Goal: Task Accomplishment & Management: Complete application form

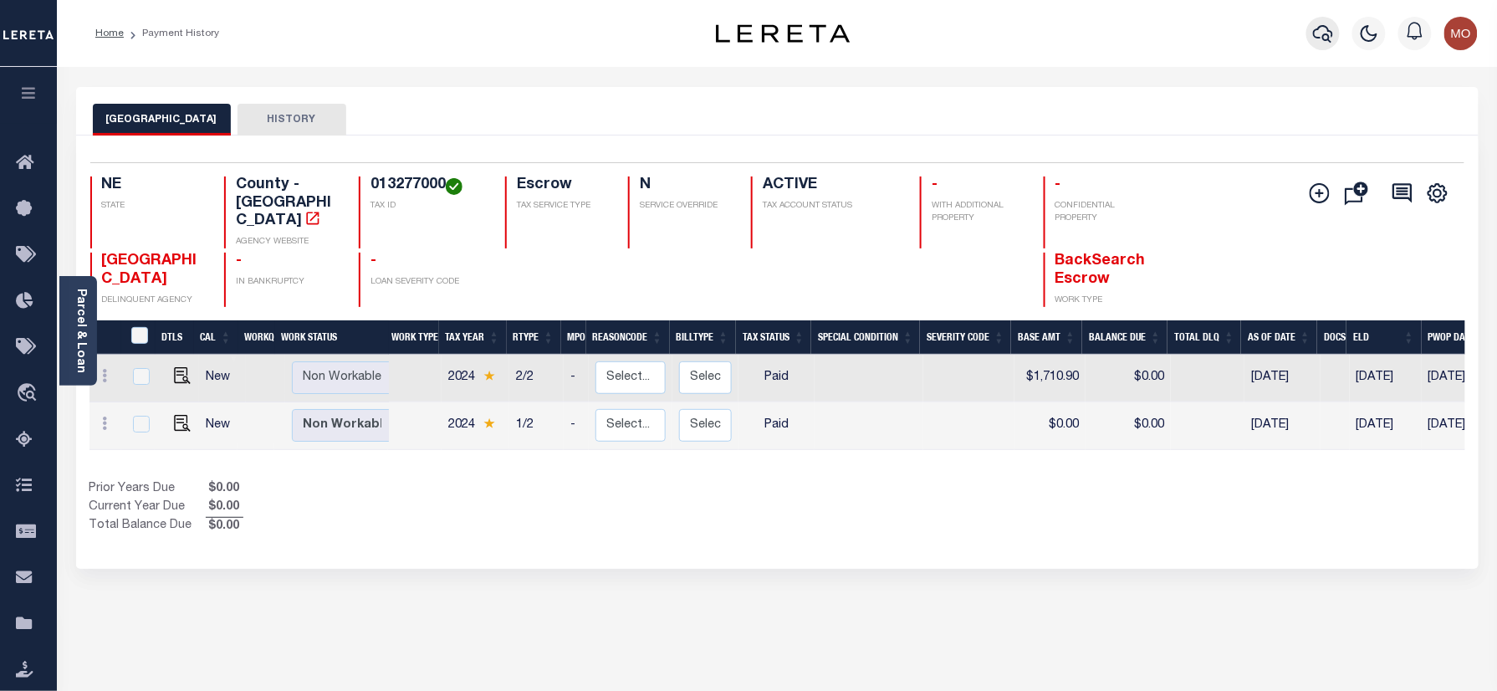
click at [1330, 33] on icon "button" at bounding box center [1323, 33] width 20 height 20
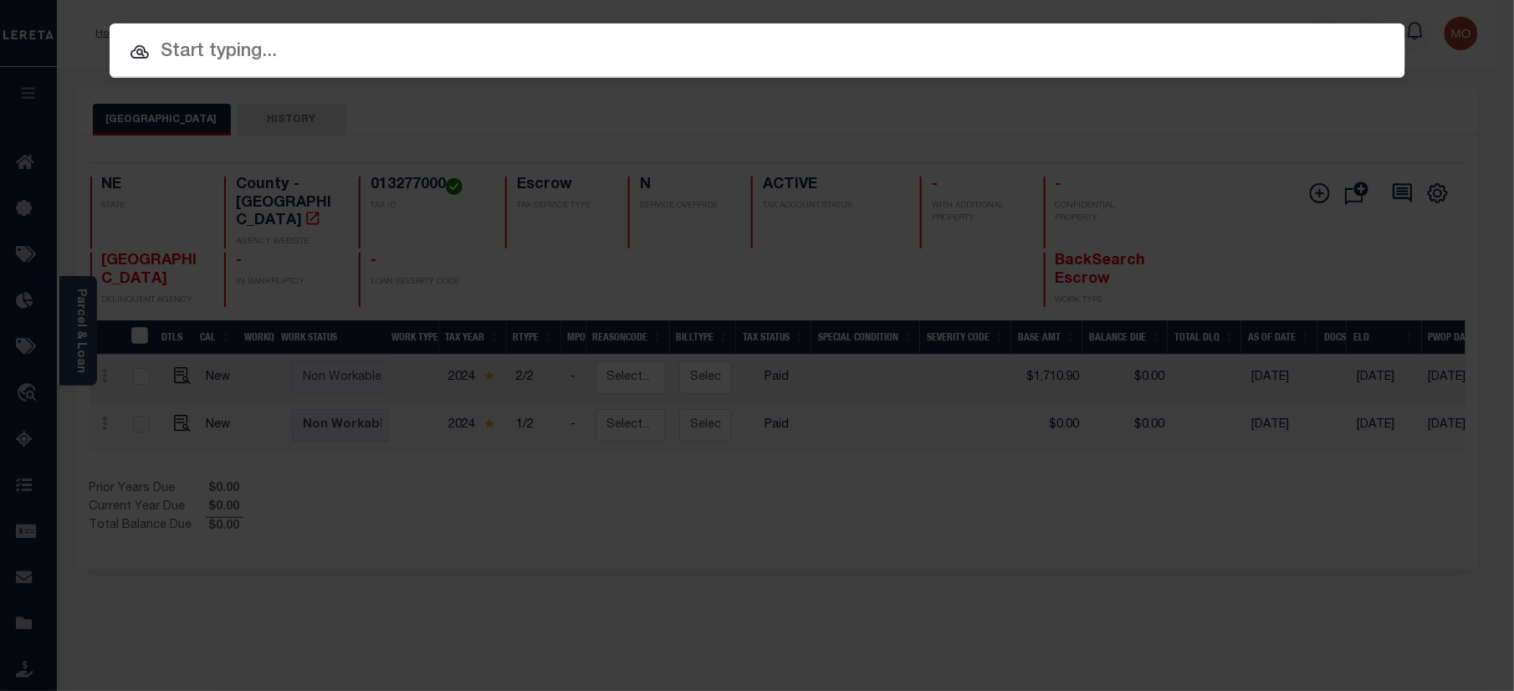
click at [299, 54] on input "text" at bounding box center [758, 52] width 1296 height 29
paste input "7928231000"
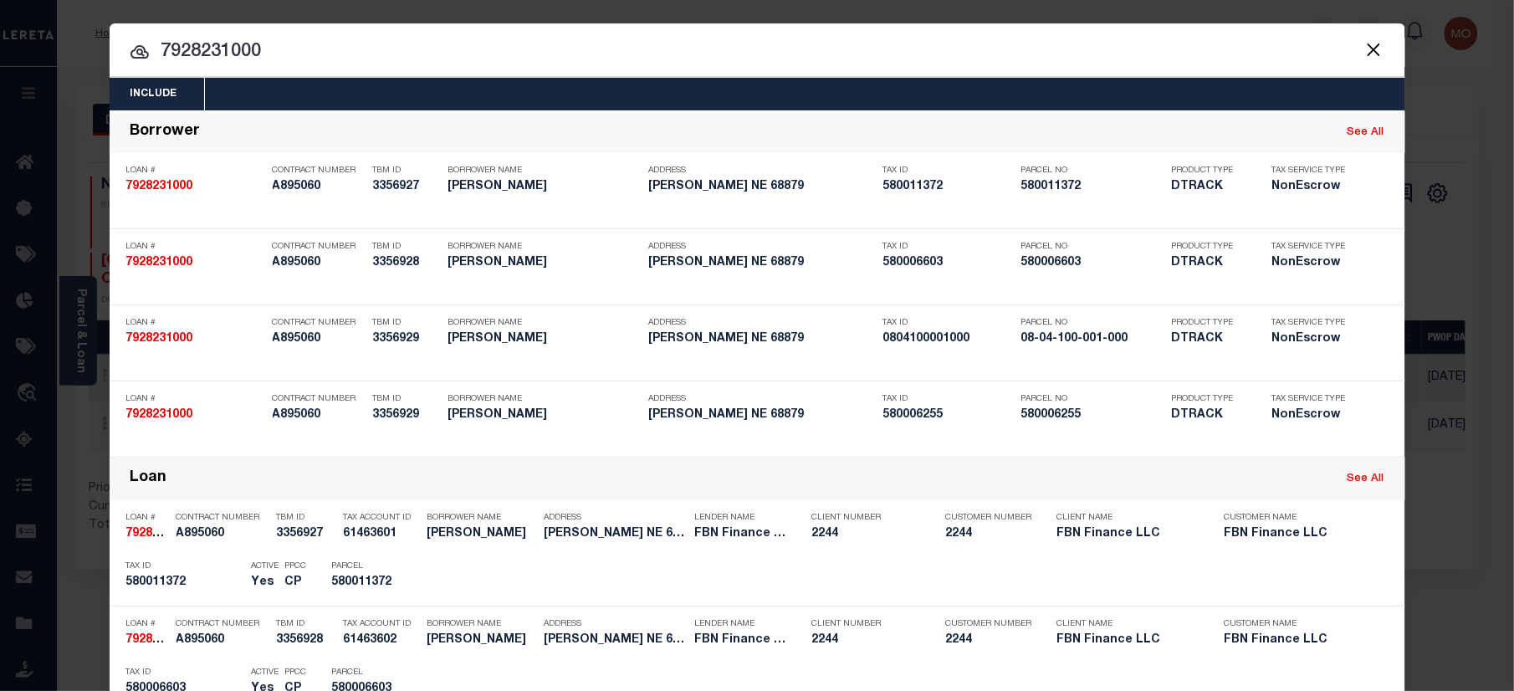
type input "7928231000"
click at [293, 51] on input "7928231000" at bounding box center [758, 52] width 1296 height 29
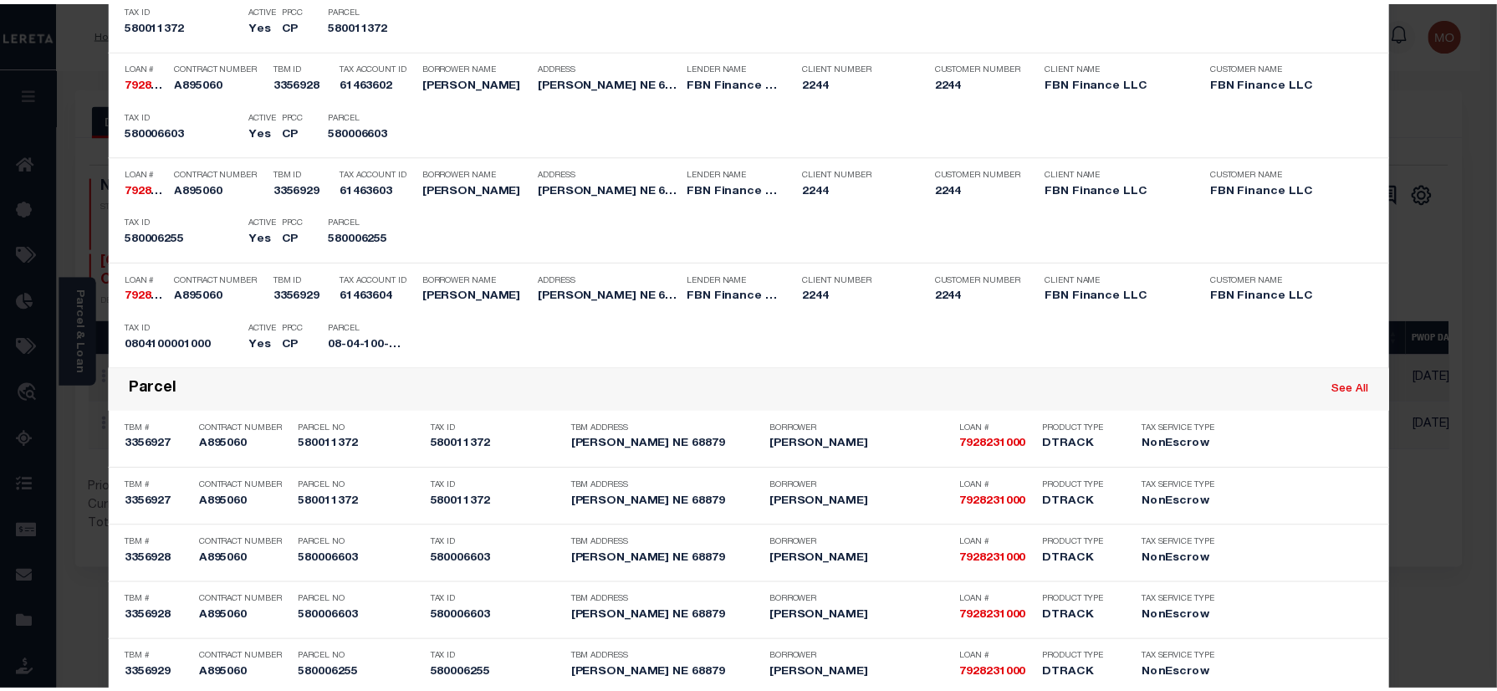
scroll to position [764, 0]
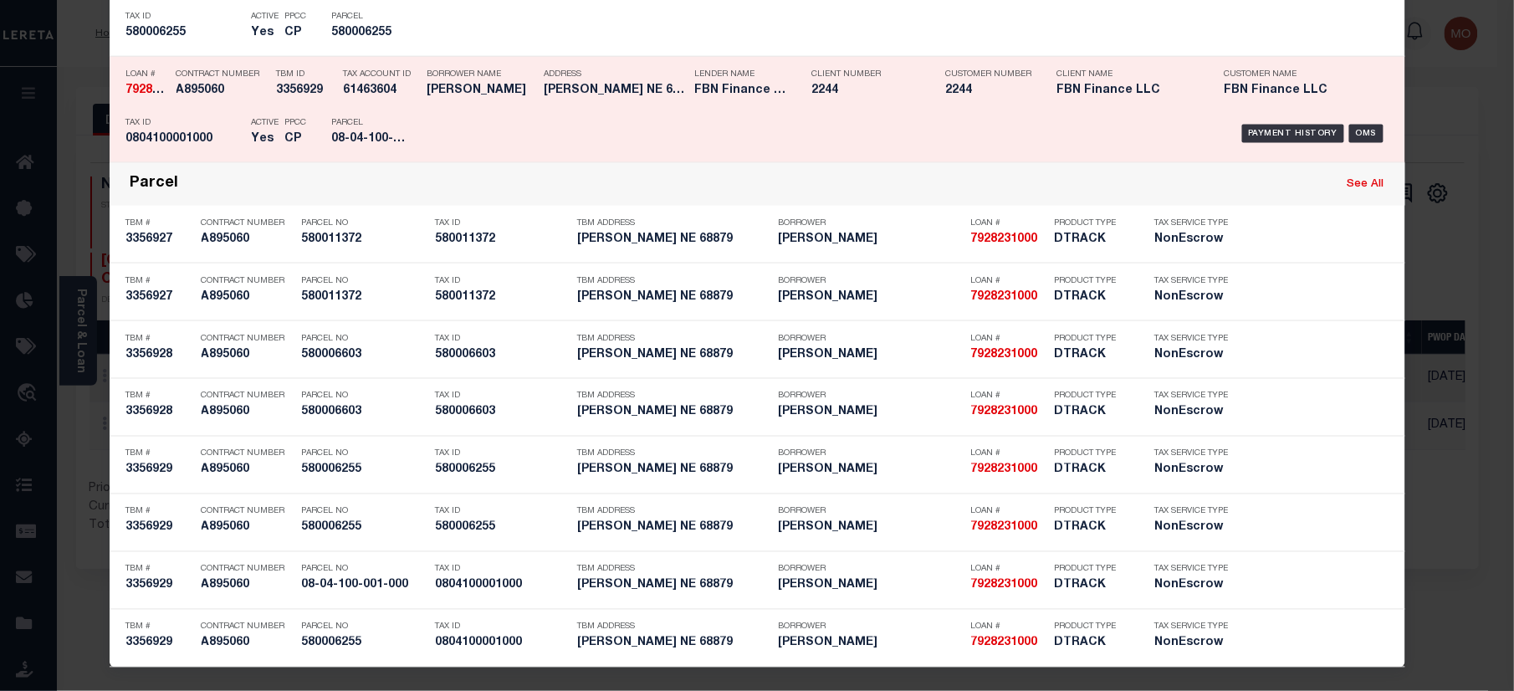
click at [351, 132] on h5 "08-04-100-001-000" at bounding box center [369, 139] width 75 height 14
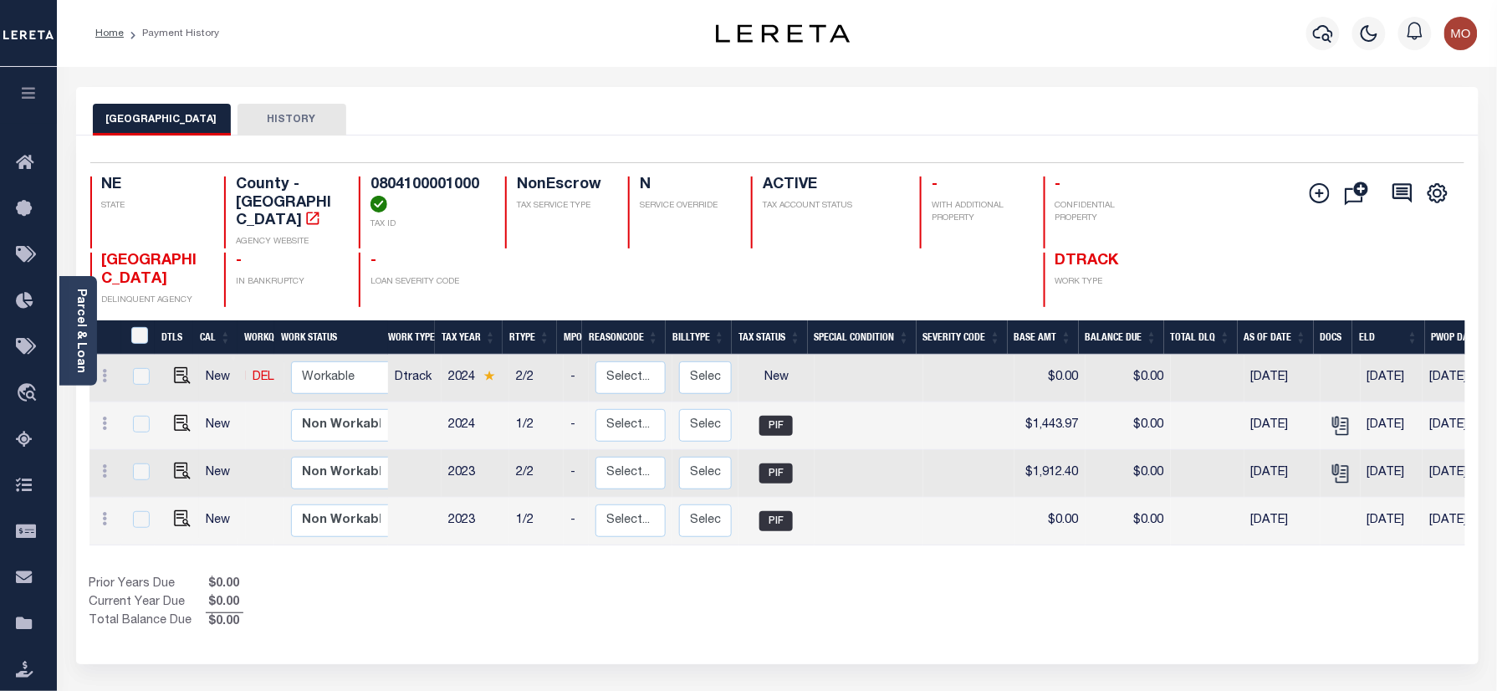
click at [560, 268] on div at bounding box center [556, 280] width 103 height 54
click at [1332, 35] on icon "button" at bounding box center [1323, 34] width 20 height 18
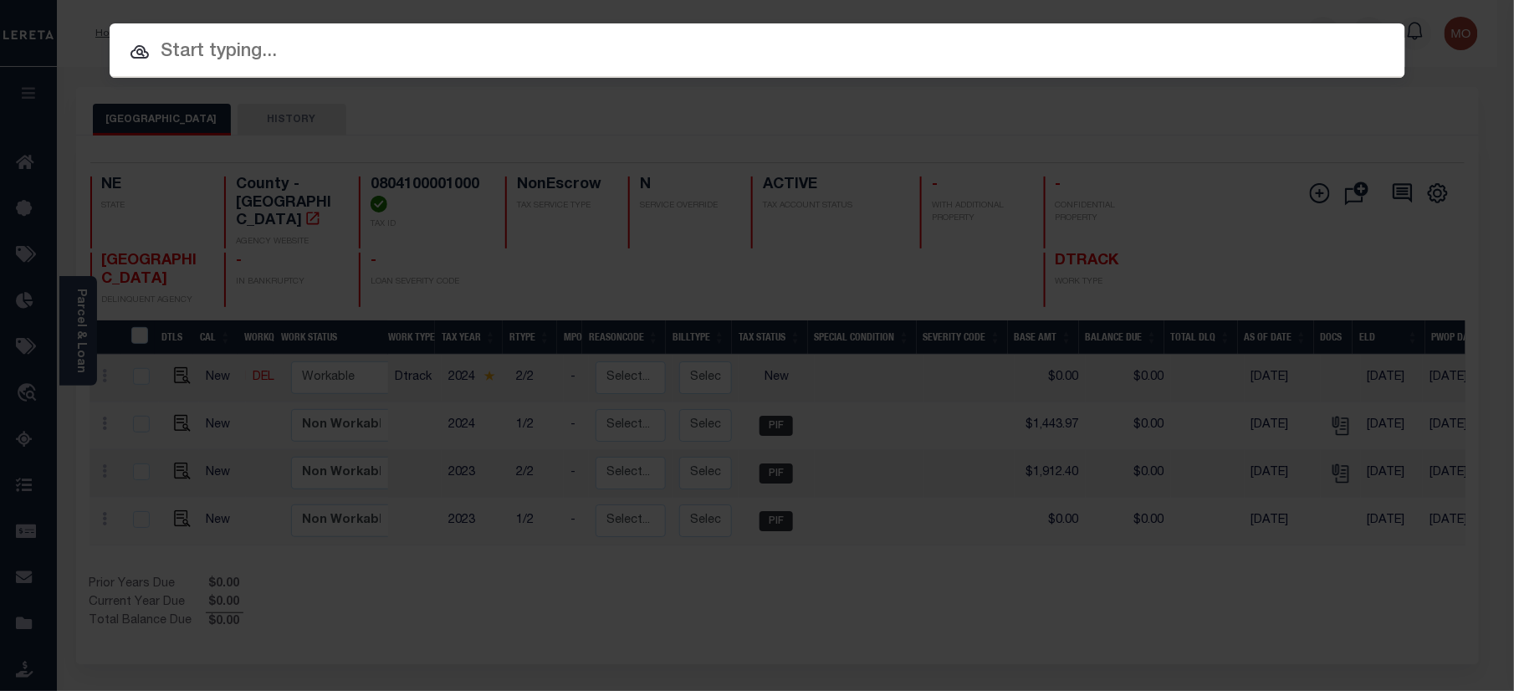
click at [241, 41] on input "text" at bounding box center [758, 52] width 1296 height 29
paste input "7916878200"
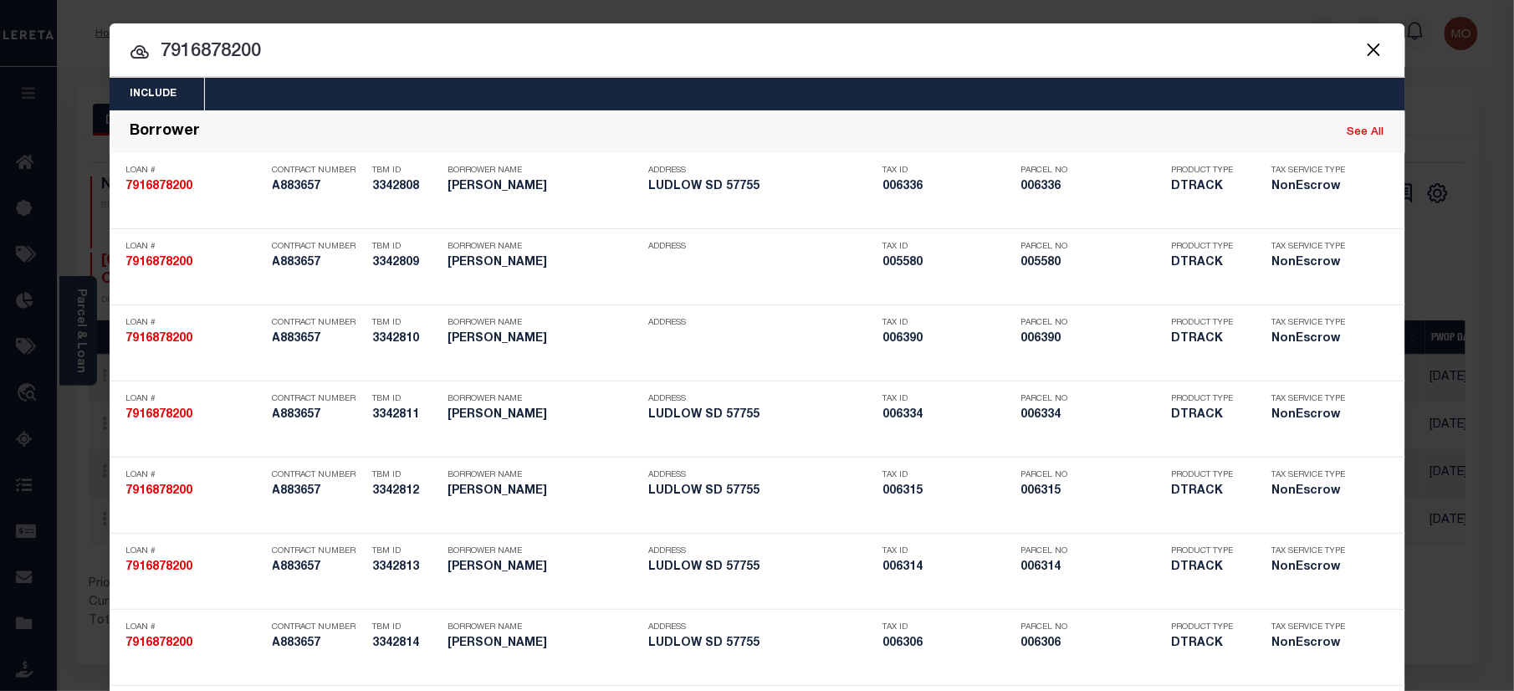
type input "7916878200"
click at [281, 52] on input "7916878200" at bounding box center [758, 52] width 1296 height 29
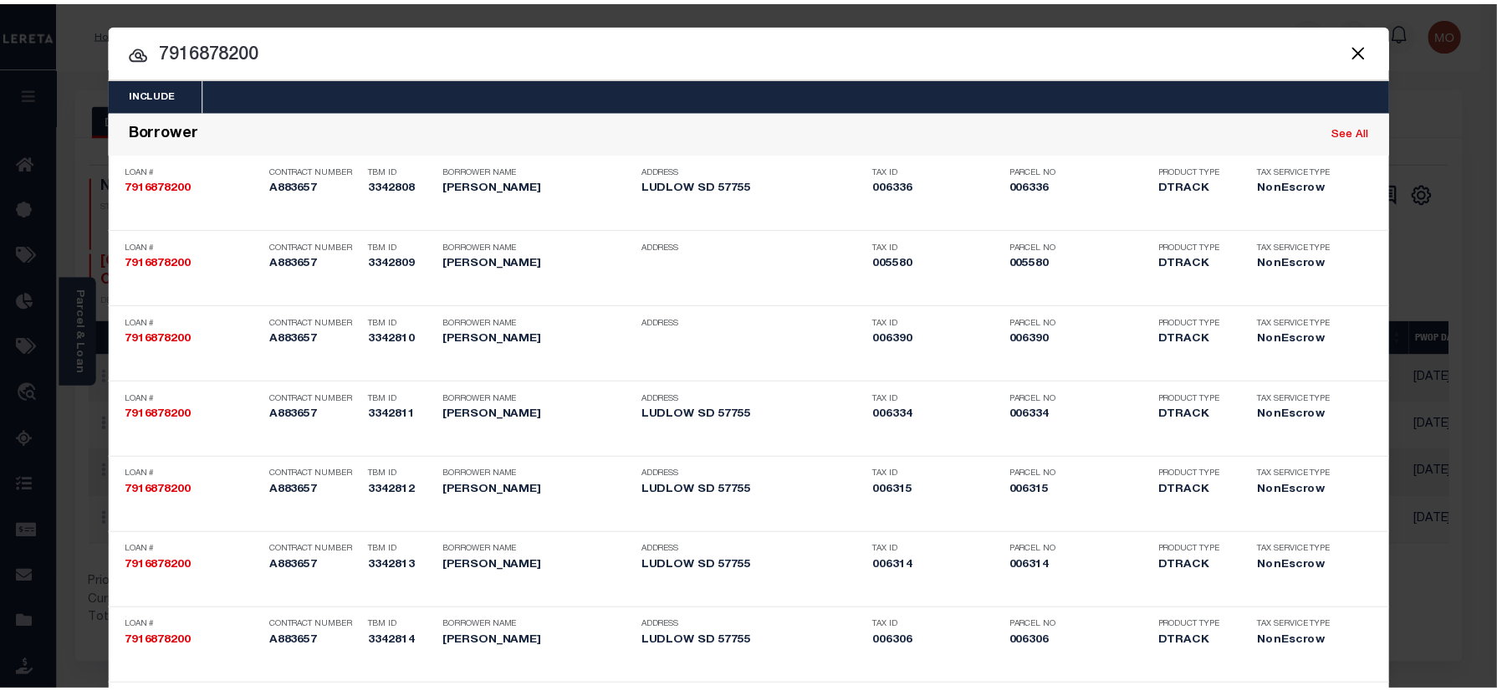
scroll to position [650, 0]
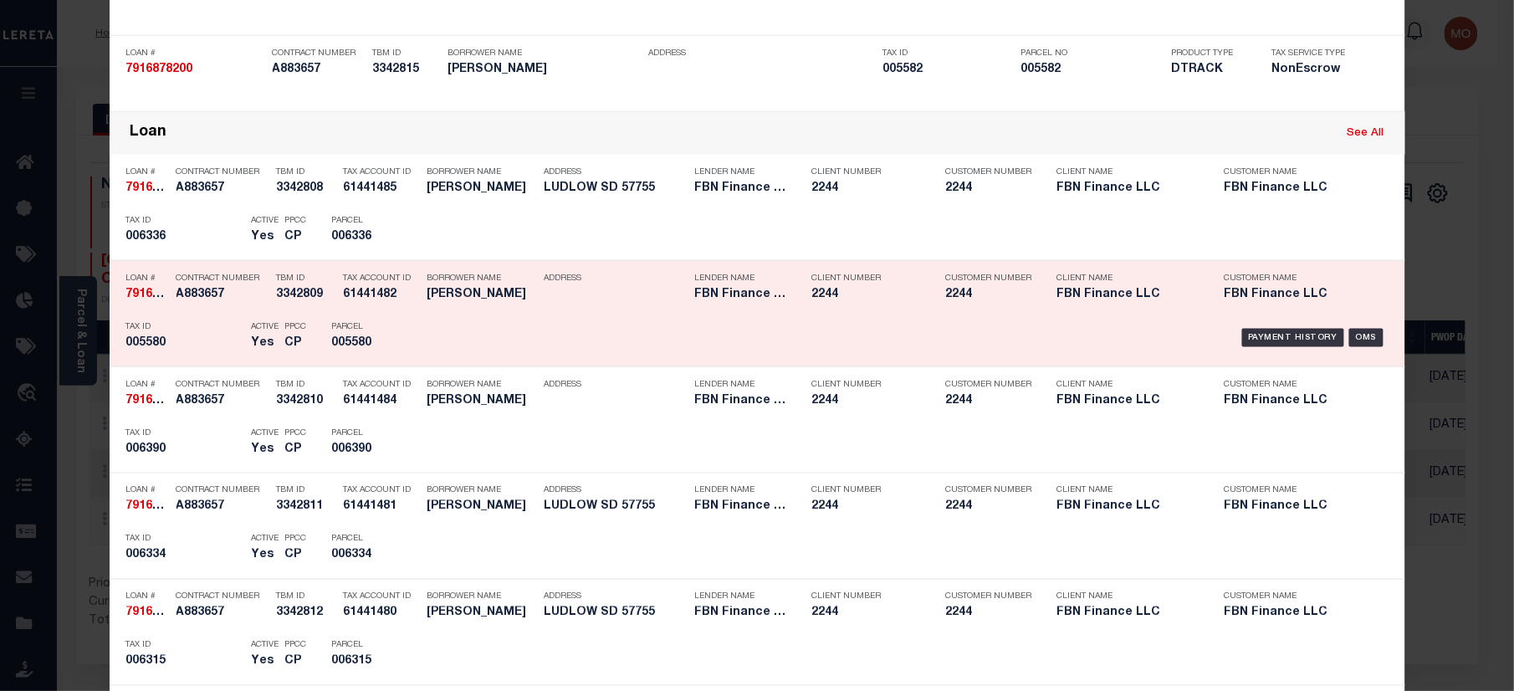
click at [252, 353] on div "Active Yes" at bounding box center [266, 338] width 28 height 49
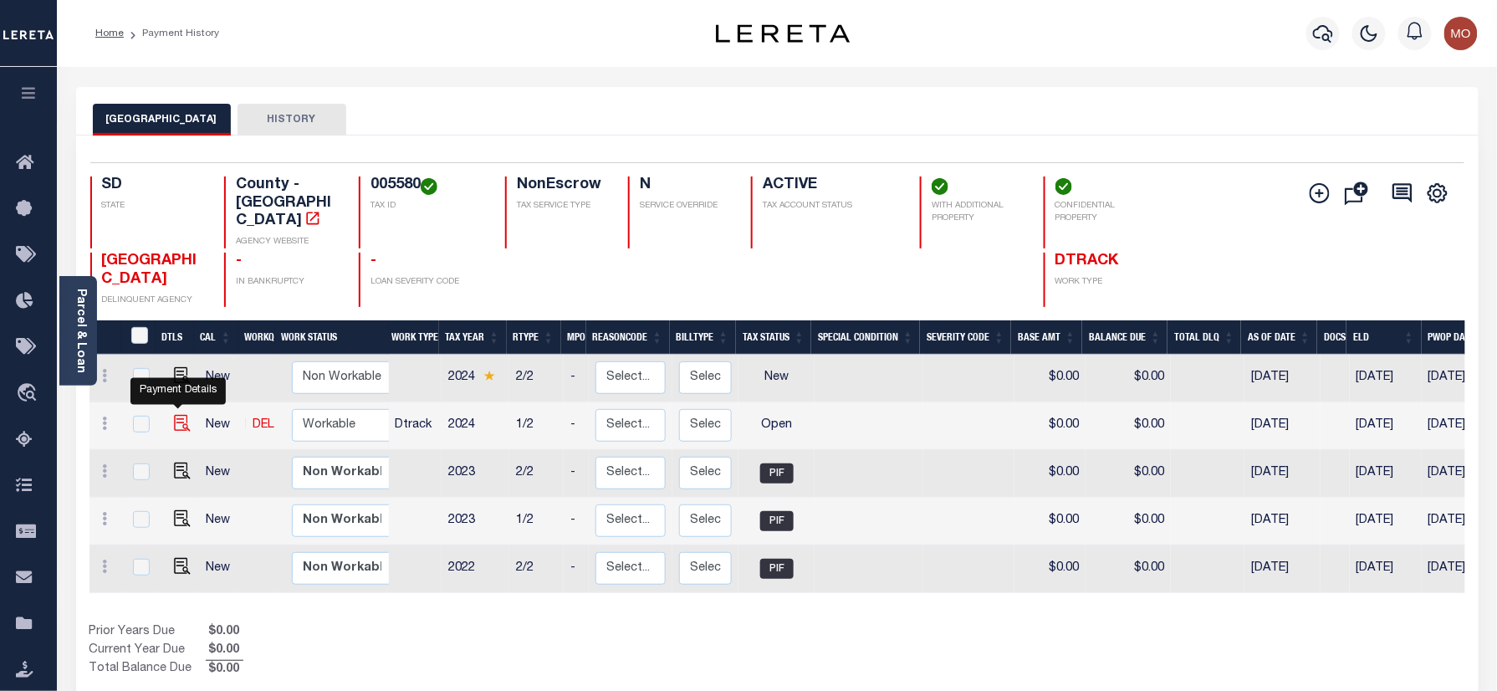
click at [182, 415] on img "" at bounding box center [182, 423] width 17 height 17
checkbox input "true"
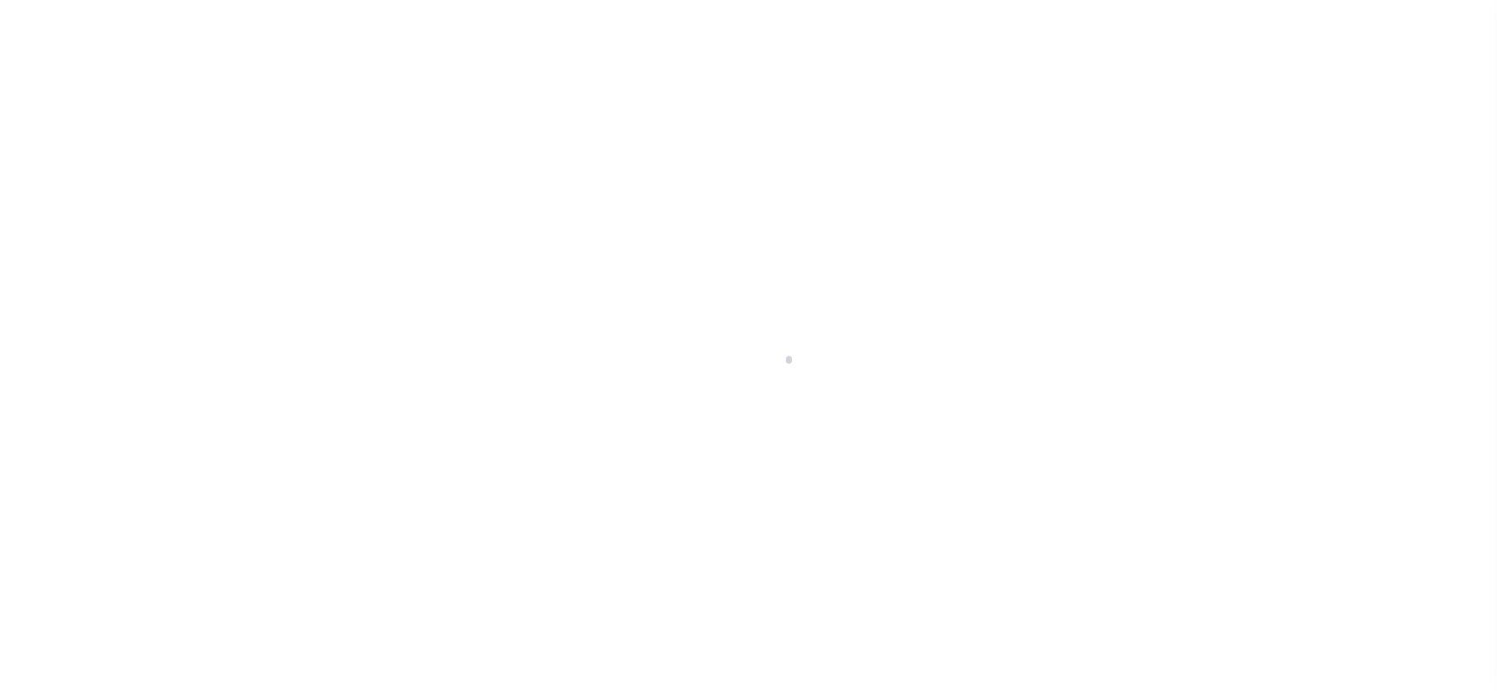
checkbox input "false"
checkbox input "true"
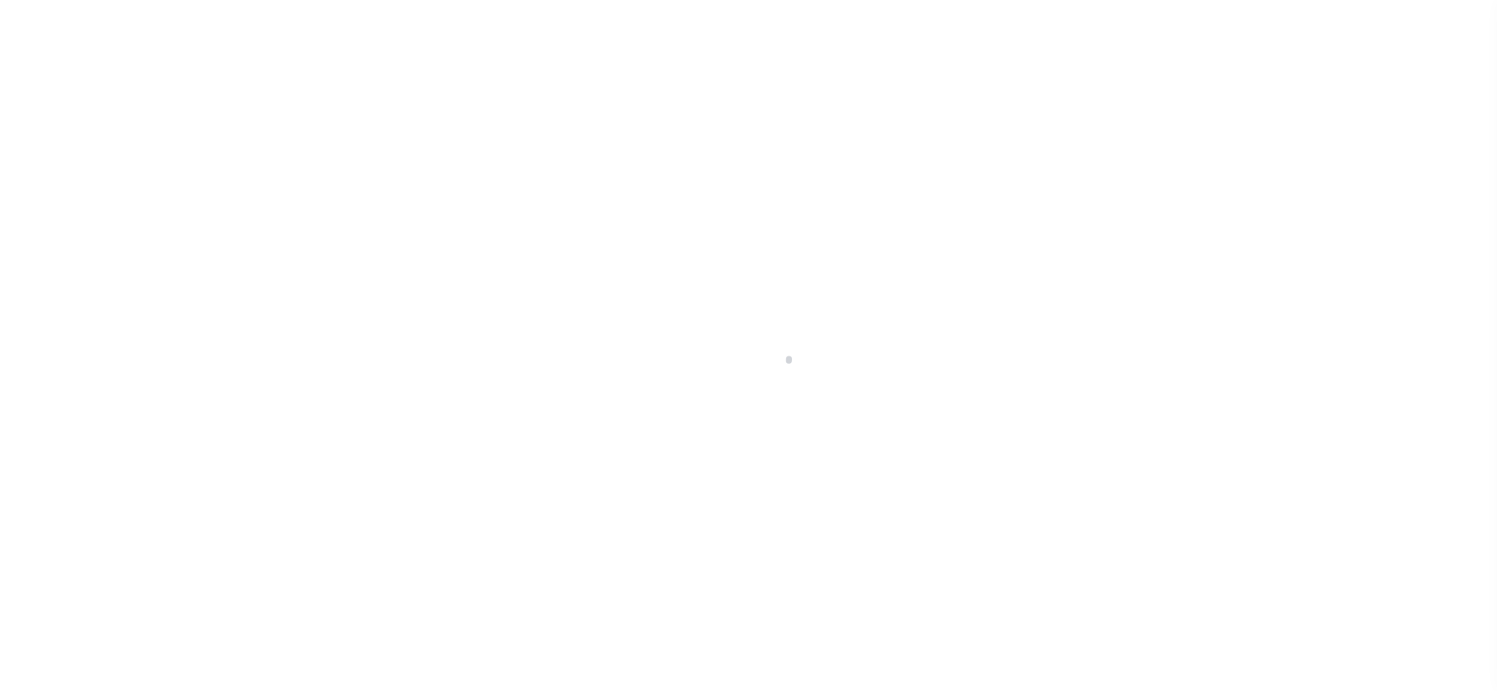
type input "05/01/2025"
select select "OP2"
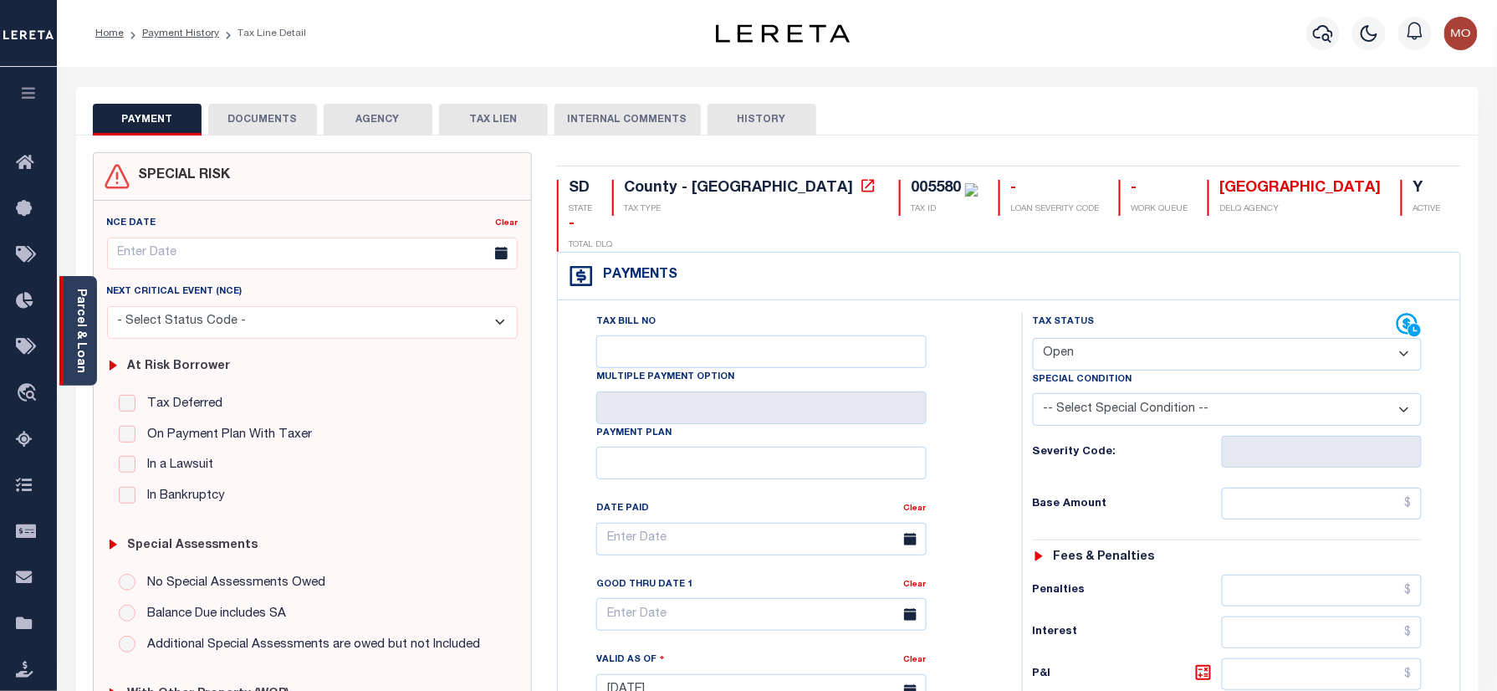
click at [84, 343] on link "Parcel & Loan" at bounding box center [80, 331] width 12 height 84
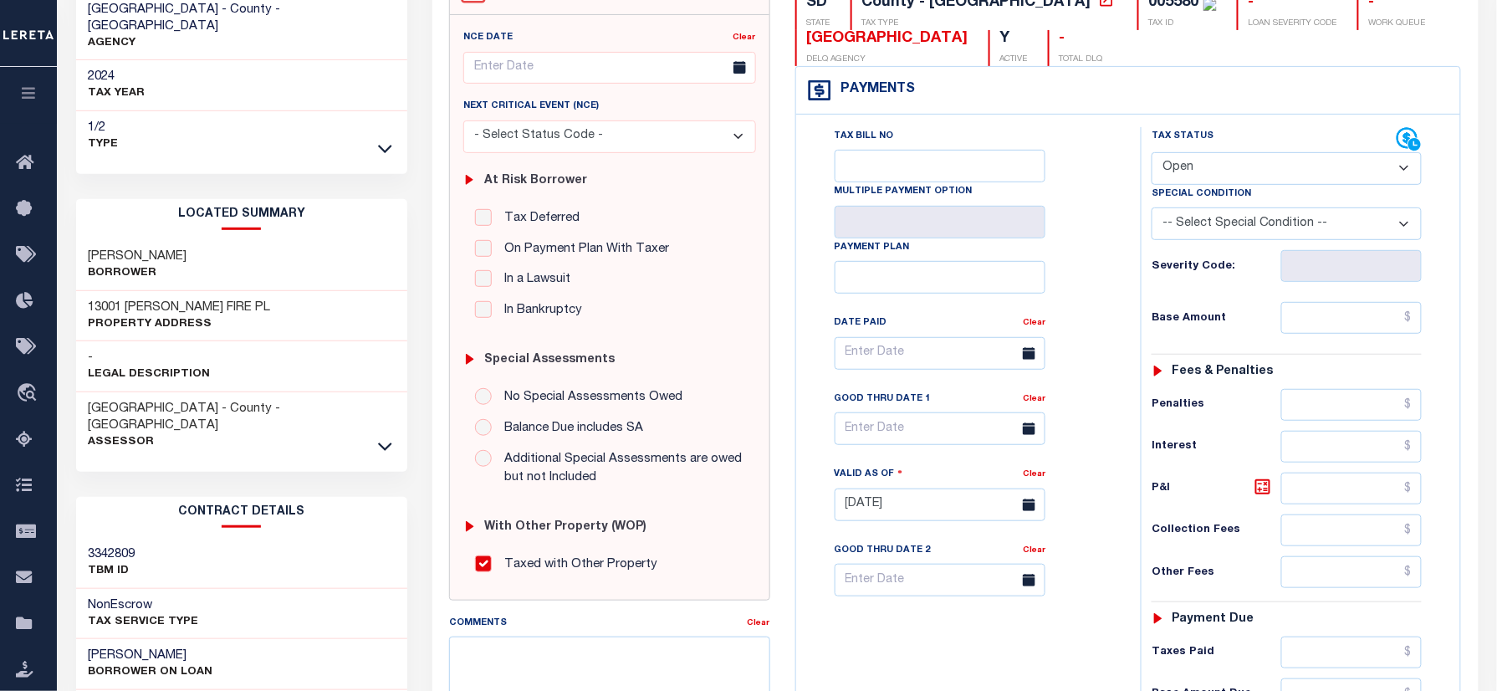
scroll to position [222, 0]
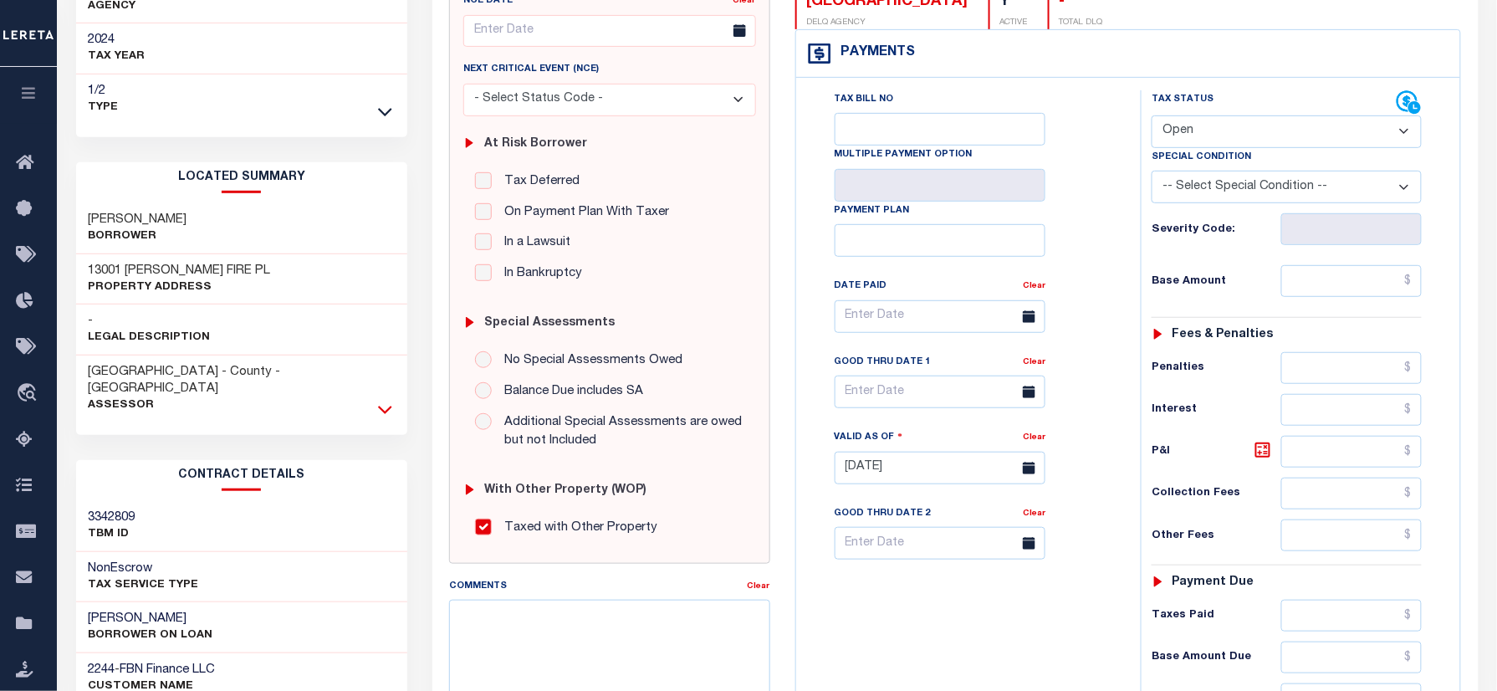
click at [386, 401] on icon at bounding box center [385, 410] width 14 height 18
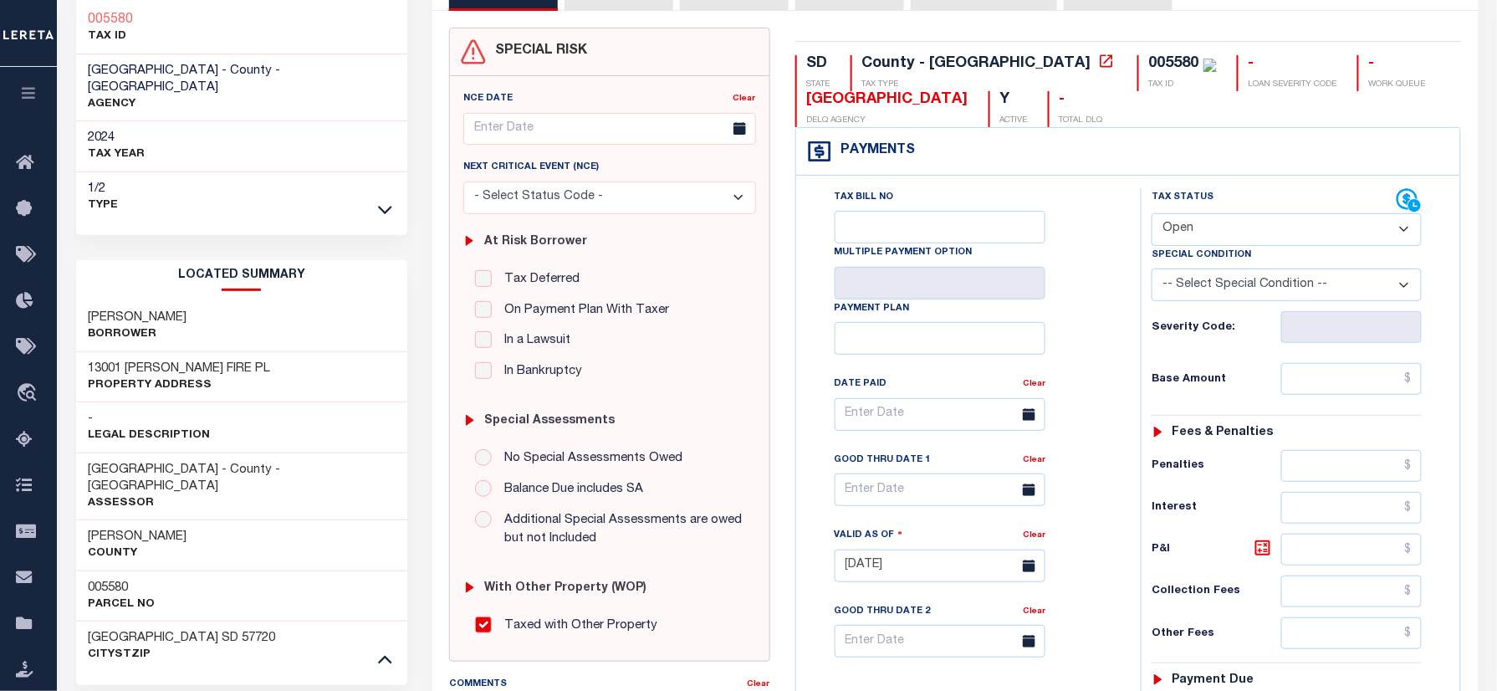
scroll to position [0, 0]
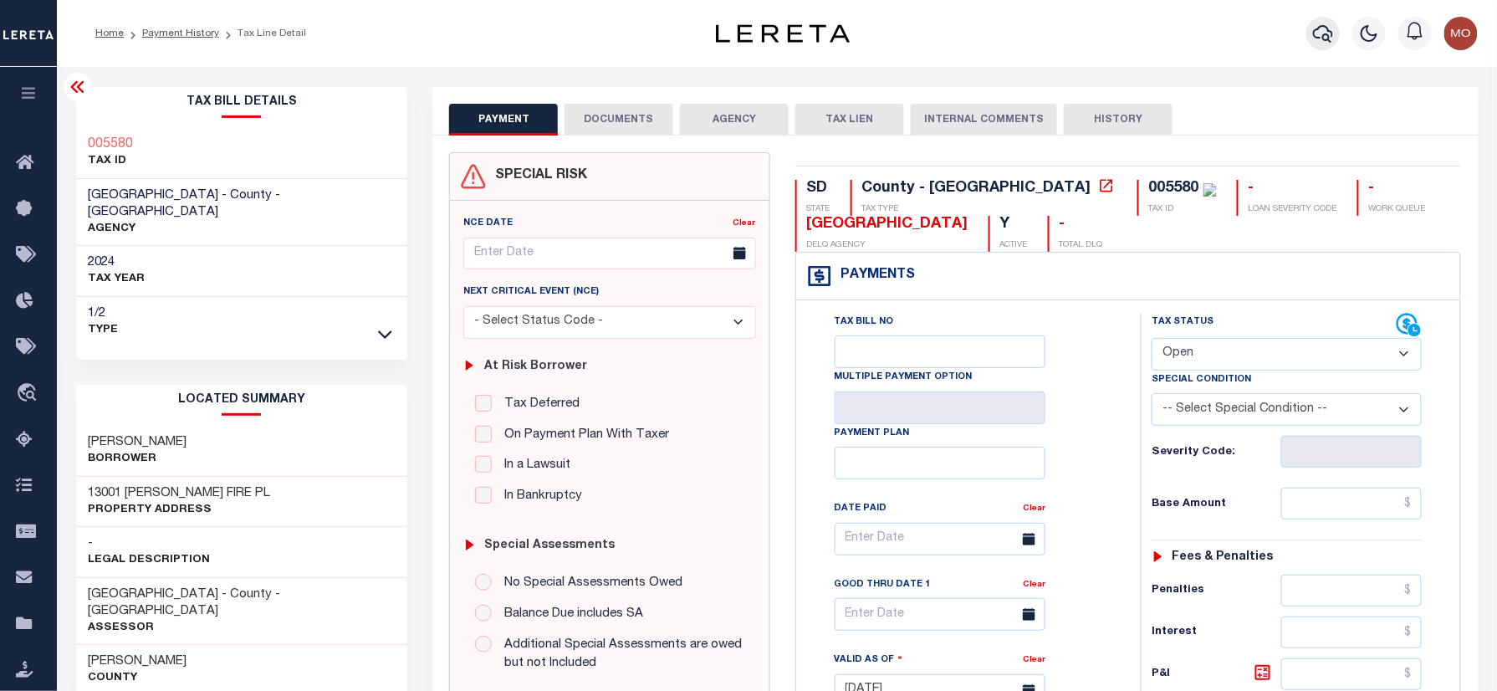
click at [1322, 32] on icon "button" at bounding box center [1323, 33] width 20 height 20
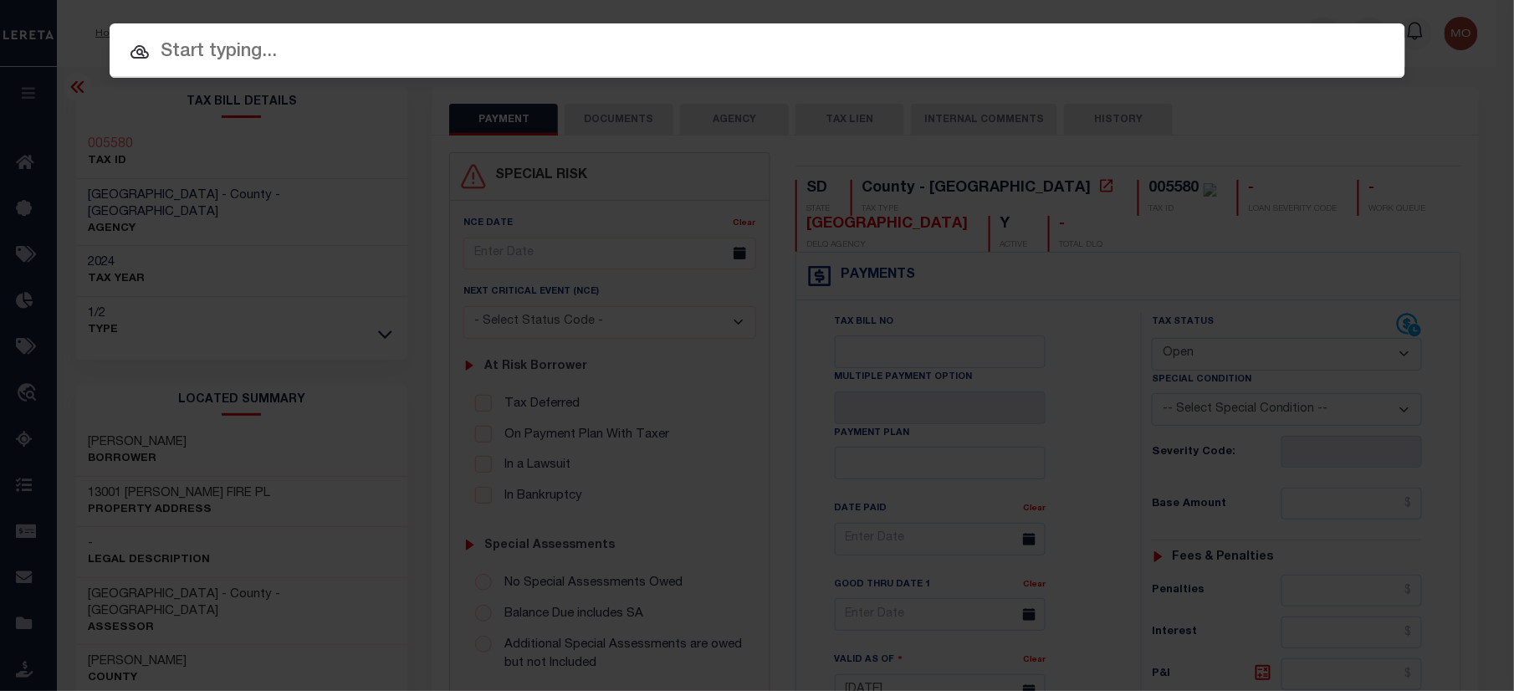
click at [350, 62] on input "text" at bounding box center [758, 52] width 1296 height 29
paste input "942100012247"
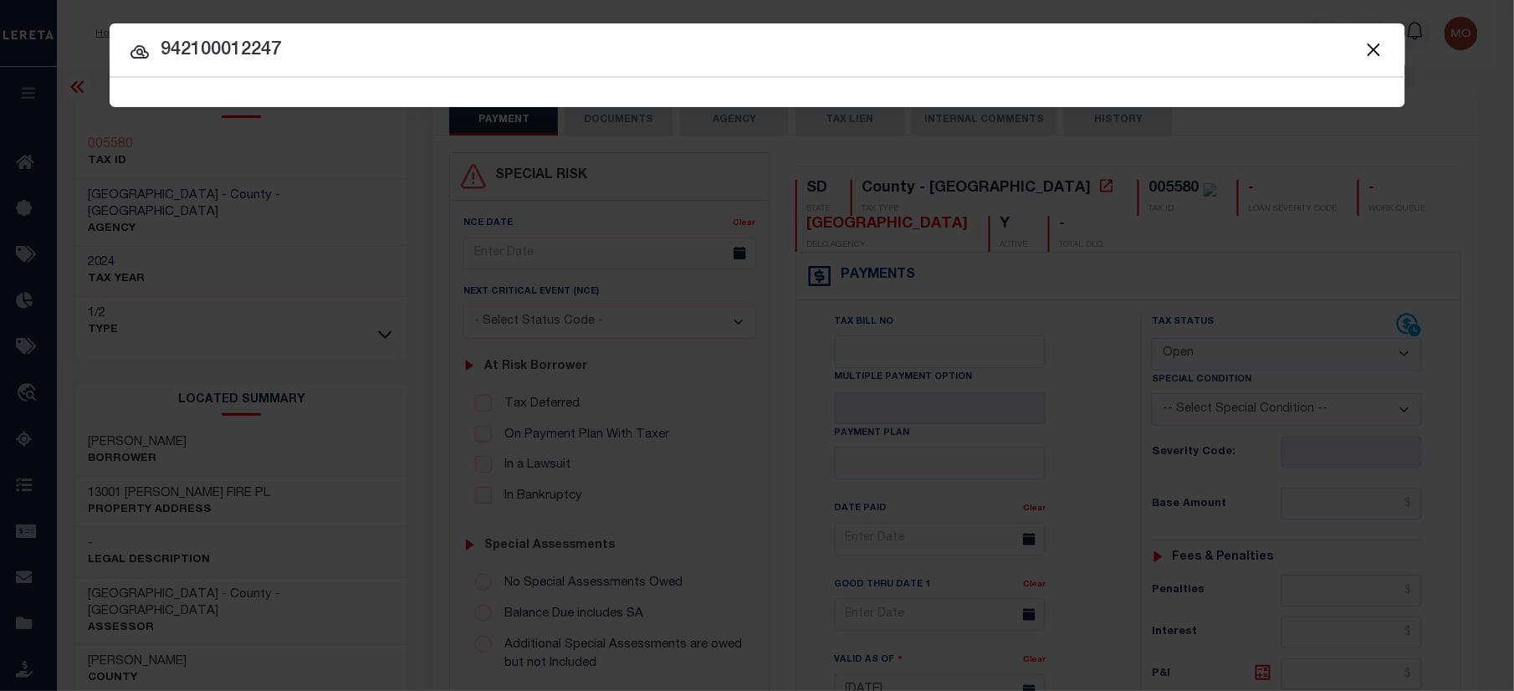
type input "942100012247"
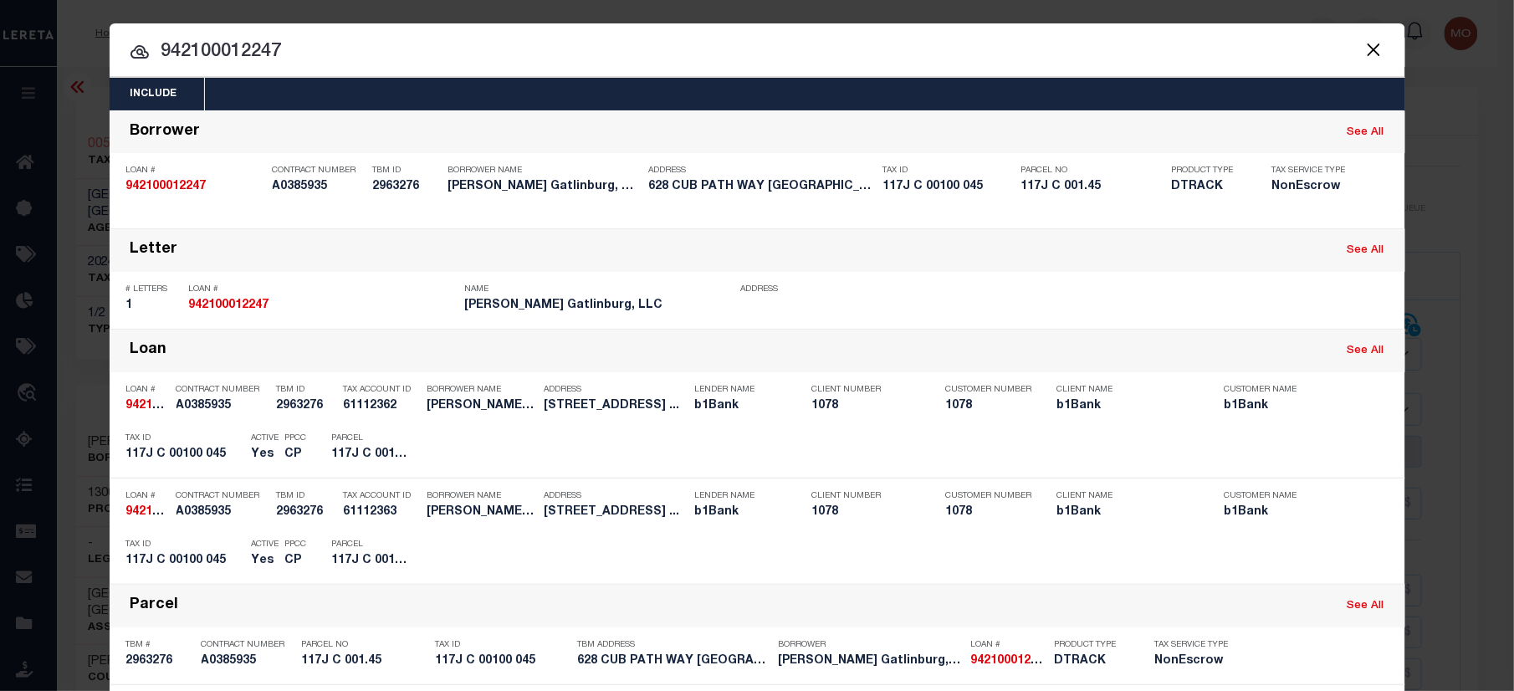
click at [299, 49] on input "942100012247" at bounding box center [758, 52] width 1296 height 29
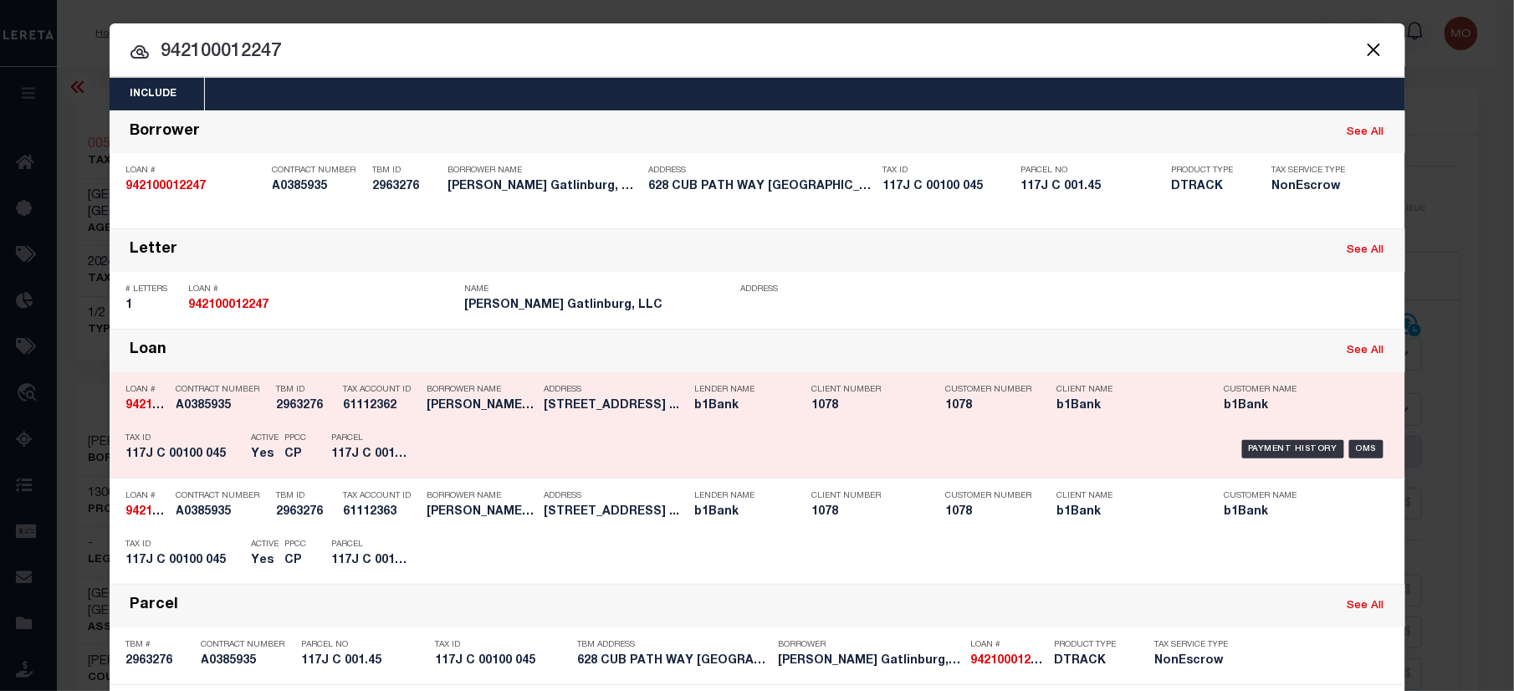
click at [181, 445] on div "Tax ID 117J C 00100 045" at bounding box center [184, 449] width 117 height 49
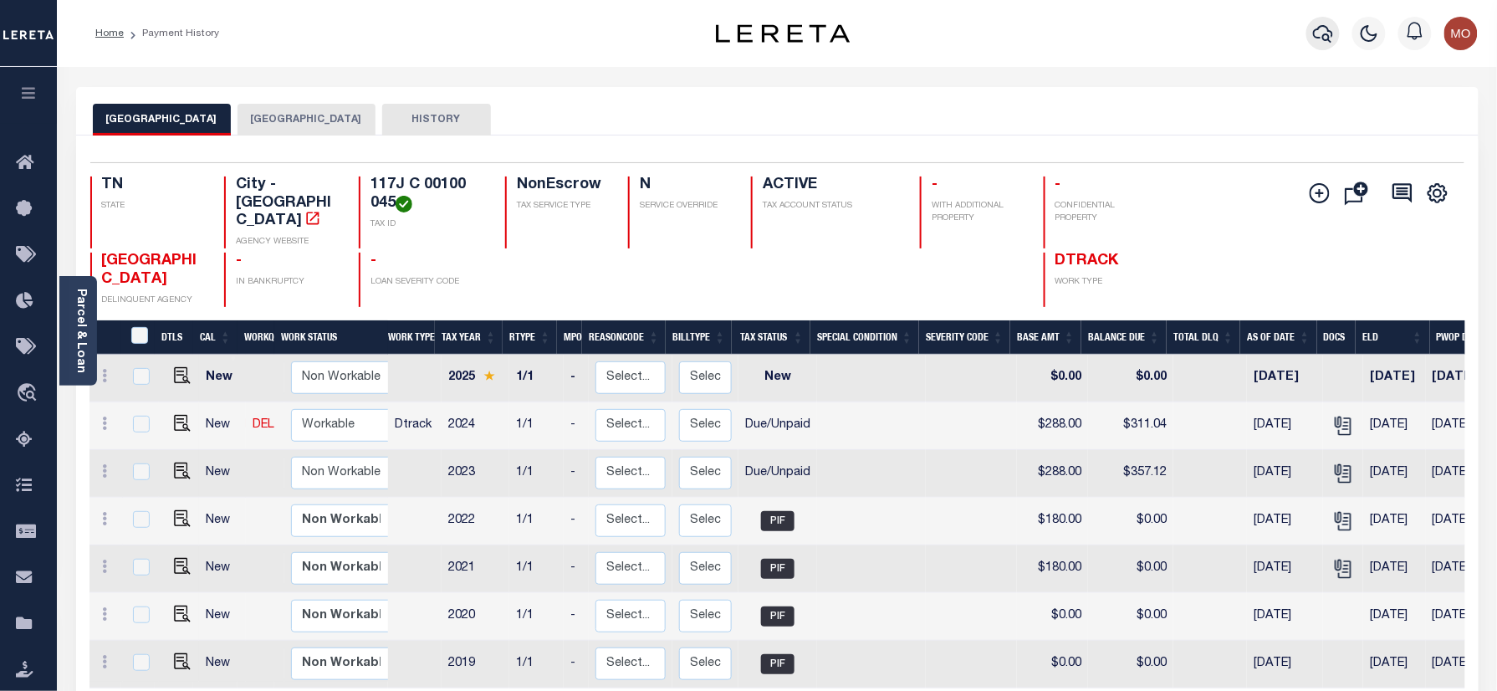
click at [1326, 30] on icon "button" at bounding box center [1323, 33] width 20 height 20
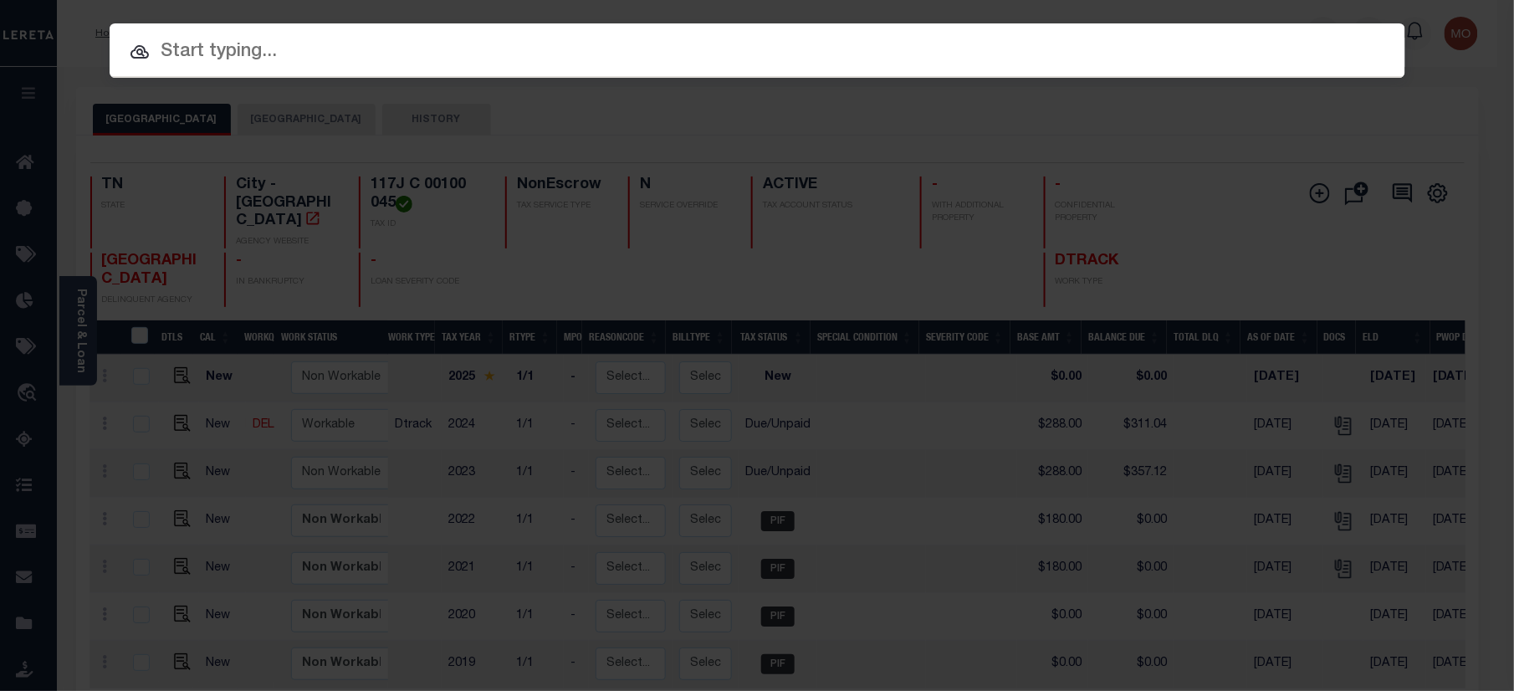
click at [305, 62] on input "text" at bounding box center [758, 52] width 1296 height 29
paste input "90000823"
type input "90000823"
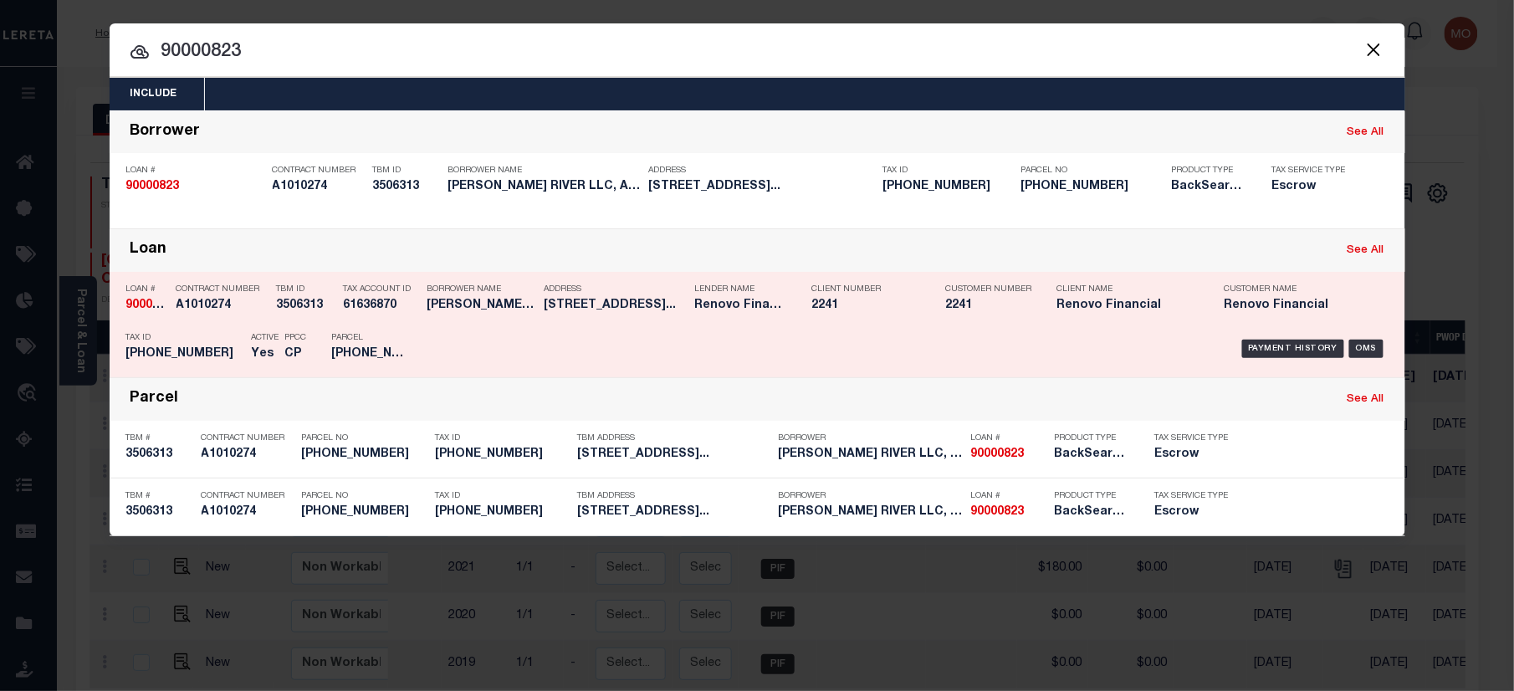
click at [256, 343] on div "Active Yes" at bounding box center [266, 349] width 28 height 49
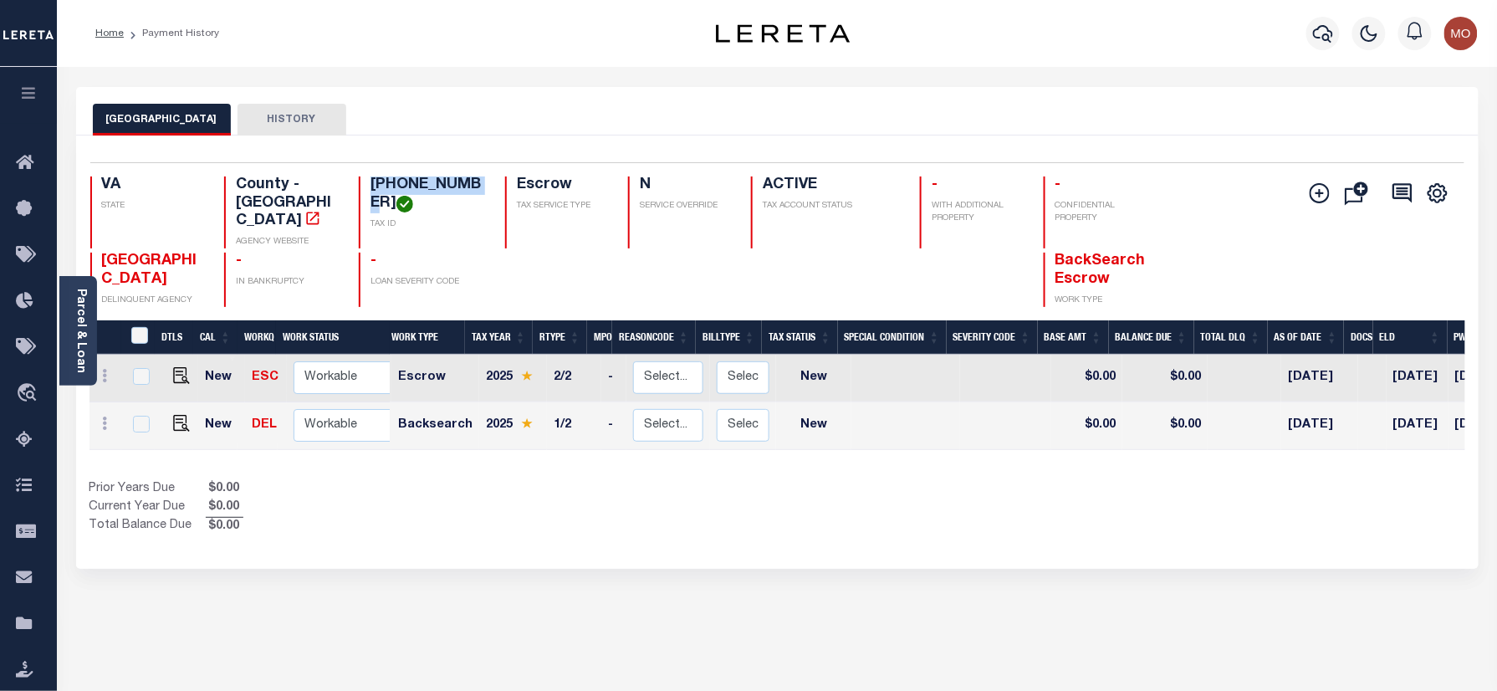
drag, startPoint x: 465, startPoint y: 179, endPoint x: 355, endPoint y: 191, distance: 111.0
click at [355, 191] on div "VA STATE County - VA AGENCY WEBSITE 738-750-5789 TAX ID Escrow TAX SERVICE TYPE…" at bounding box center [662, 212] width 1145 height 72
copy h4 "738-750-5789"
click at [693, 560] on div "HENRICO COUNTY HISTORY Selected 2 Results" at bounding box center [778, 567] width 1428 height 961
click at [1319, 31] on icon "button" at bounding box center [1323, 33] width 20 height 20
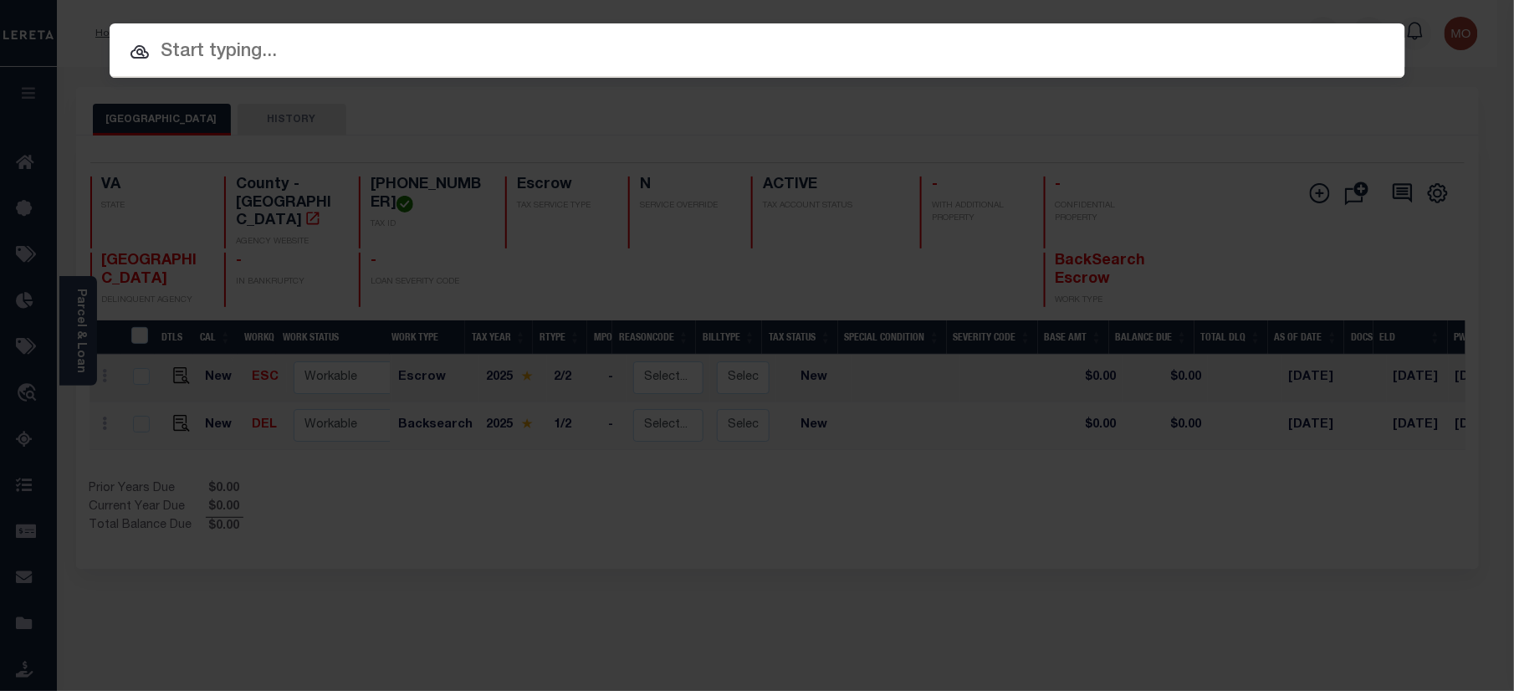
paste input "40005598"
click at [301, 45] on input "text" at bounding box center [758, 52] width 1296 height 29
type input "40005598"
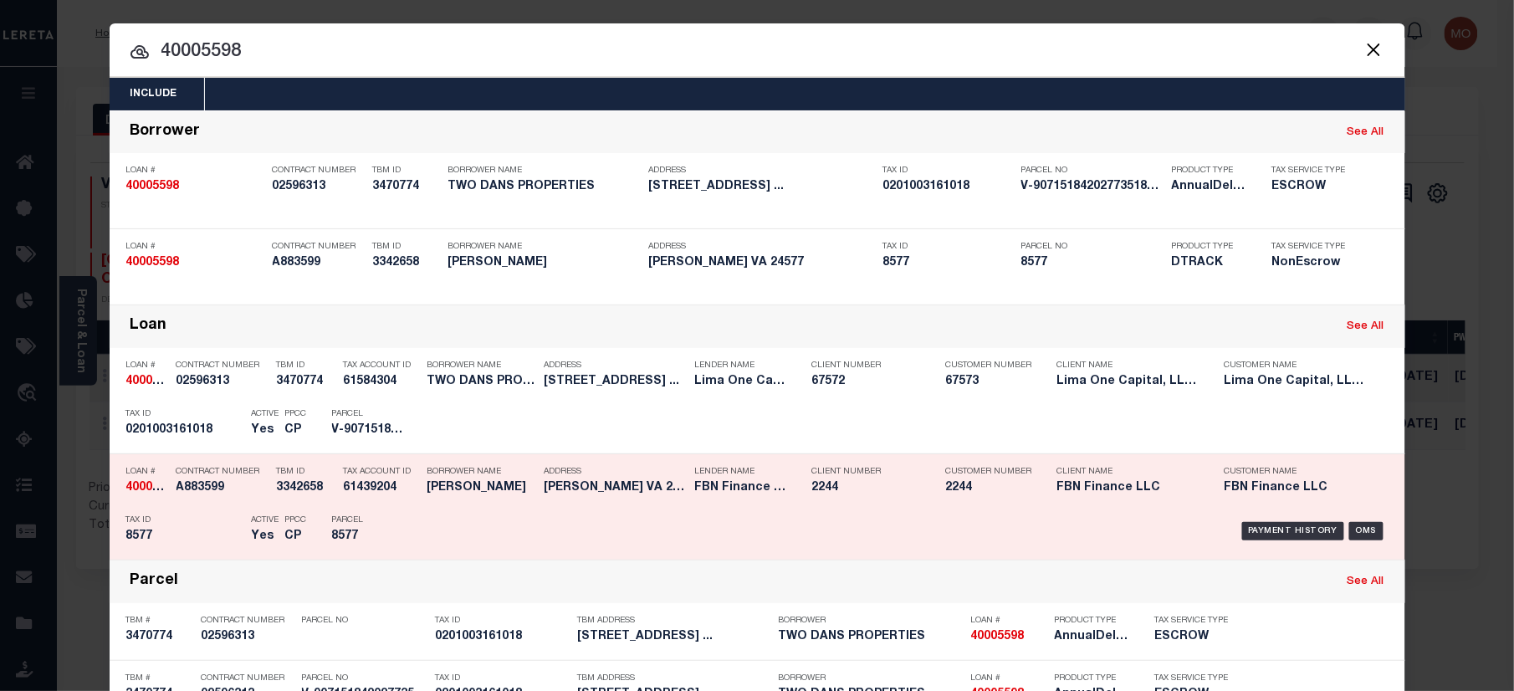
click at [191, 503] on div "Contract Number A883599" at bounding box center [222, 482] width 92 height 49
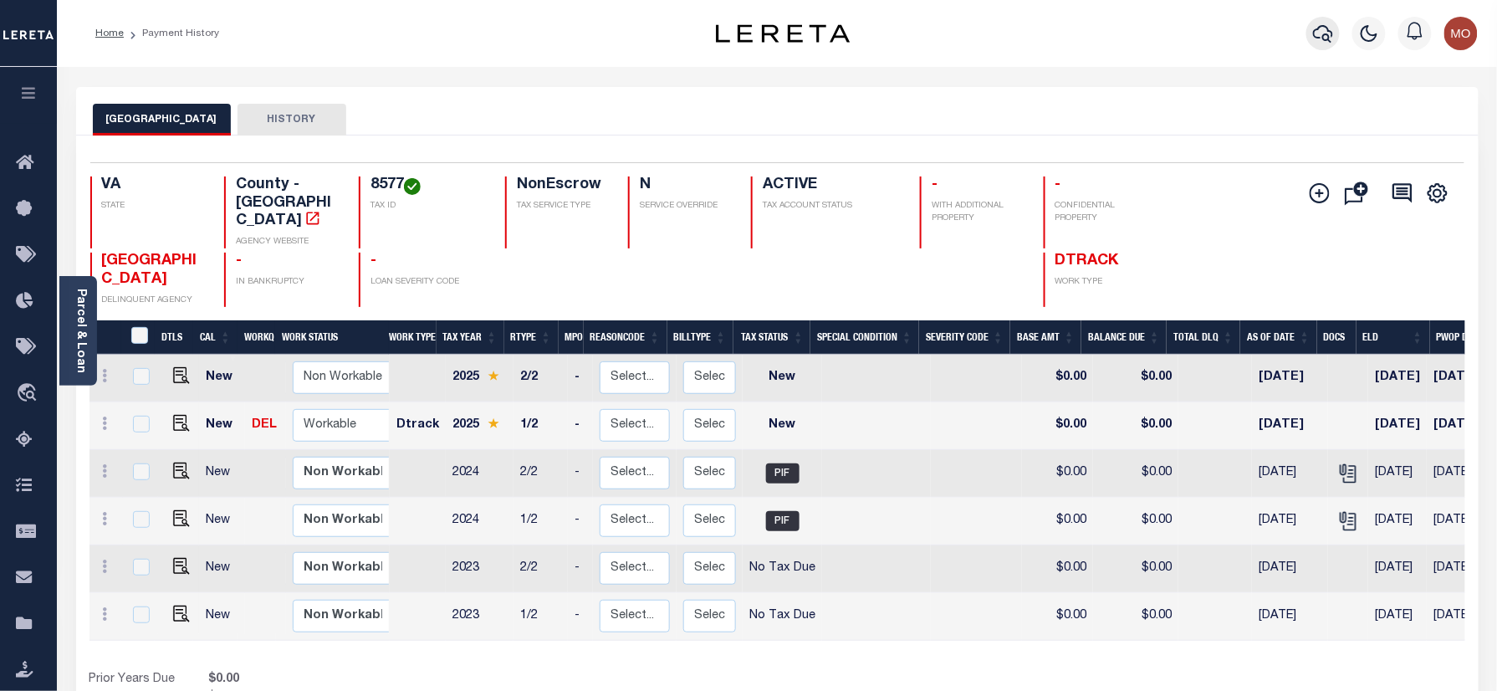
click at [1326, 27] on icon "button" at bounding box center [1323, 34] width 20 height 18
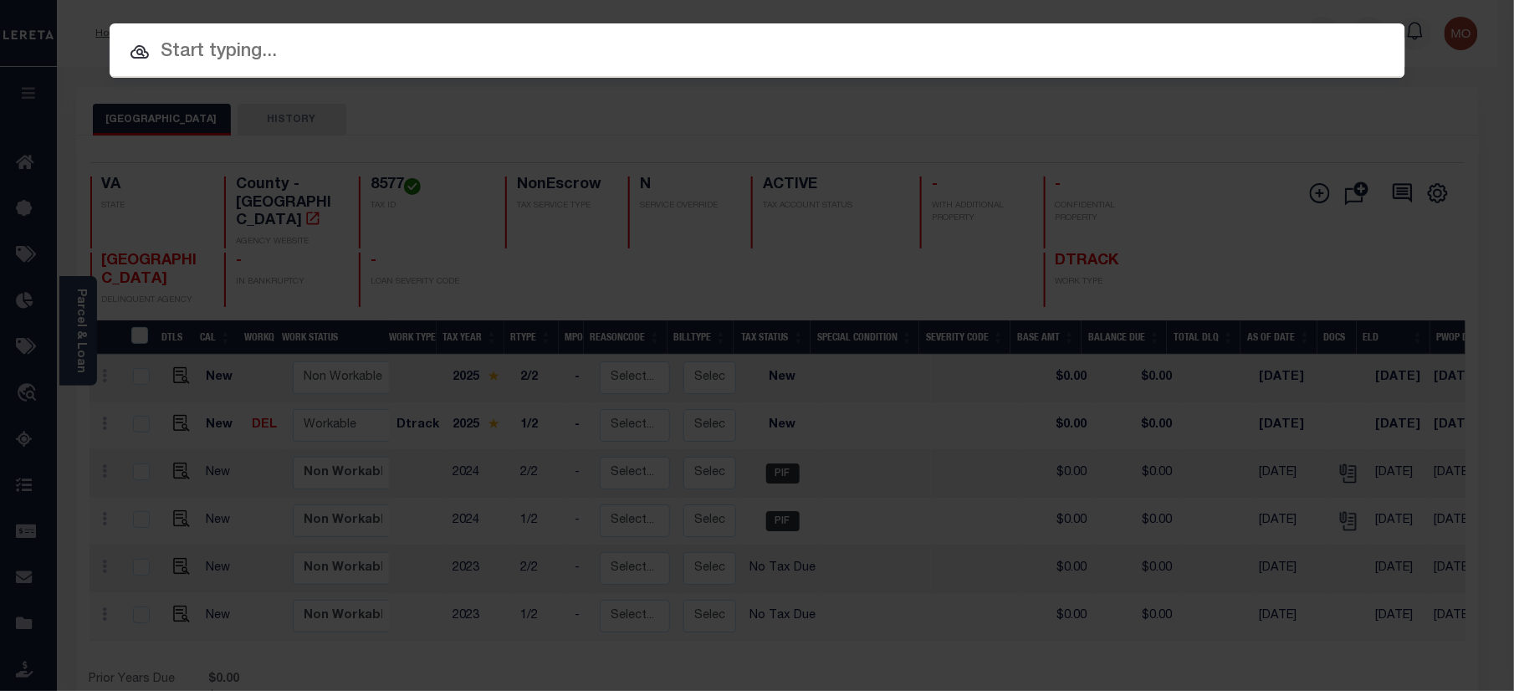
paste input "9186344"
click at [309, 47] on input "text" at bounding box center [758, 52] width 1296 height 29
type input "9186344"
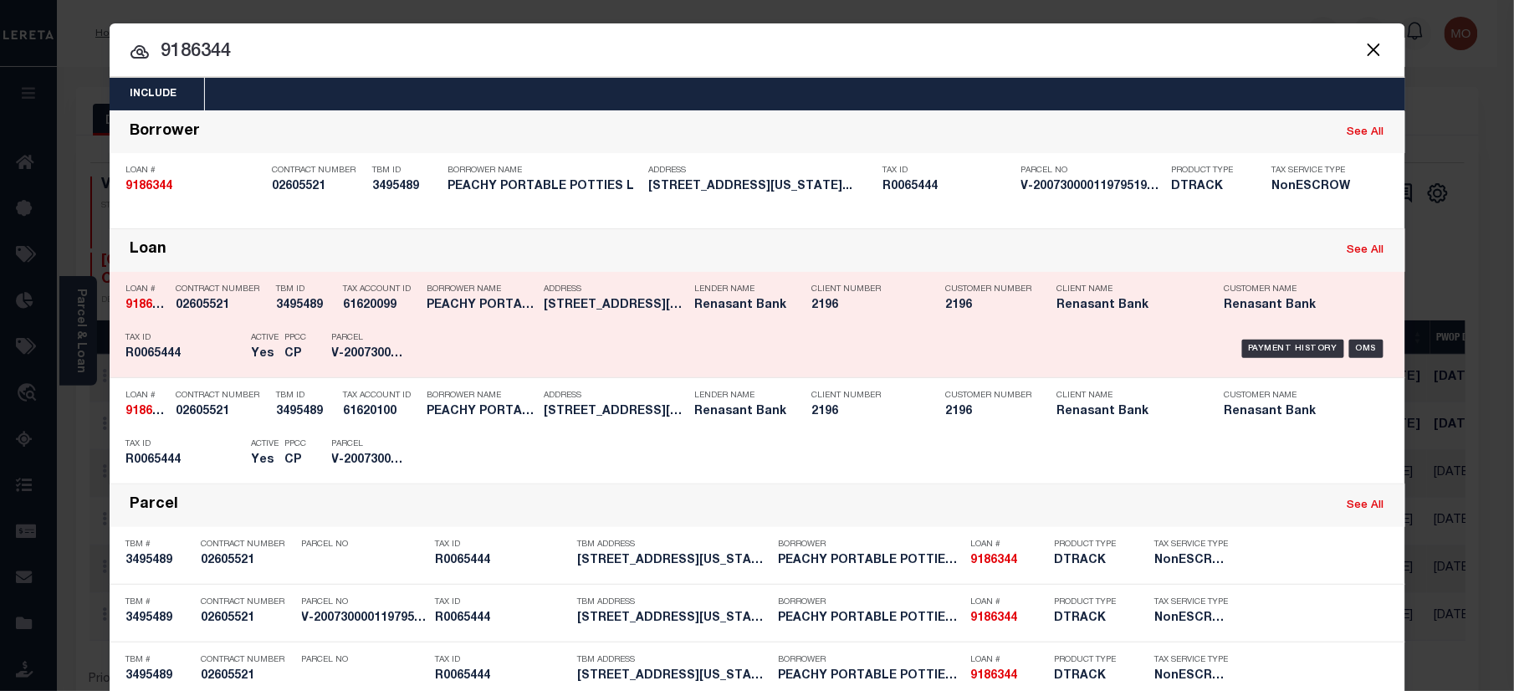
click at [239, 349] on div "Active Yes" at bounding box center [255, 349] width 33 height 49
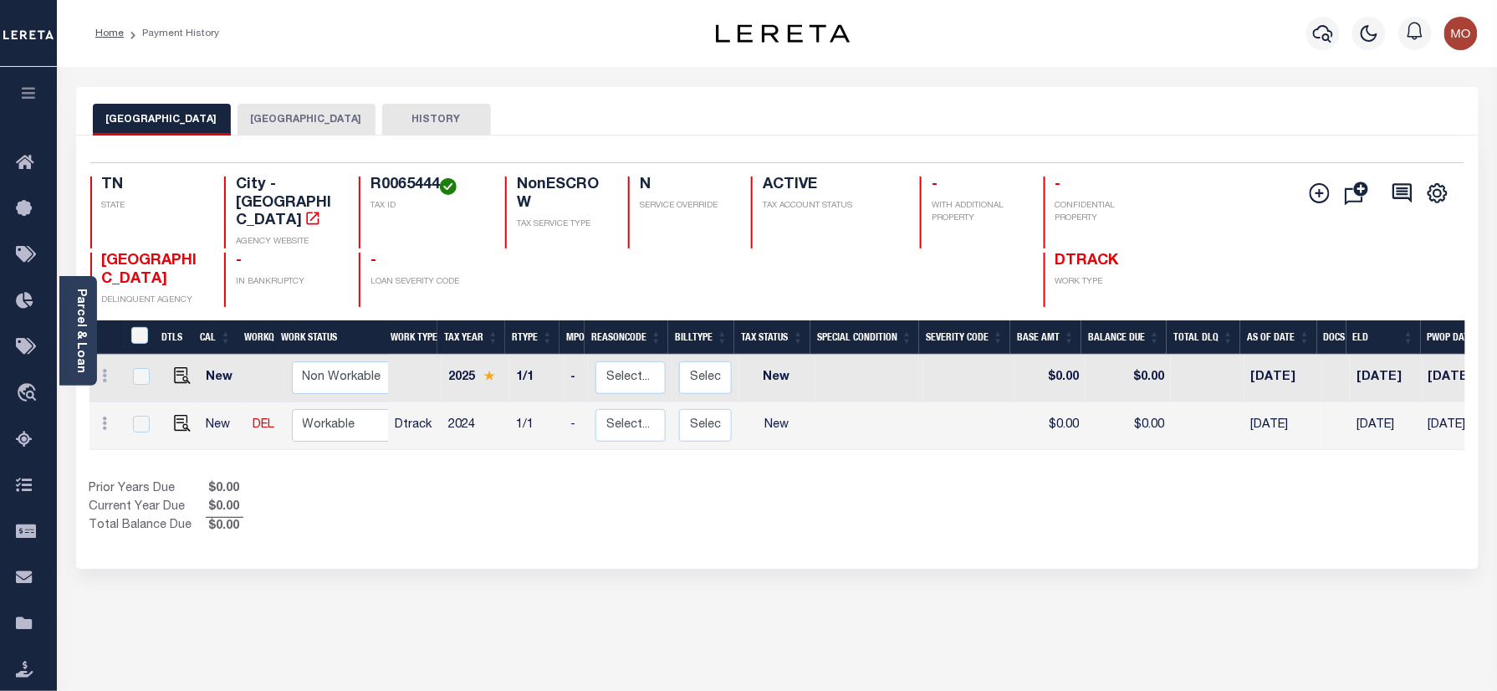
click at [425, 187] on h4 "R0065444" at bounding box center [428, 185] width 115 height 18
copy h4 "R0065444"
click at [177, 415] on img "" at bounding box center [182, 423] width 17 height 17
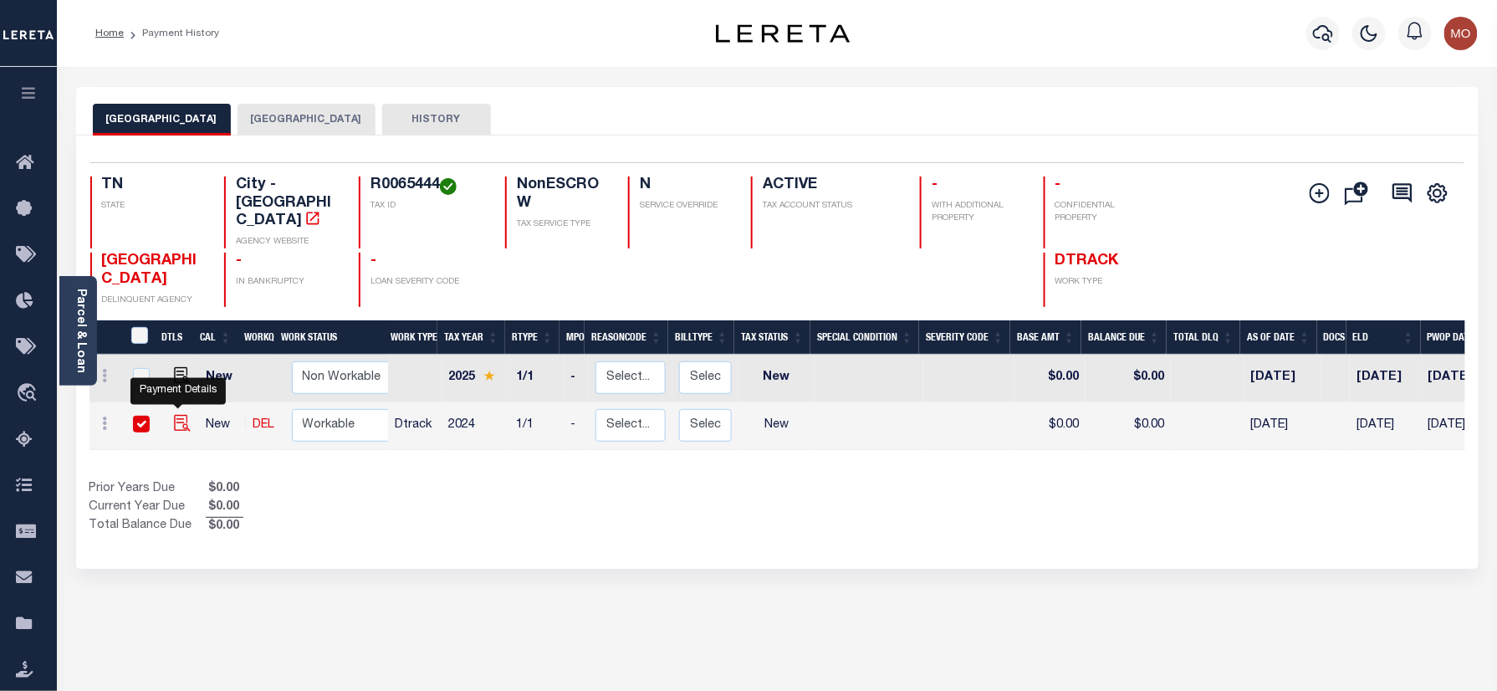
checkbox input "true"
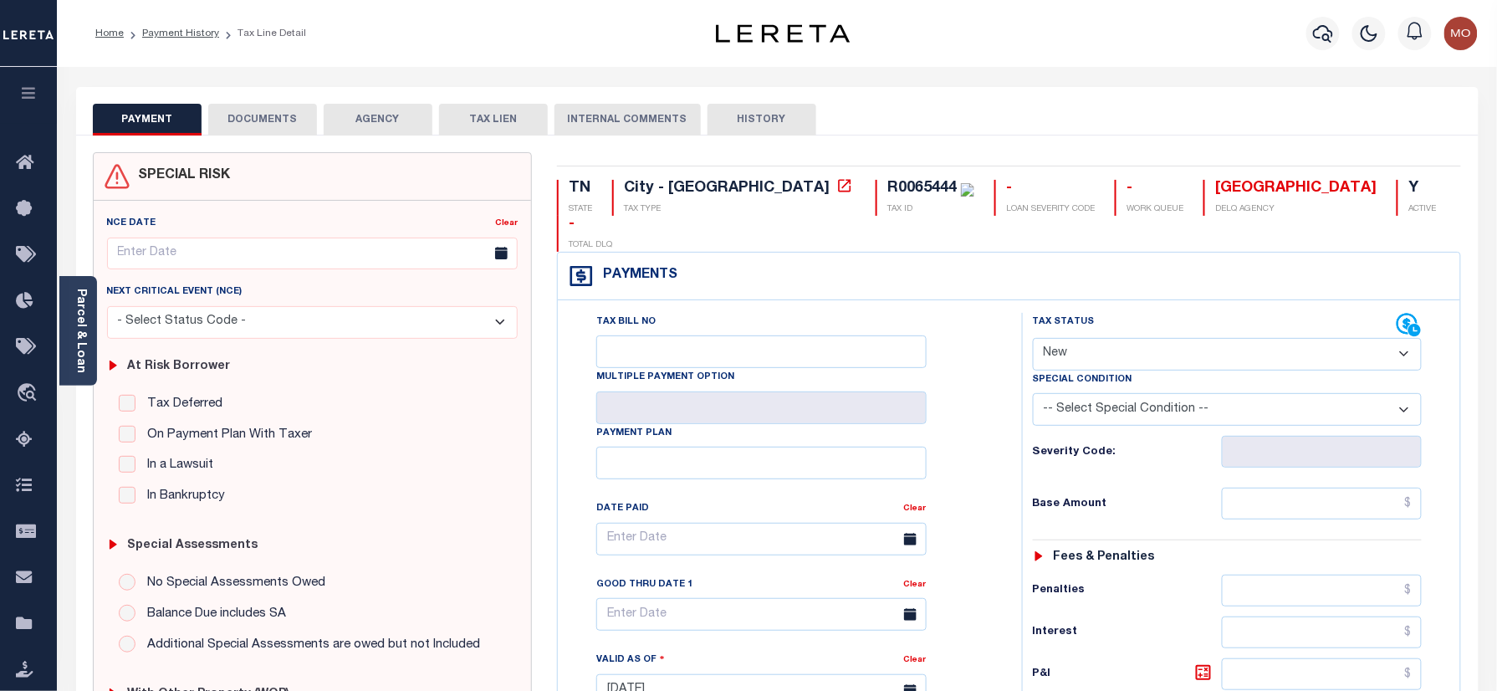
click at [1112, 338] on select "- Select Status Code - Open Due/Unpaid Paid Incomplete No Tax Due Internal Refu…" at bounding box center [1228, 354] width 390 height 33
select select "PYD"
click at [1033, 338] on select "- Select Status Code - Open Due/Unpaid Paid Incomplete No Tax Due Internal Refu…" at bounding box center [1228, 354] width 390 height 33
type input "[DATE]"
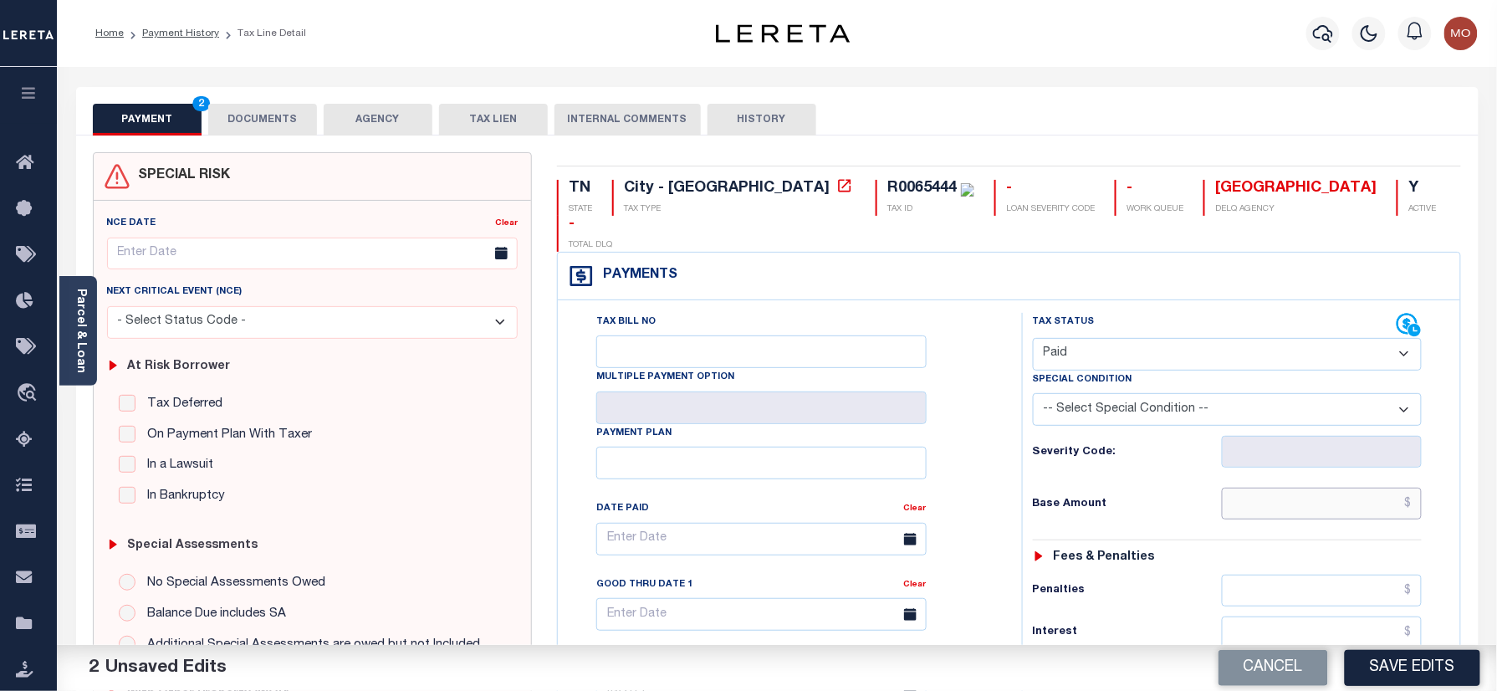
click at [1270, 488] on input "text" at bounding box center [1322, 504] width 201 height 32
paste input "383.00"
type input "$383.00"
click at [1009, 440] on div "Tax Status Status" at bounding box center [1232, 682] width 447 height 739
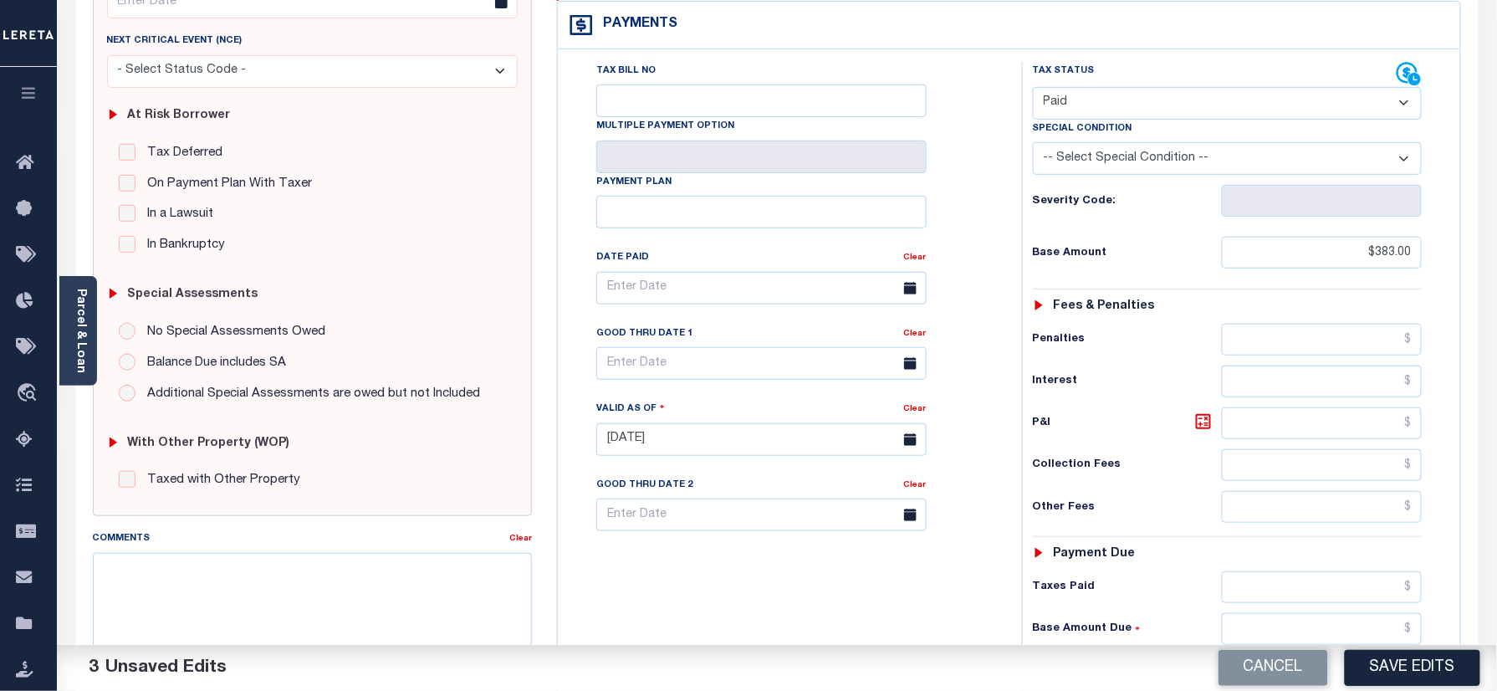
scroll to position [446, 0]
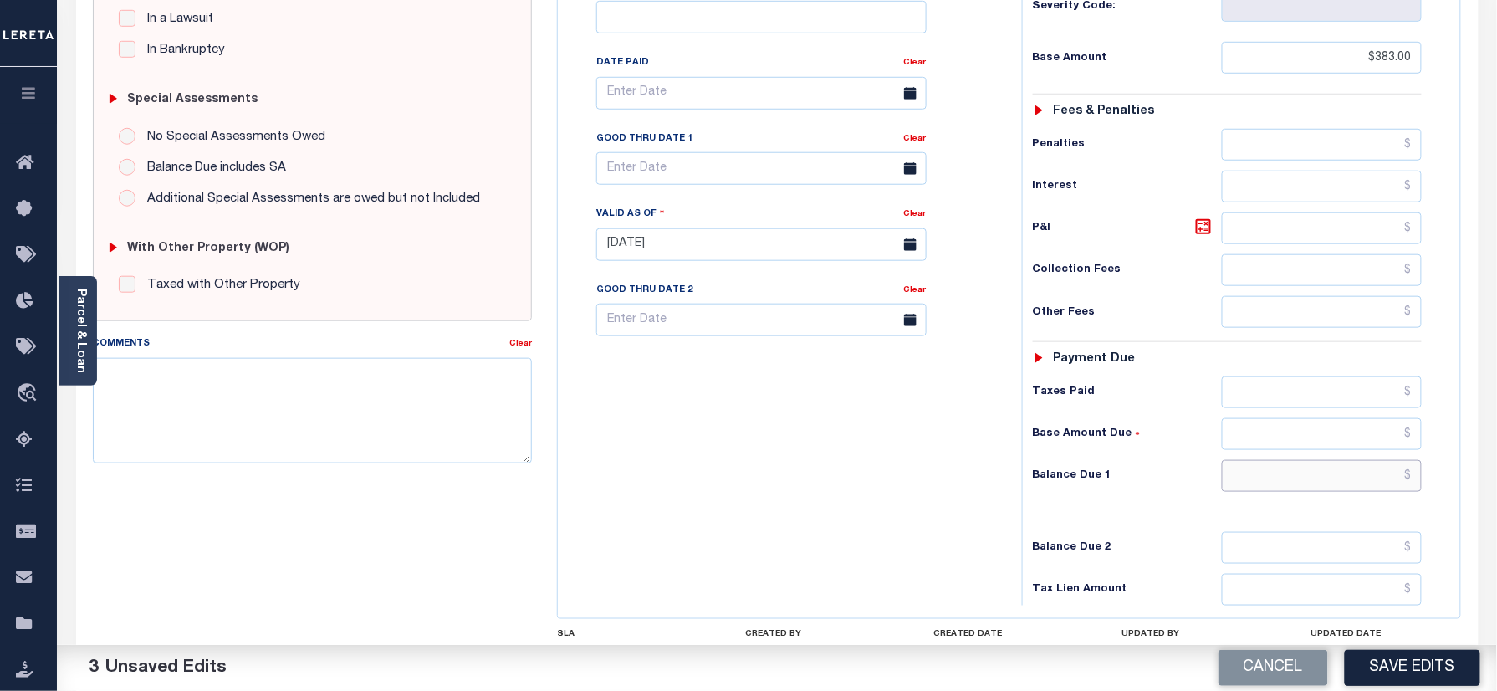
drag, startPoint x: 1288, startPoint y: 449, endPoint x: 937, endPoint y: 448, distance: 351.3
click at [1288, 460] on input "text" at bounding box center [1322, 476] width 201 height 32
type input "$0.00"
click at [836, 446] on div "Tax Bill No Multiple Payment Option Payment Plan Clear" at bounding box center [785, 236] width 447 height 739
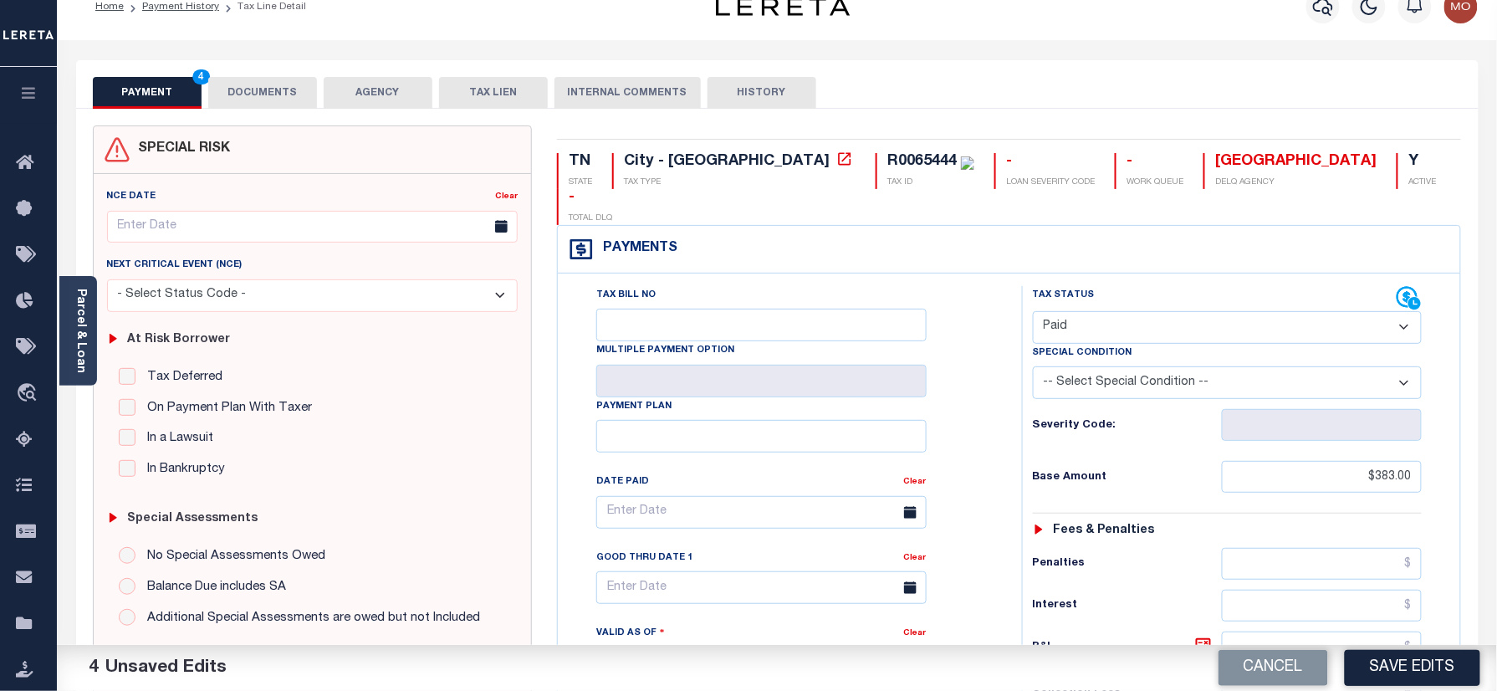
scroll to position [0, 0]
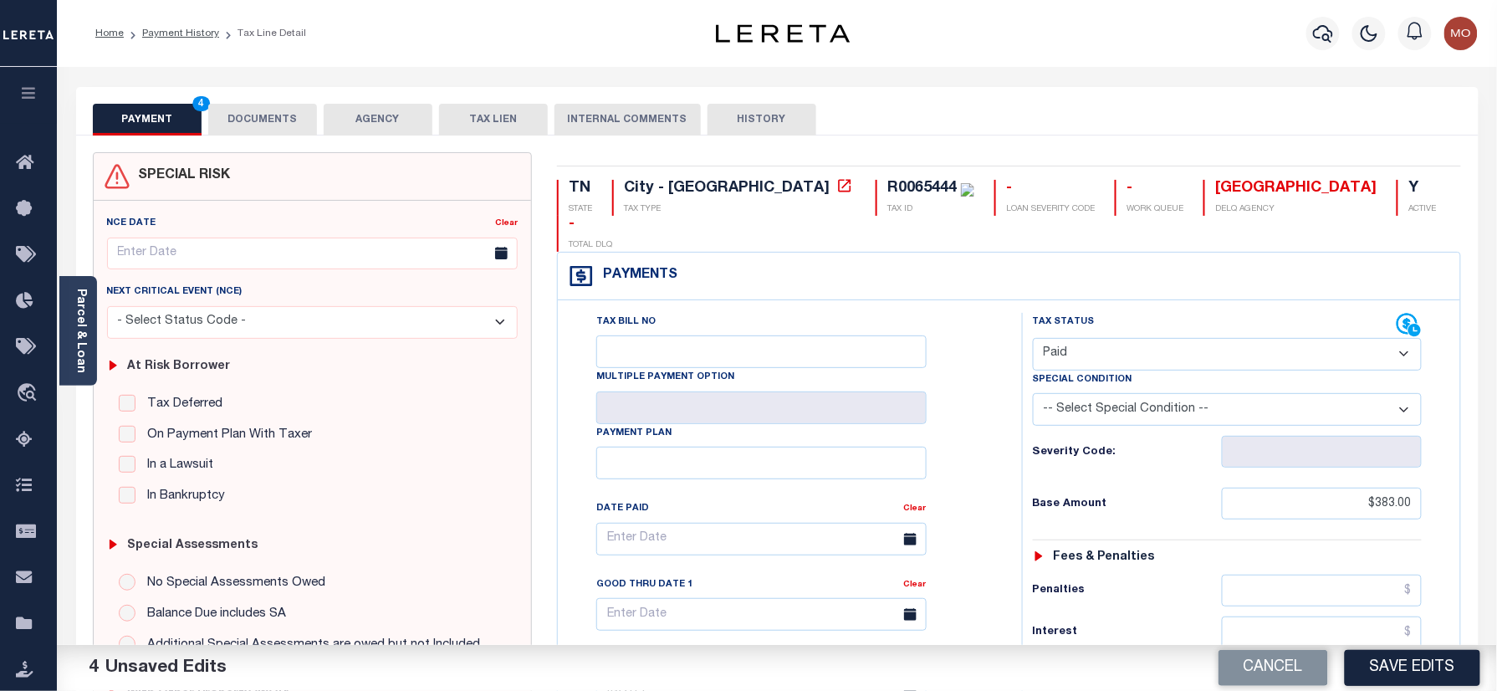
click at [887, 187] on div "R0065444" at bounding box center [921, 188] width 69 height 15
copy div "R0065444"
click at [265, 124] on button "DOCUMENTS" at bounding box center [262, 120] width 109 height 32
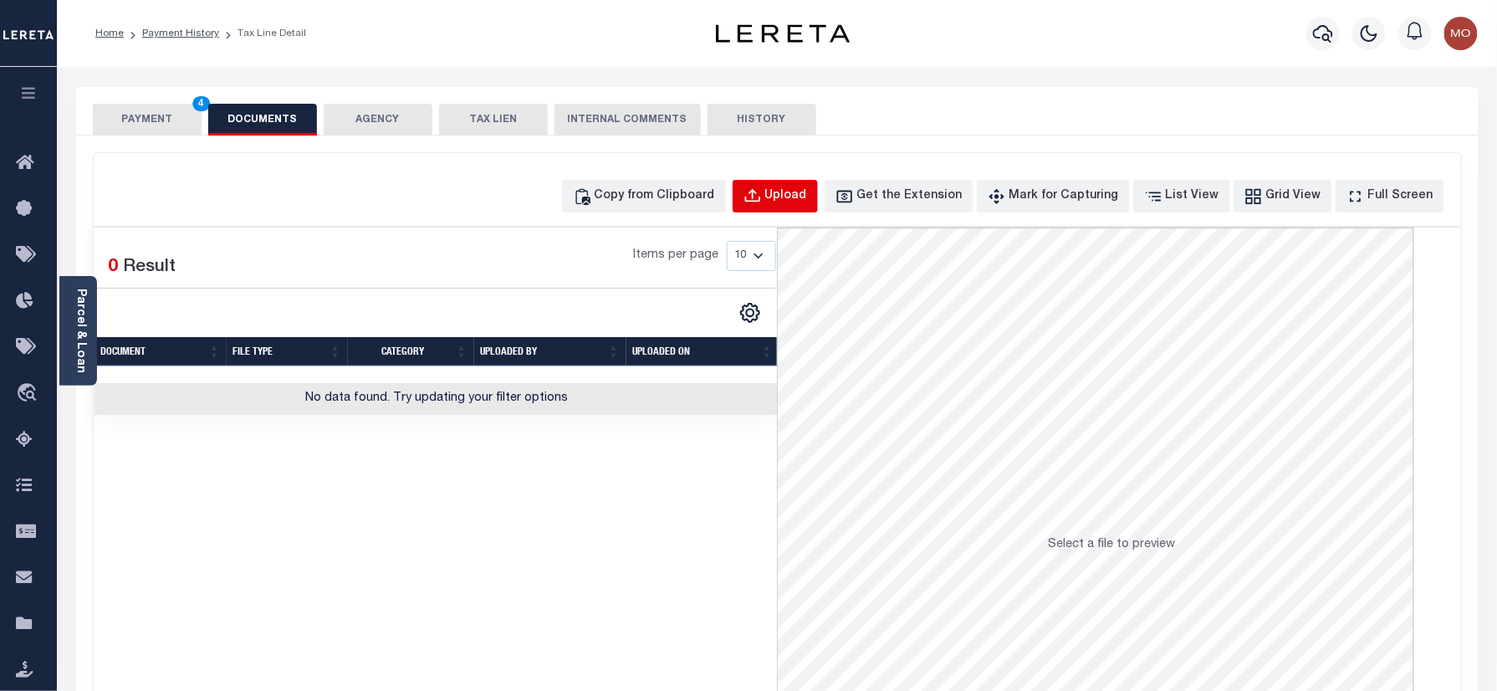
click at [807, 202] on div "Upload" at bounding box center [786, 196] width 42 height 18
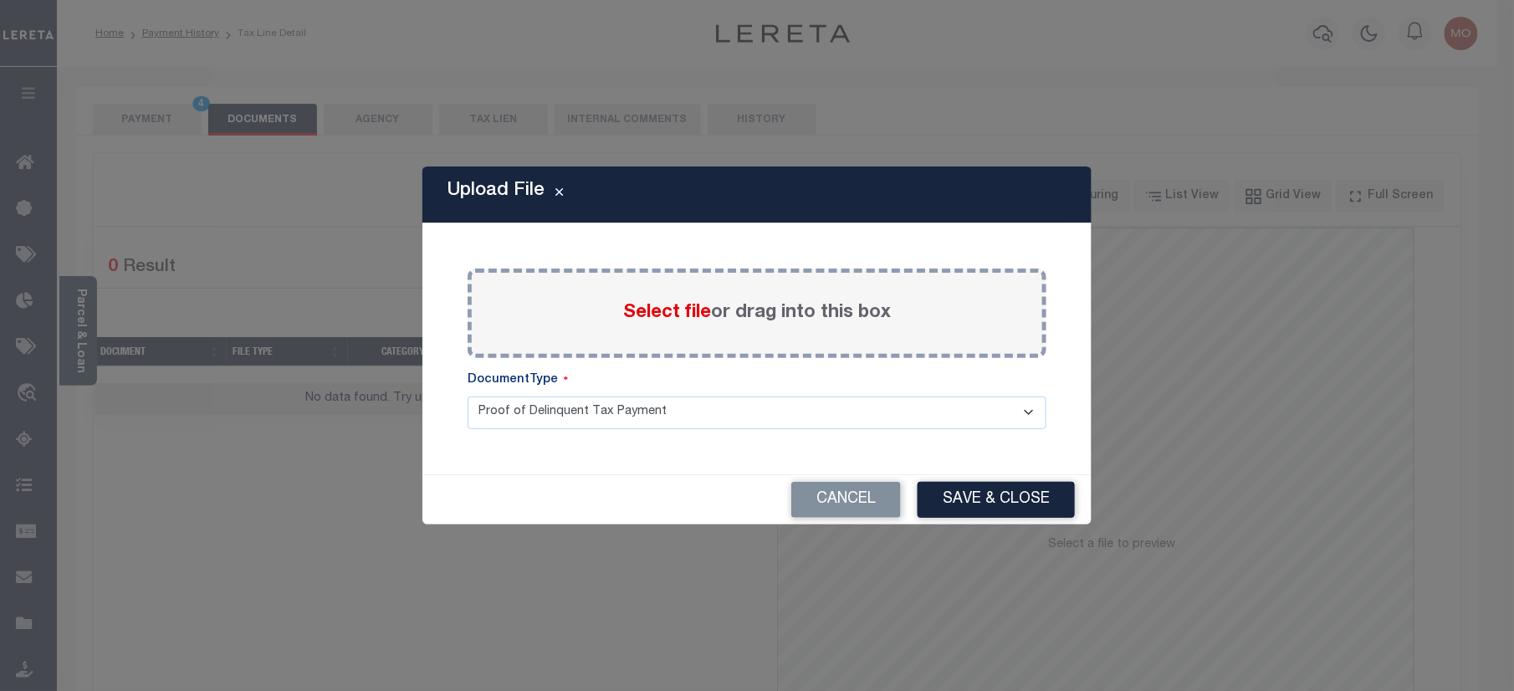
click at [646, 314] on span "Select file" at bounding box center [667, 313] width 88 height 18
click at [0, 0] on input "Select file or drag into this box" at bounding box center [0, 0] width 0 height 0
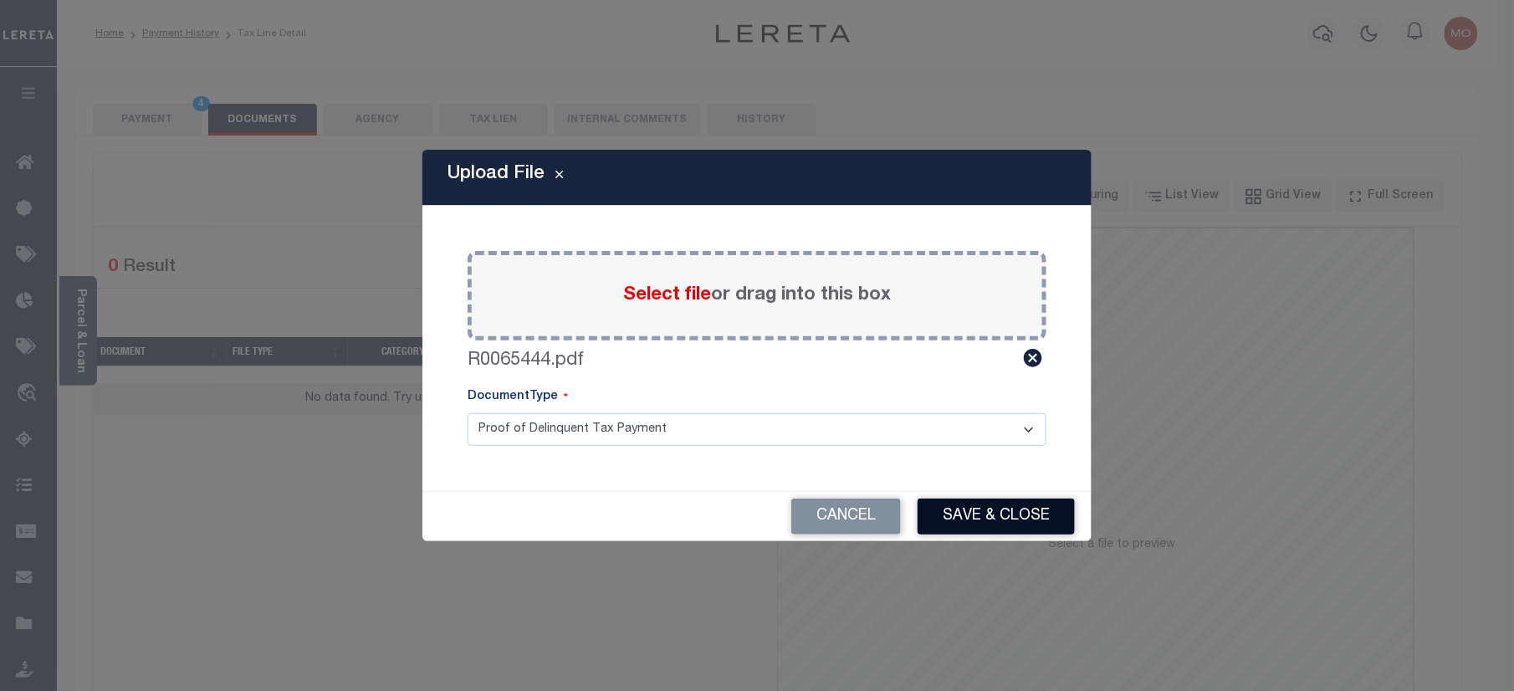
click at [972, 519] on button "Save & Close" at bounding box center [995, 516] width 157 height 36
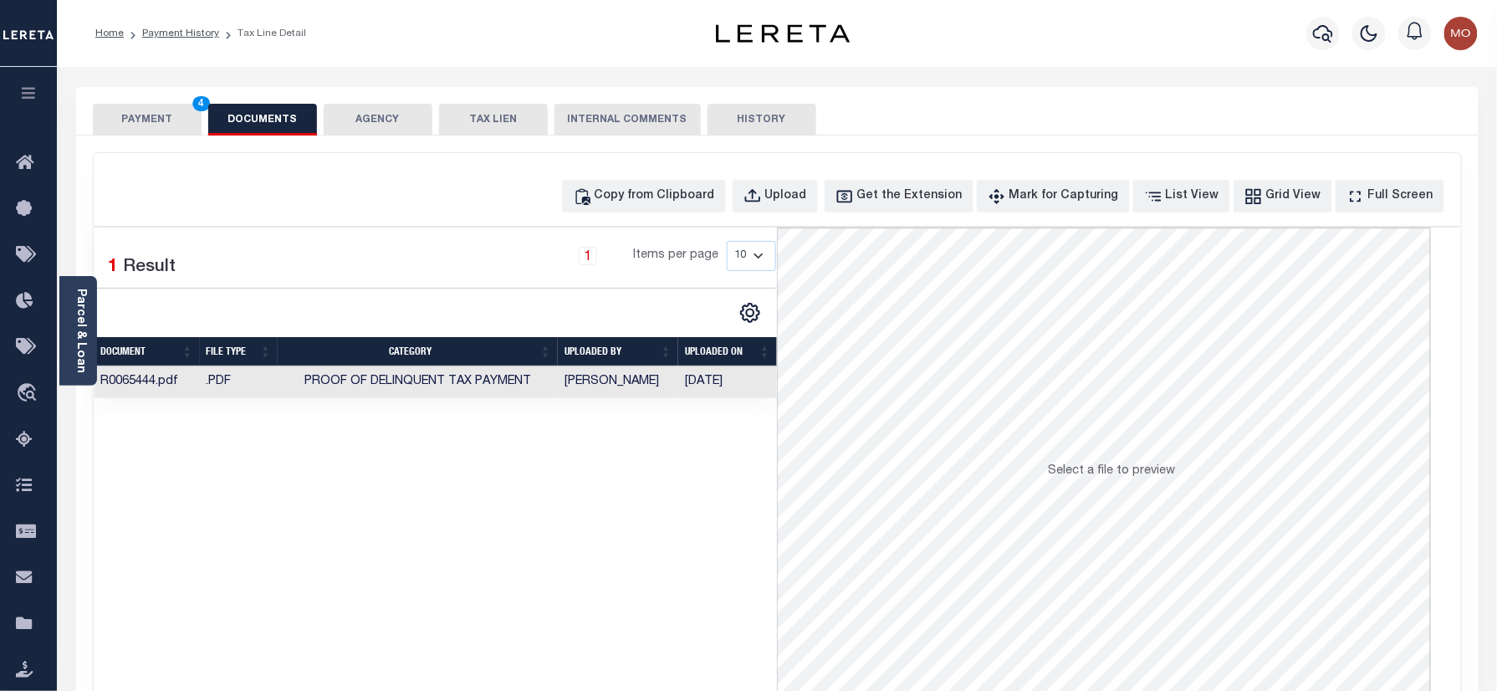
click at [178, 124] on button "PAYMENT 4" at bounding box center [147, 120] width 109 height 32
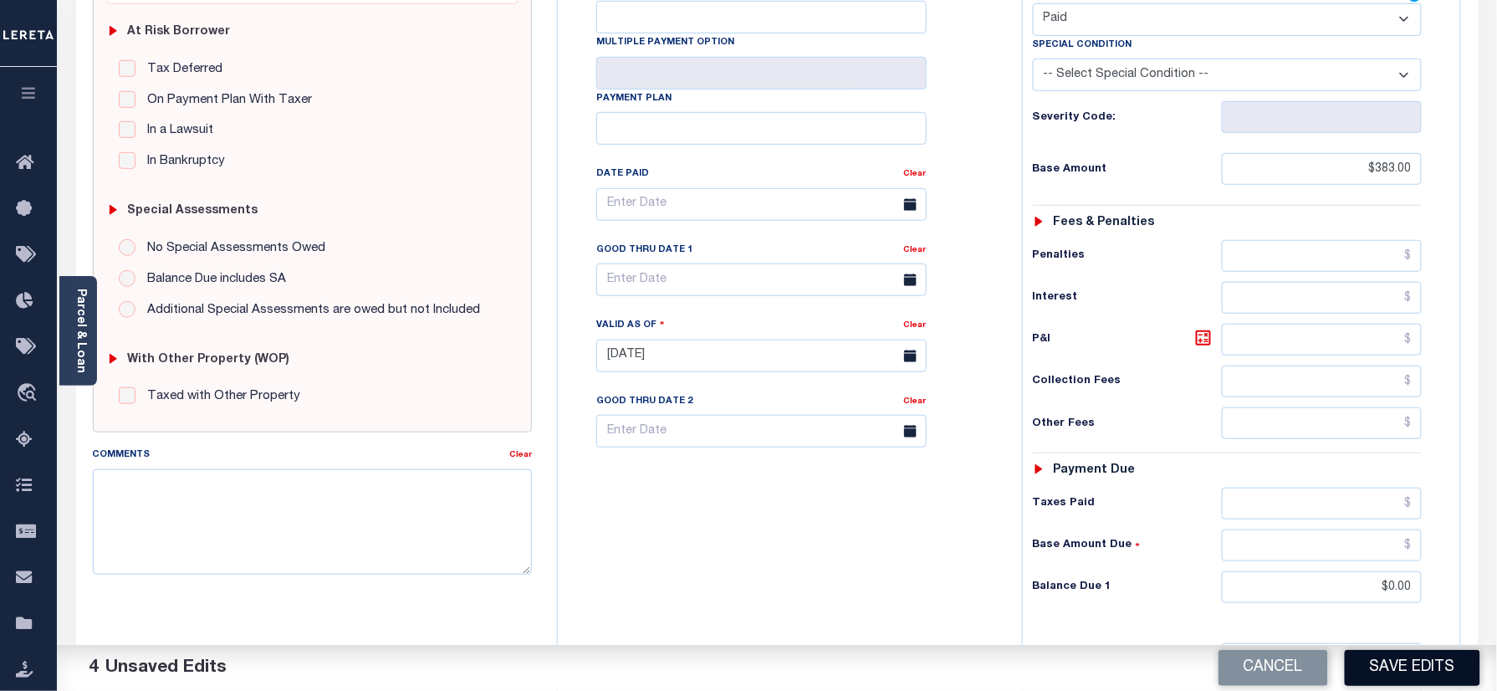
click at [1392, 666] on button "Save Edits" at bounding box center [1412, 668] width 135 height 36
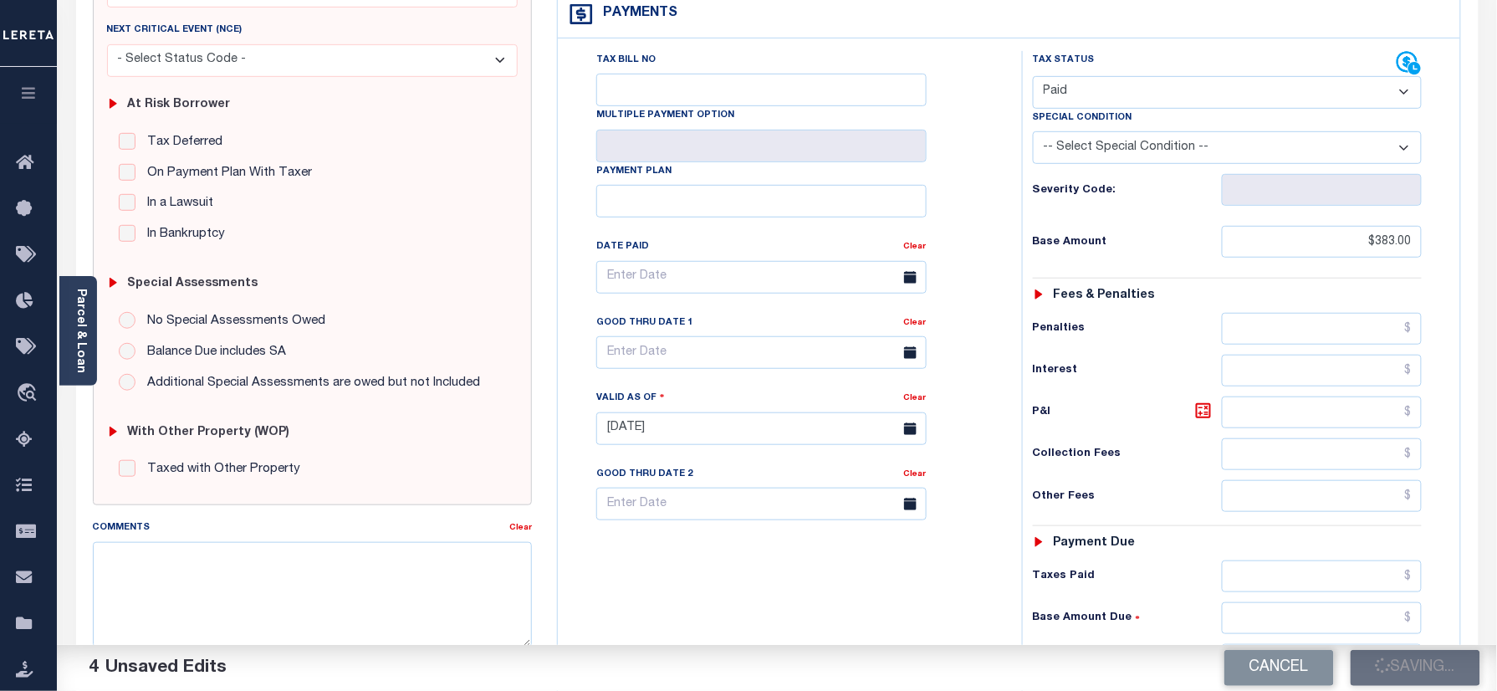
scroll to position [222, 0]
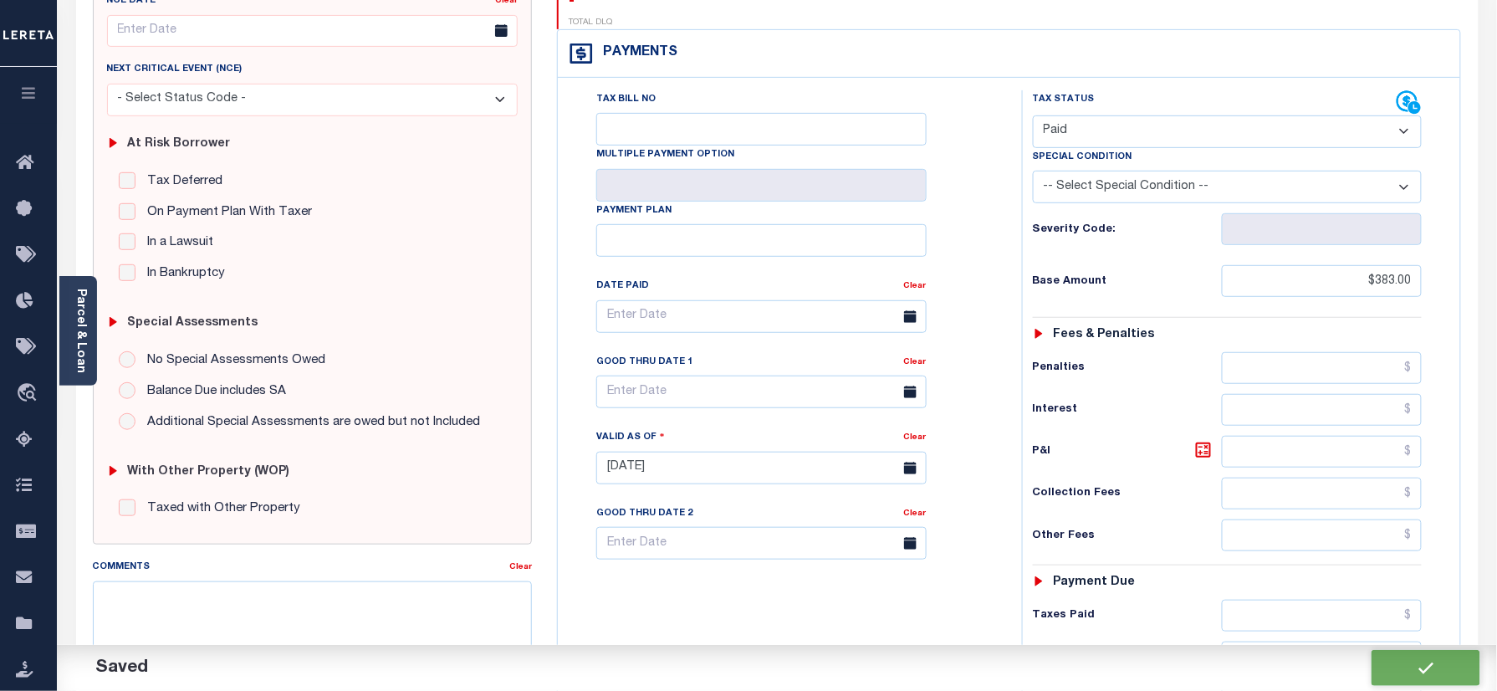
checkbox input "false"
type input "$383"
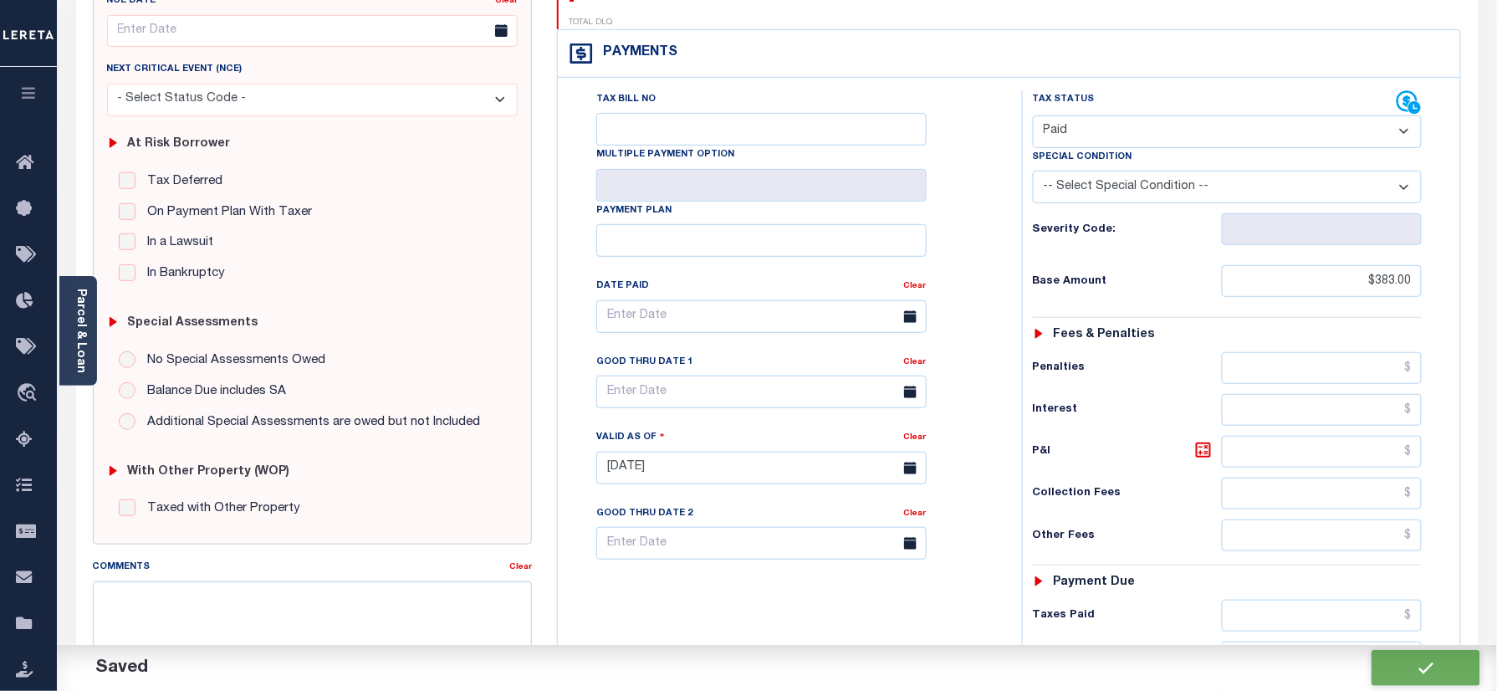
type input "$0"
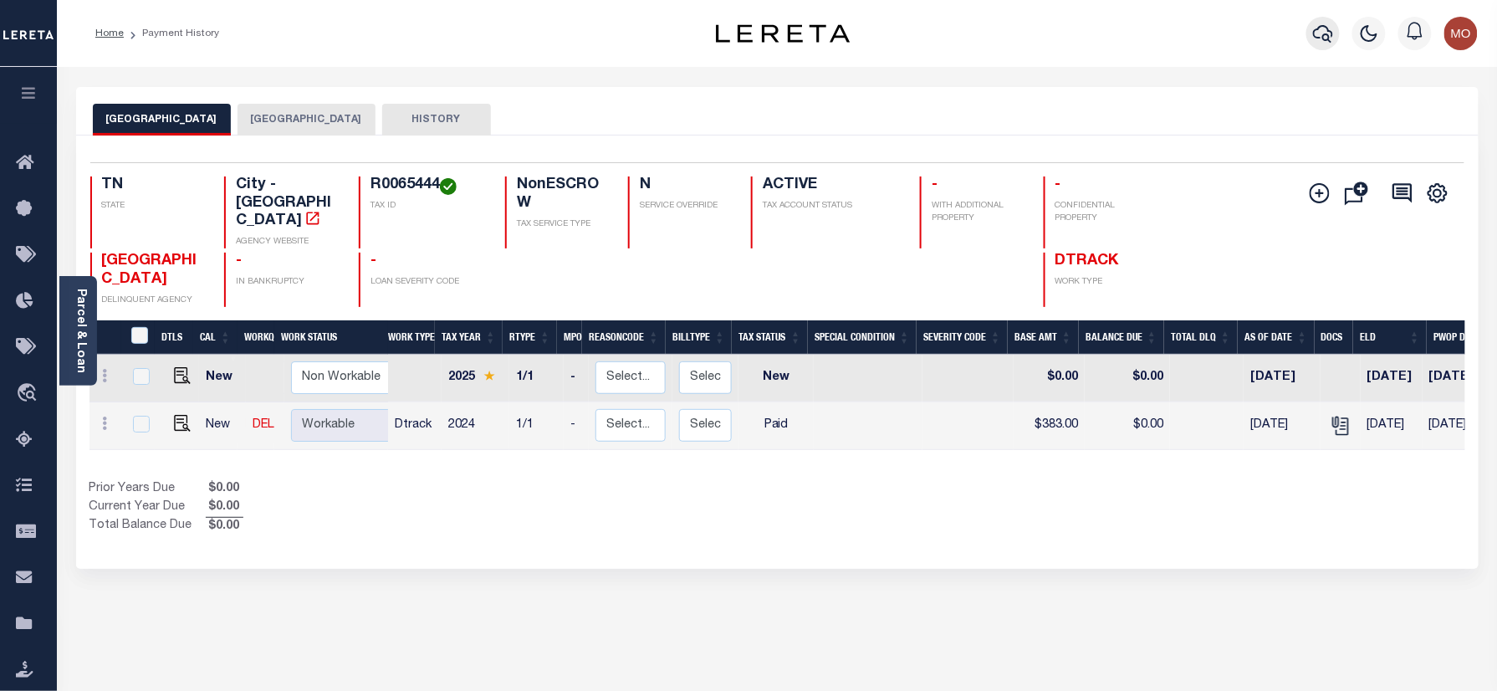
click at [1320, 24] on icon "button" at bounding box center [1323, 33] width 20 height 20
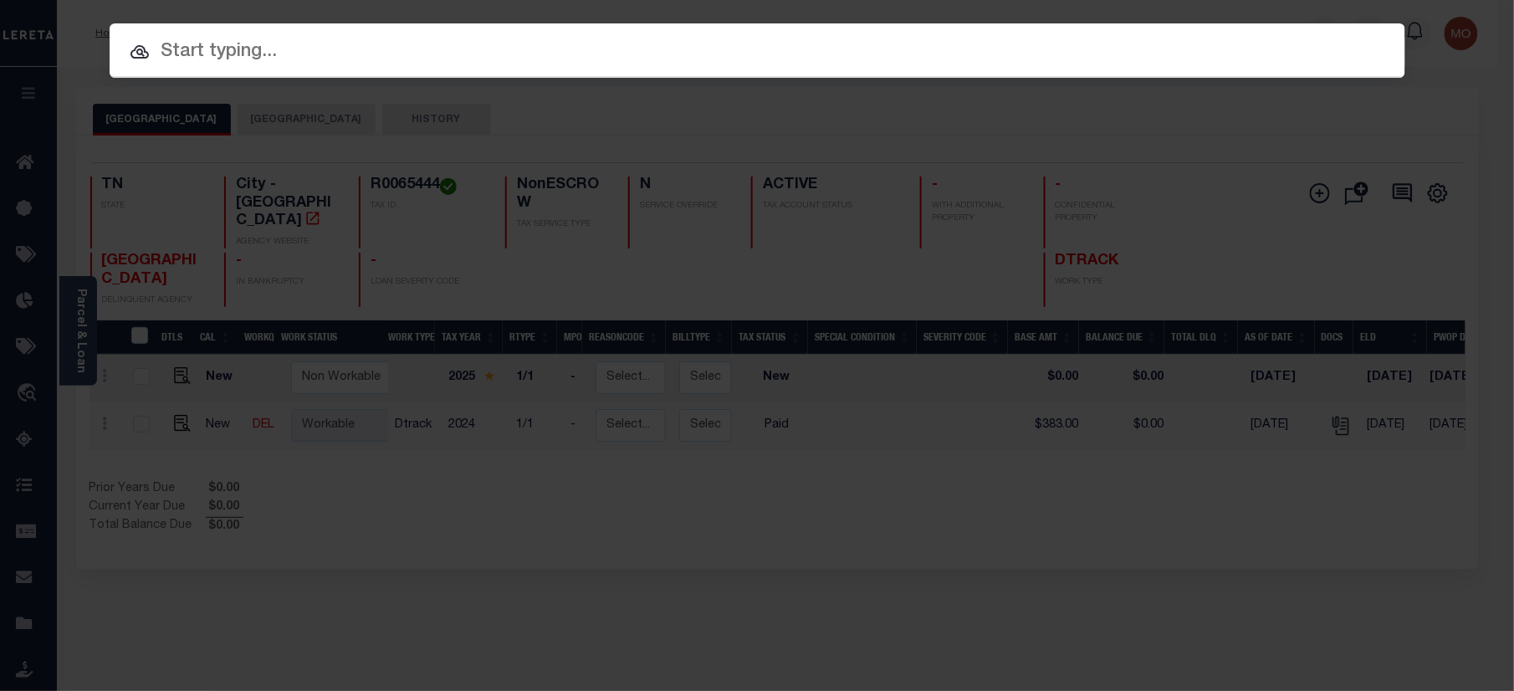
click at [284, 44] on input "text" at bounding box center [758, 52] width 1296 height 29
paste input "90000571"
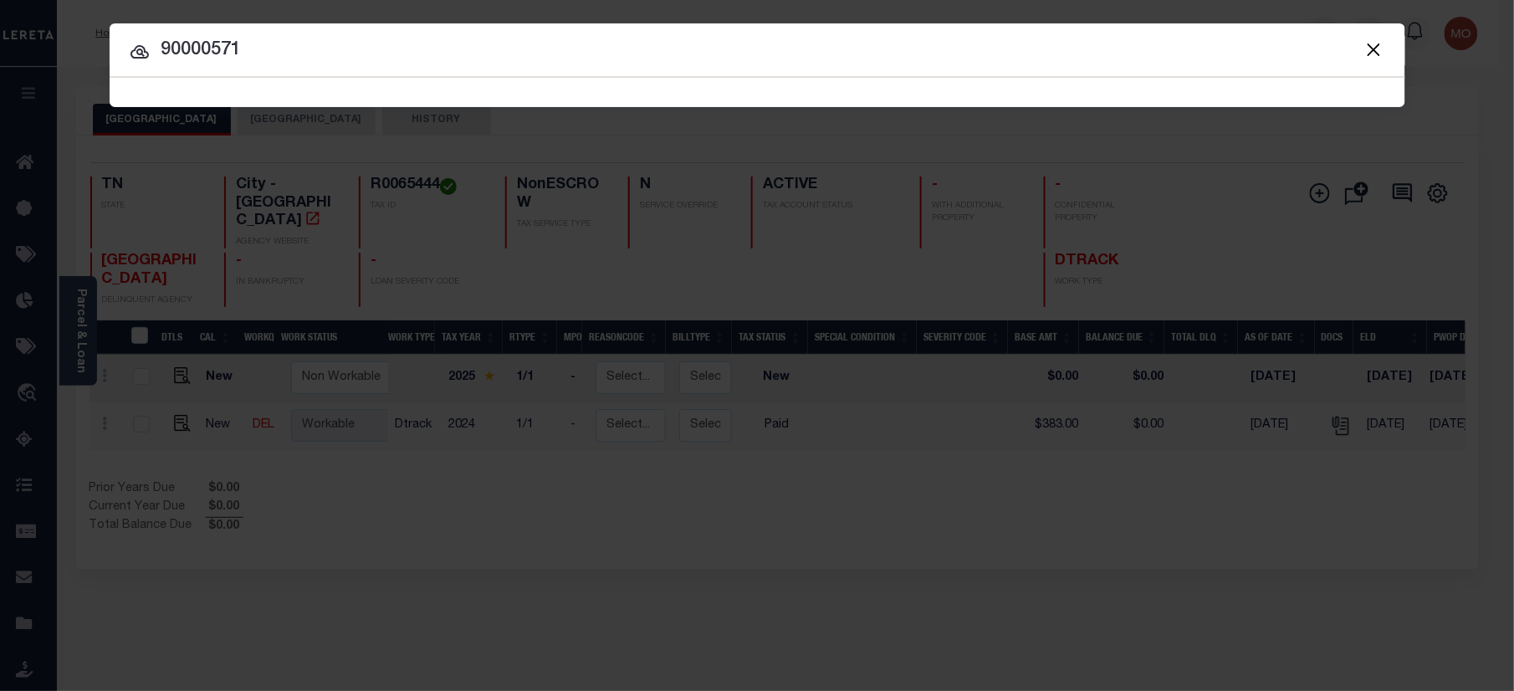
type input "90000571"
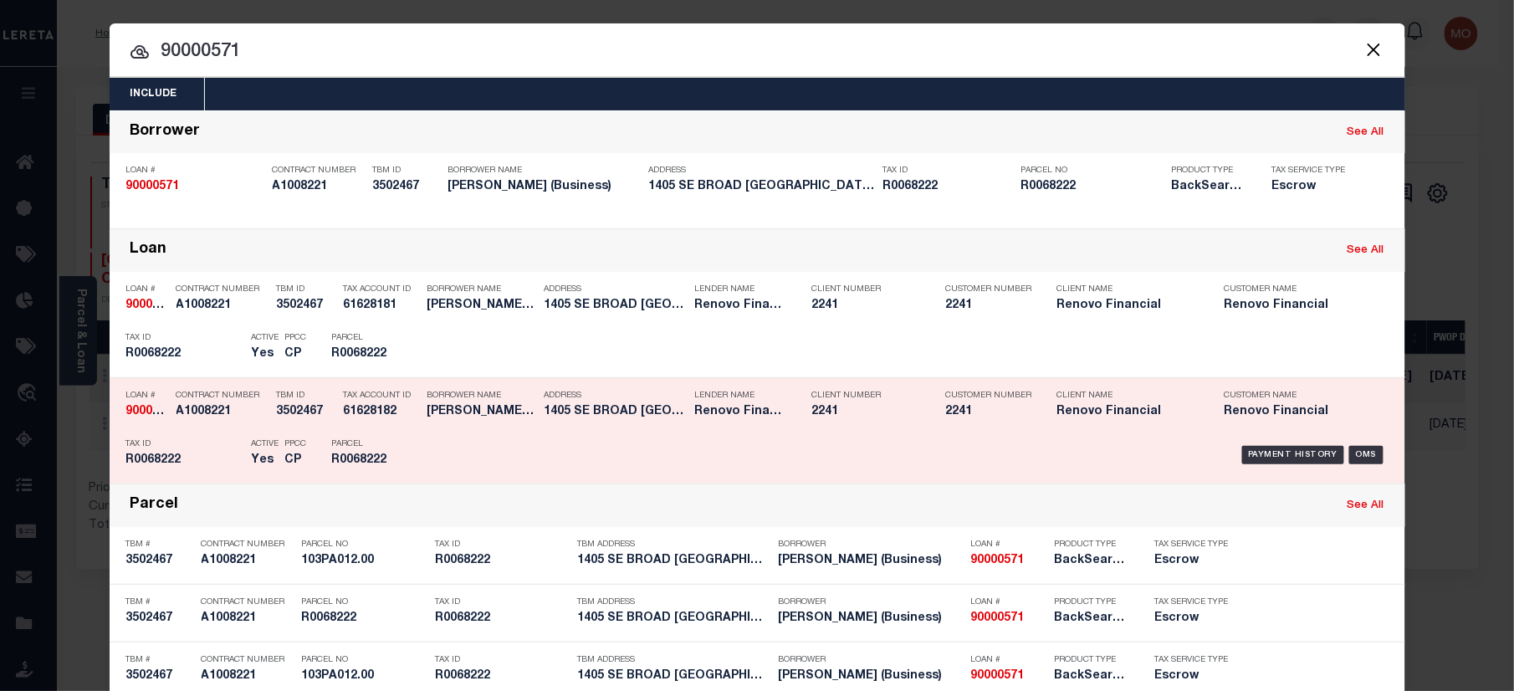
click at [273, 433] on div "PPCC CP" at bounding box center [296, 455] width 47 height 49
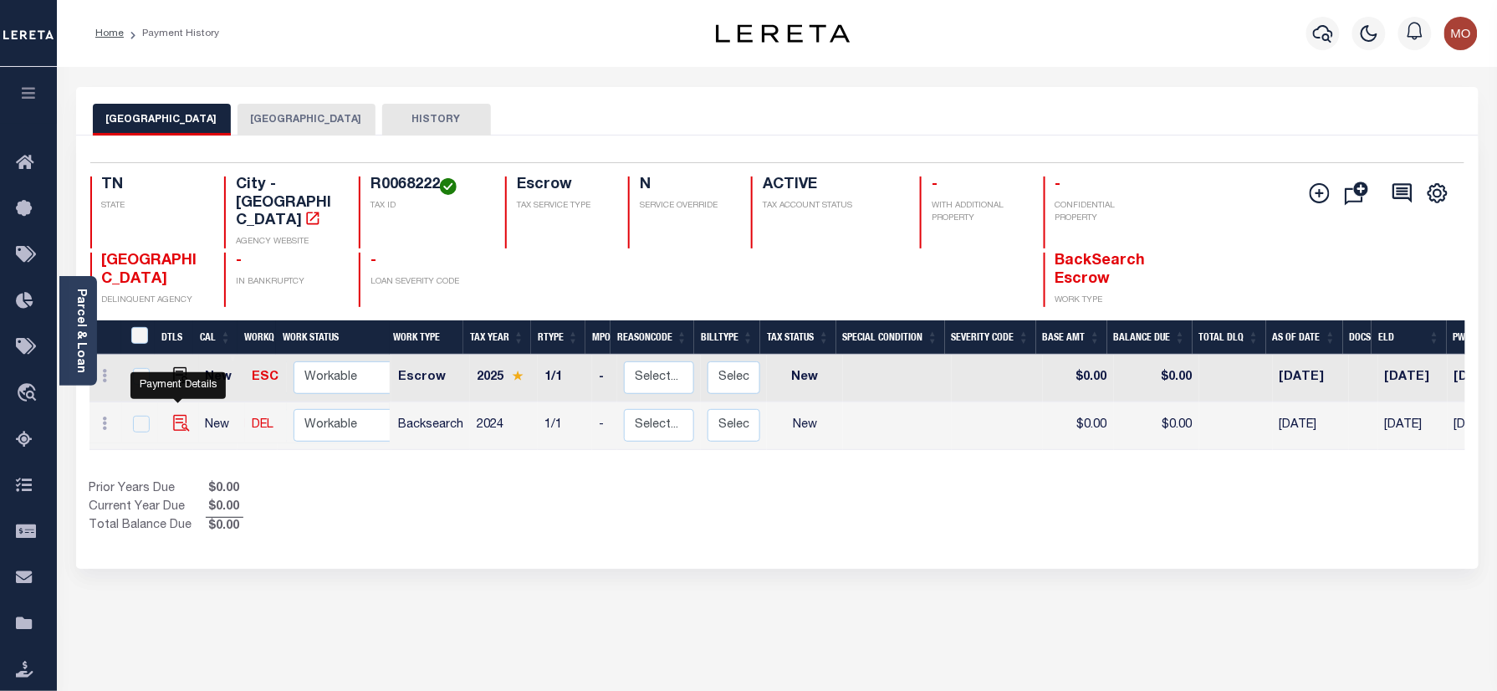
click at [173, 415] on img "" at bounding box center [181, 423] width 17 height 17
checkbox input "true"
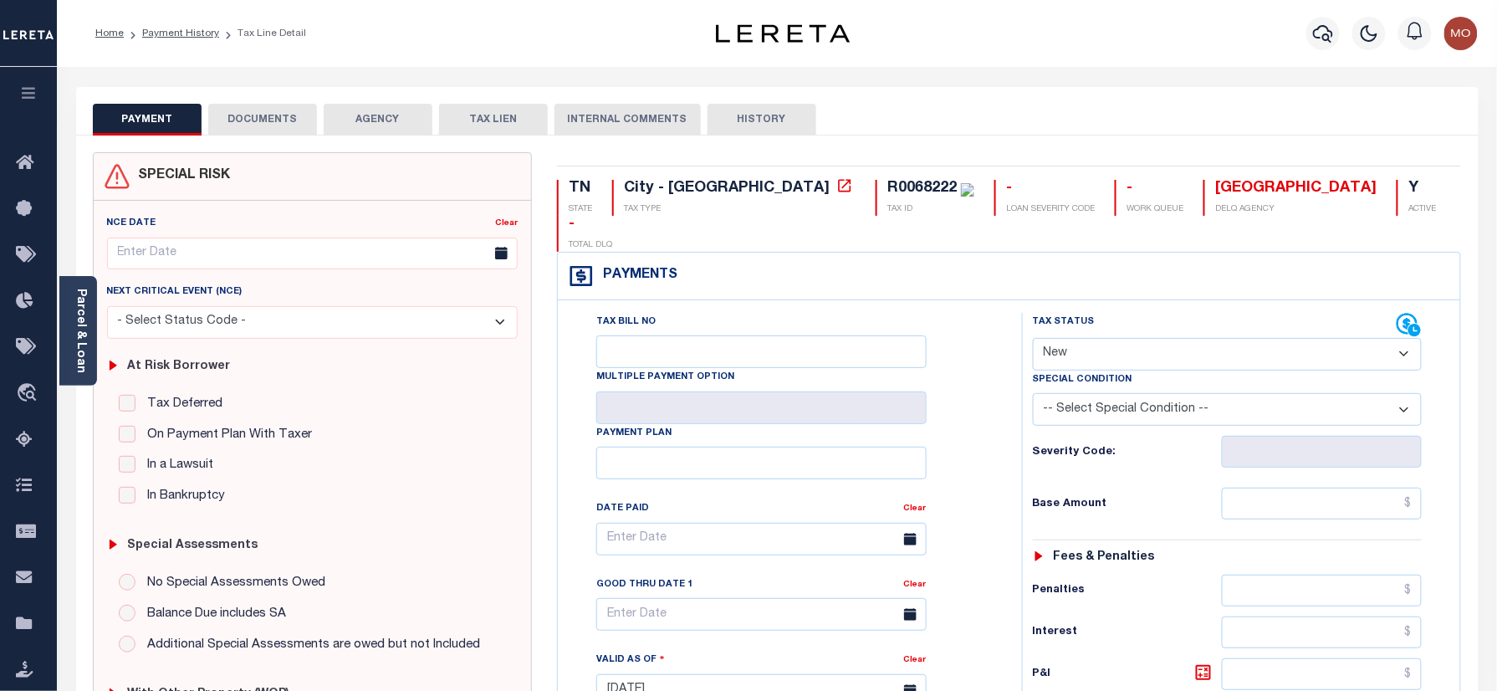
click at [1106, 338] on select "- Select Status Code - Open Due/Unpaid Paid Incomplete No Tax Due Internal Refu…" at bounding box center [1228, 354] width 390 height 33
select select "PYD"
click at [1033, 338] on select "- Select Status Code - Open Due/Unpaid Paid Incomplete No Tax Due Internal Refu…" at bounding box center [1228, 354] width 390 height 33
type input "[DATE]"
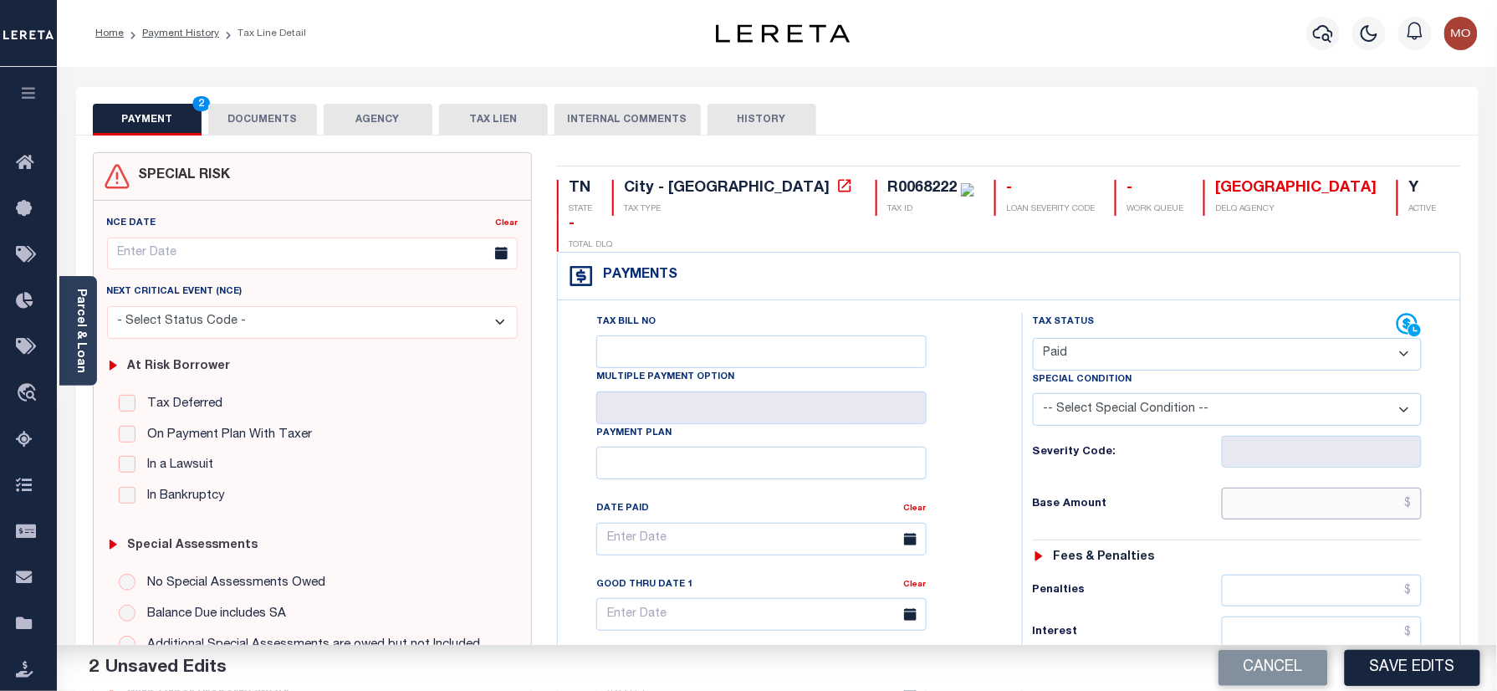
click at [1265, 488] on input "text" at bounding box center [1322, 504] width 201 height 32
paste input "1,276.00"
type input "$1,276.00"
click at [987, 452] on div "Tax Bill No Multiple Payment Option Payment Plan Clear" at bounding box center [786, 547] width 422 height 469
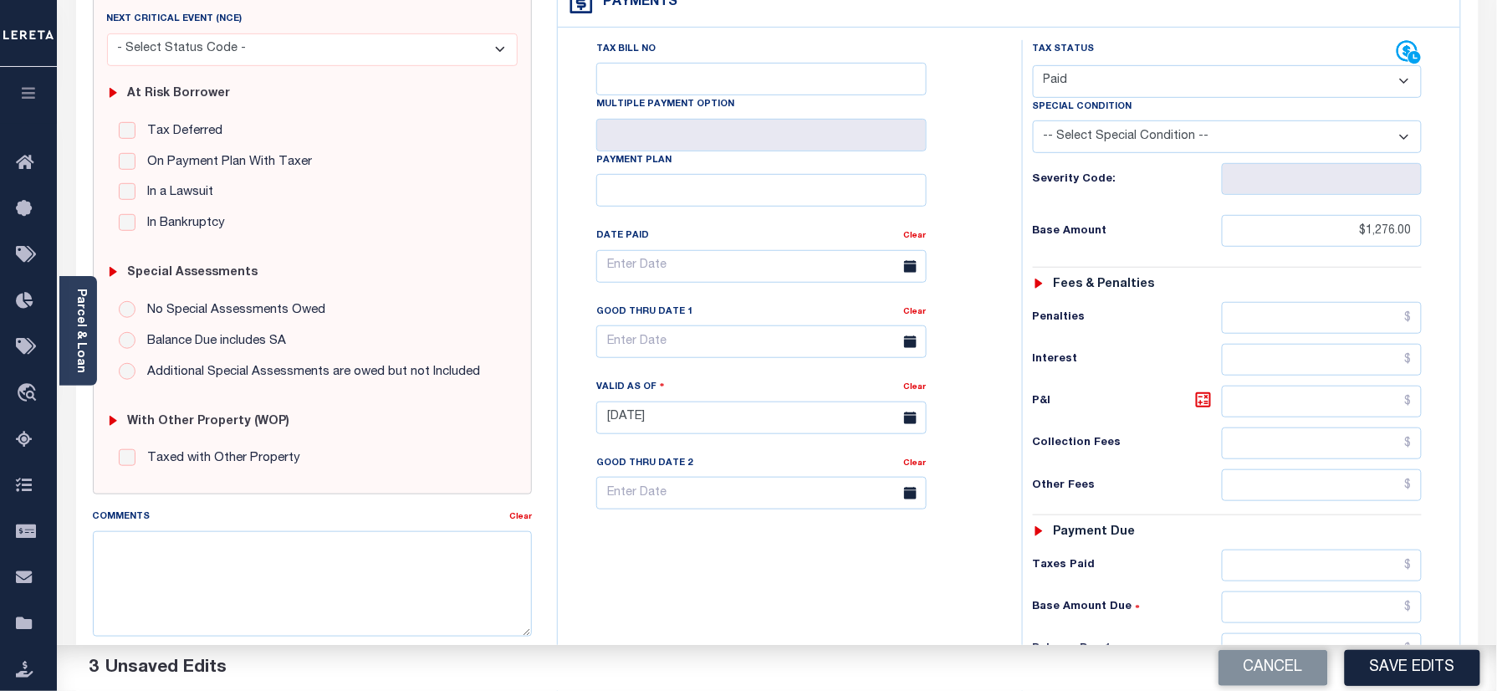
scroll to position [446, 0]
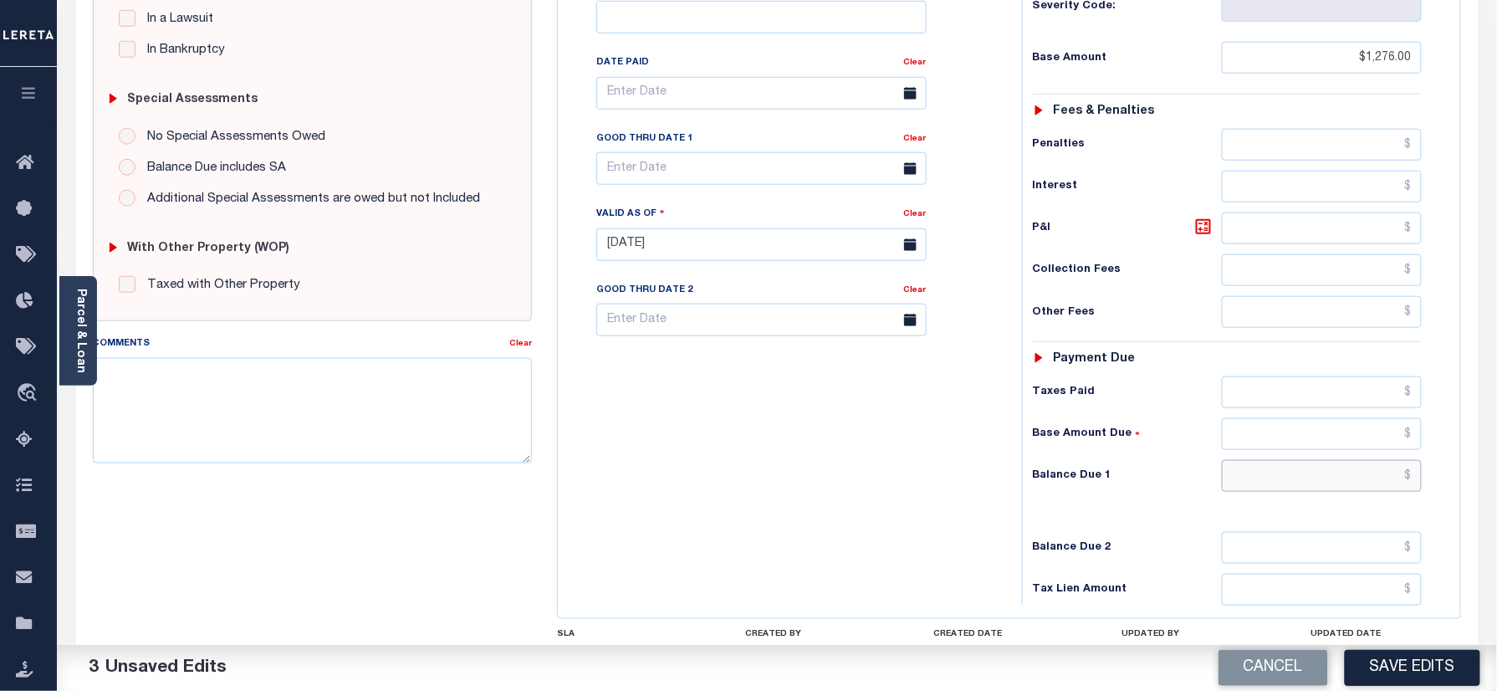
drag, startPoint x: 1286, startPoint y: 452, endPoint x: 1266, endPoint y: 452, distance: 20.1
click at [1286, 460] on input "text" at bounding box center [1322, 476] width 201 height 32
type input "$0.00"
click at [850, 432] on div "Tax Bill No Multiple Payment Option Payment Plan Clear" at bounding box center [785, 236] width 447 height 739
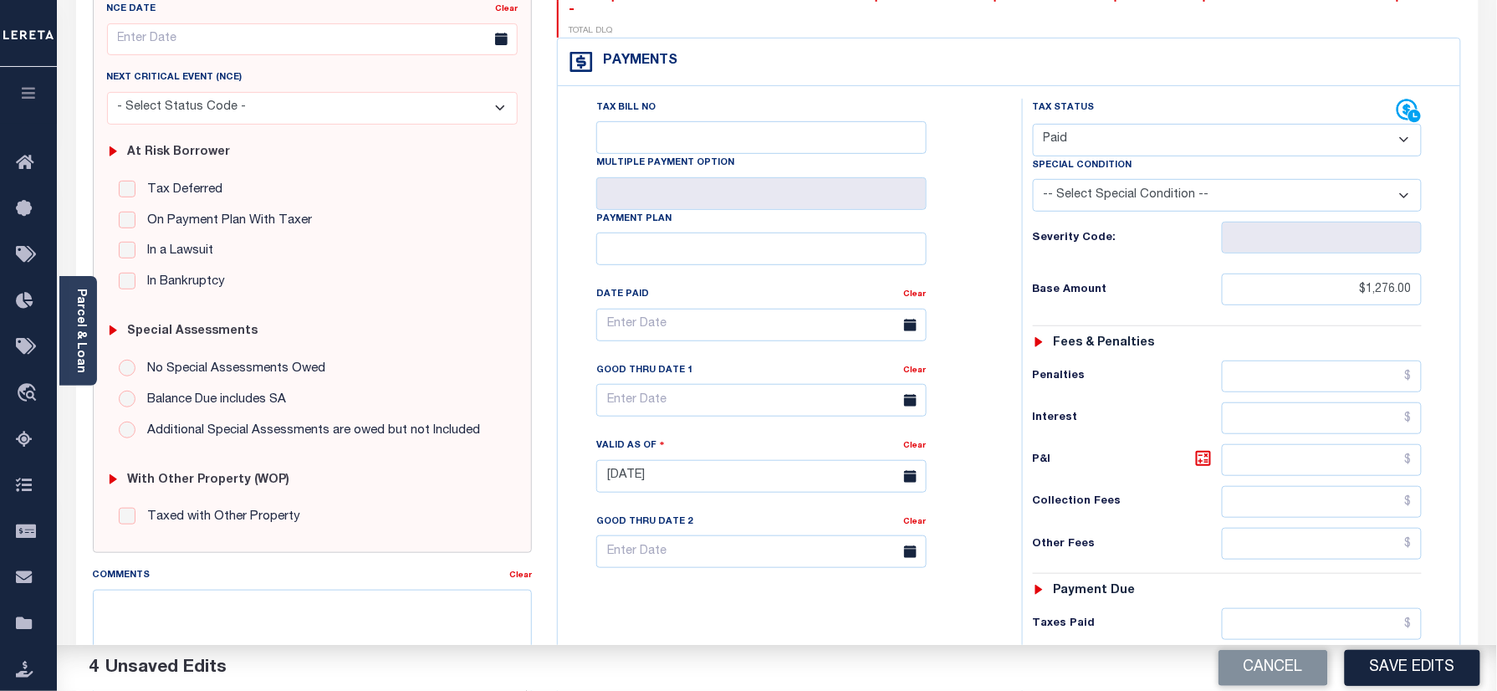
scroll to position [0, 0]
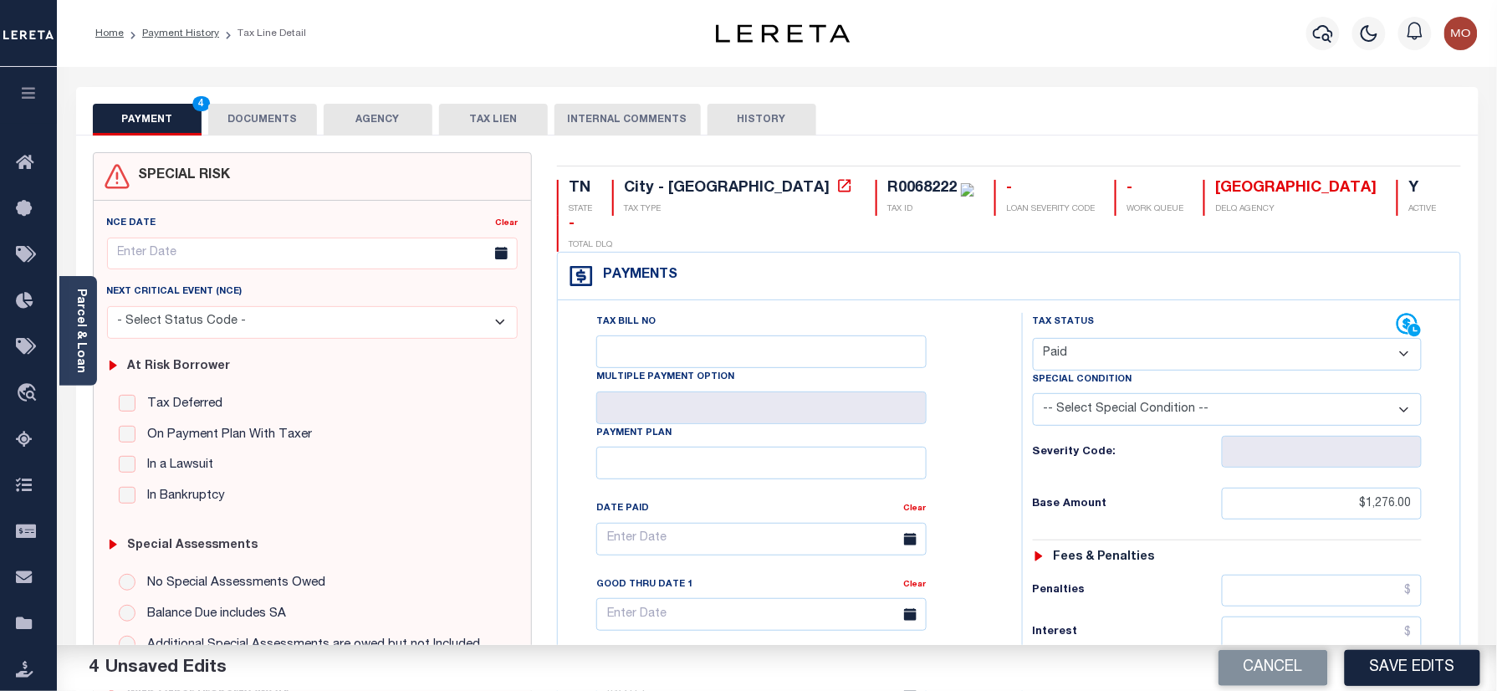
click at [887, 181] on div "R0068222" at bounding box center [921, 188] width 69 height 15
copy div "R0068222"
click at [279, 119] on button "DOCUMENTS" at bounding box center [262, 120] width 109 height 32
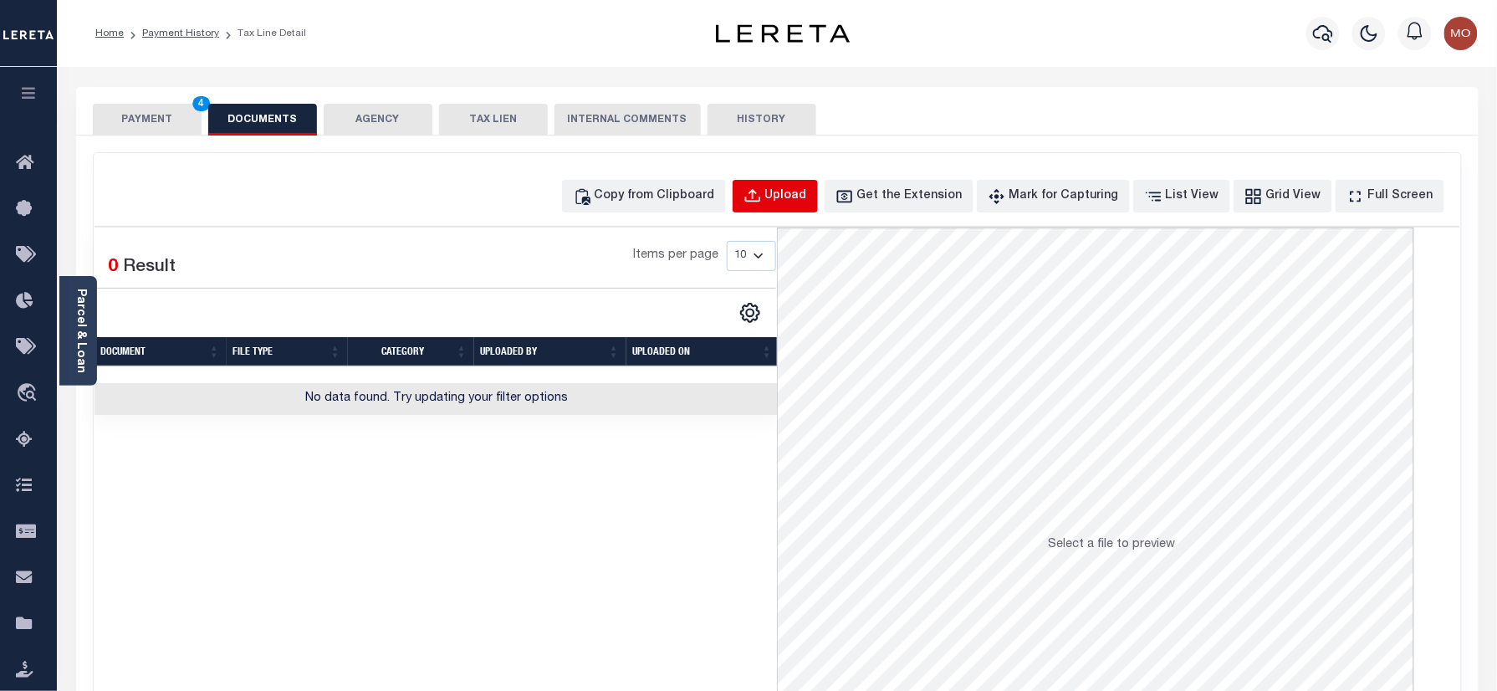
click at [804, 181] on button "Upload" at bounding box center [775, 196] width 85 height 33
select select "POP"
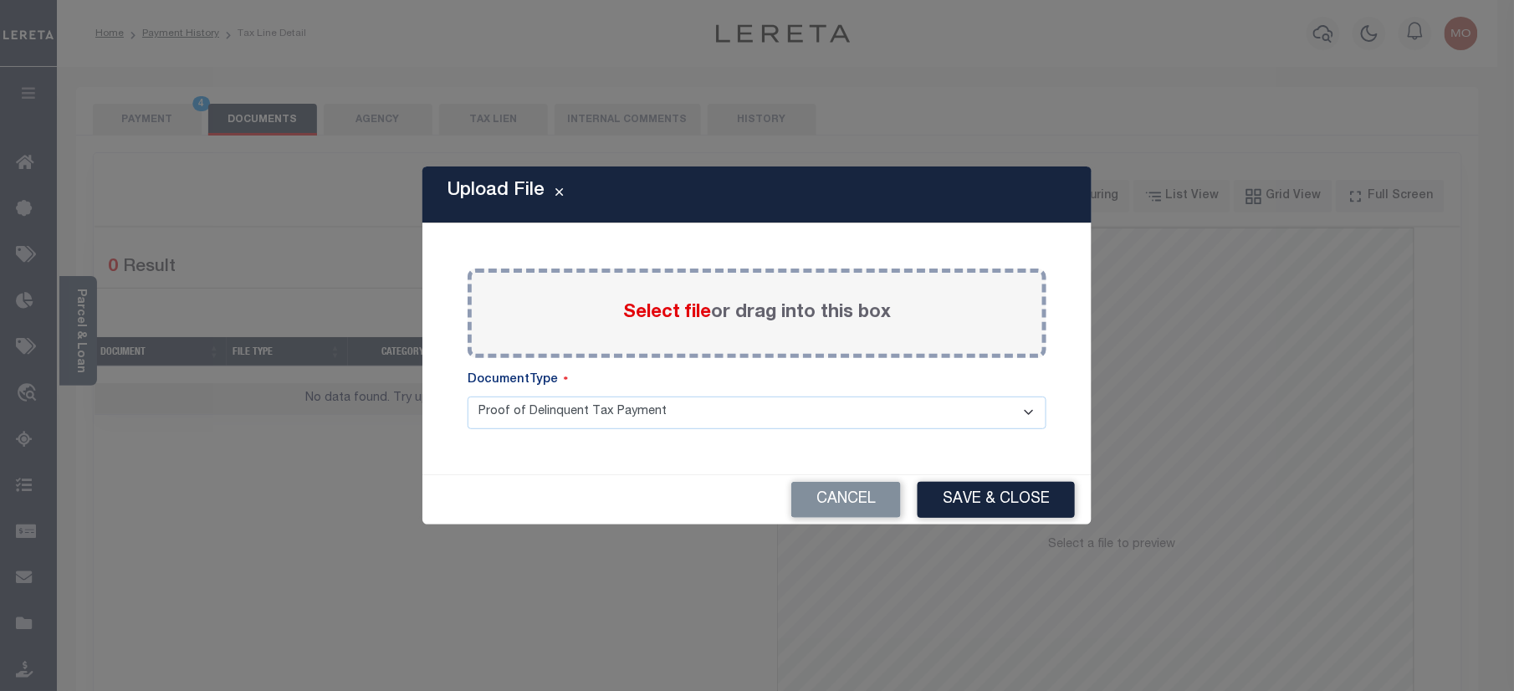
click at [651, 304] on span "Select file" at bounding box center [667, 313] width 88 height 18
click at [0, 0] on input "Select file or drag into this box" at bounding box center [0, 0] width 0 height 0
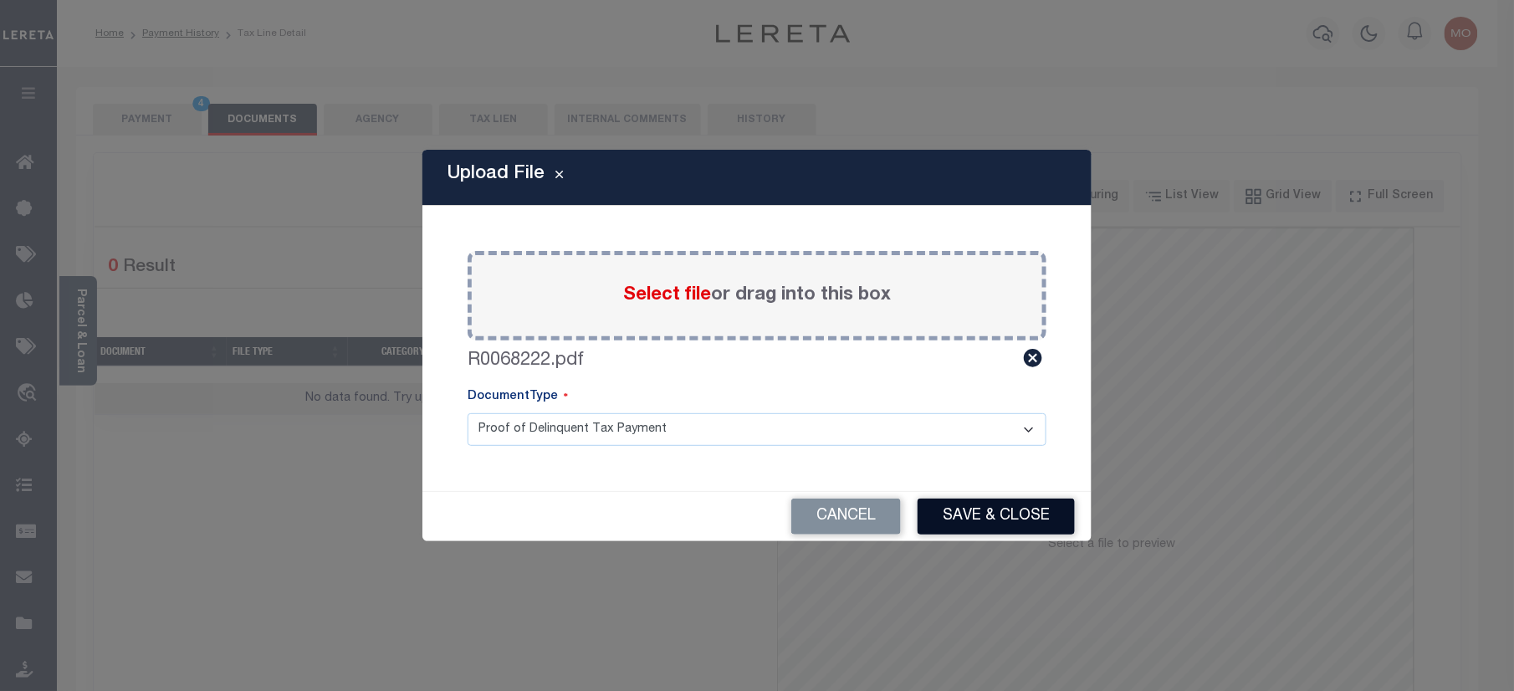
click at [965, 510] on button "Save & Close" at bounding box center [995, 516] width 157 height 36
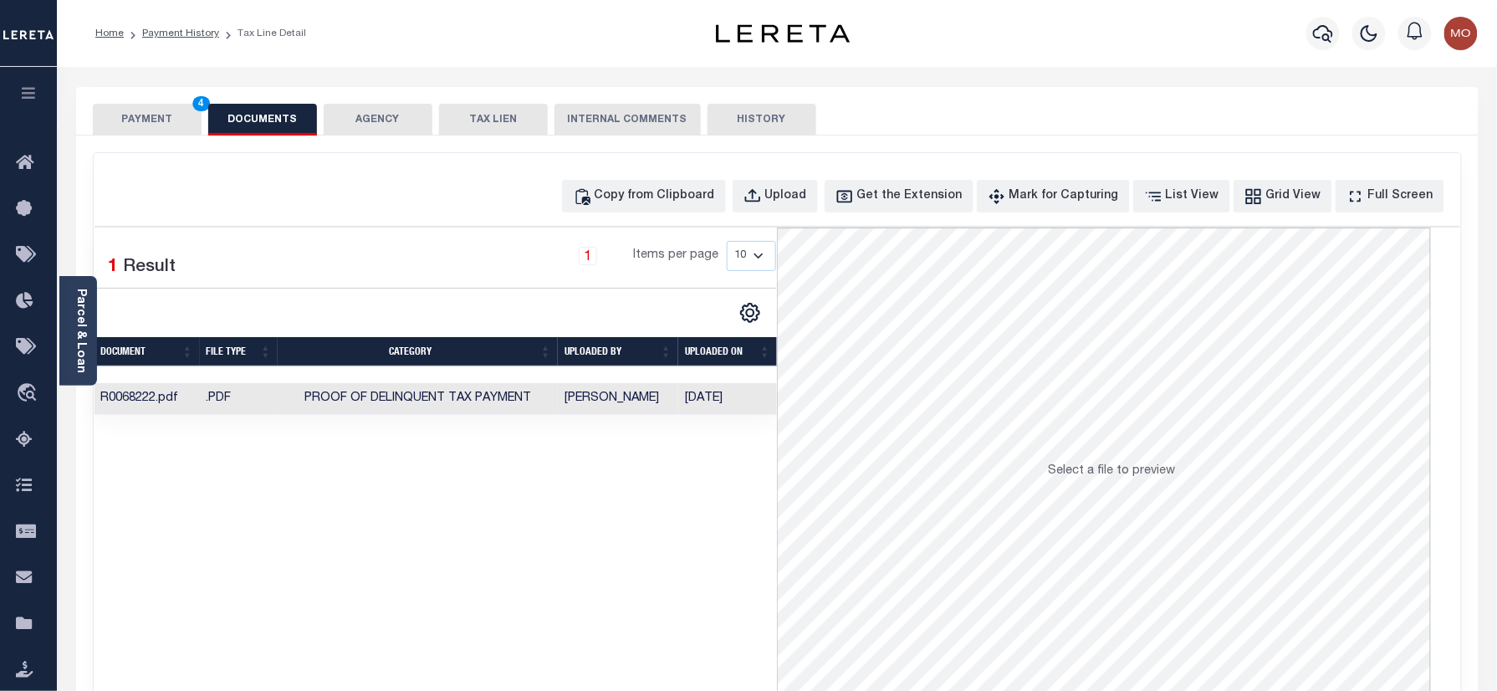
click at [124, 120] on button "PAYMENT 4" at bounding box center [147, 120] width 109 height 32
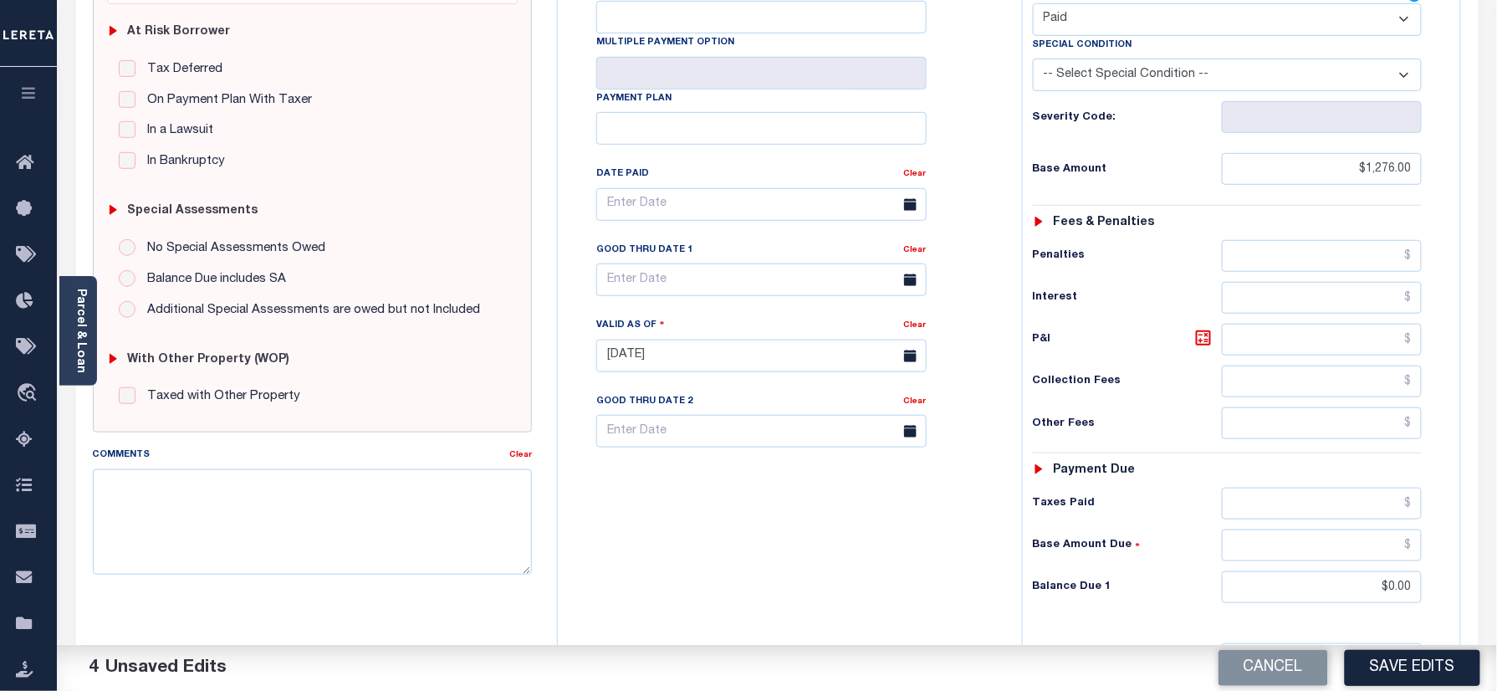
click at [1426, 664] on button "Save Edits" at bounding box center [1412, 668] width 135 height 36
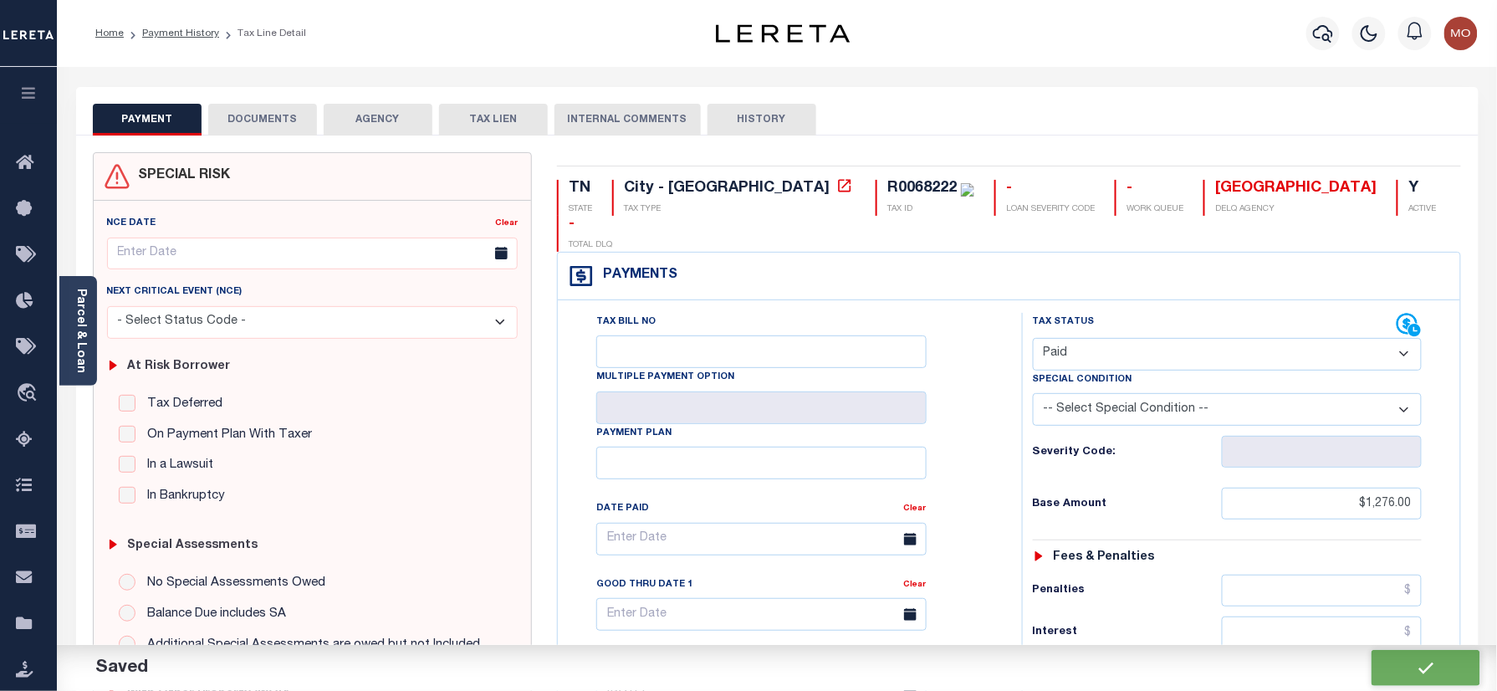
checkbox input "false"
type input "$1,276"
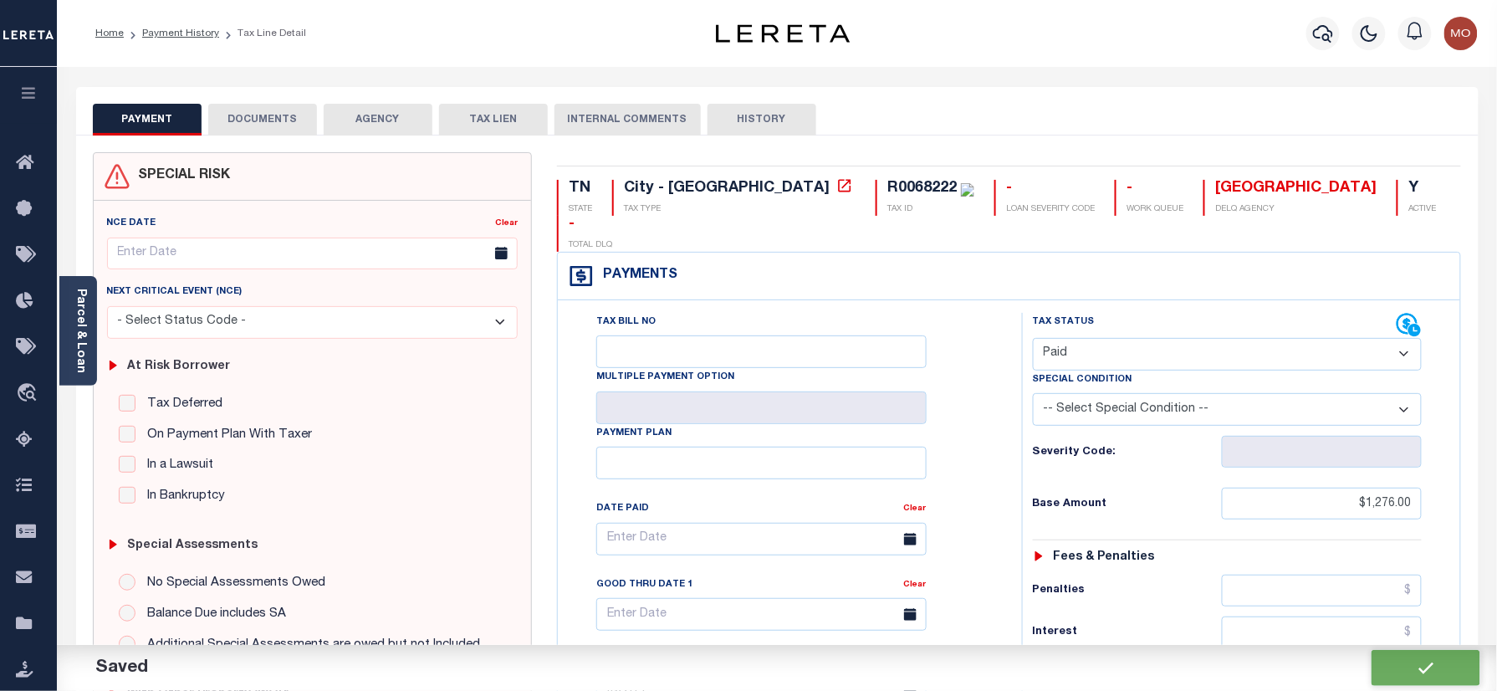
type input "$0"
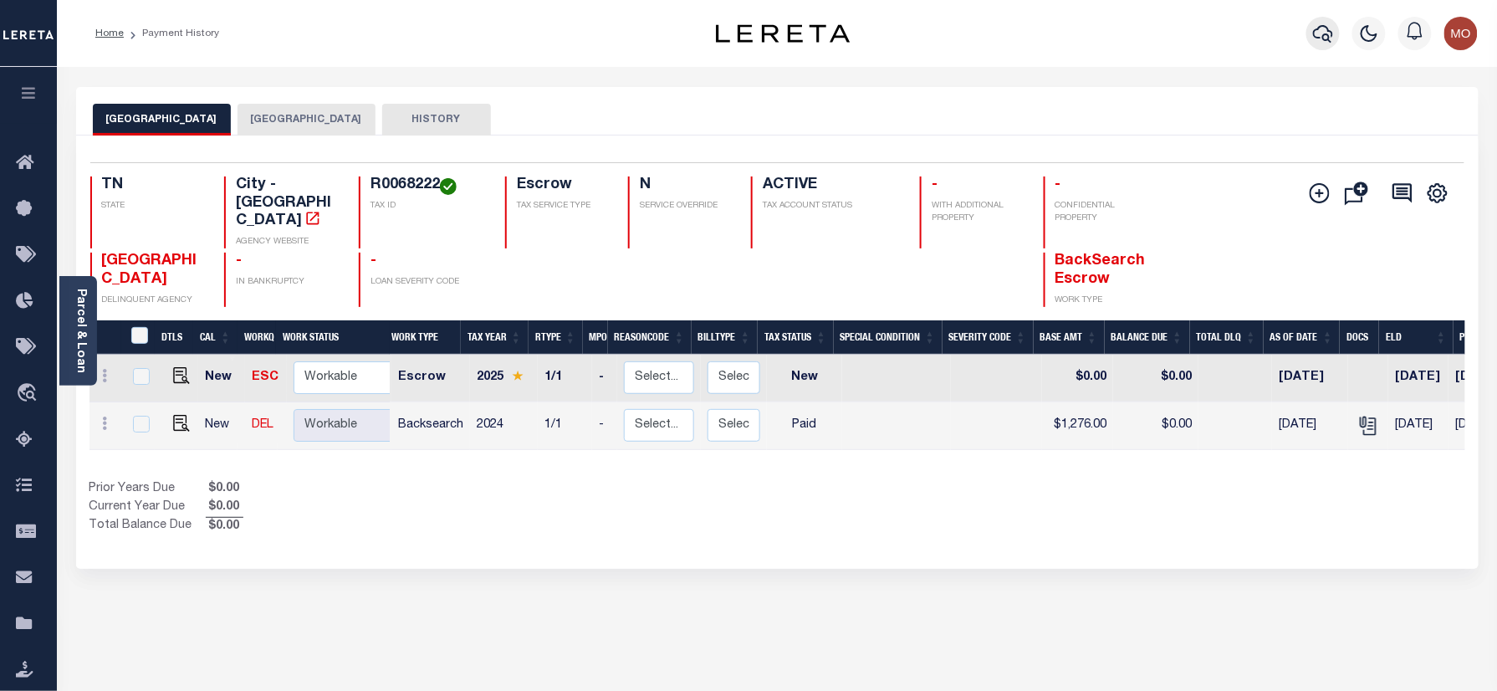
click at [1325, 28] on icon "button" at bounding box center [1323, 33] width 20 height 20
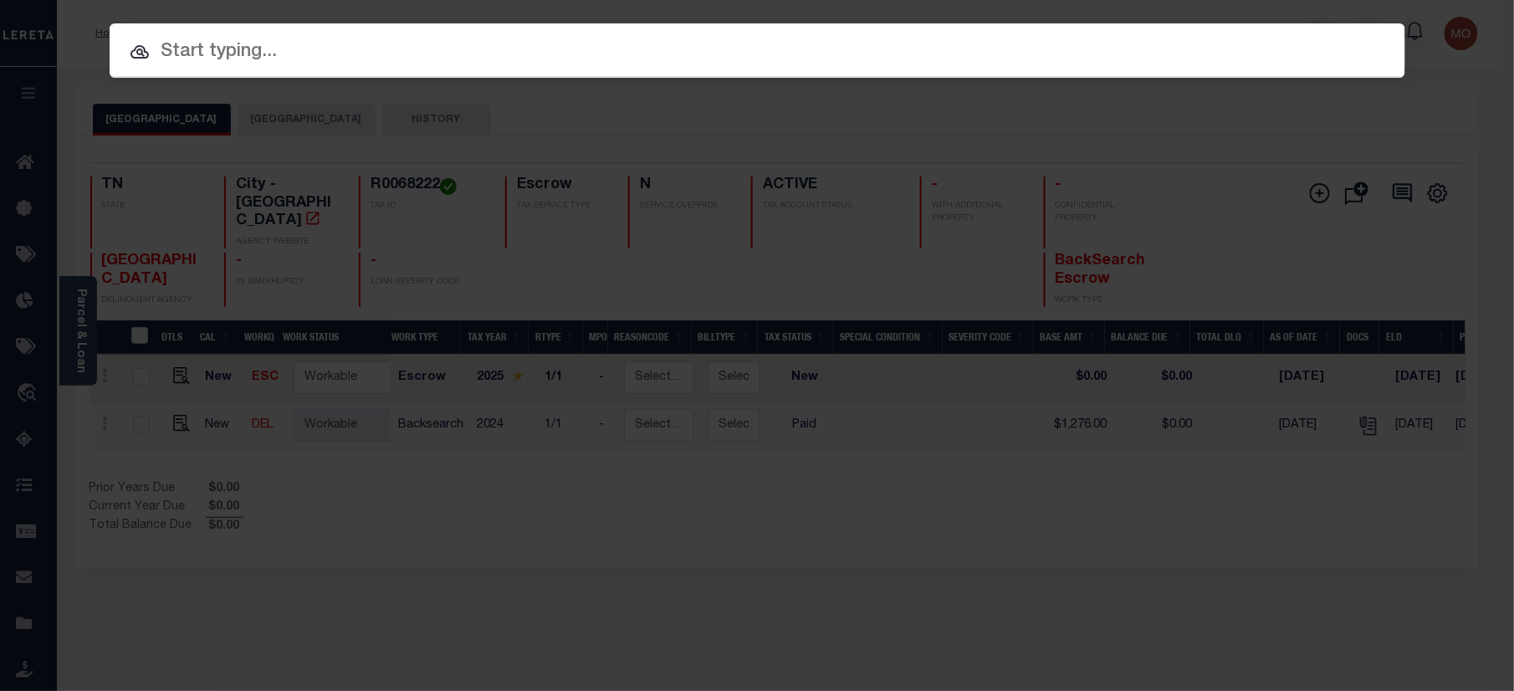
click at [323, 55] on input "text" at bounding box center [758, 52] width 1296 height 29
paste input "11414882"
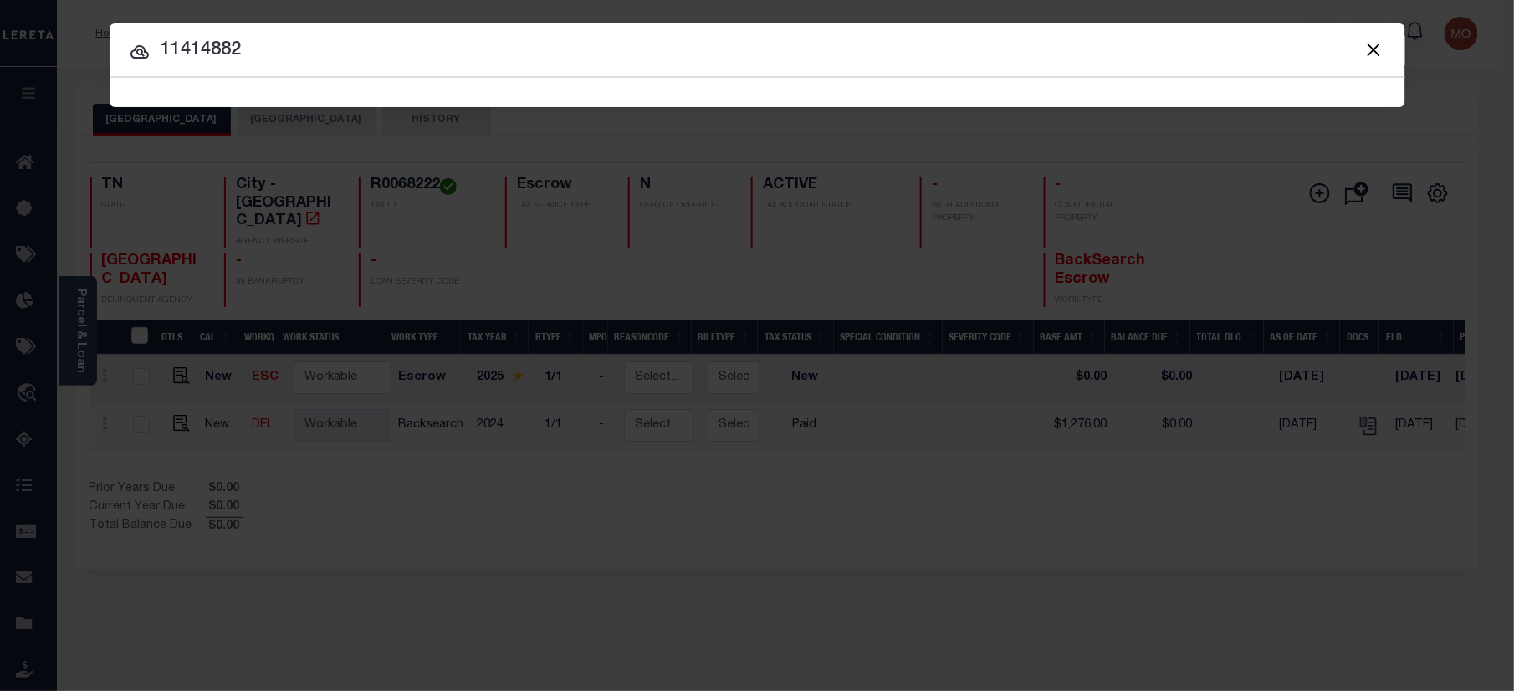
type input "11414882"
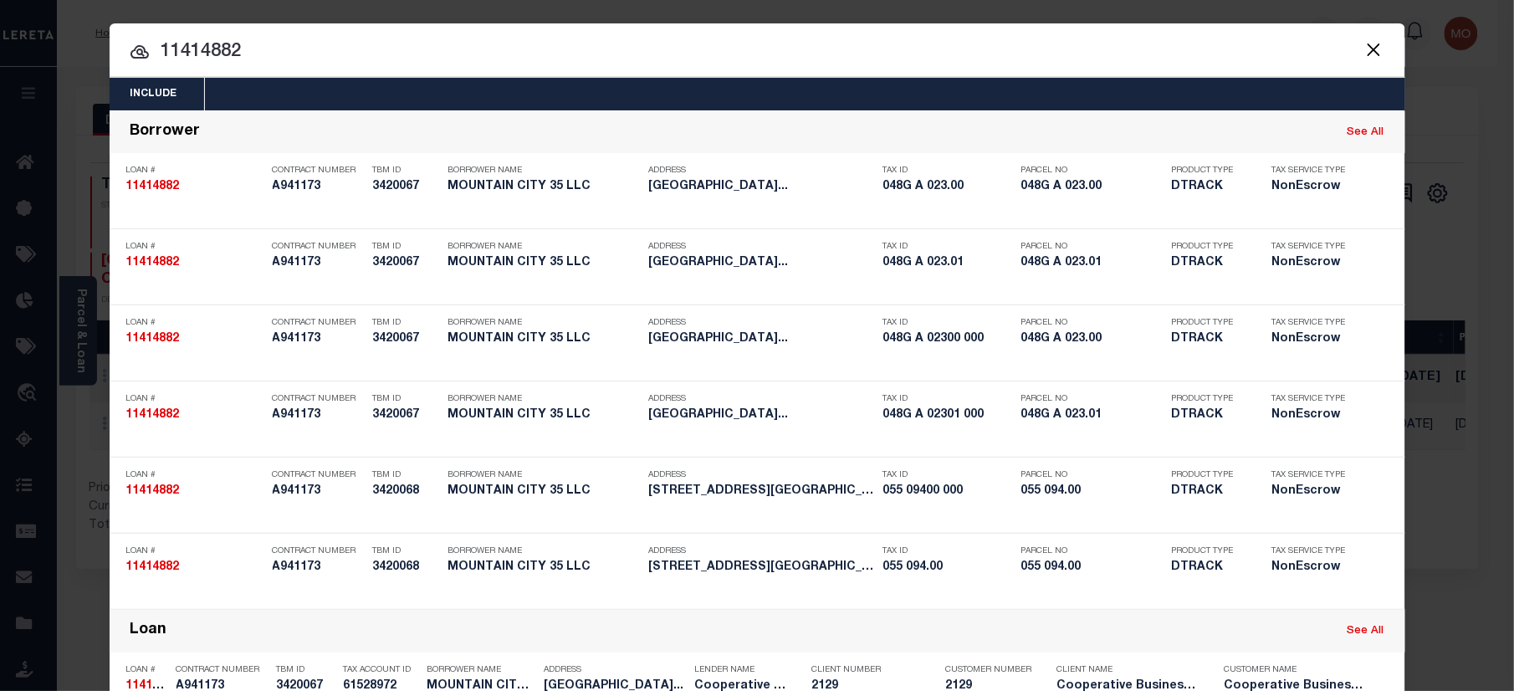
click at [279, 55] on input "11414882" at bounding box center [758, 52] width 1296 height 29
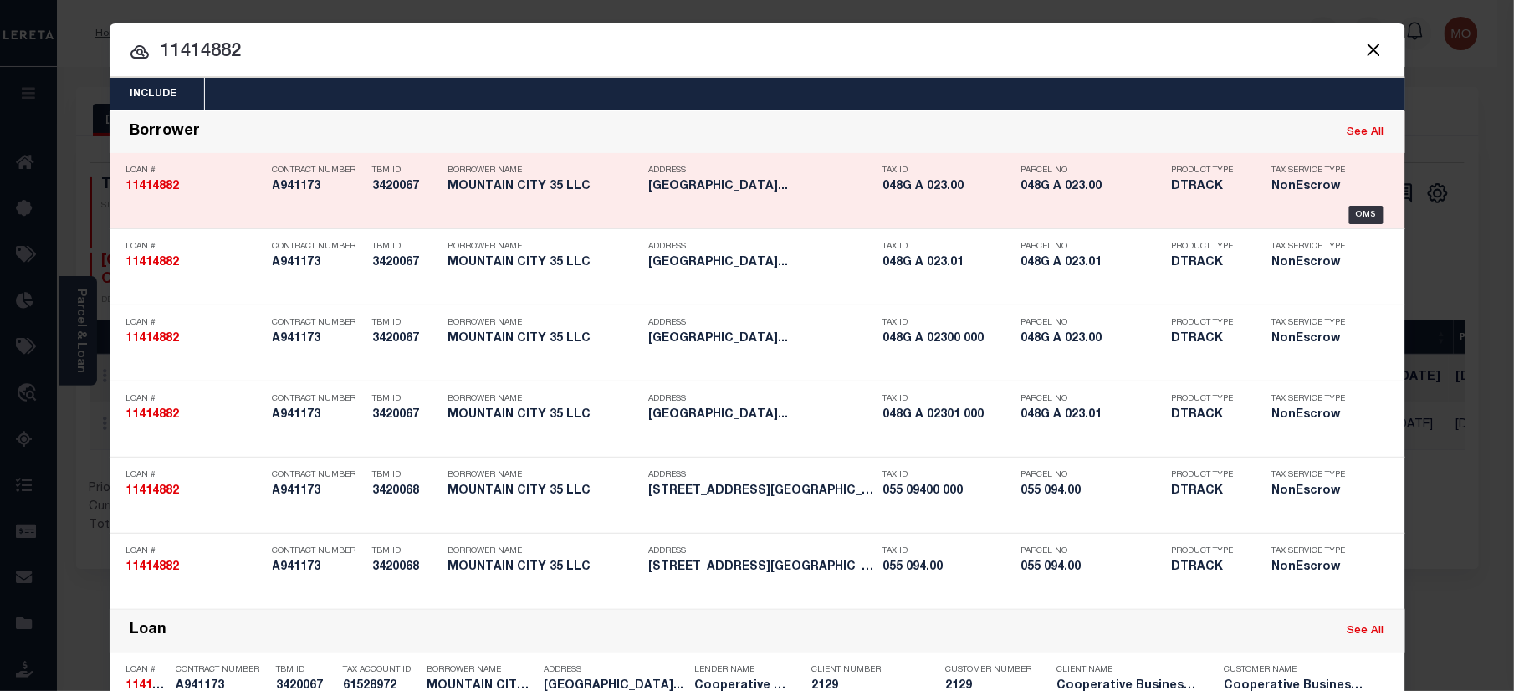
scroll to position [390, 0]
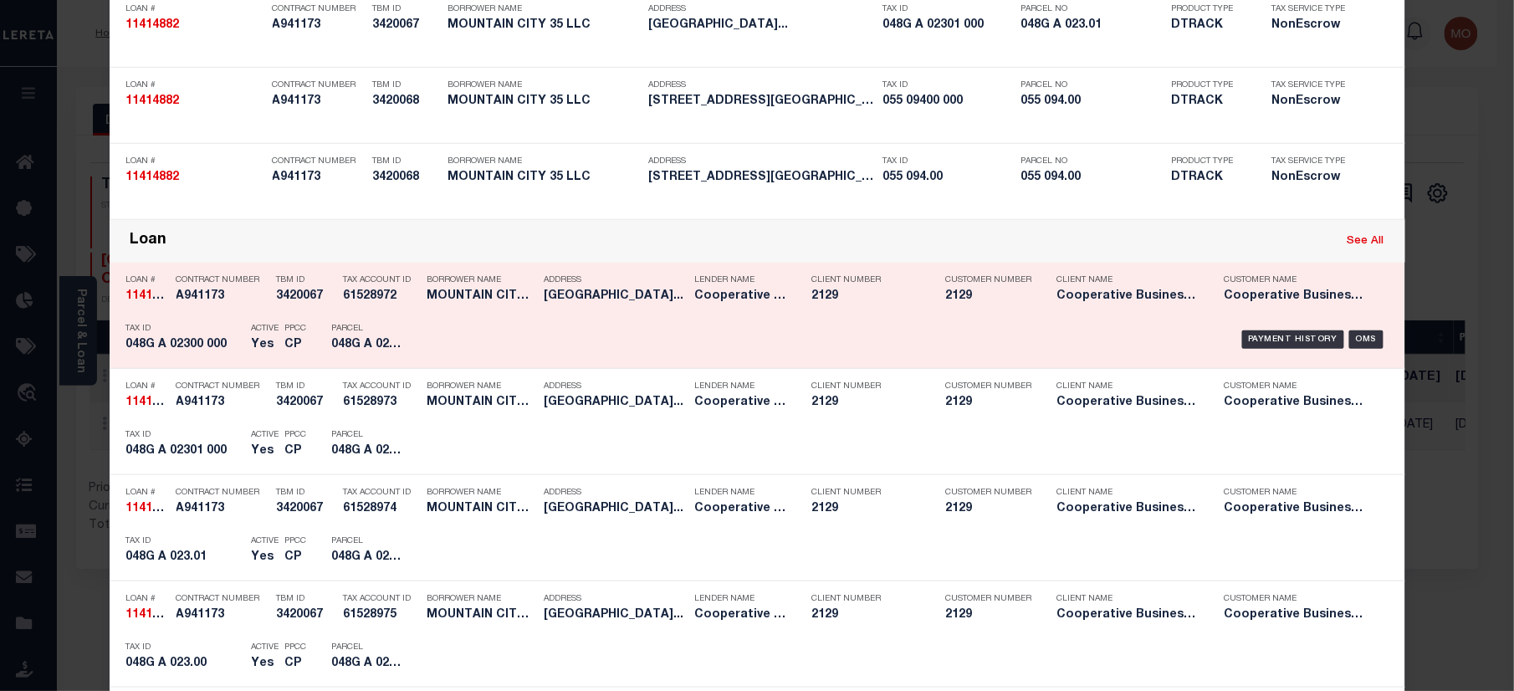
click at [333, 336] on div "Parcel 048G A 023.00" at bounding box center [369, 339] width 75 height 49
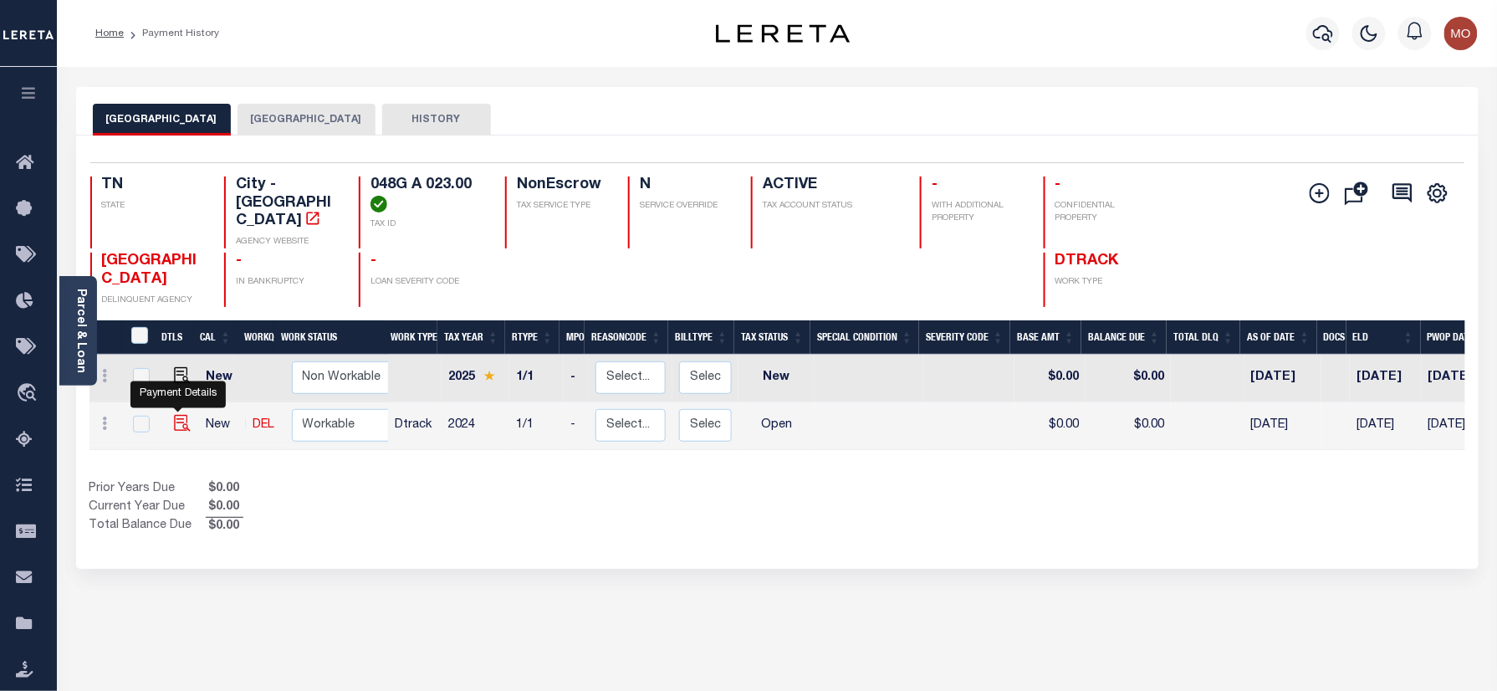
click at [174, 415] on img "" at bounding box center [182, 423] width 17 height 17
checkbox input "true"
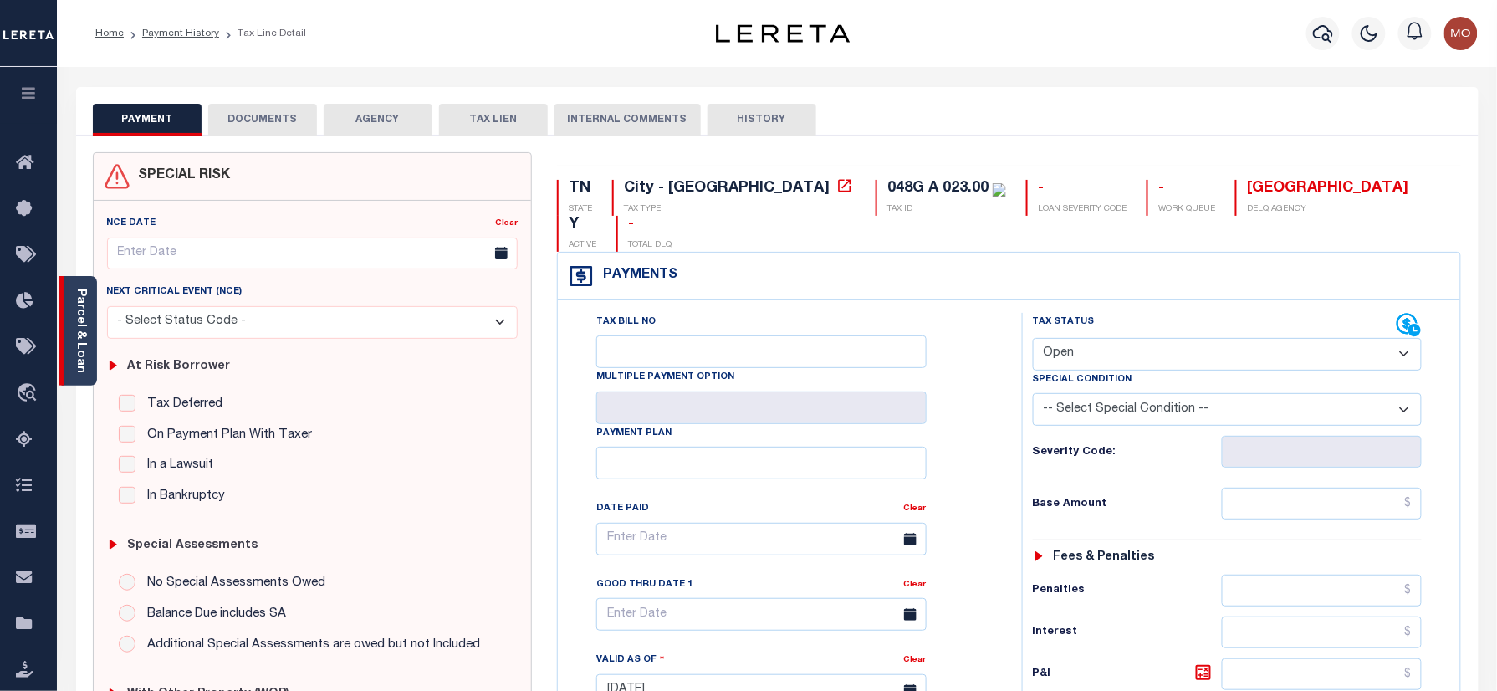
click at [80, 314] on link "Parcel & Loan" at bounding box center [80, 331] width 12 height 84
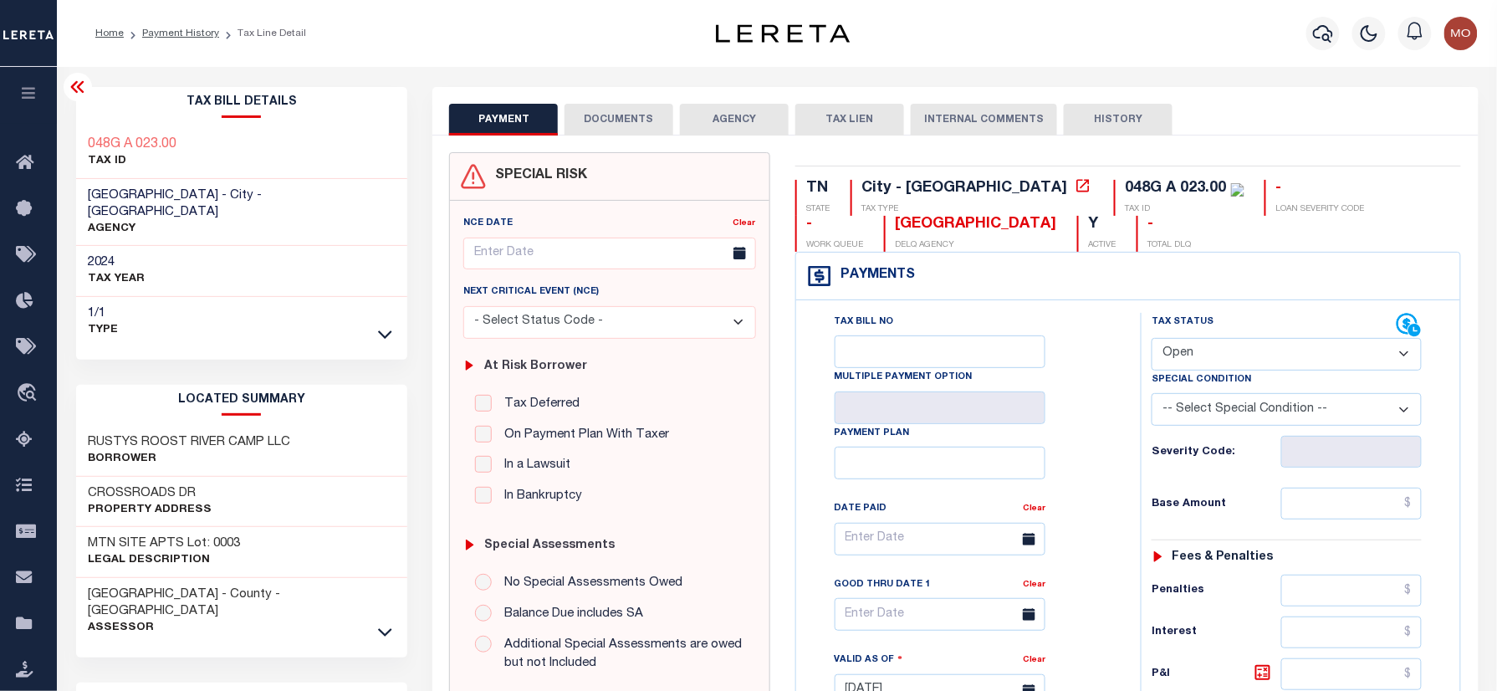
click at [416, 447] on div "Tax Bill Details 048G A 023.00 TAX ID" at bounding box center [242, 676] width 357 height 1178
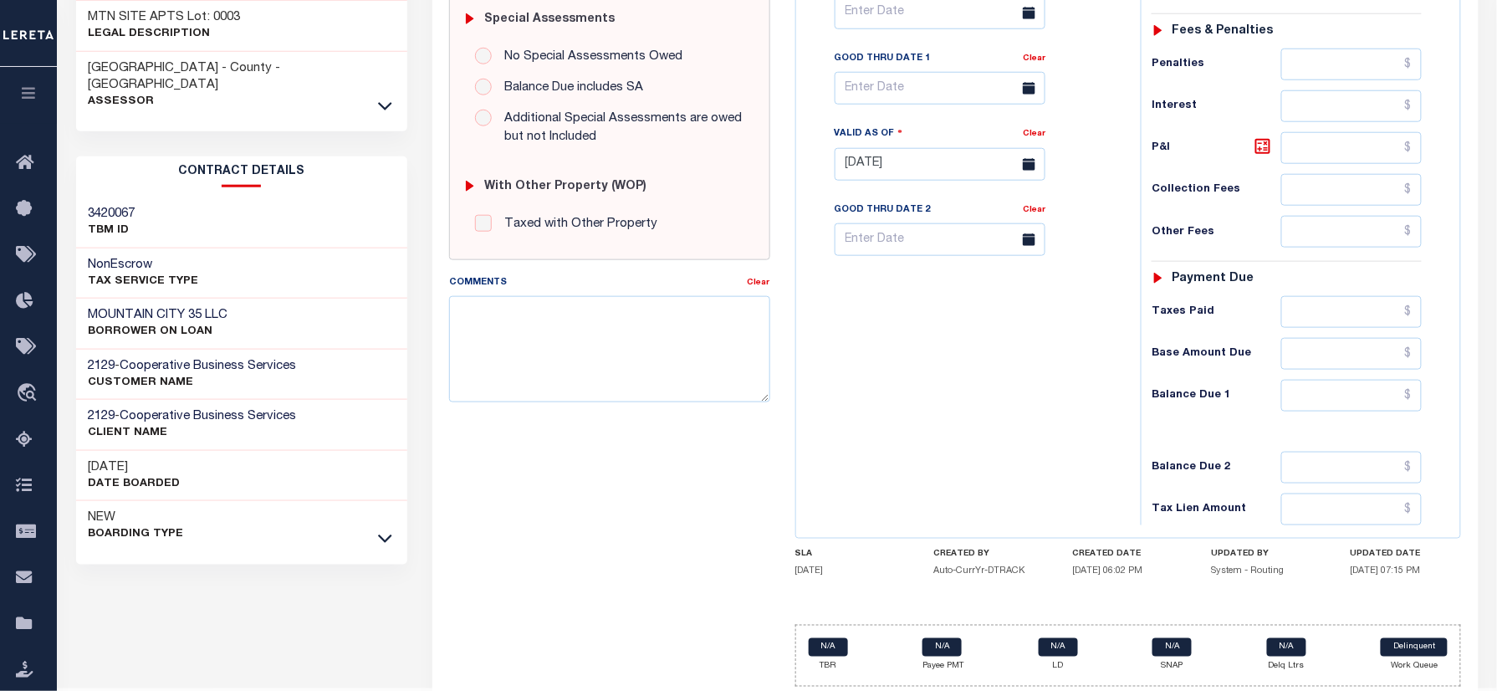
scroll to position [557, 0]
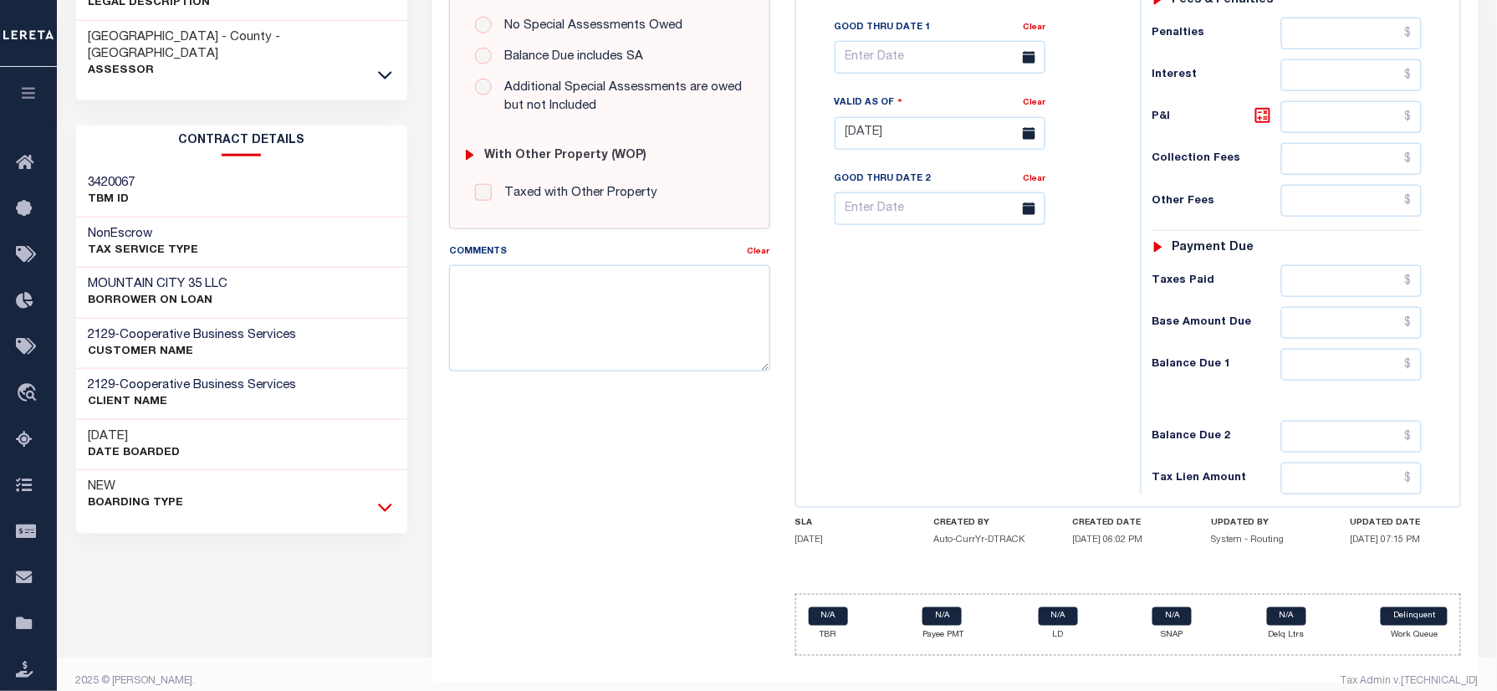
click at [385, 498] on icon at bounding box center [385, 507] width 14 height 18
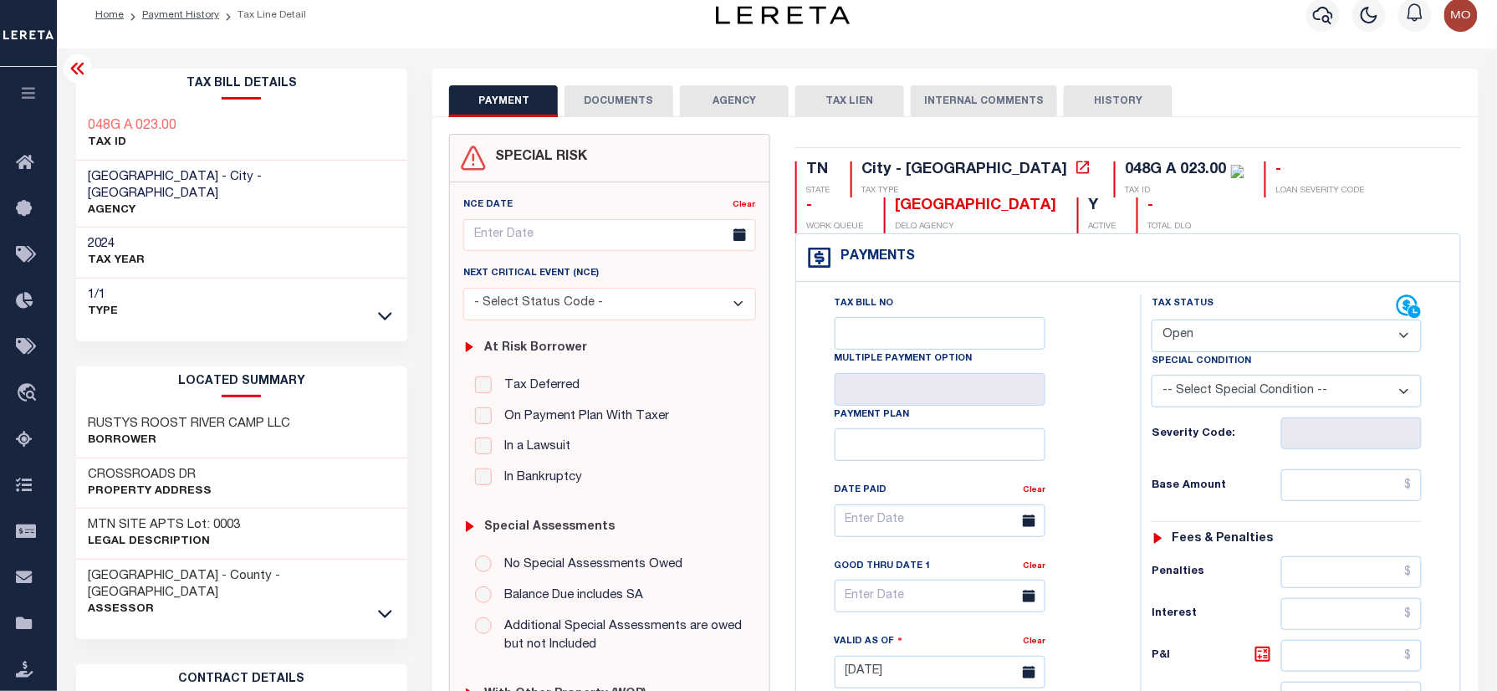
scroll to position [0, 0]
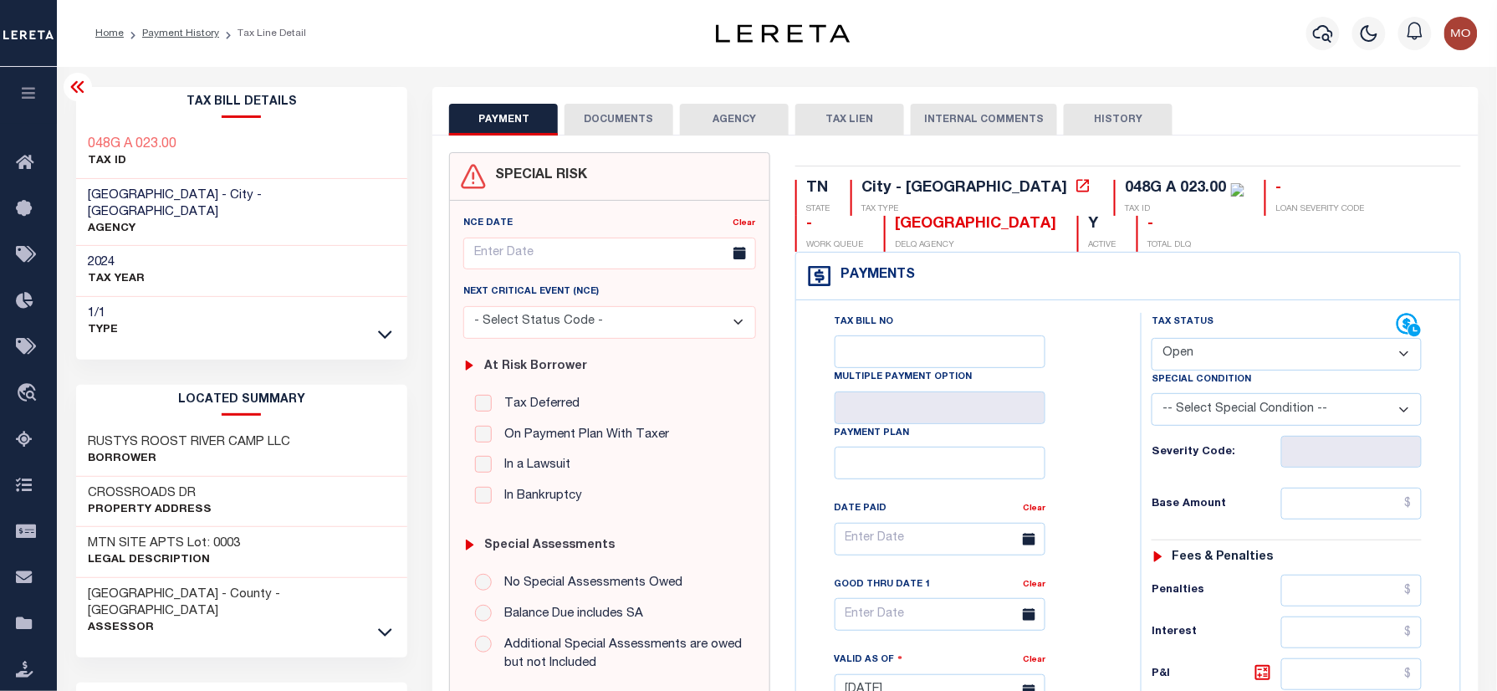
click at [432, 380] on div "SPECIAL RISK NCE Date Clear" at bounding box center [954, 687] width 1045 height 1104
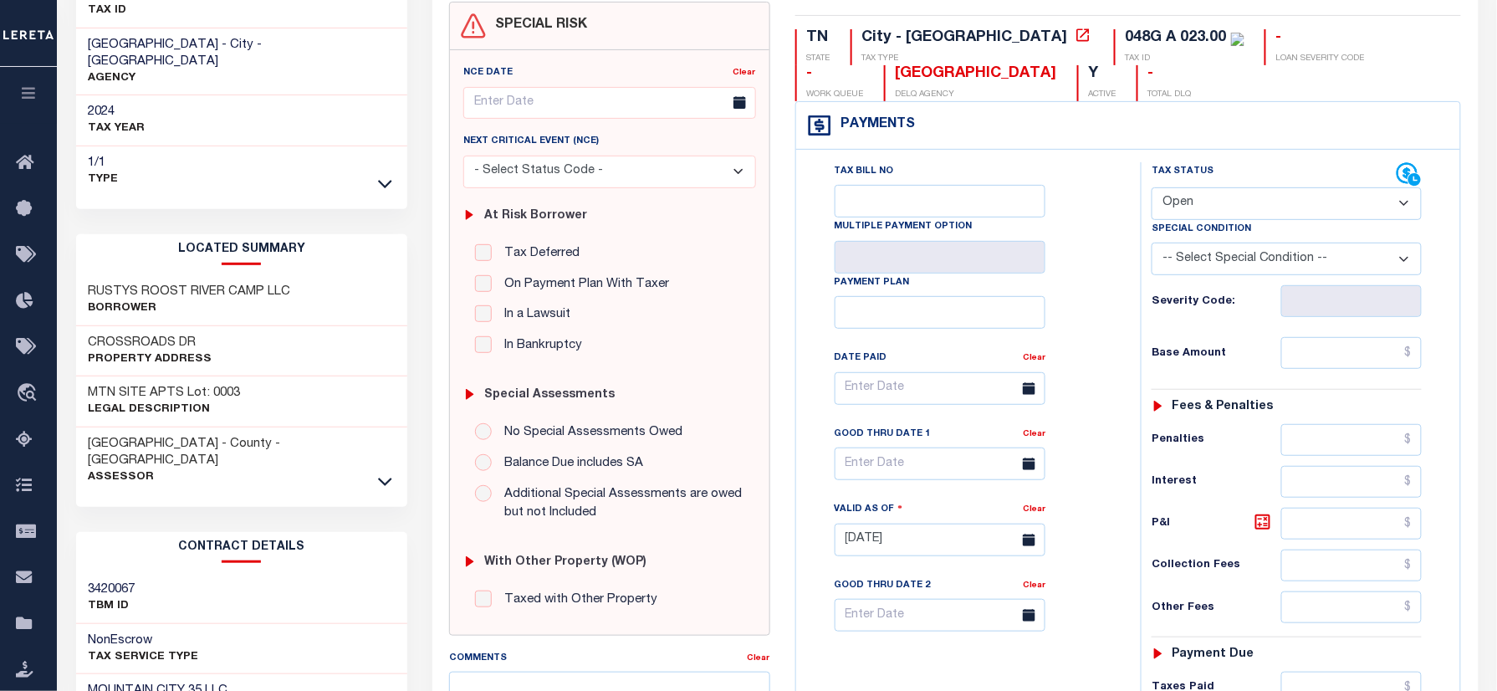
scroll to position [111, 0]
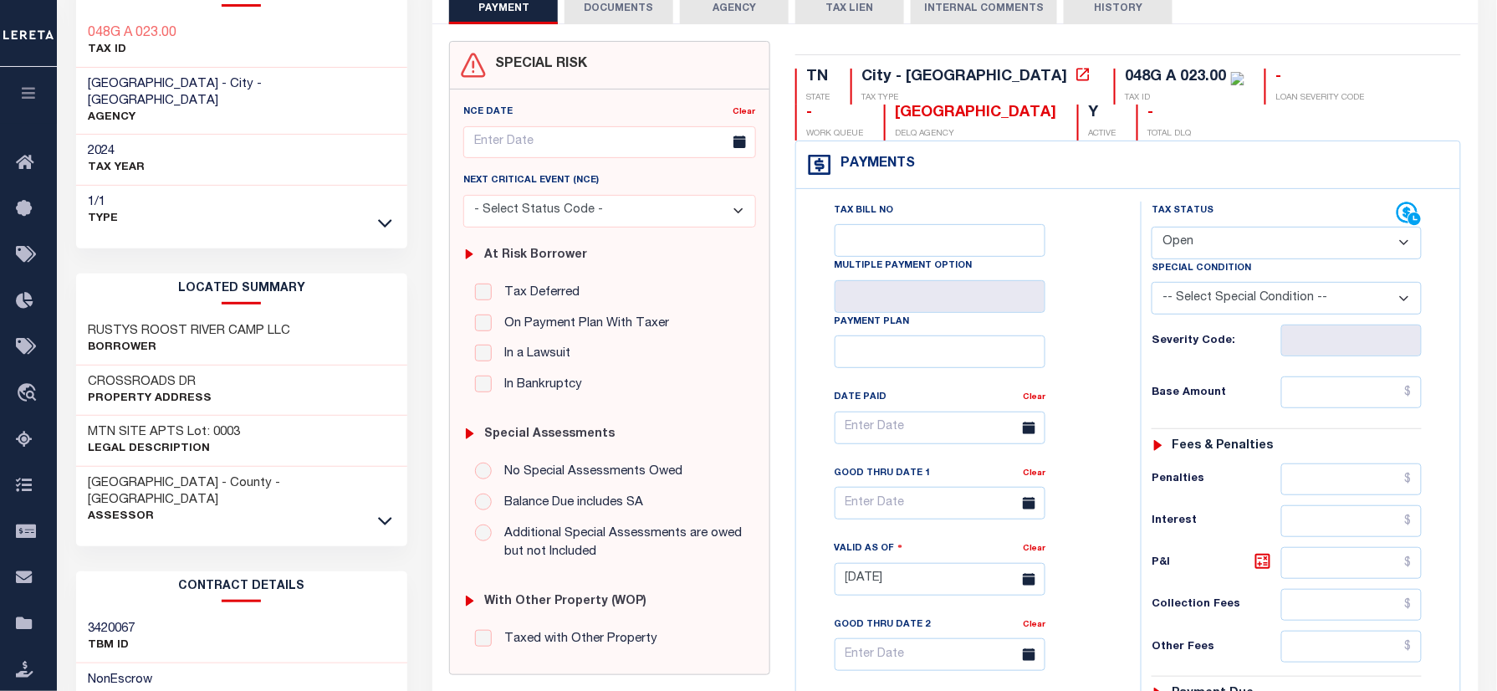
click at [1106, 438] on div "Tax Bill No Multiple Payment Option Payment Plan Clear" at bounding box center [964, 436] width 303 height 469
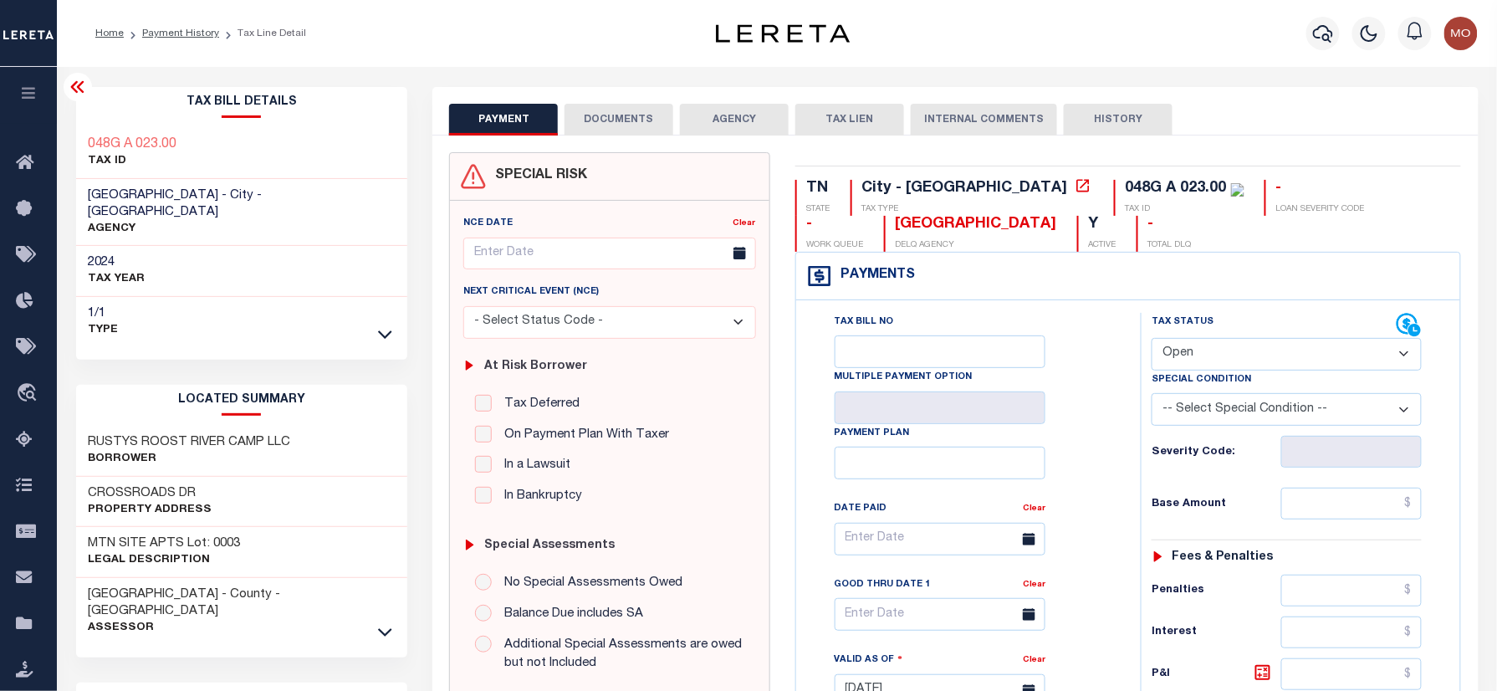
click at [1209, 355] on select "- Select Status Code - Open Due/Unpaid Paid Incomplete No Tax Due Internal Refu…" at bounding box center [1287, 354] width 270 height 33
select select "PYD"
click at [1152, 340] on select "- Select Status Code - Open Due/Unpaid Paid Incomplete No Tax Due Internal Refu…" at bounding box center [1287, 354] width 270 height 33
type input "09/05/2025"
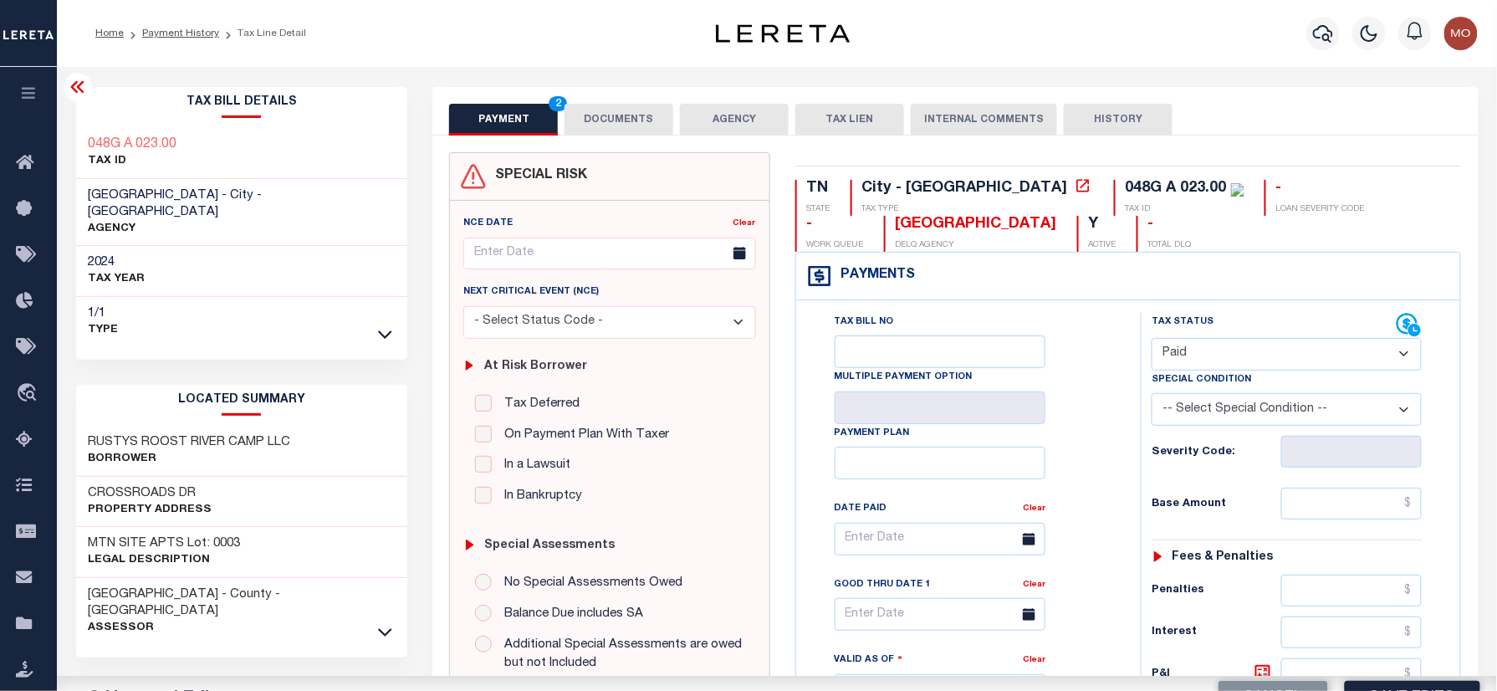
click at [1091, 473] on div "Tax Bill No Multiple Payment Option Payment Plan Clear" at bounding box center [964, 547] width 303 height 469
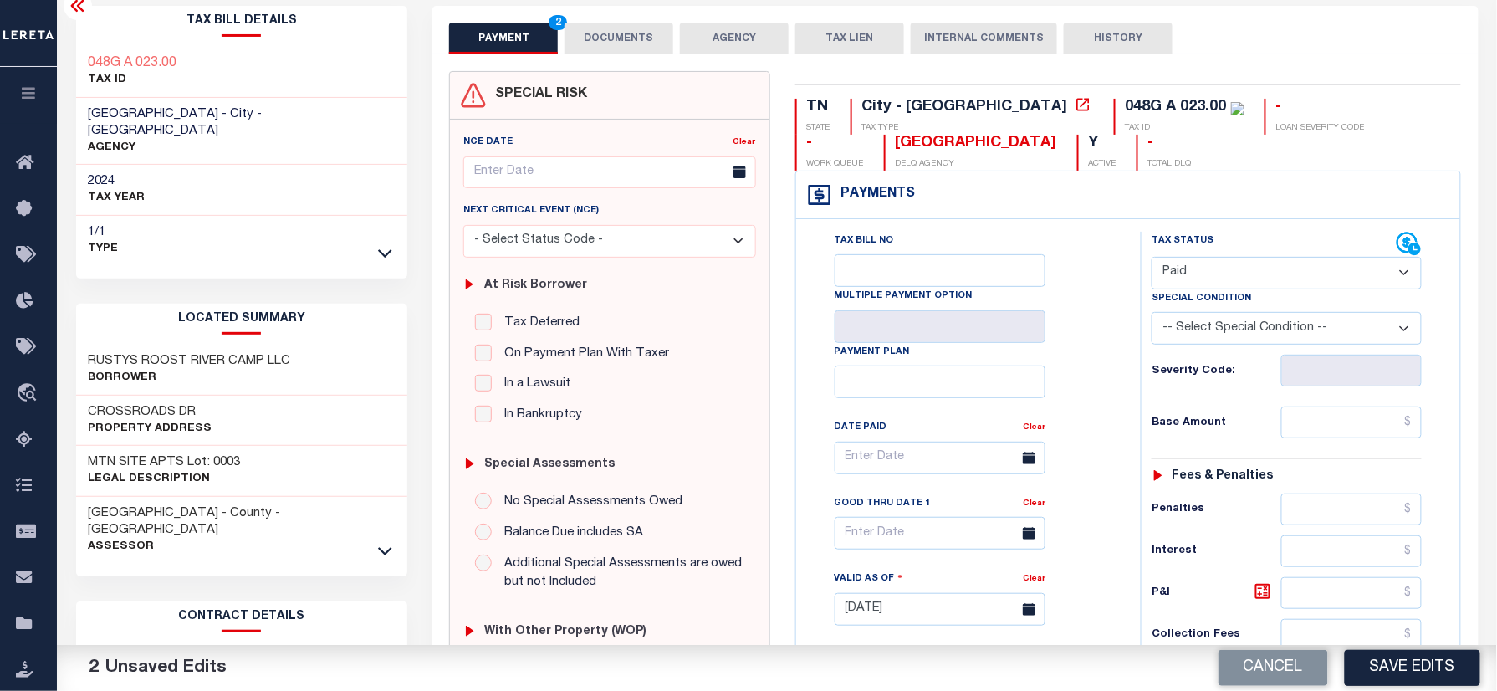
scroll to position [446, 0]
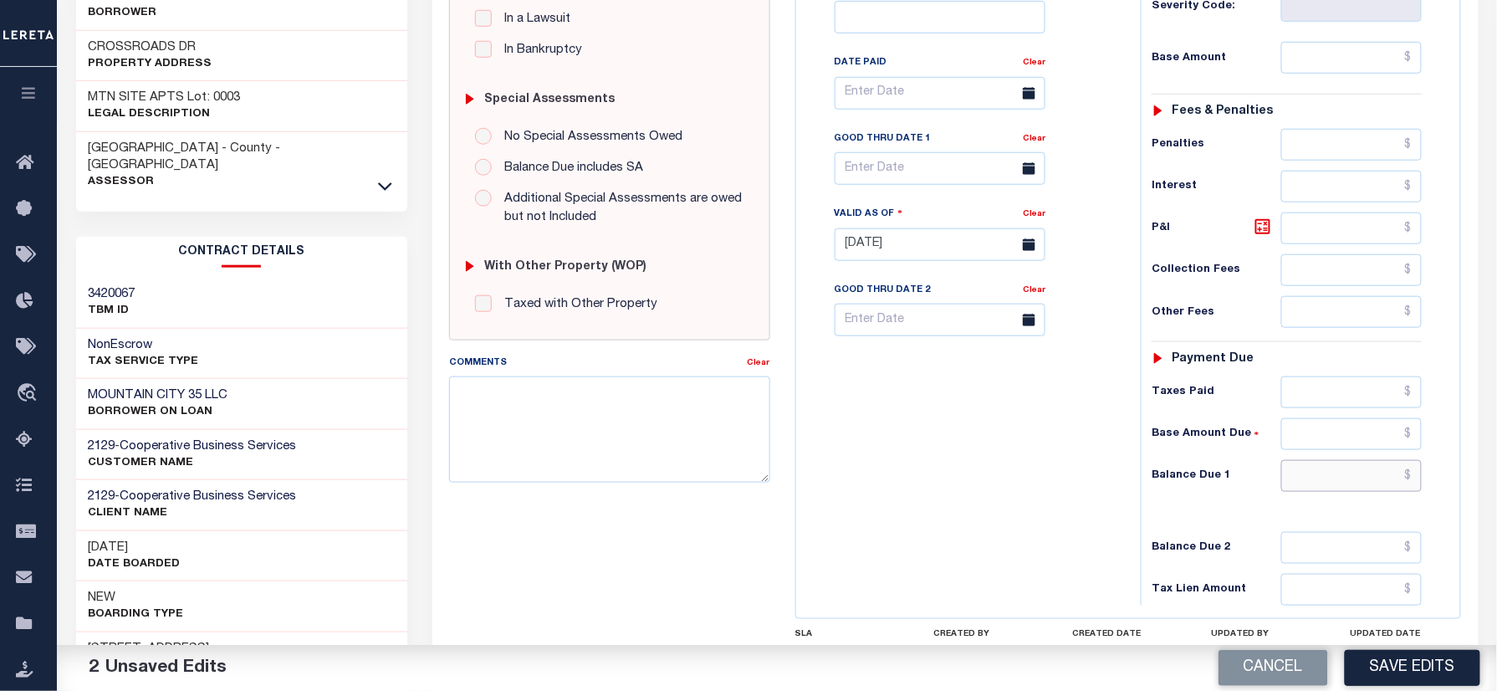
click at [1323, 492] on input "text" at bounding box center [1351, 476] width 141 height 32
type input "$0.00"
click at [651, 442] on textarea "Comments" at bounding box center [609, 428] width 320 height 105
type textarea "Information taken verbally"
drag, startPoint x: 1390, startPoint y: 667, endPoint x: 1136, endPoint y: 607, distance: 261.3
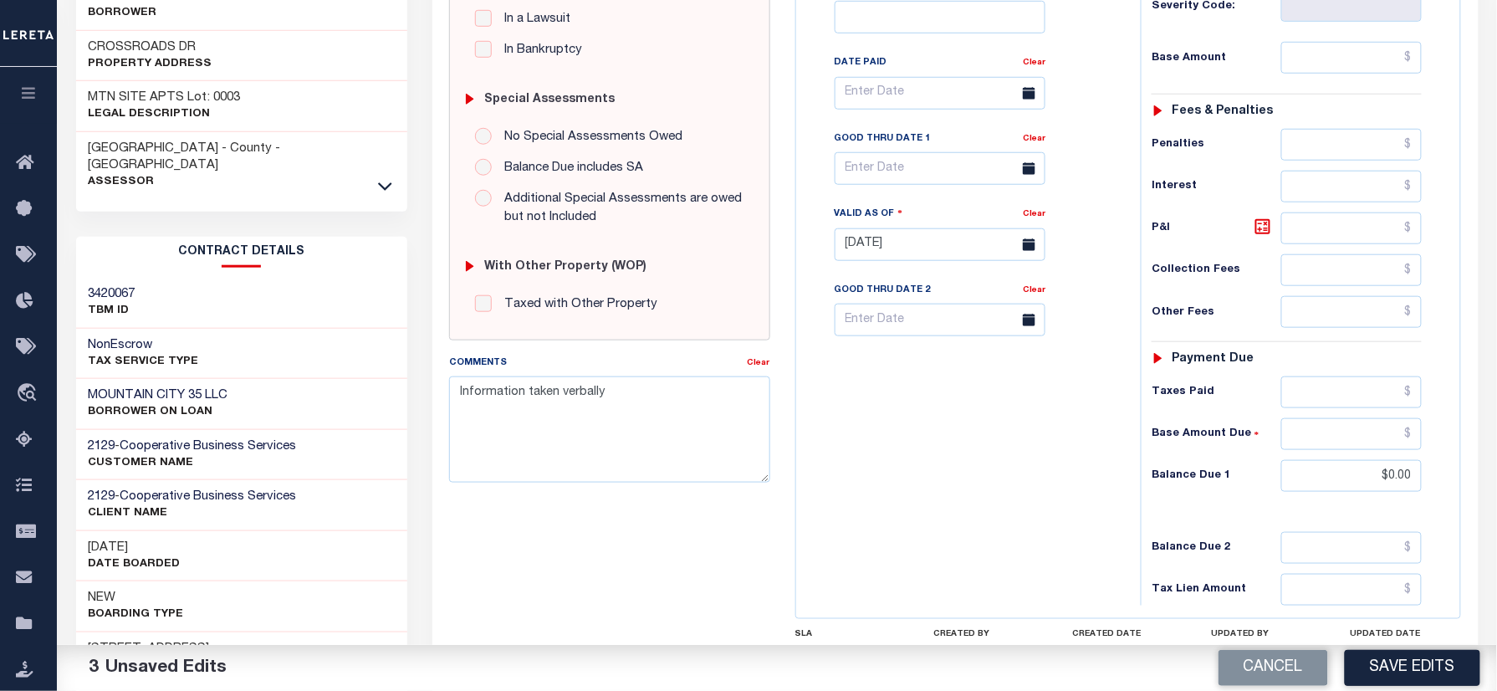
click at [1392, 667] on button "Save Edits" at bounding box center [1412, 668] width 135 height 36
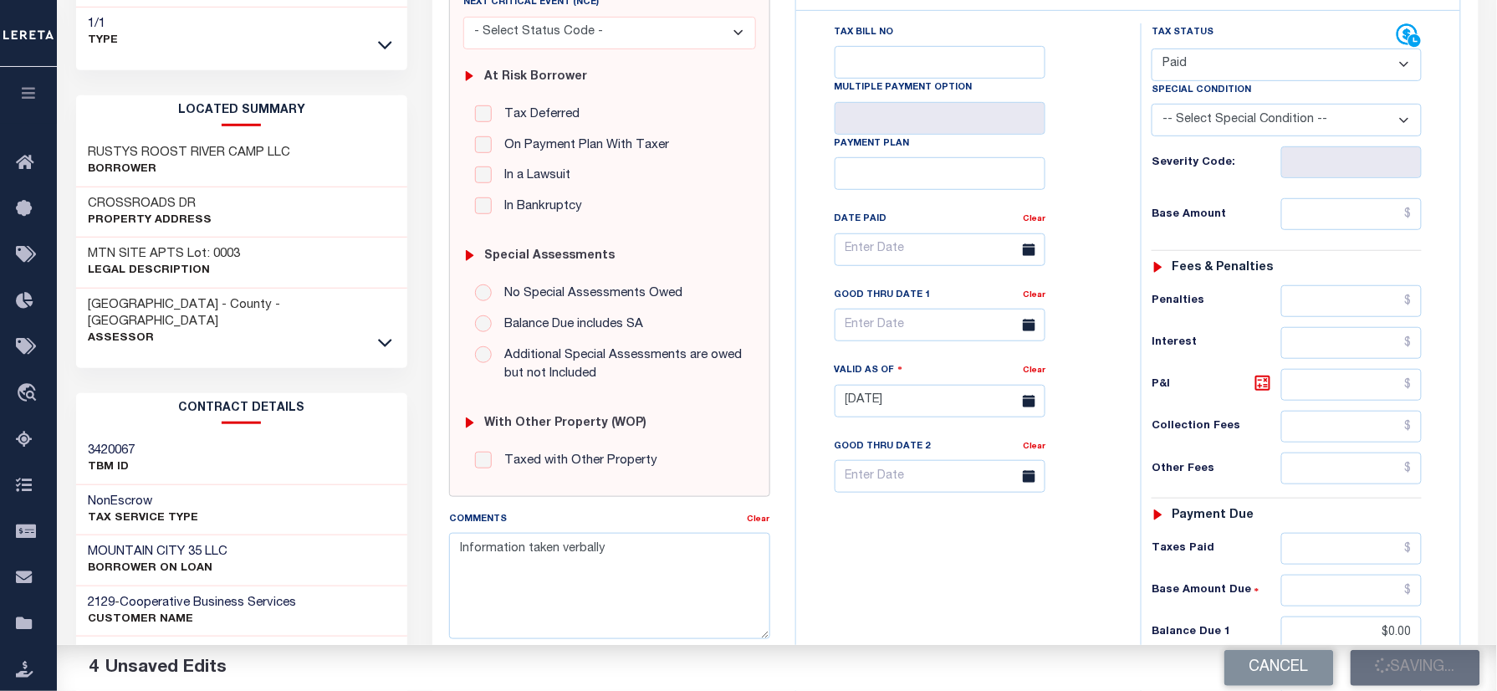
scroll to position [111, 0]
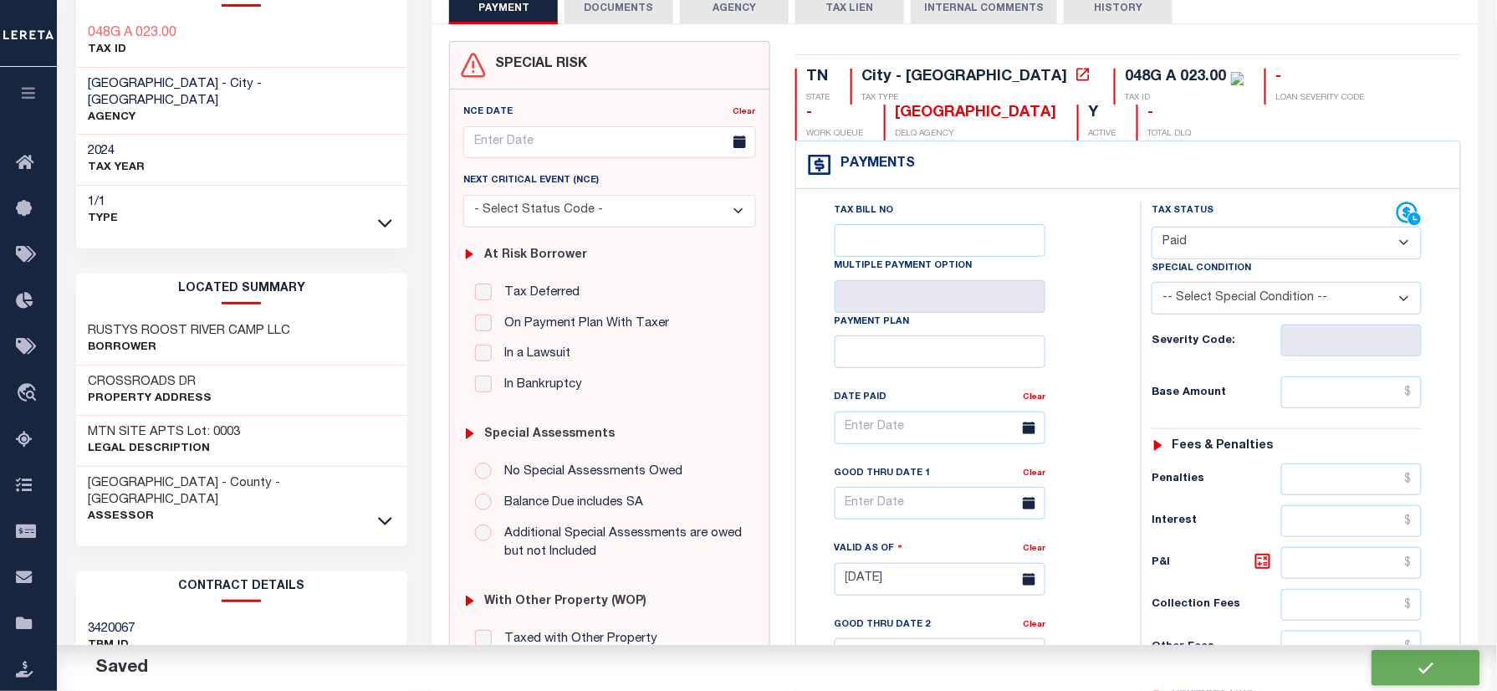
checkbox input "false"
type input "$0"
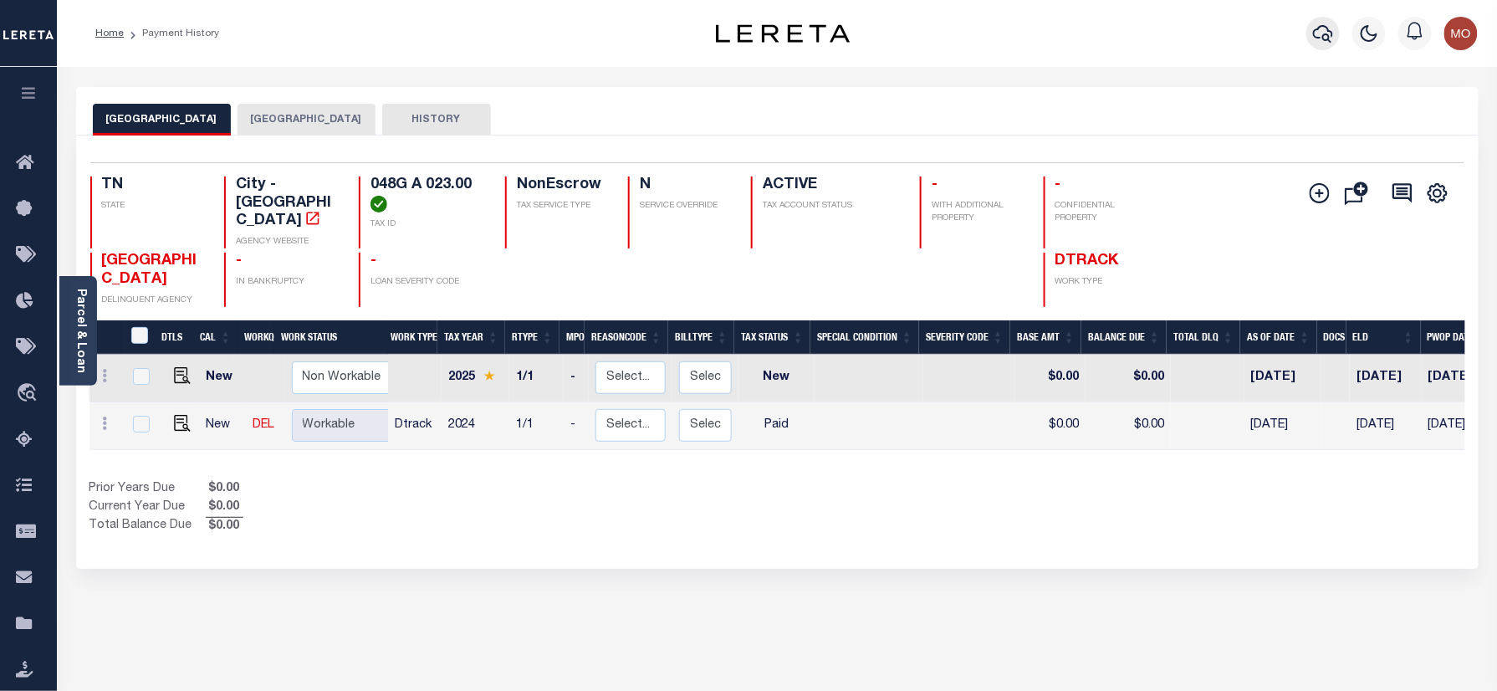
click at [1320, 32] on icon "button" at bounding box center [1323, 33] width 20 height 20
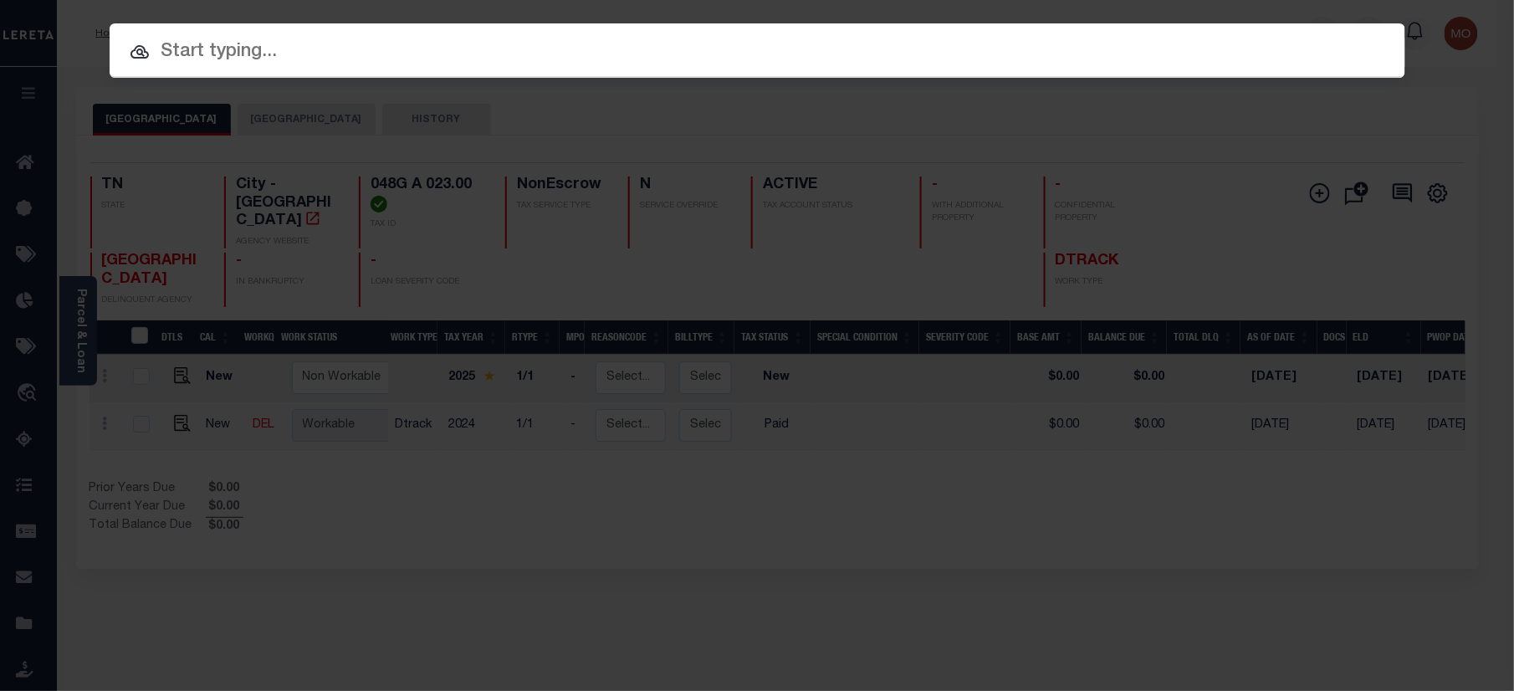
click at [351, 78] on span at bounding box center [758, 92] width 1296 height 29
click at [222, 54] on input "text" at bounding box center [758, 52] width 1296 height 29
paste input "11414882"
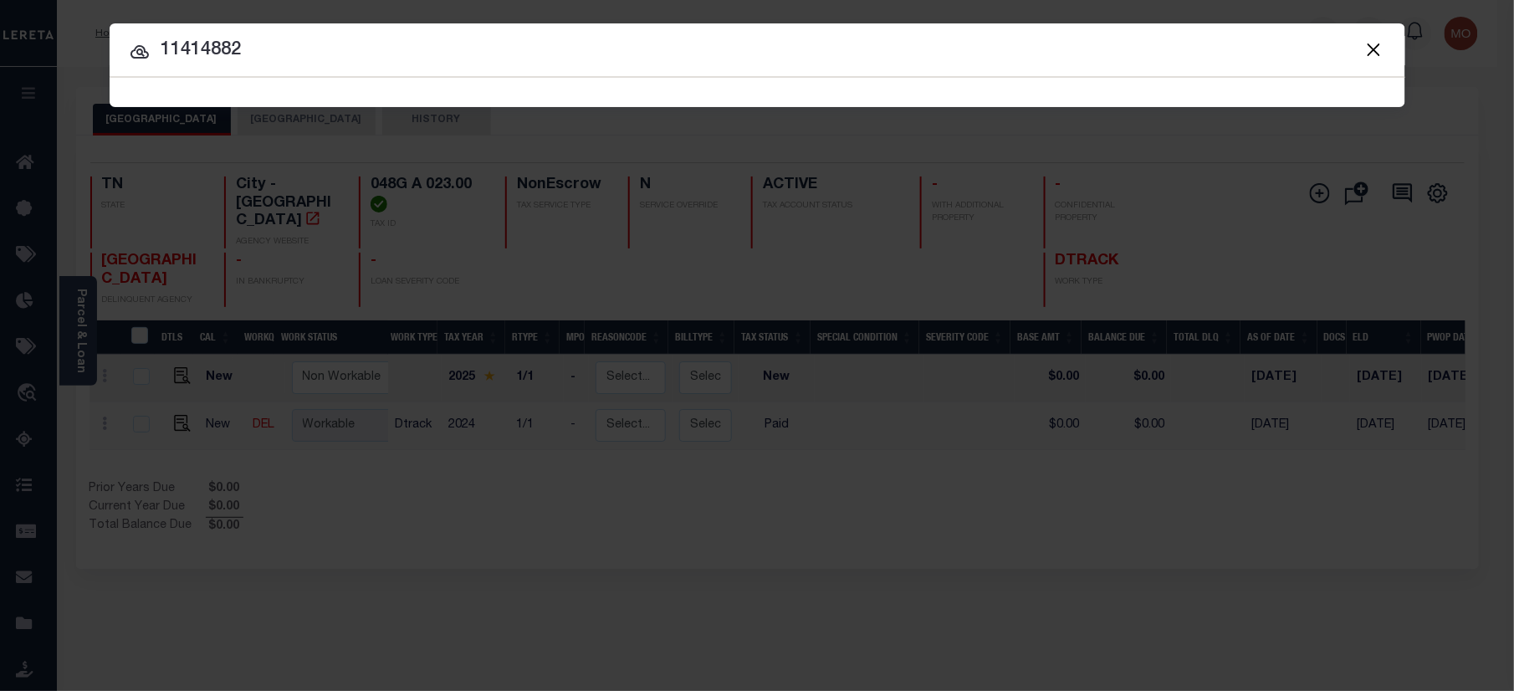
type input "11414882"
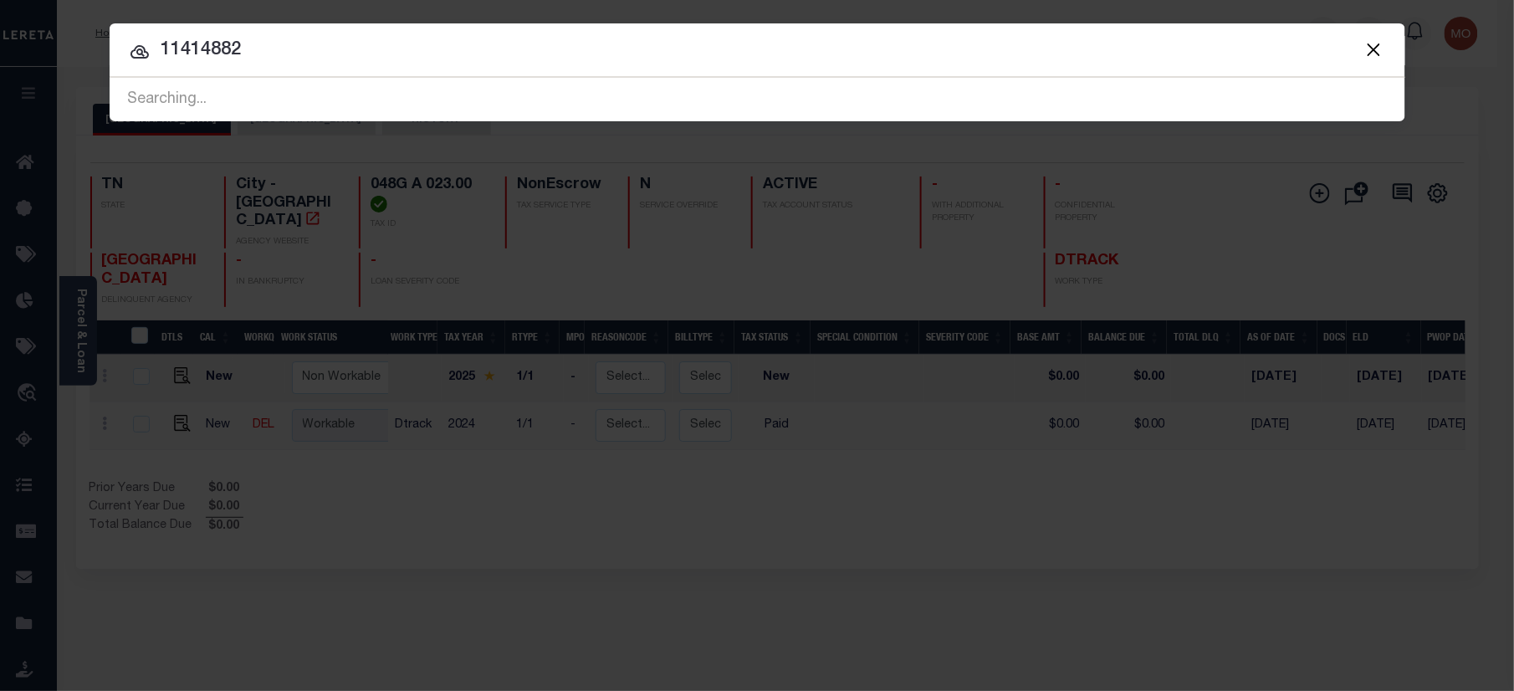
click at [275, 50] on input "11414882" at bounding box center [758, 50] width 1296 height 29
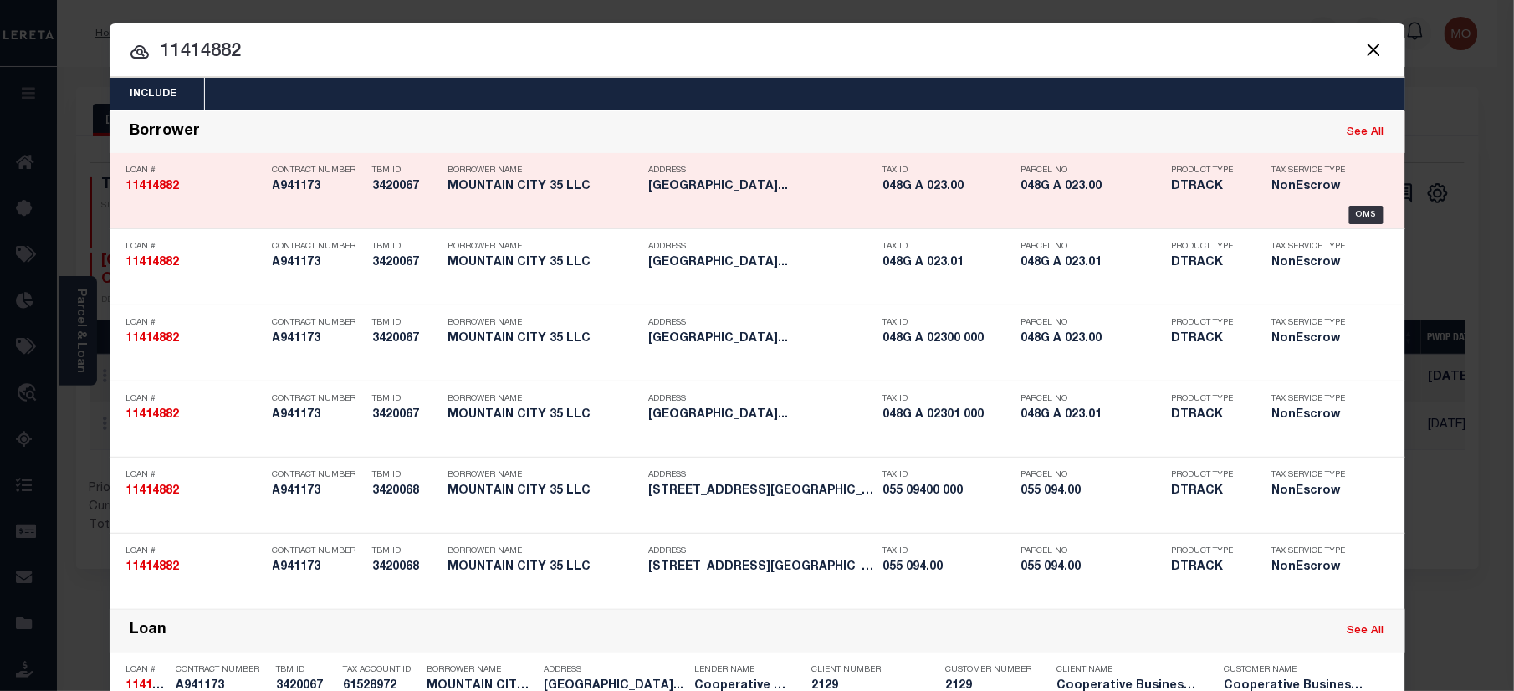
scroll to position [497, 0]
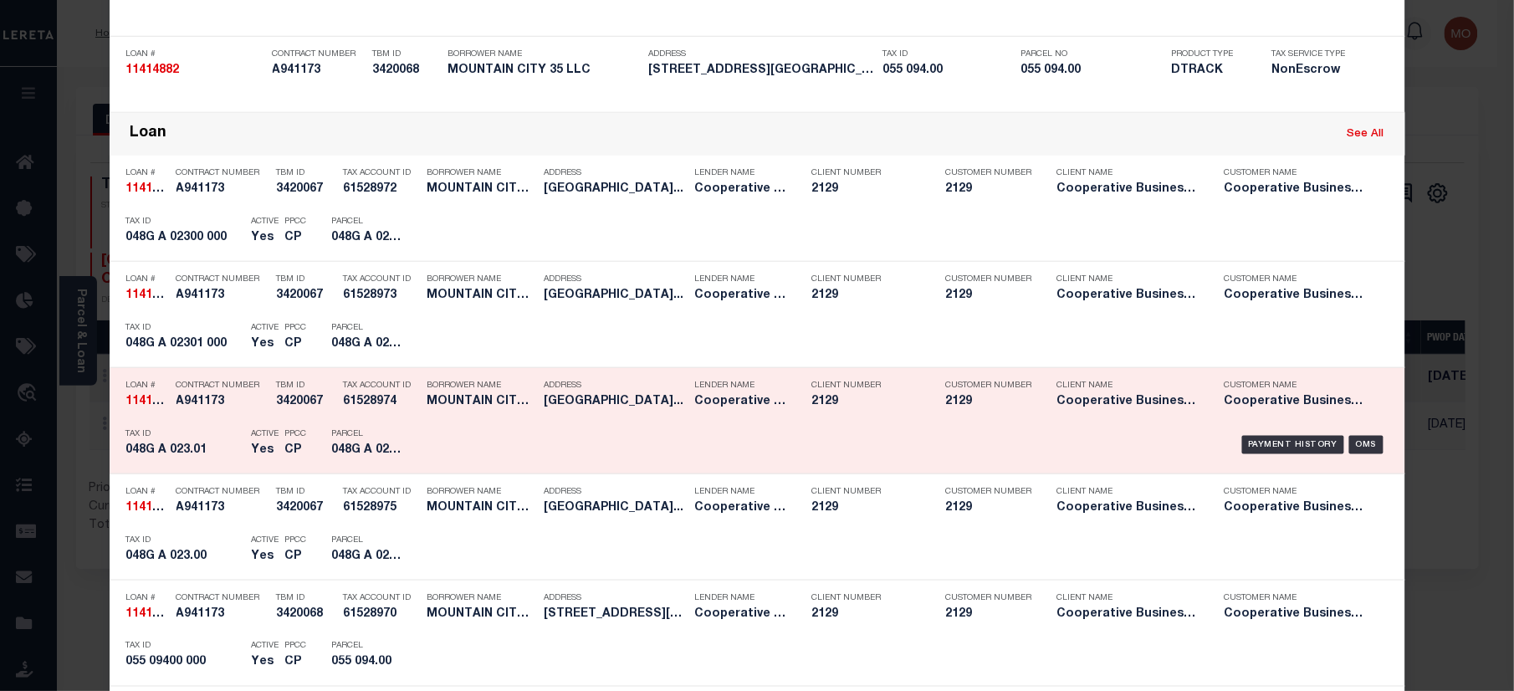
click at [298, 427] on div "PPCC CP" at bounding box center [296, 445] width 22 height 49
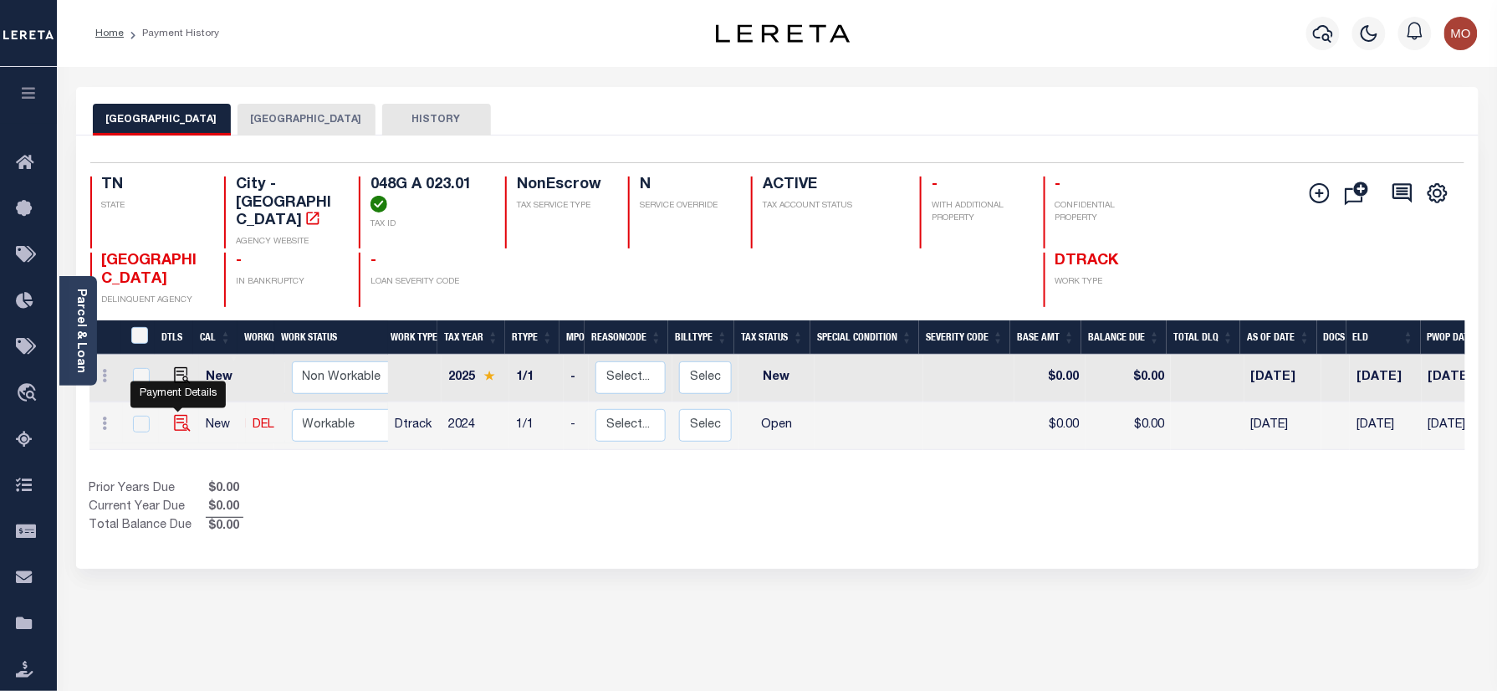
click at [185, 415] on img "" at bounding box center [182, 423] width 17 height 17
checkbox input "true"
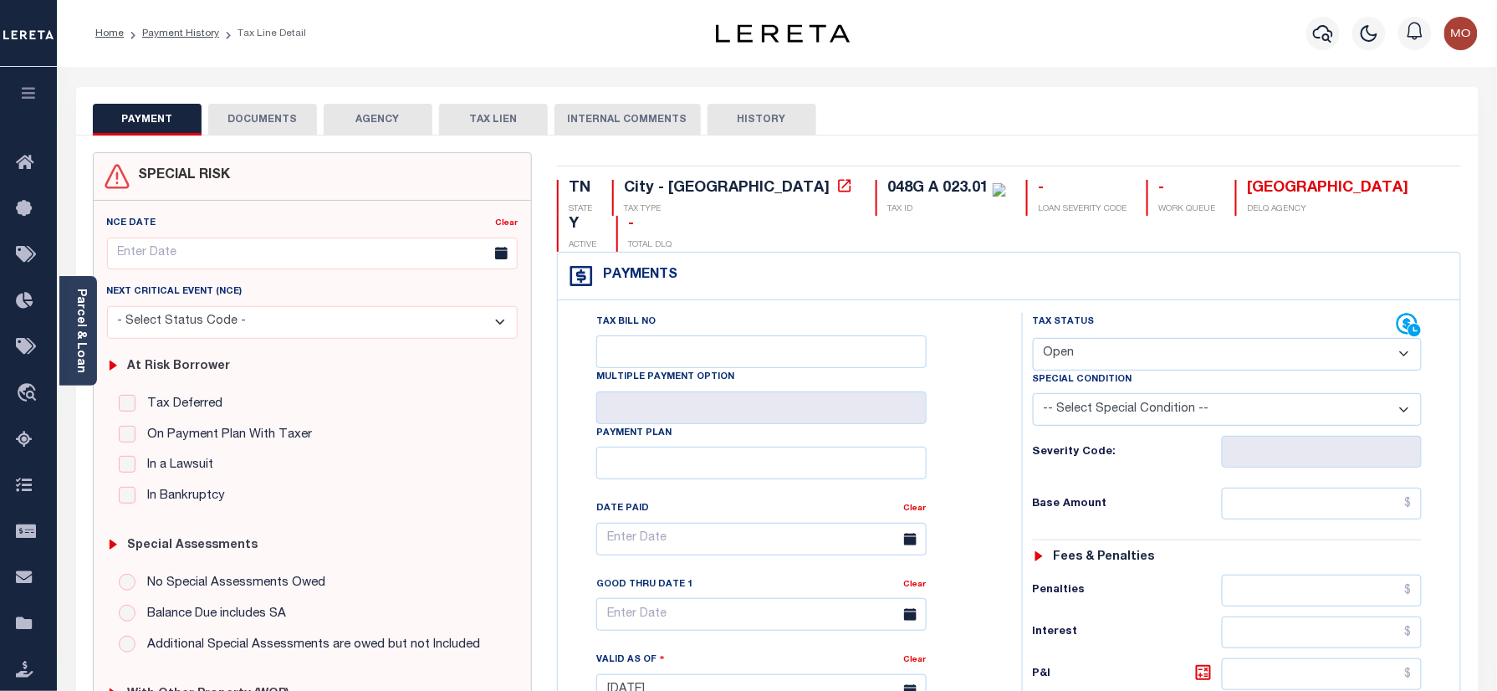
click at [1095, 338] on select "- Select Status Code - Open Due/Unpaid Paid Incomplete No Tax Due Internal Refu…" at bounding box center [1228, 354] width 390 height 33
select select "PYD"
click at [1033, 338] on select "- Select Status Code - Open Due/Unpaid Paid Incomplete No Tax Due Internal Refu…" at bounding box center [1228, 354] width 390 height 33
type input "[DATE]"
click at [1033, 446] on h6 "Severity Code:" at bounding box center [1127, 452] width 189 height 13
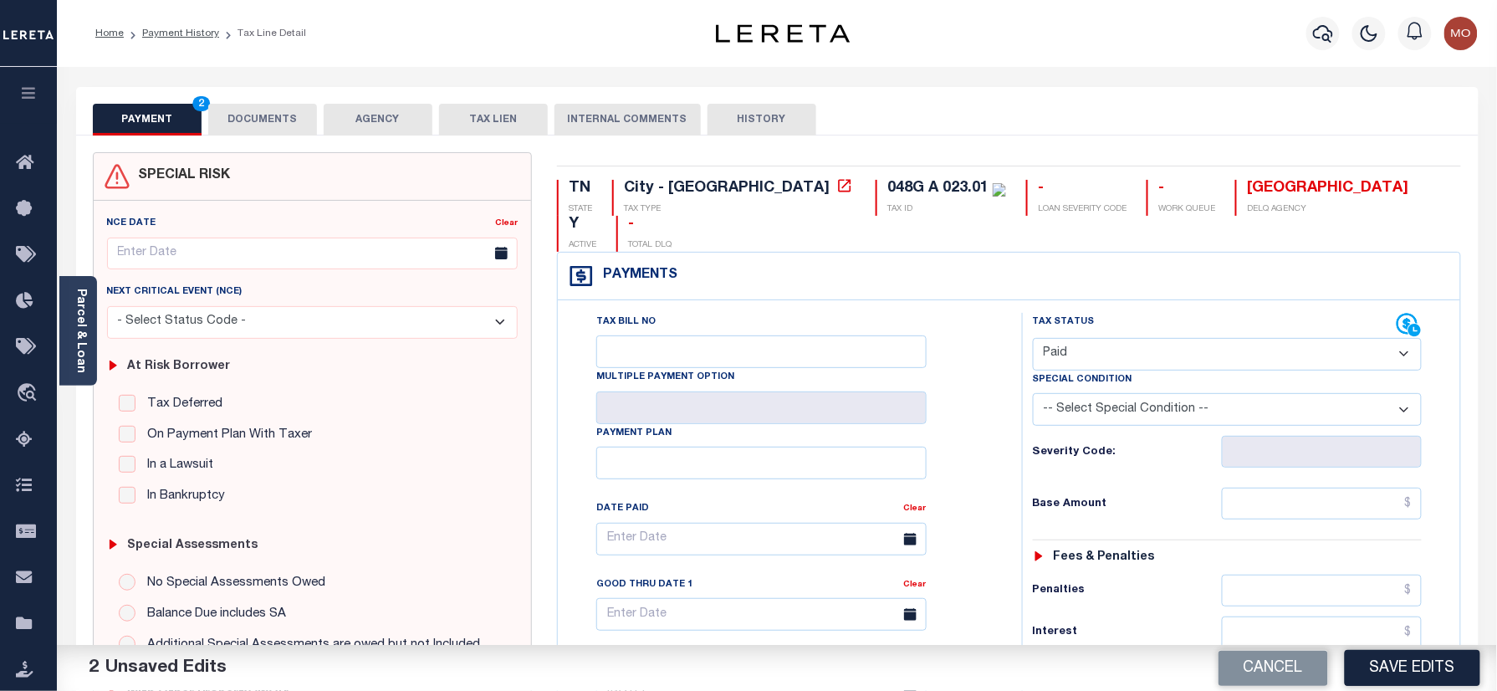
click at [978, 422] on div "Tax Bill No Multiple Payment Option Payment Plan Clear" at bounding box center [786, 547] width 422 height 469
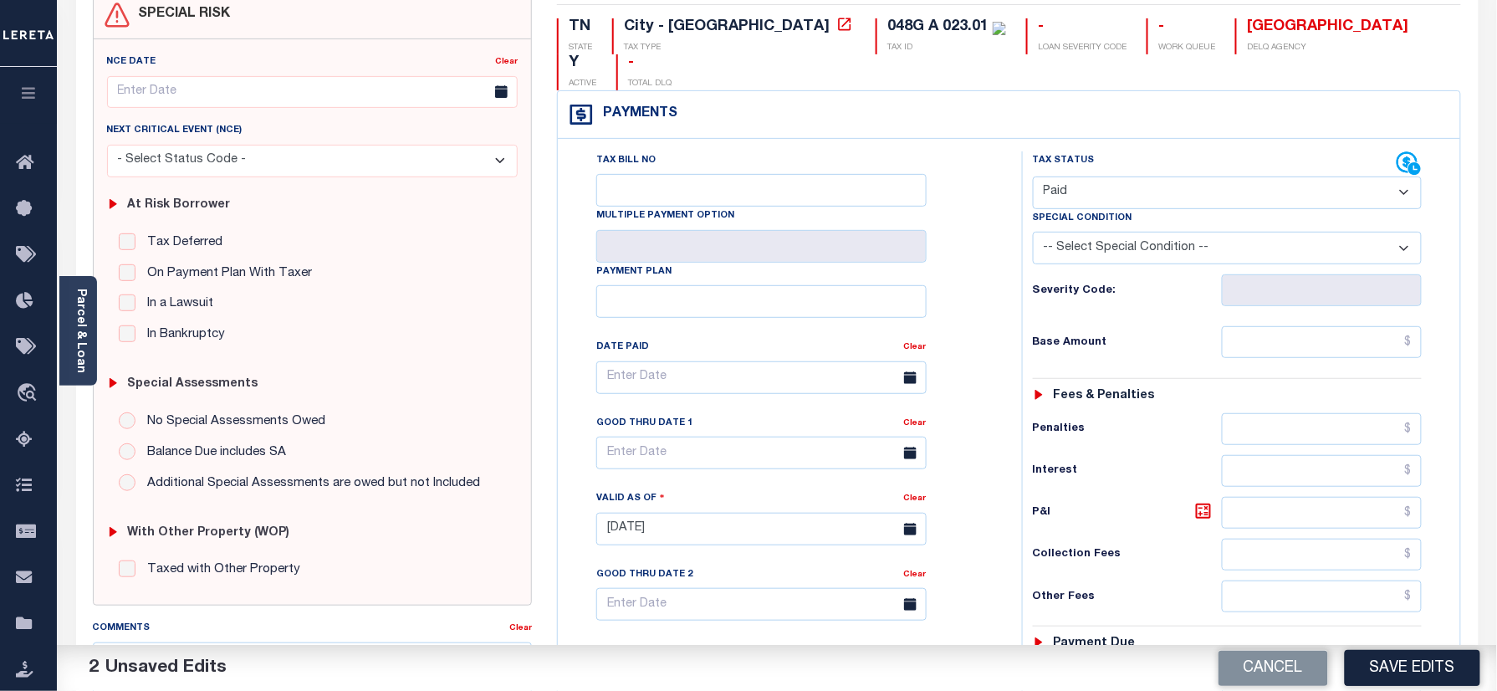
scroll to position [446, 0]
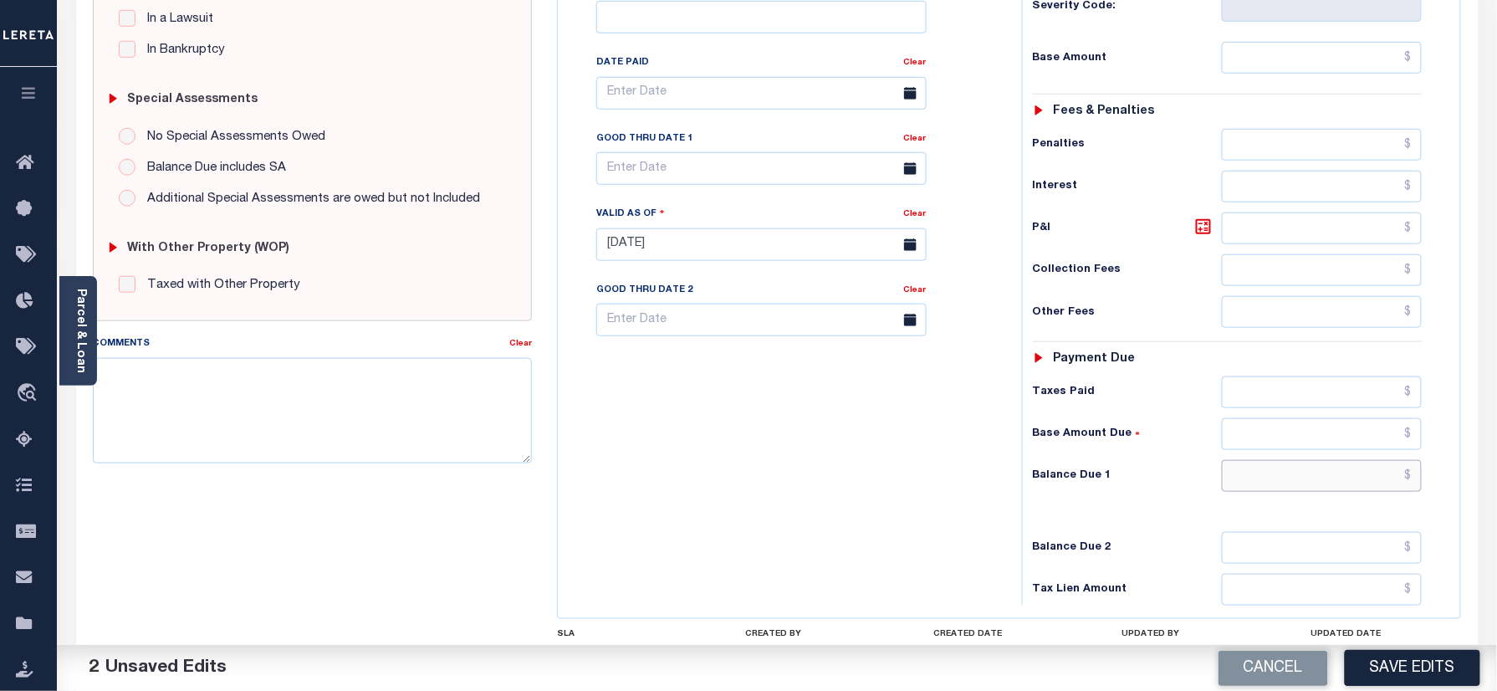
click at [1283, 460] on input "text" at bounding box center [1322, 476] width 201 height 32
type input "$0.00"
click at [271, 389] on textarea "Comments" at bounding box center [313, 410] width 440 height 105
type textarea "Information taken verbally"
click at [1399, 664] on button "Save Edits" at bounding box center [1412, 668] width 135 height 36
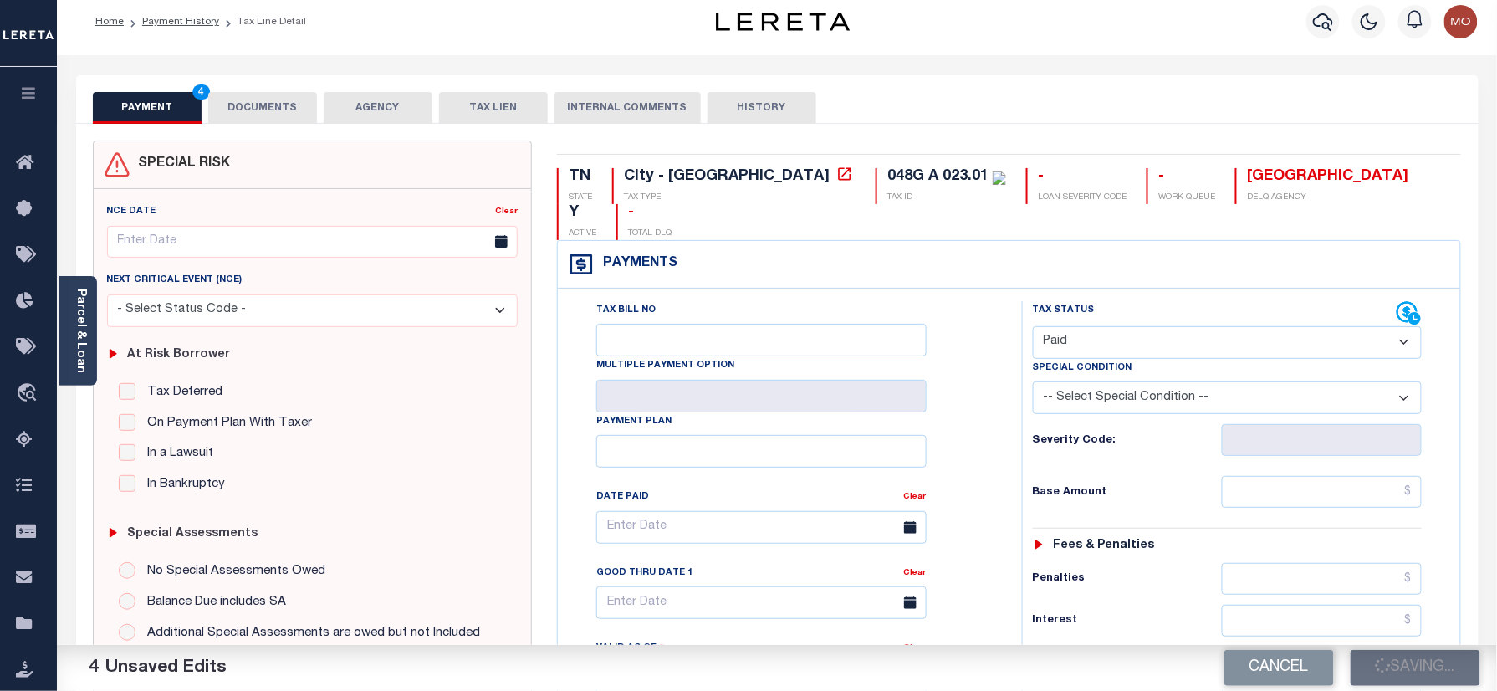
scroll to position [0, 0]
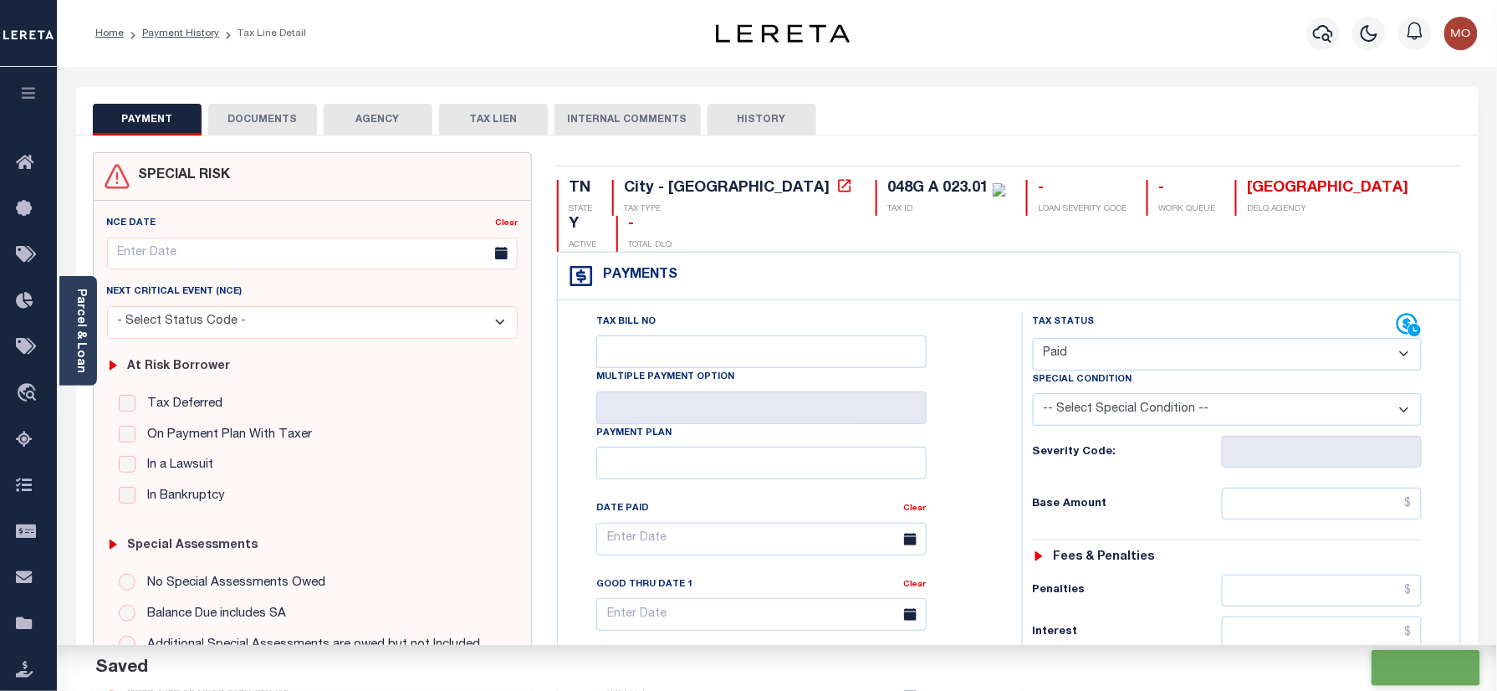
checkbox input "false"
type input "$0"
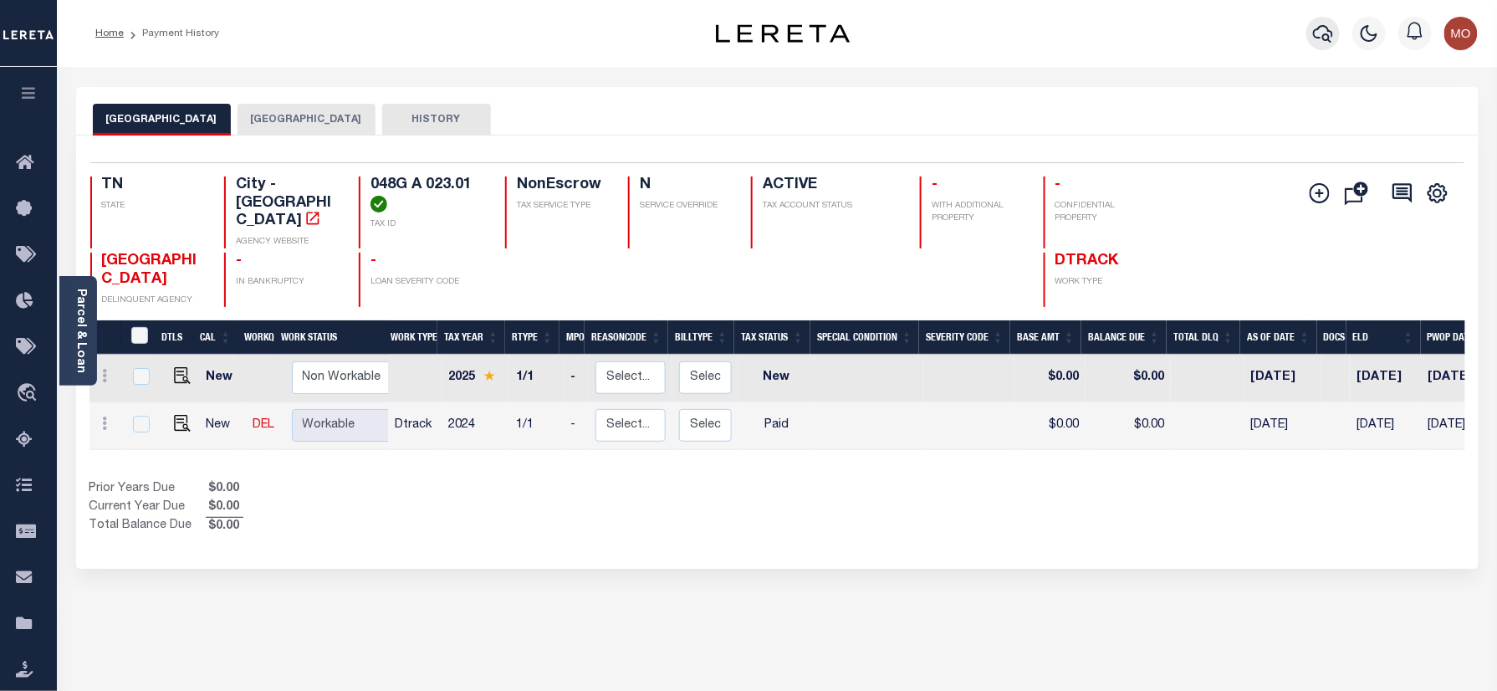
click at [1321, 37] on icon "button" at bounding box center [1323, 33] width 20 height 20
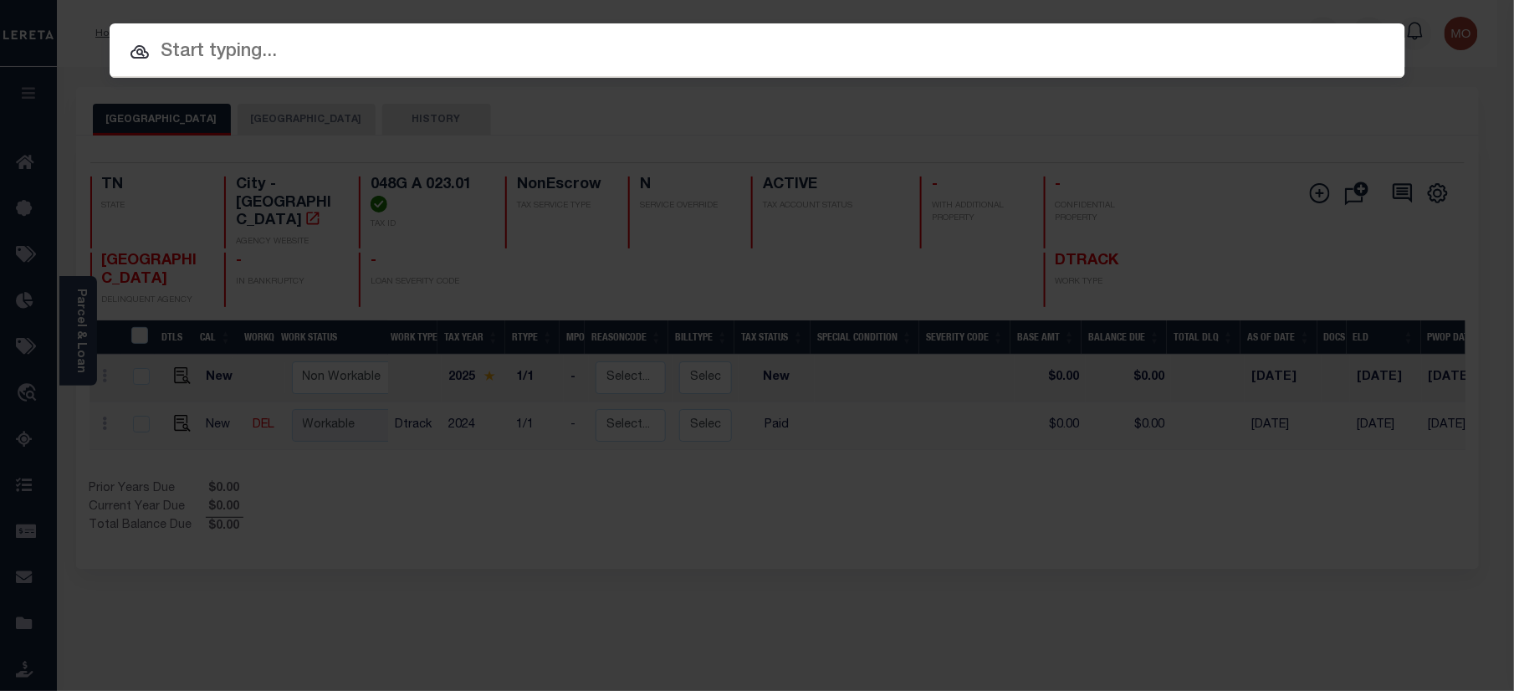
click at [228, 38] on input "text" at bounding box center [758, 52] width 1296 height 29
paste input "11414882"
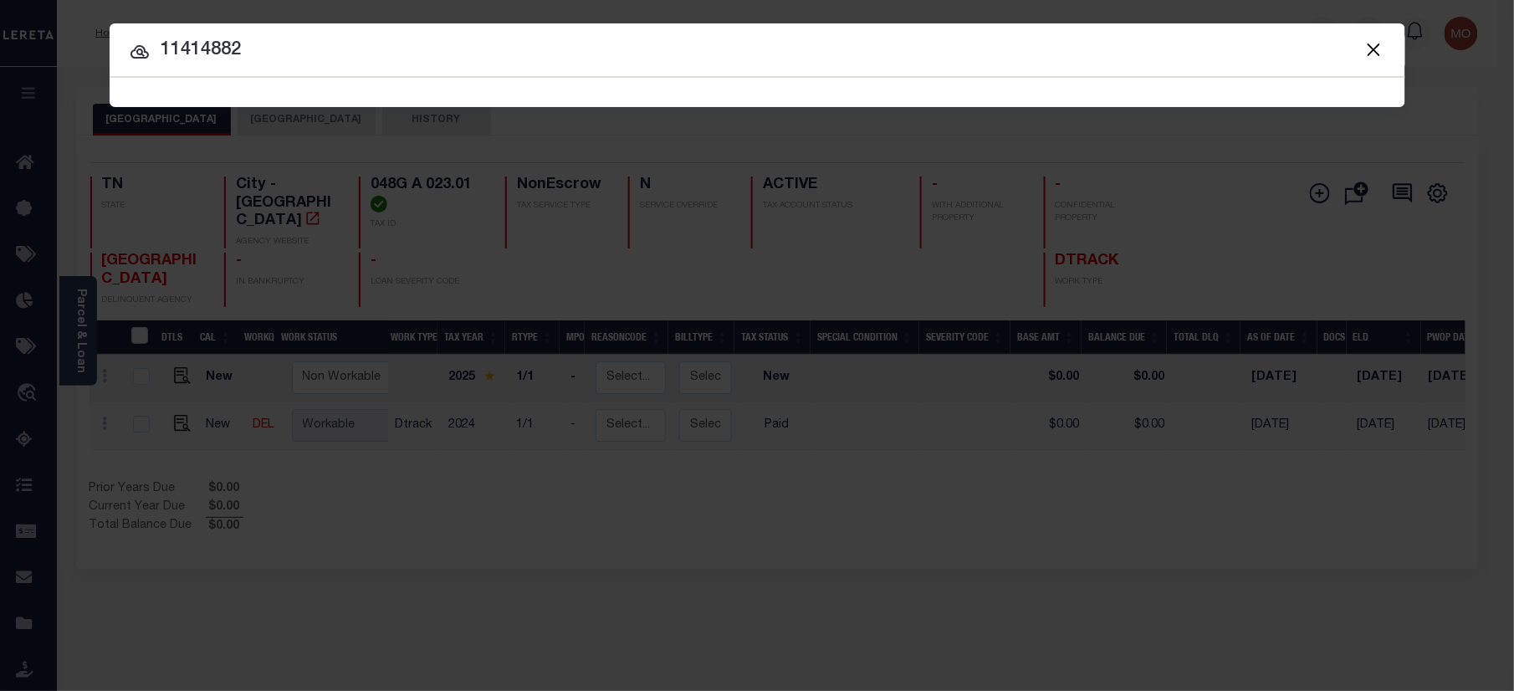
type input "11414882"
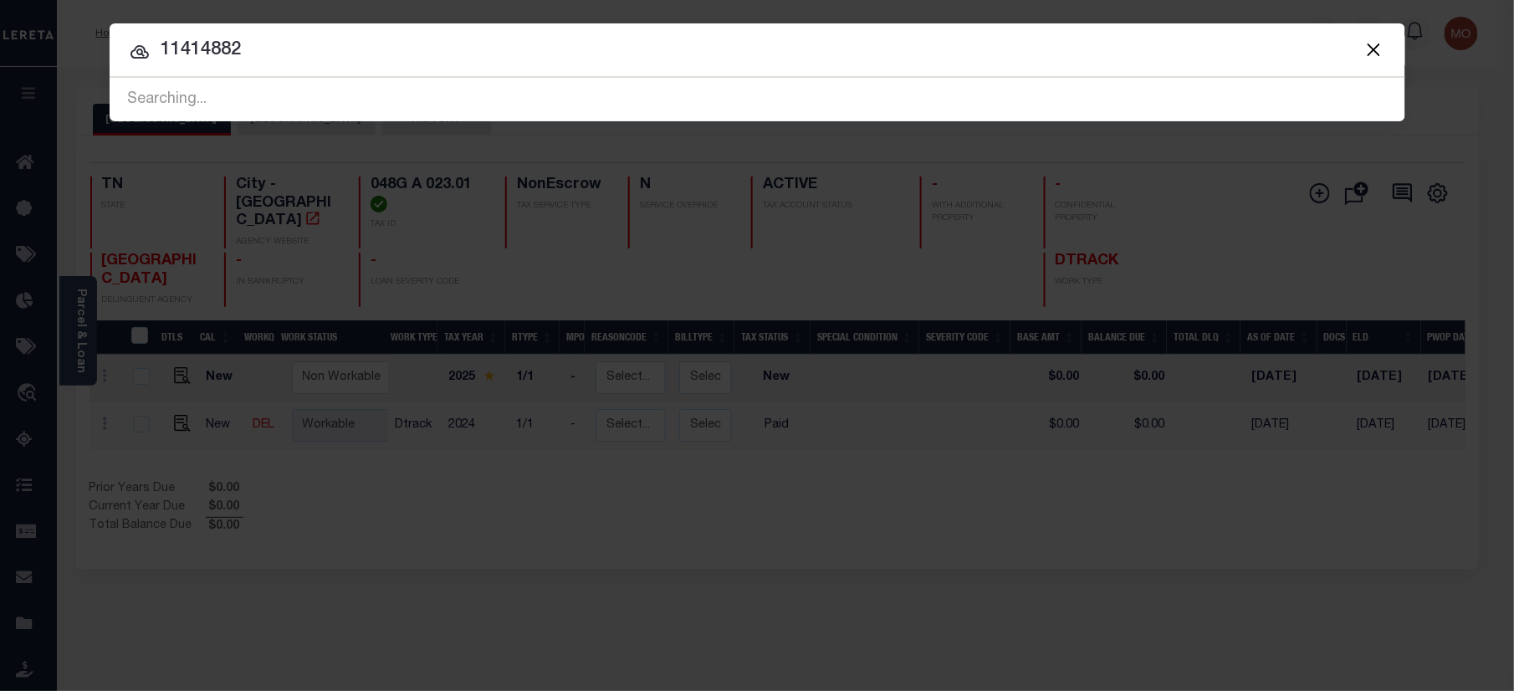
click at [264, 58] on input "11414882" at bounding box center [758, 50] width 1296 height 29
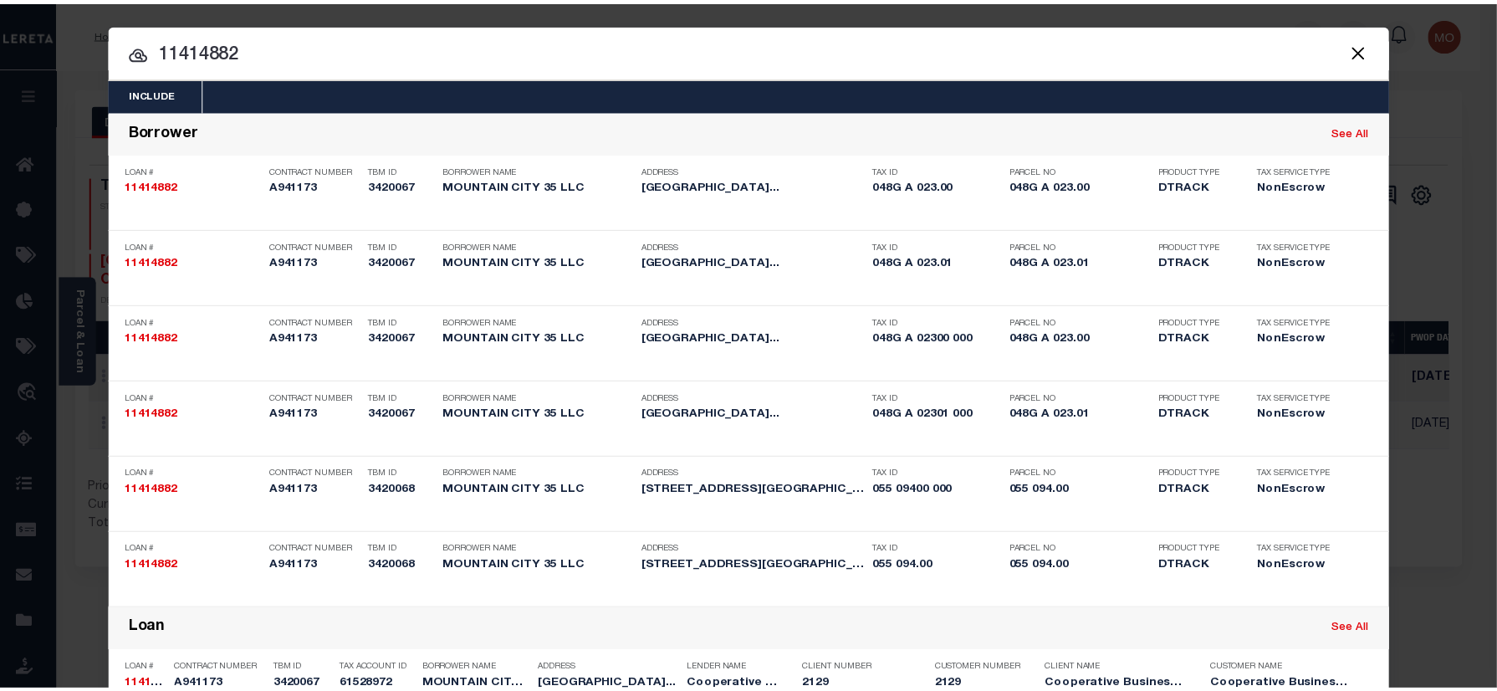
scroll to position [816, 0]
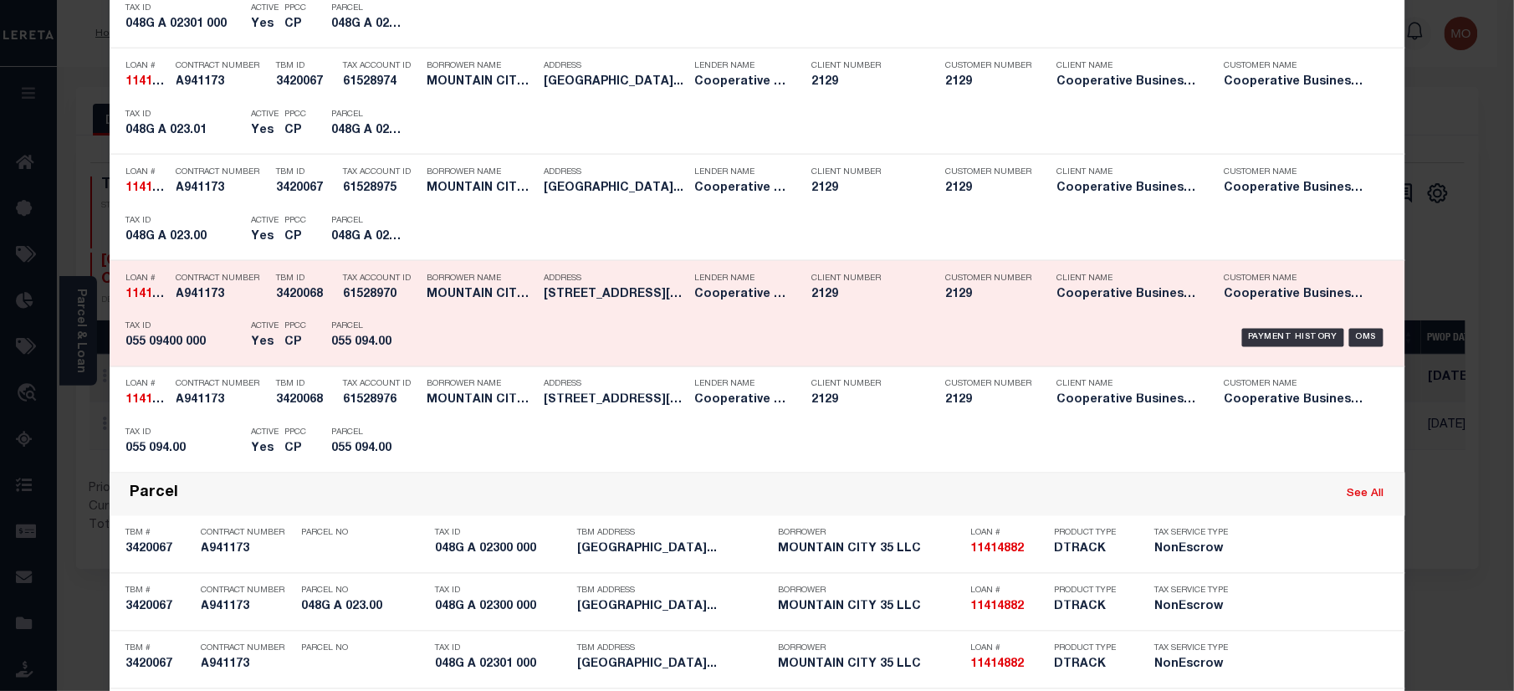
click at [359, 332] on p "Parcel" at bounding box center [369, 327] width 75 height 10
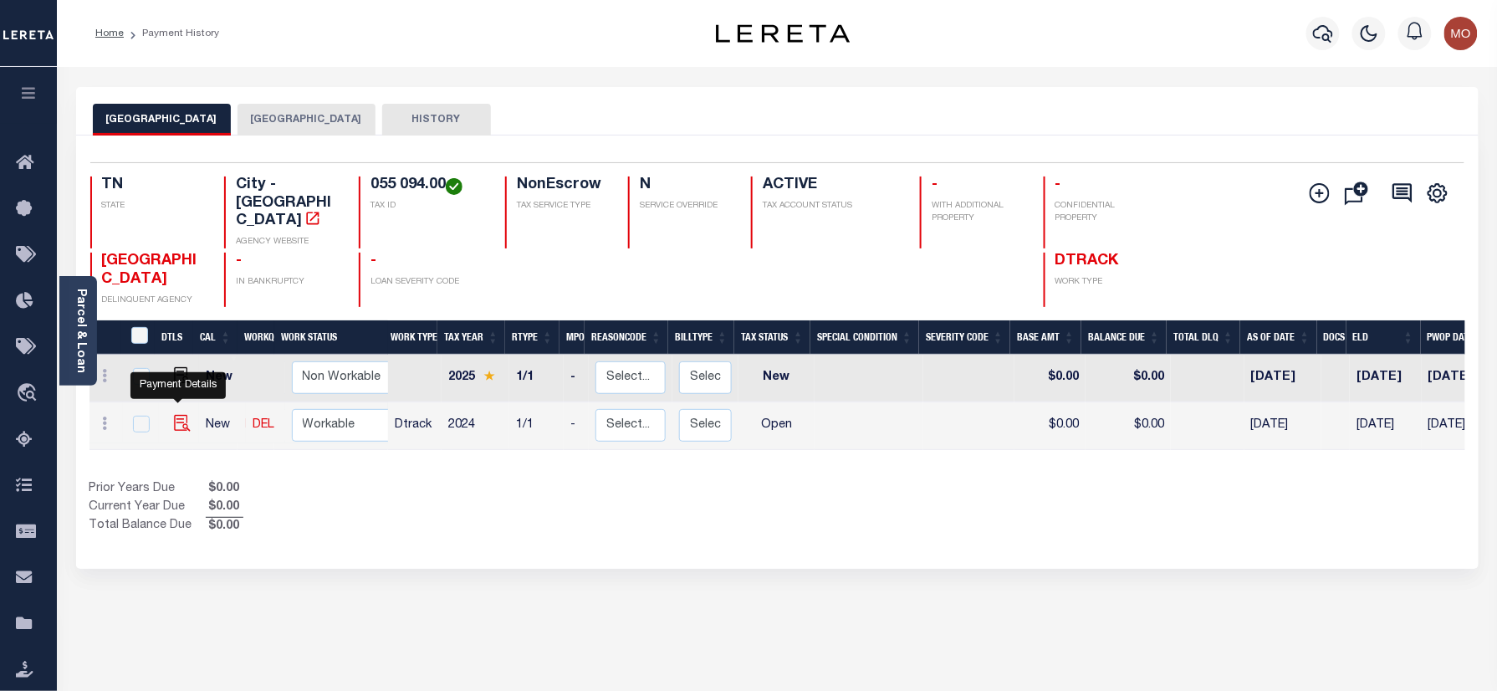
click at [179, 415] on img "" at bounding box center [182, 423] width 17 height 17
checkbox input "true"
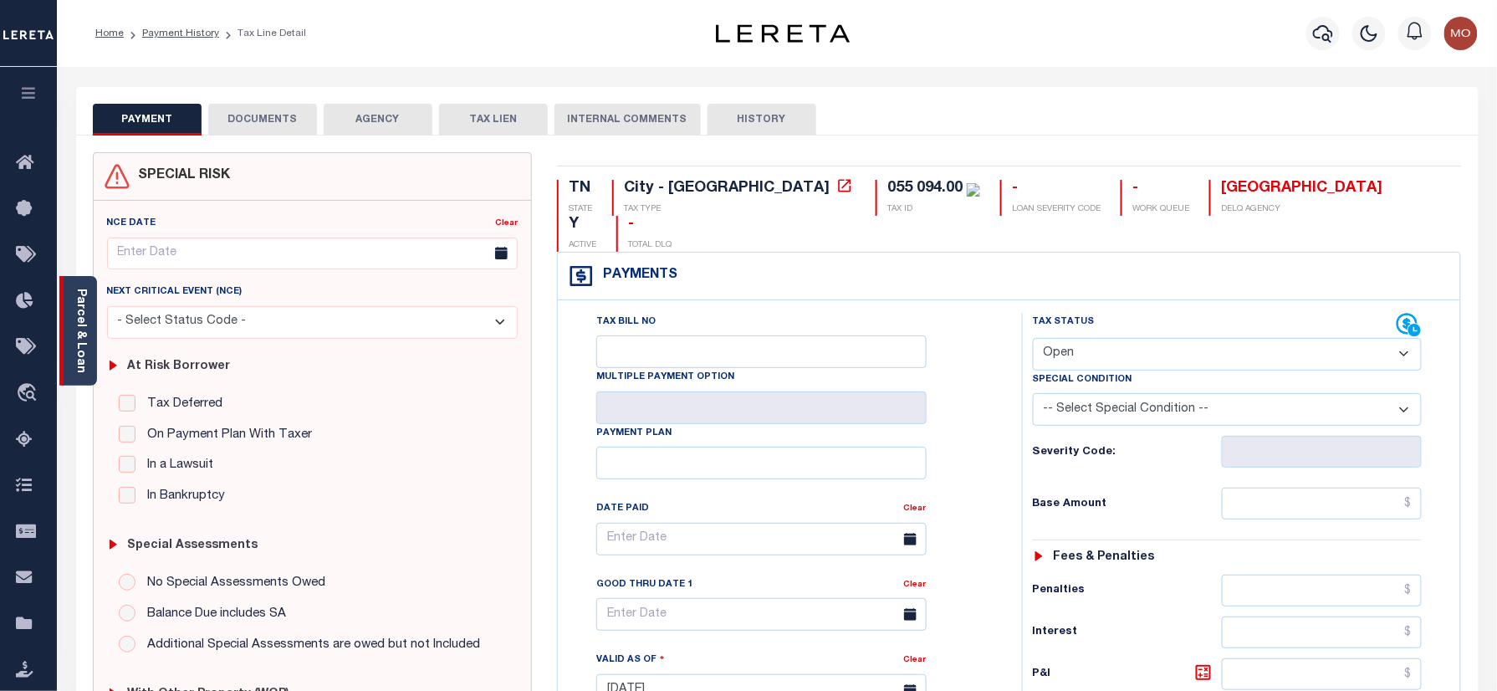
click at [80, 325] on link "Parcel & Loan" at bounding box center [80, 331] width 12 height 84
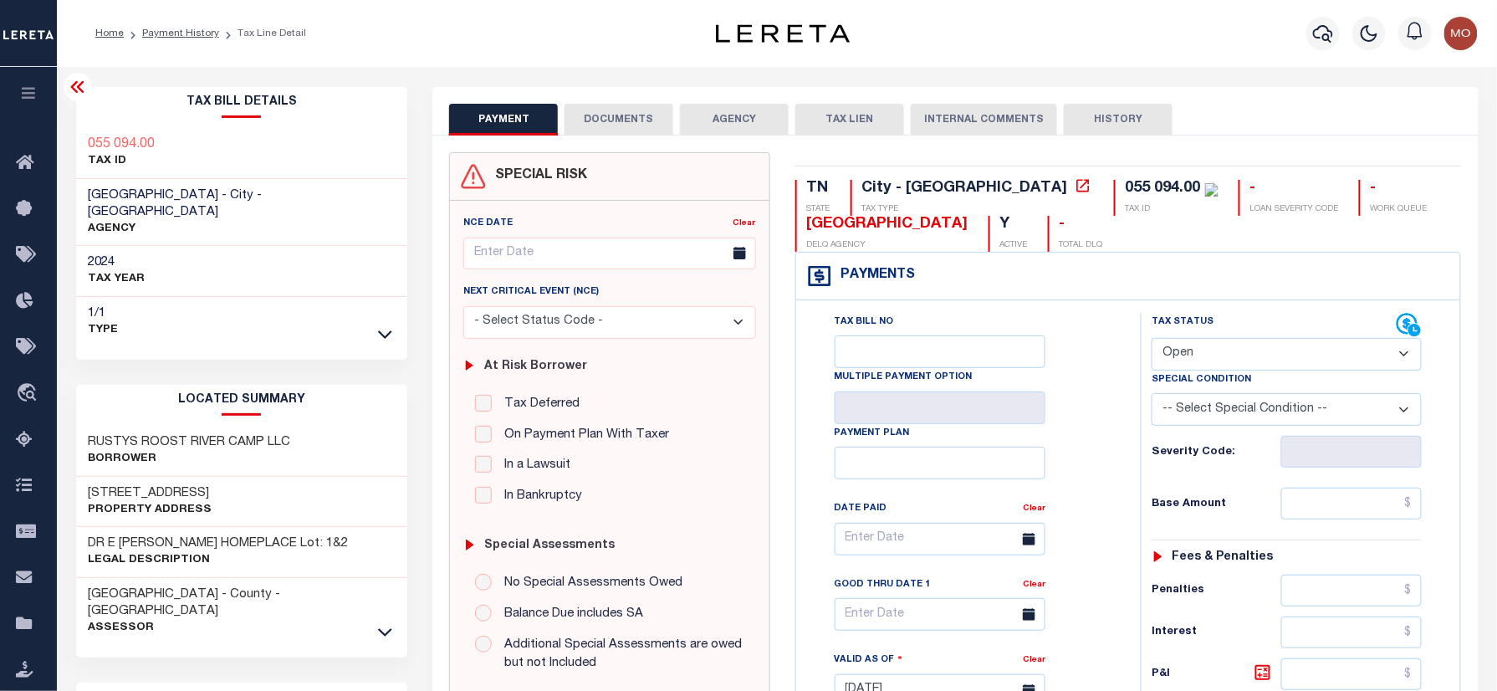
click at [1219, 358] on select "- Select Status Code - Open Due/Unpaid Paid Incomplete No Tax Due Internal Refu…" at bounding box center [1287, 354] width 270 height 33
select select "PYD"
click at [1152, 340] on select "- Select Status Code - Open Due/Unpaid Paid Incomplete No Tax Due Internal Refu…" at bounding box center [1287, 354] width 270 height 33
type input "09/05/2025"
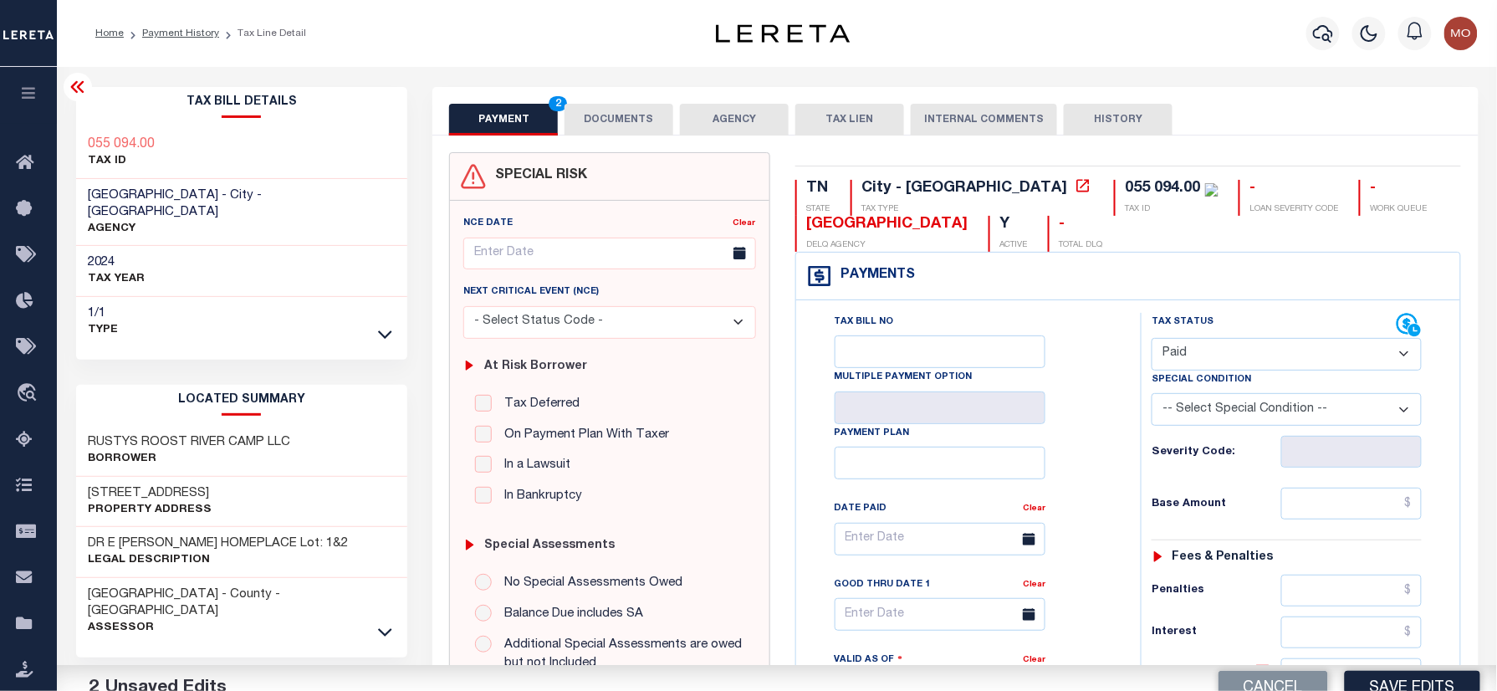
click at [1061, 446] on div "Tax Bill No Multiple Payment Option Payment Plan Clear" at bounding box center [964, 547] width 303 height 469
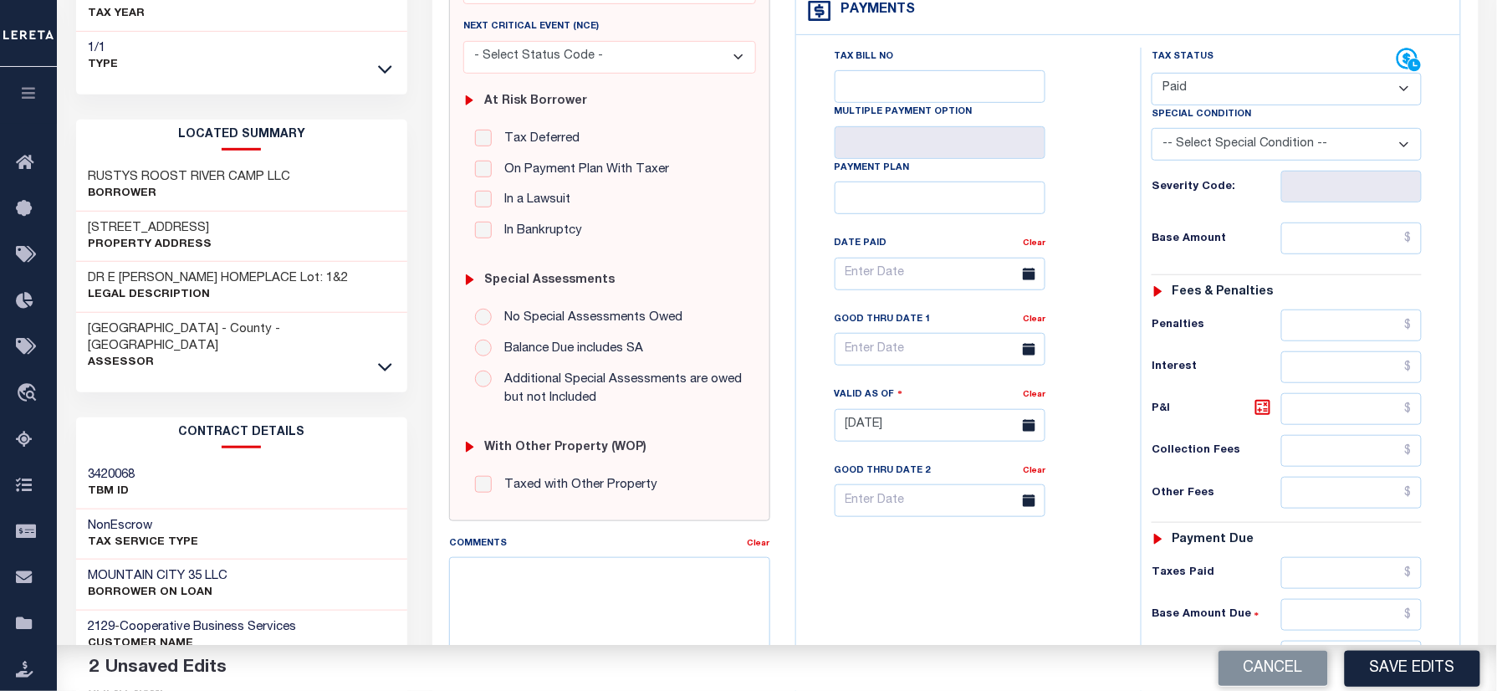
scroll to position [557, 0]
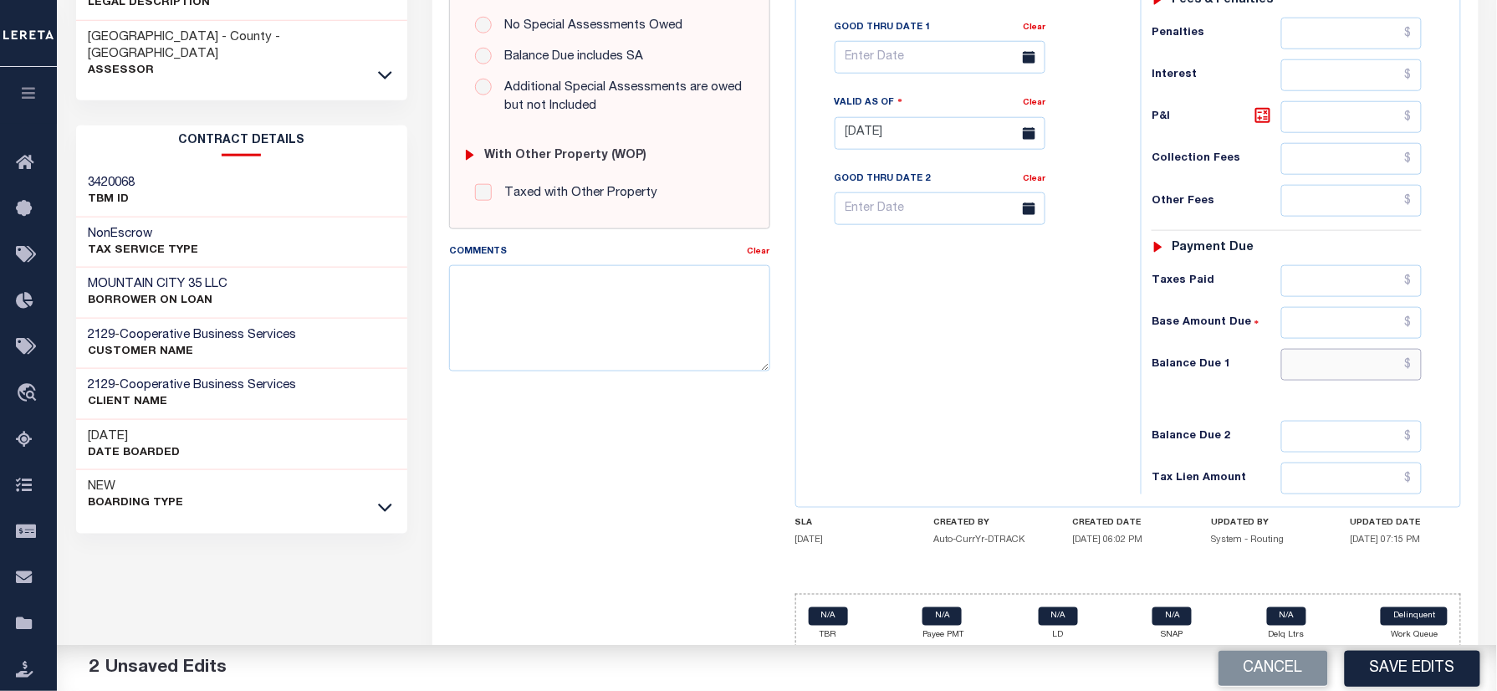
click at [1313, 373] on input "text" at bounding box center [1351, 365] width 141 height 32
type input "$0.00"
click at [550, 303] on textarea "Comments" at bounding box center [609, 317] width 320 height 105
type textarea "Information taken verbally"
click at [1427, 666] on button "Save Edits" at bounding box center [1412, 668] width 135 height 36
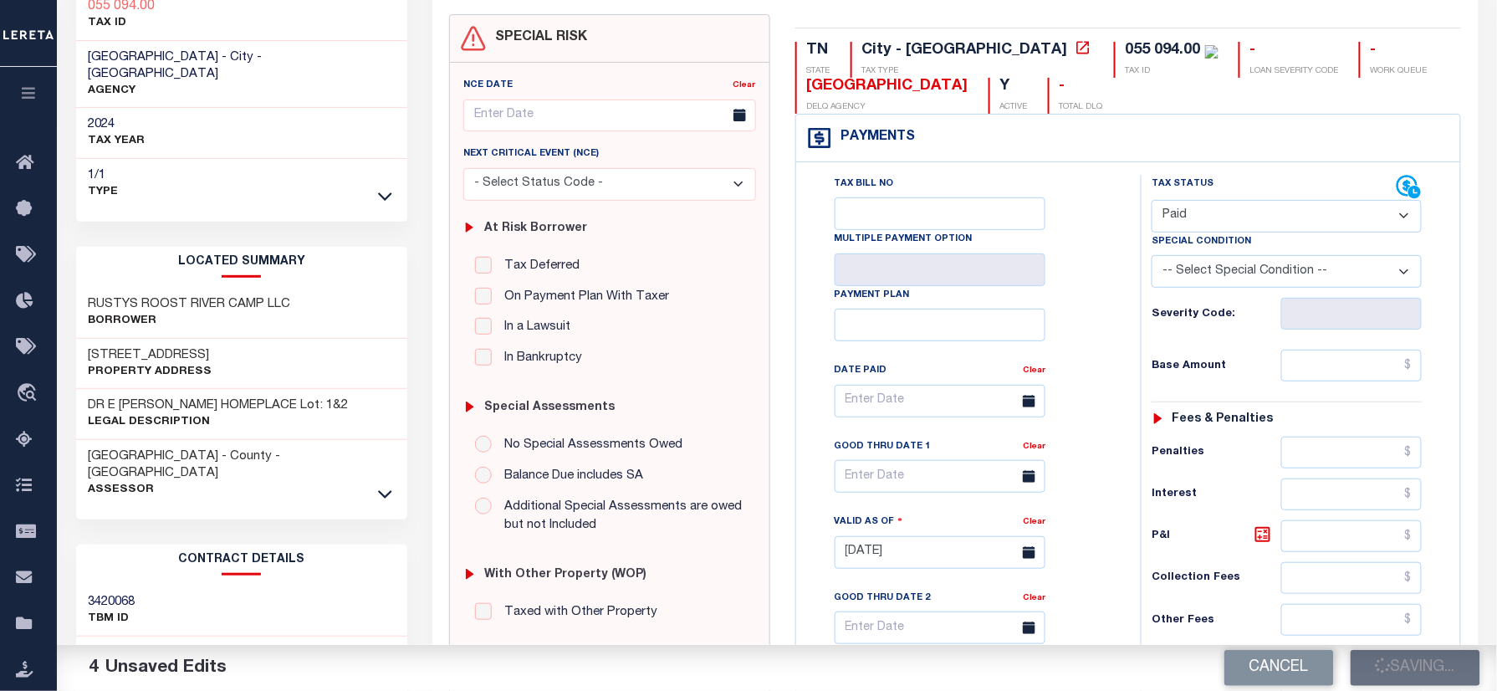
scroll to position [111, 0]
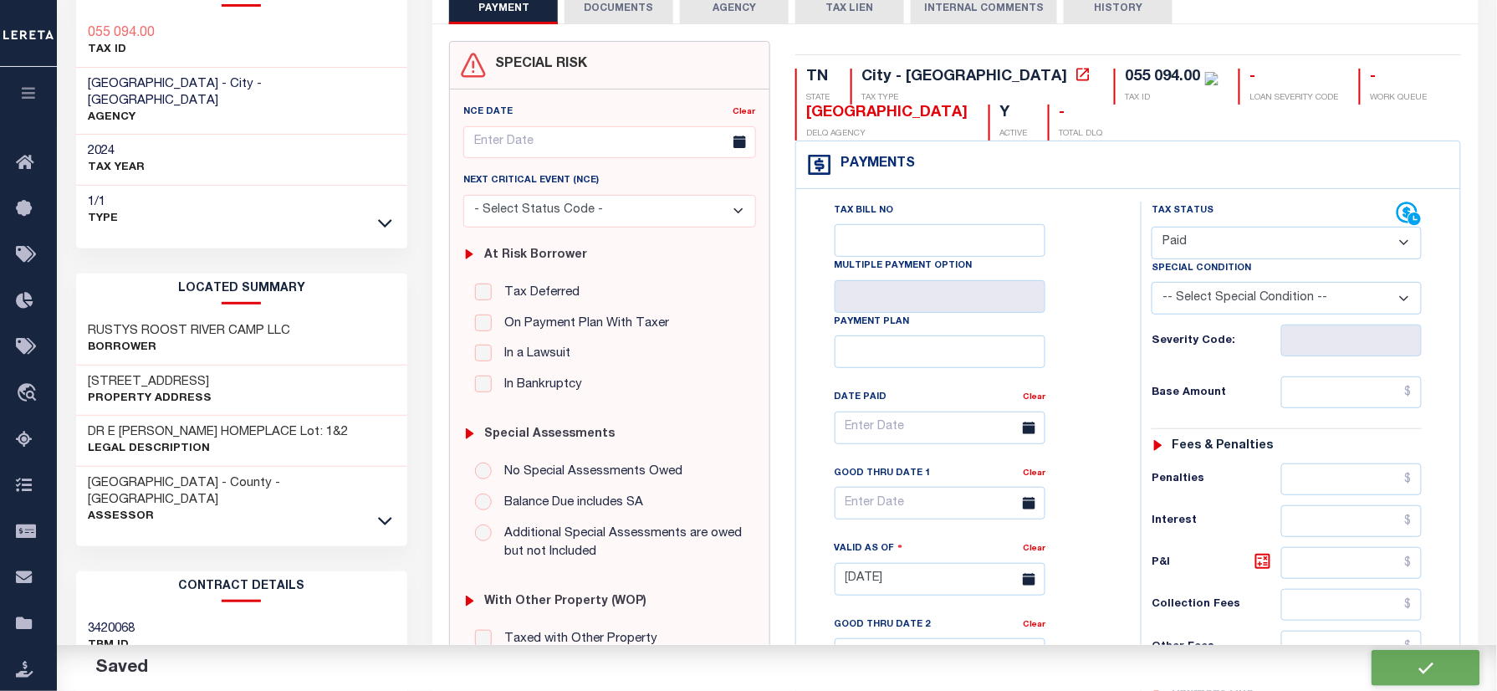
checkbox input "false"
type input "$0"
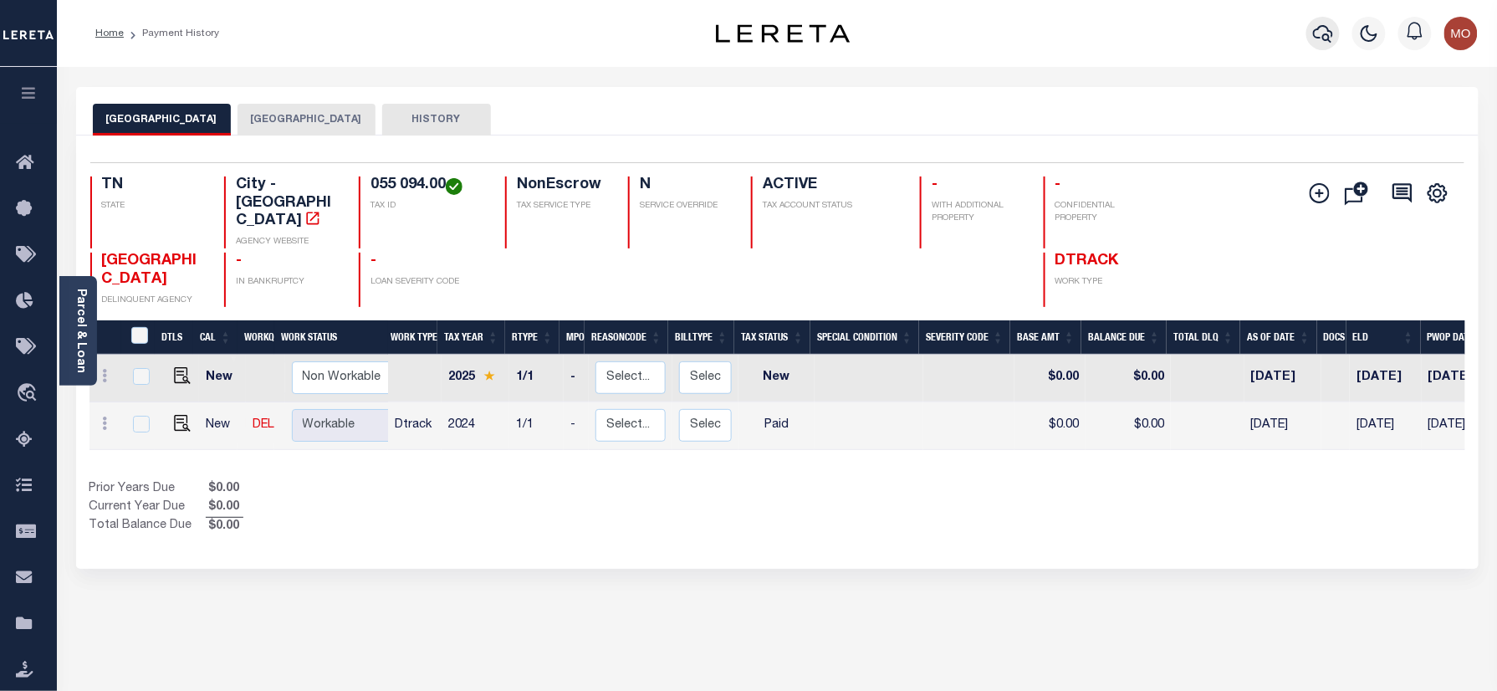
click at [1322, 28] on icon "button" at bounding box center [1323, 34] width 20 height 18
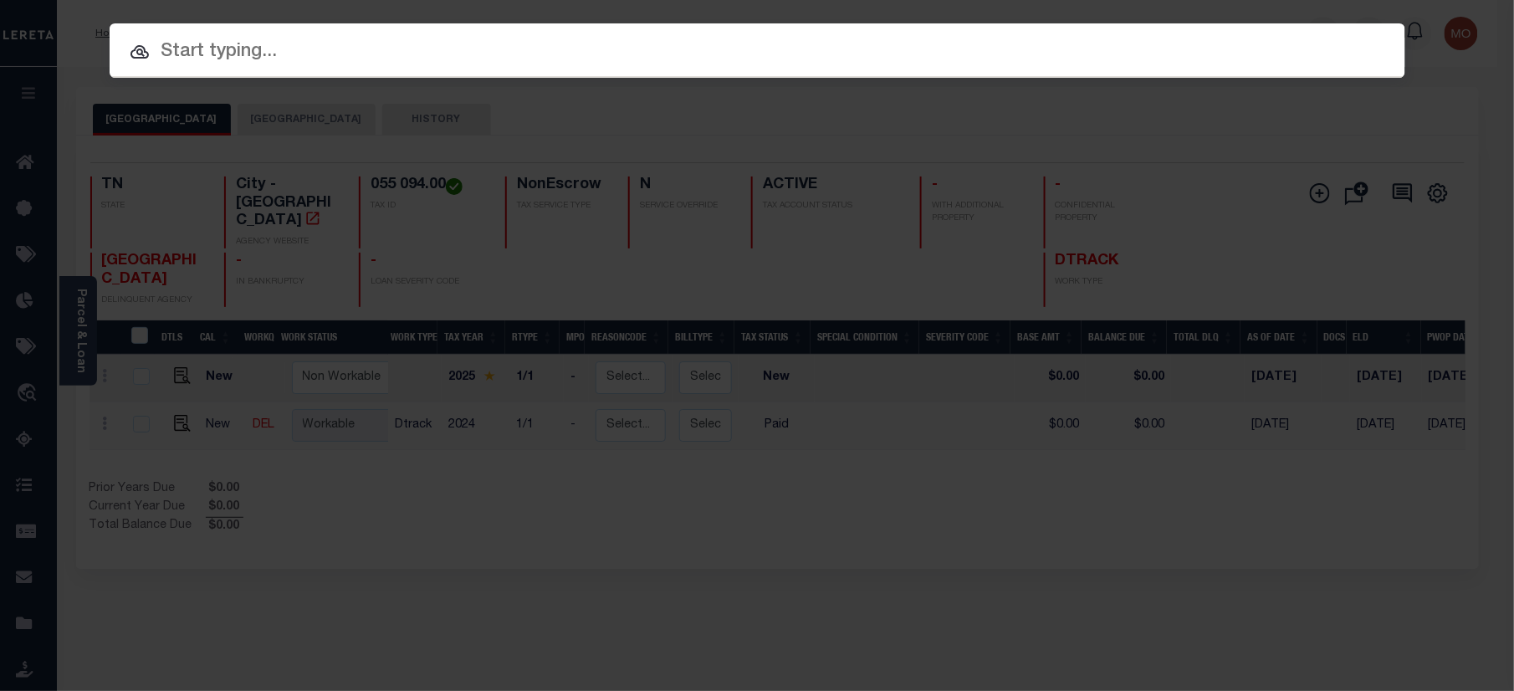
click at [288, 57] on input "text" at bounding box center [758, 52] width 1296 height 29
paste input "40009344"
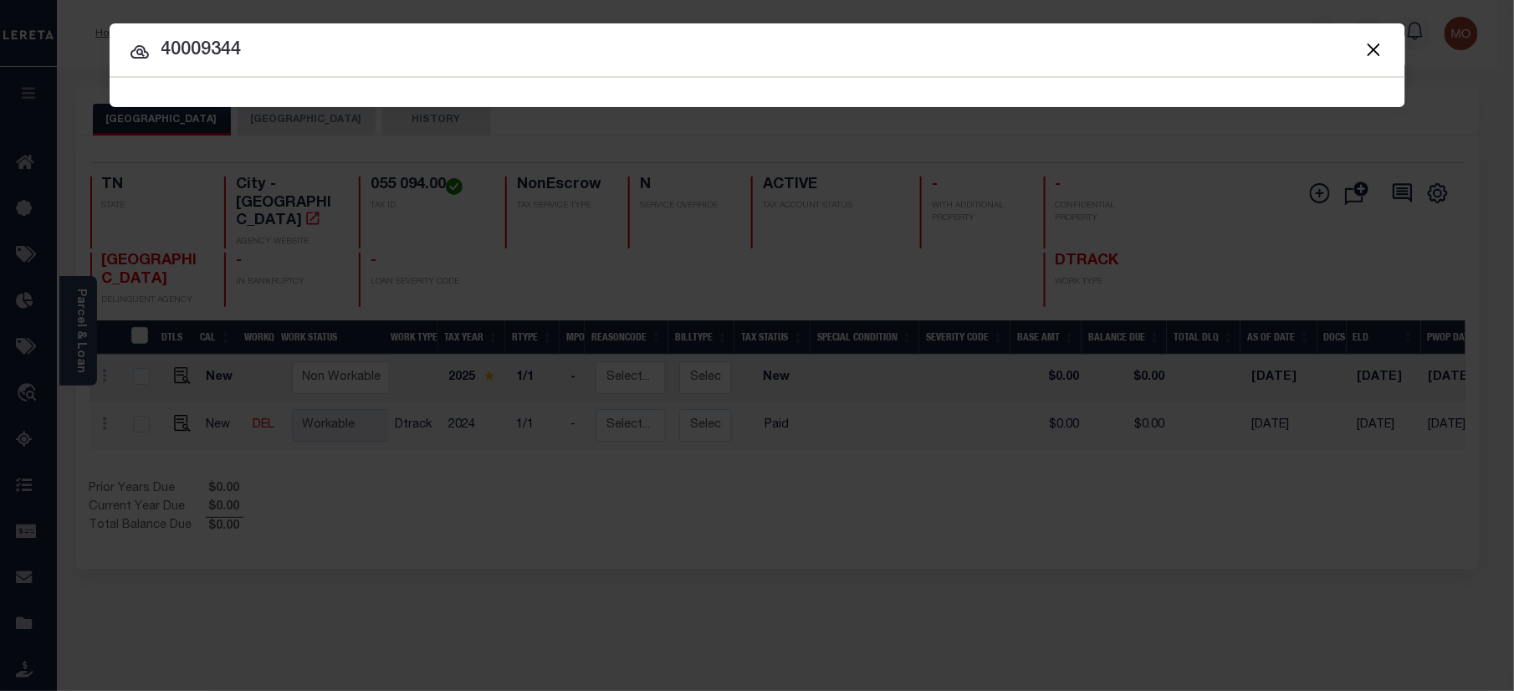
type input "40009344"
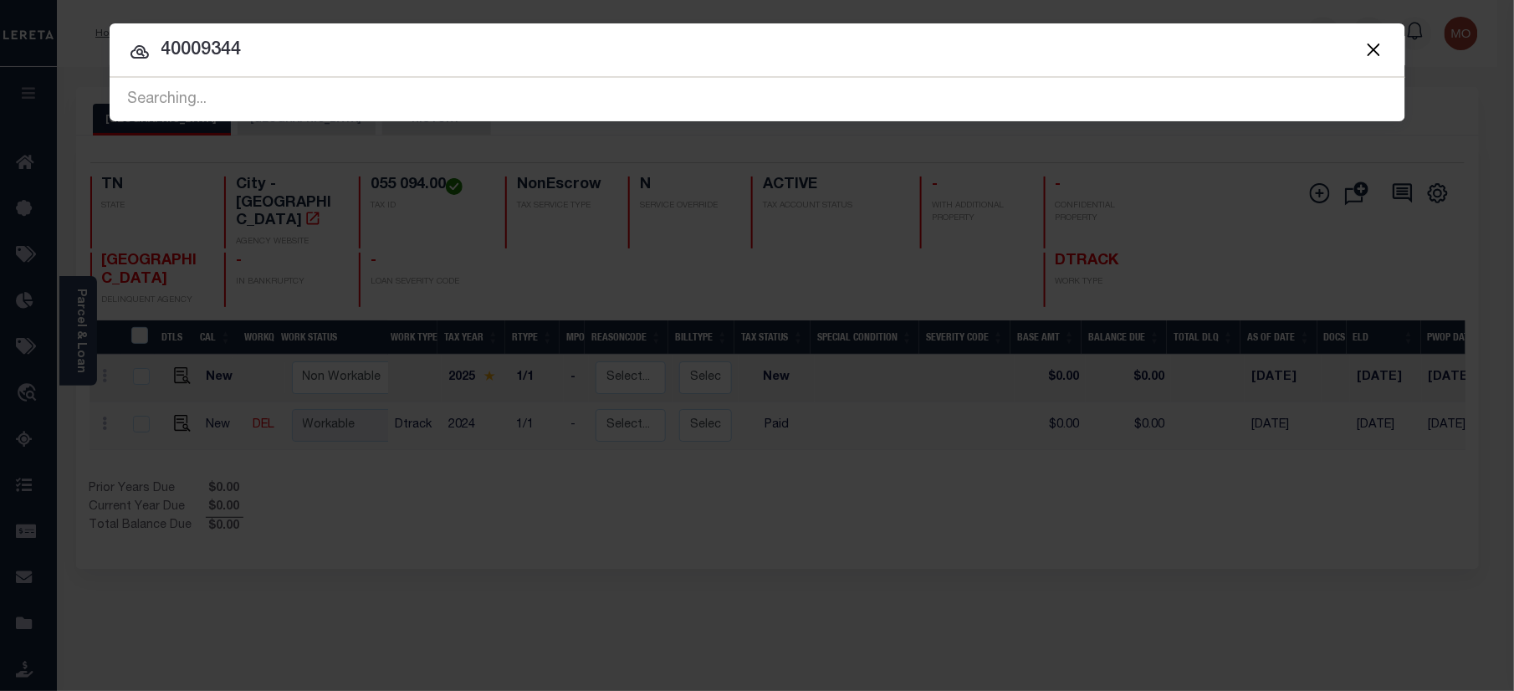
click at [285, 64] on input "40009344" at bounding box center [758, 50] width 1296 height 29
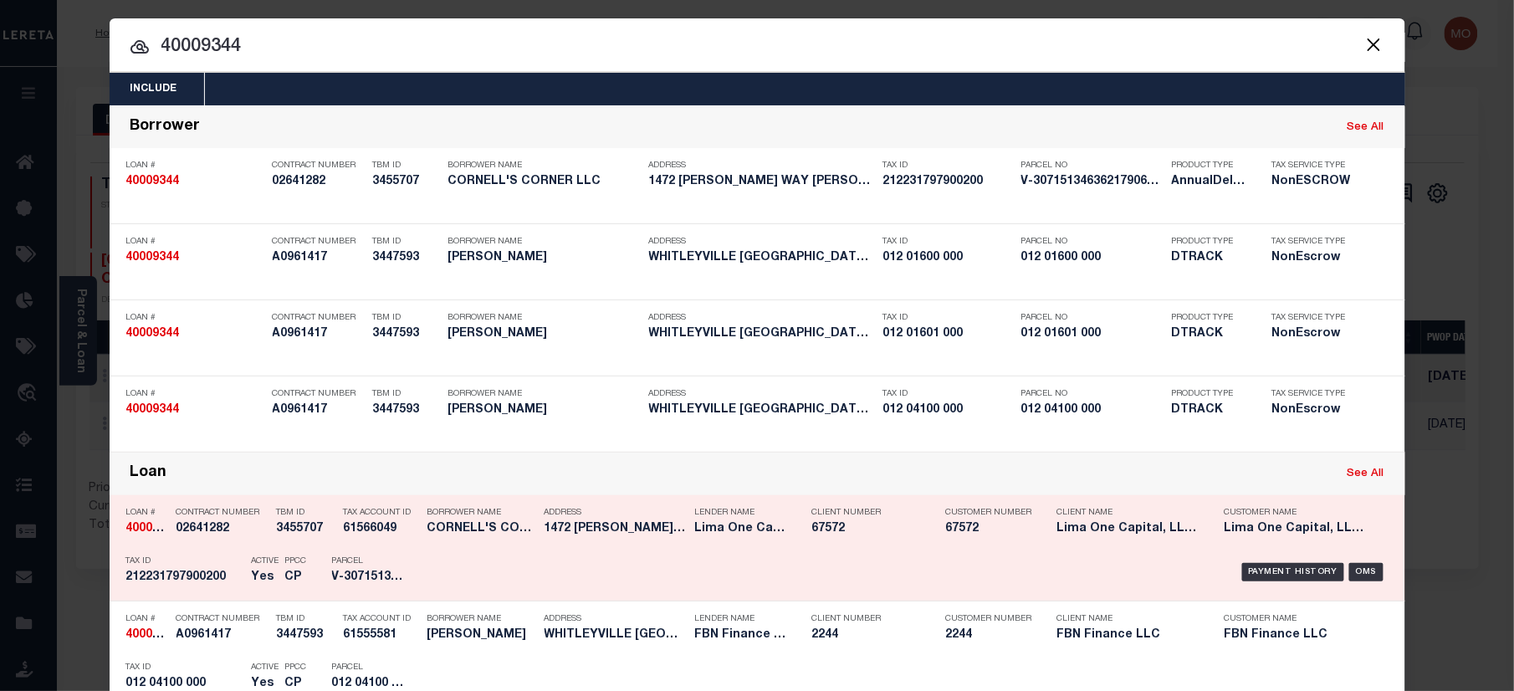
scroll to position [764, 0]
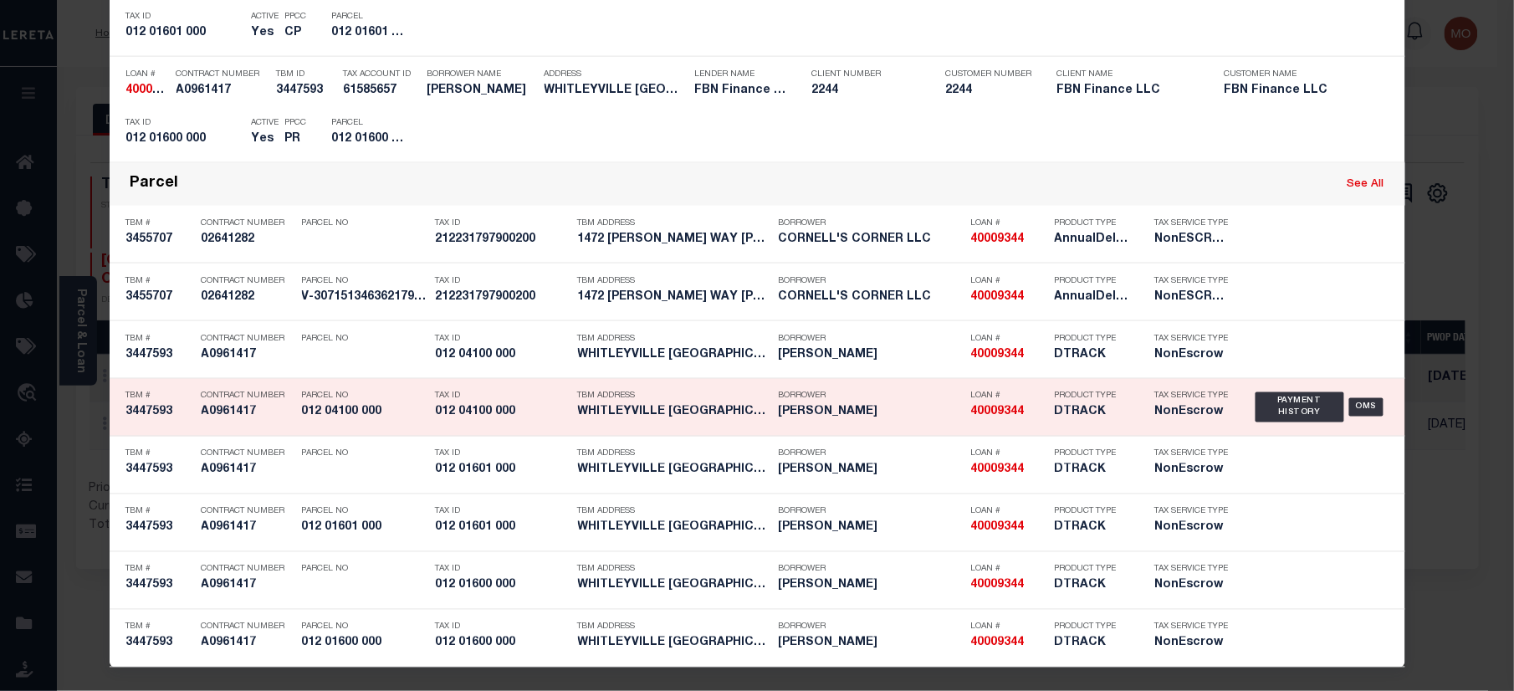
click at [433, 433] on div "40009344 A0961417 TBM # 3447593 Contract Number A0961417 2162531 Parcel No 012 …" at bounding box center [758, 408] width 1296 height 58
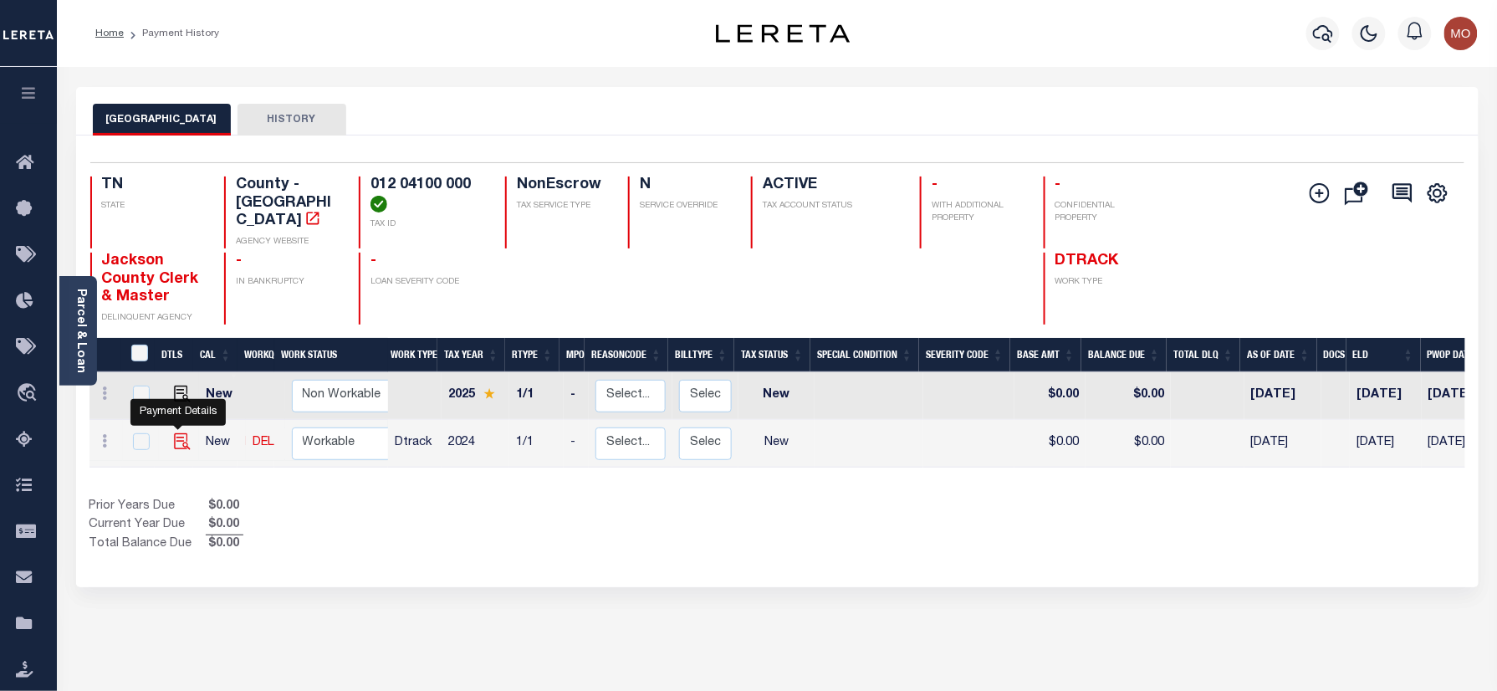
click at [182, 433] on img "" at bounding box center [182, 441] width 17 height 17
checkbox input "true"
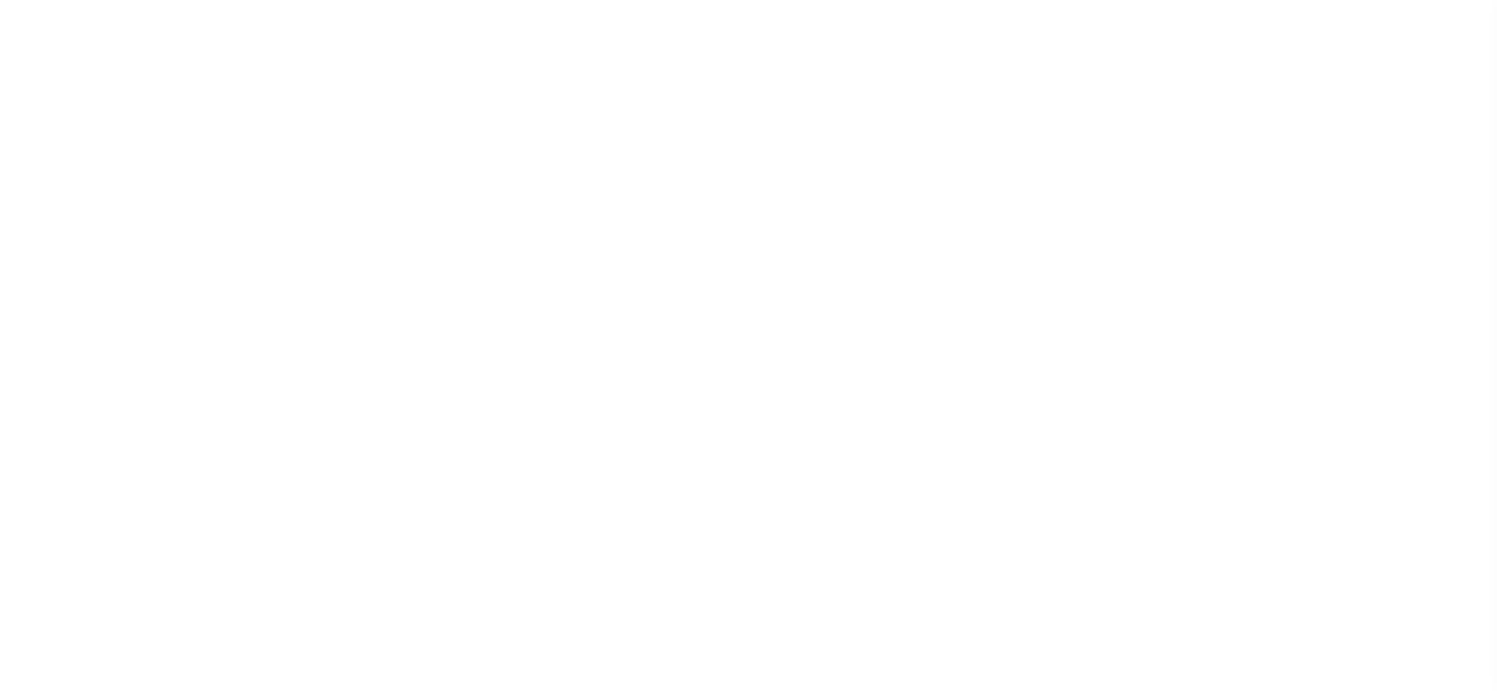
select select "NW2"
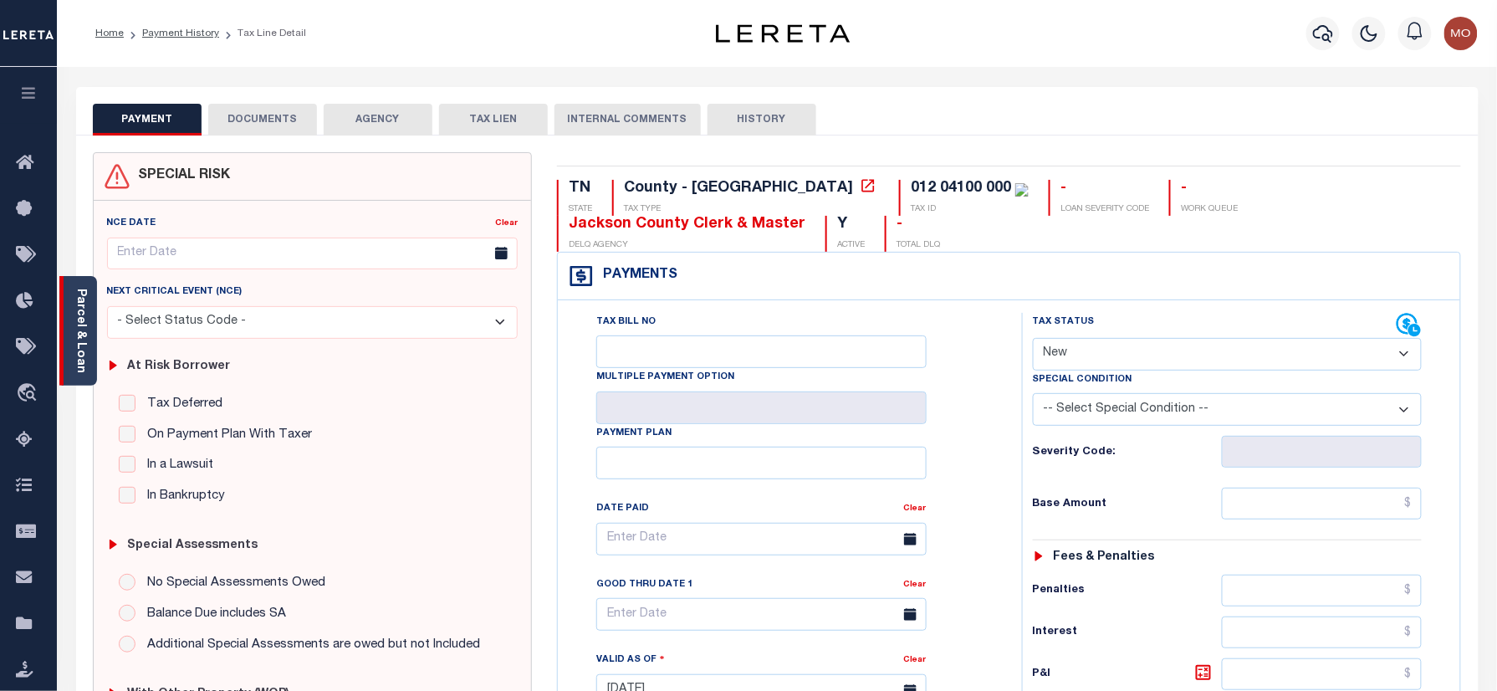
click at [84, 318] on link "Parcel & Loan" at bounding box center [80, 331] width 12 height 84
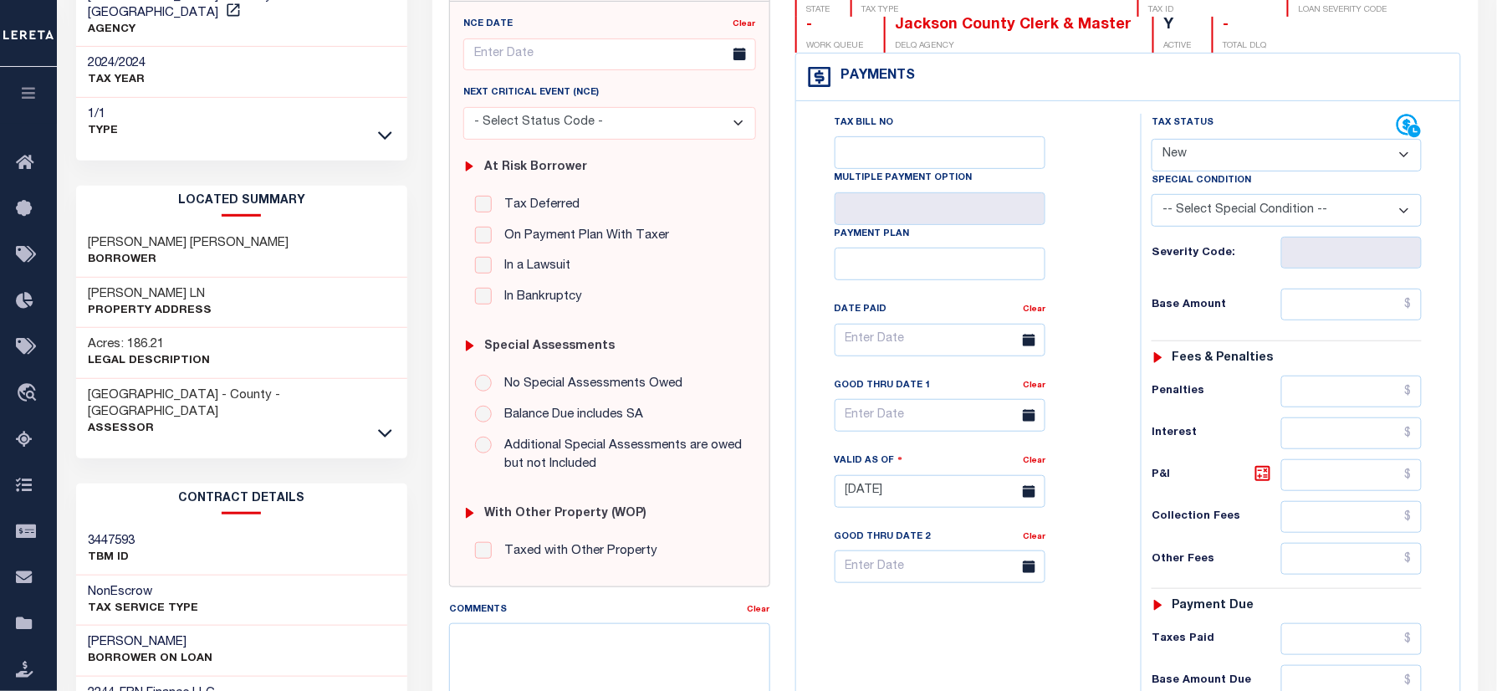
scroll to position [222, 0]
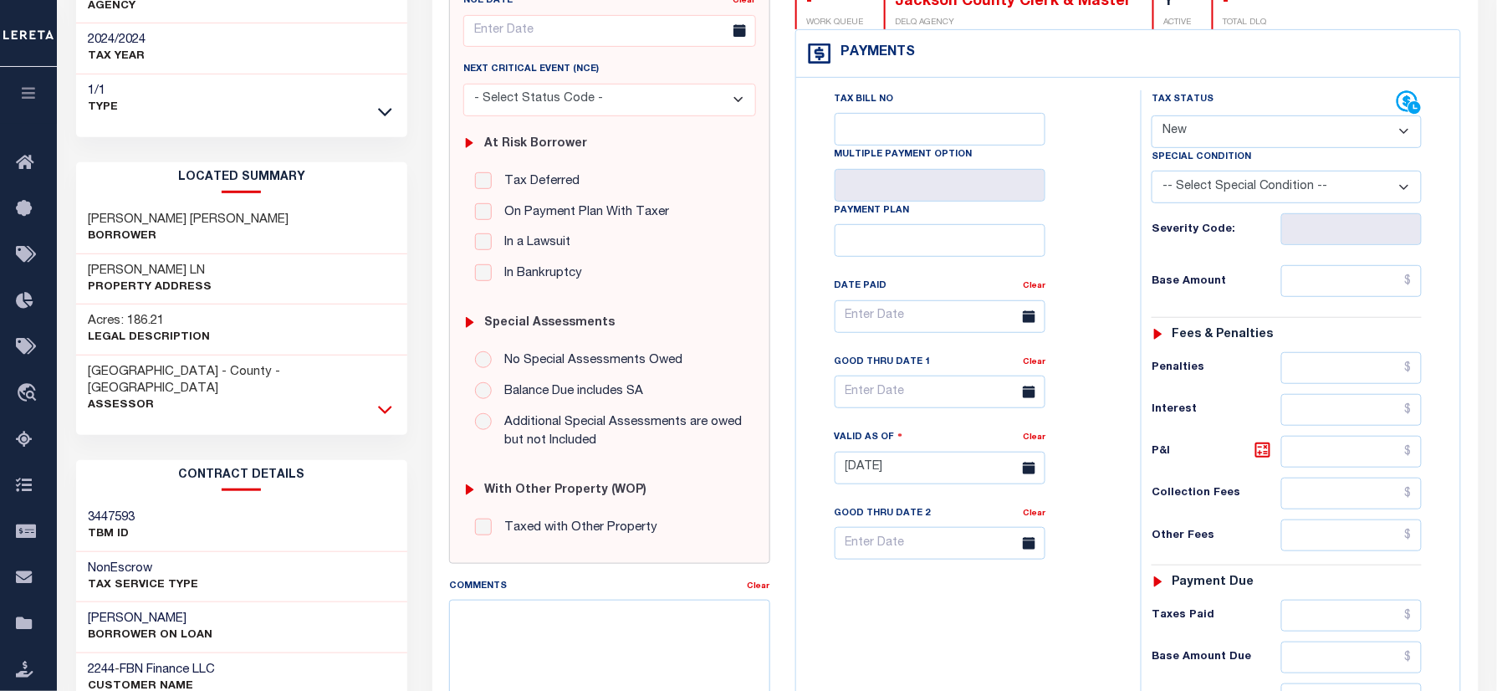
click at [391, 401] on icon at bounding box center [385, 410] width 14 height 18
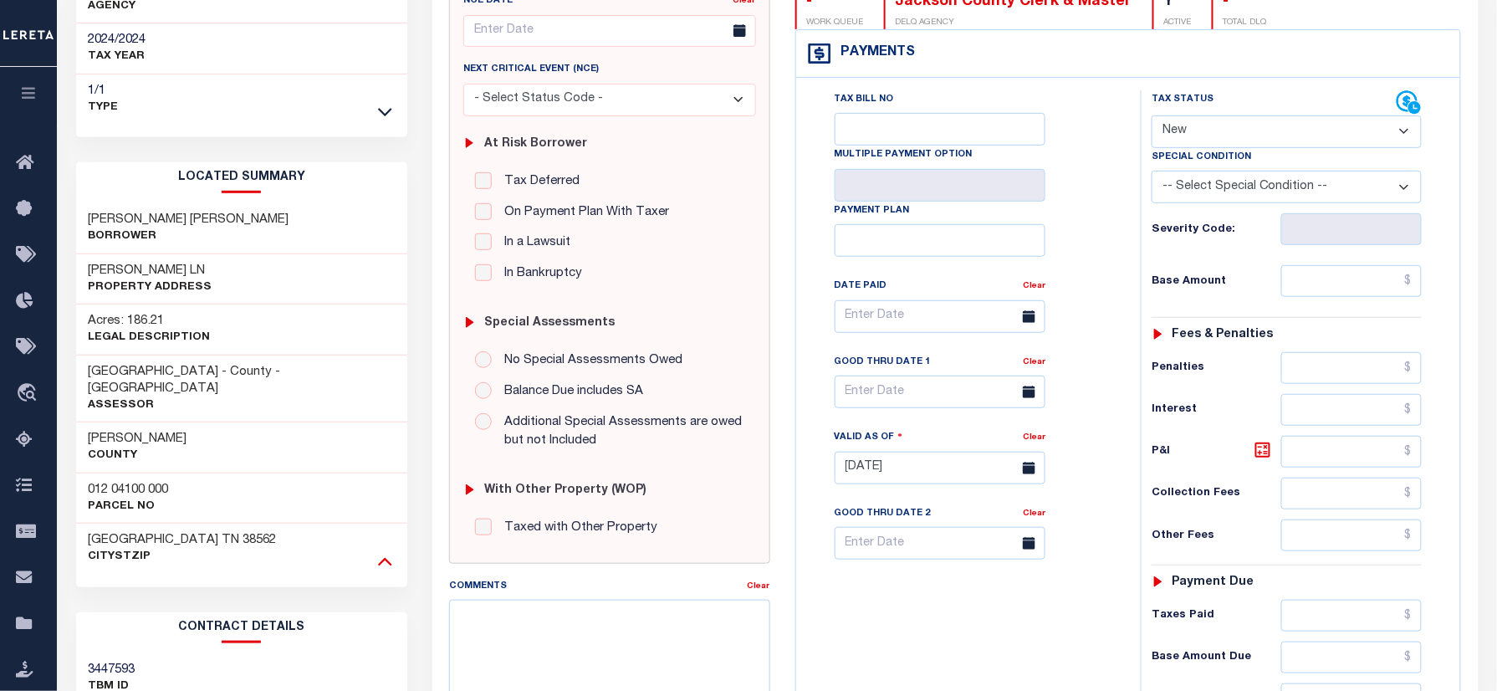
click at [383, 552] on icon at bounding box center [385, 561] width 14 height 18
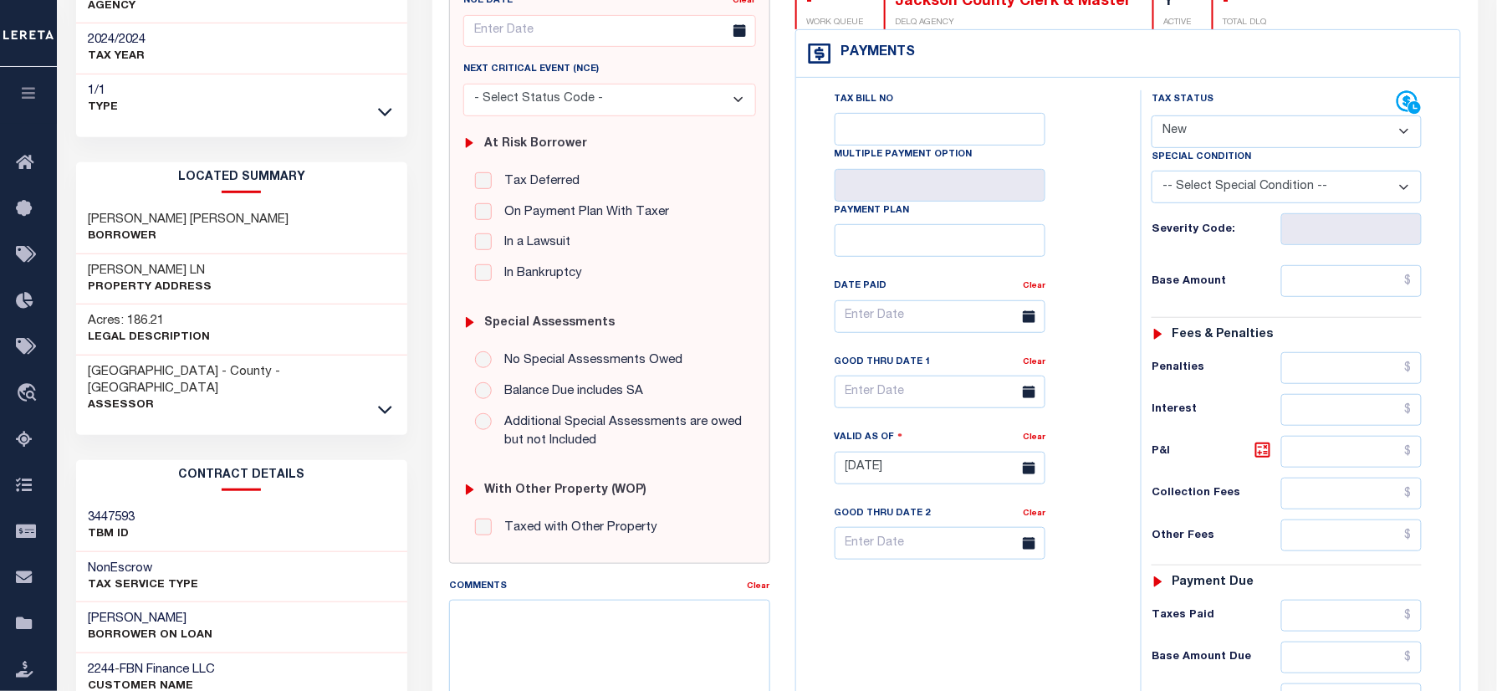
click at [428, 505] on div "PAYMENT DOCUMENTS AGENCY DELINQUENT PAYEE" at bounding box center [955, 454] width 1071 height 1178
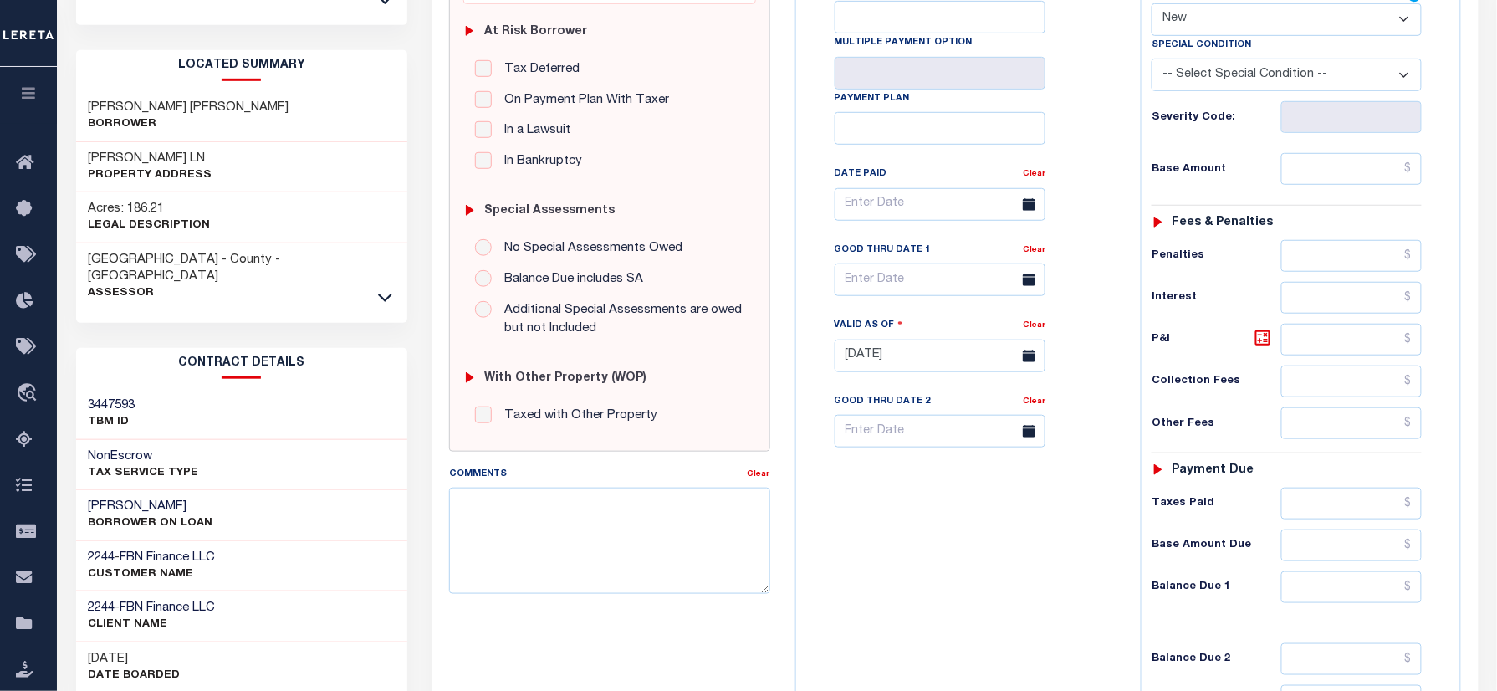
scroll to position [0, 0]
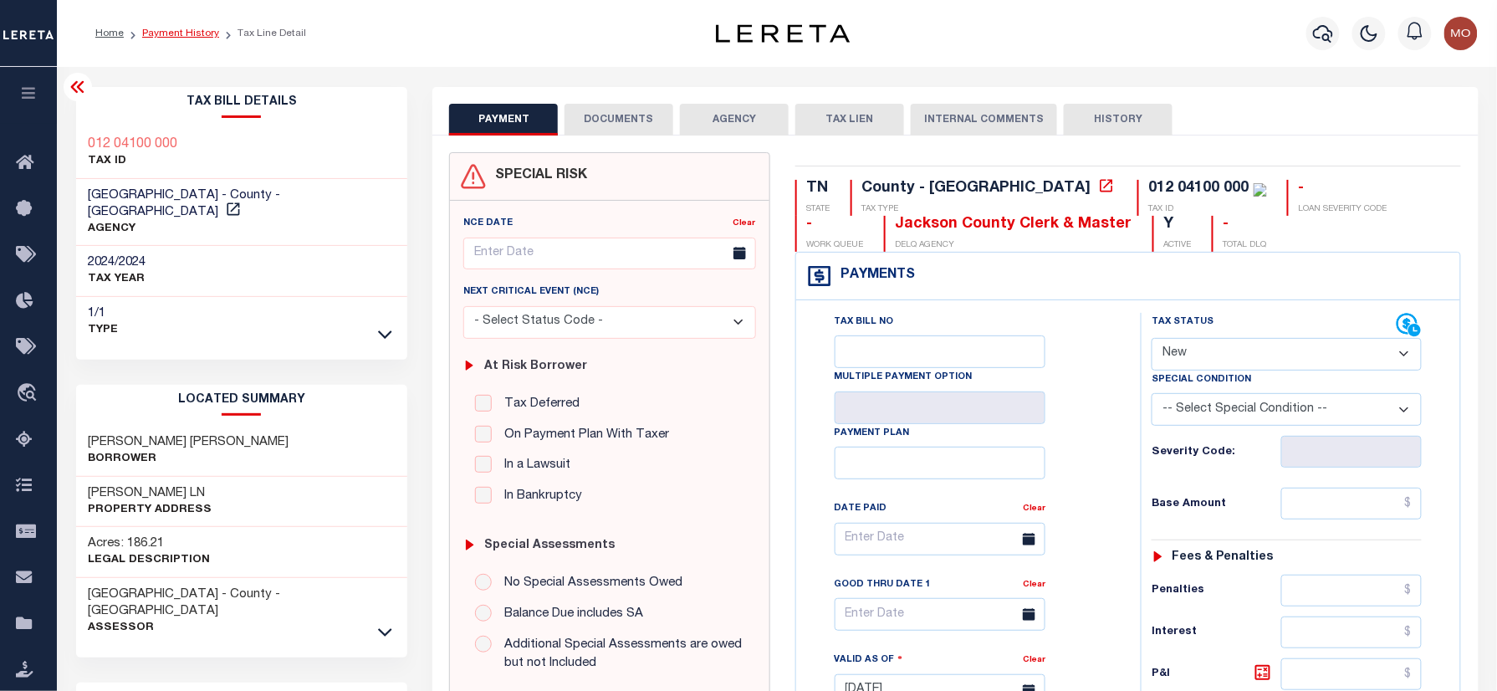
click at [195, 31] on link "Payment History" at bounding box center [180, 33] width 77 height 10
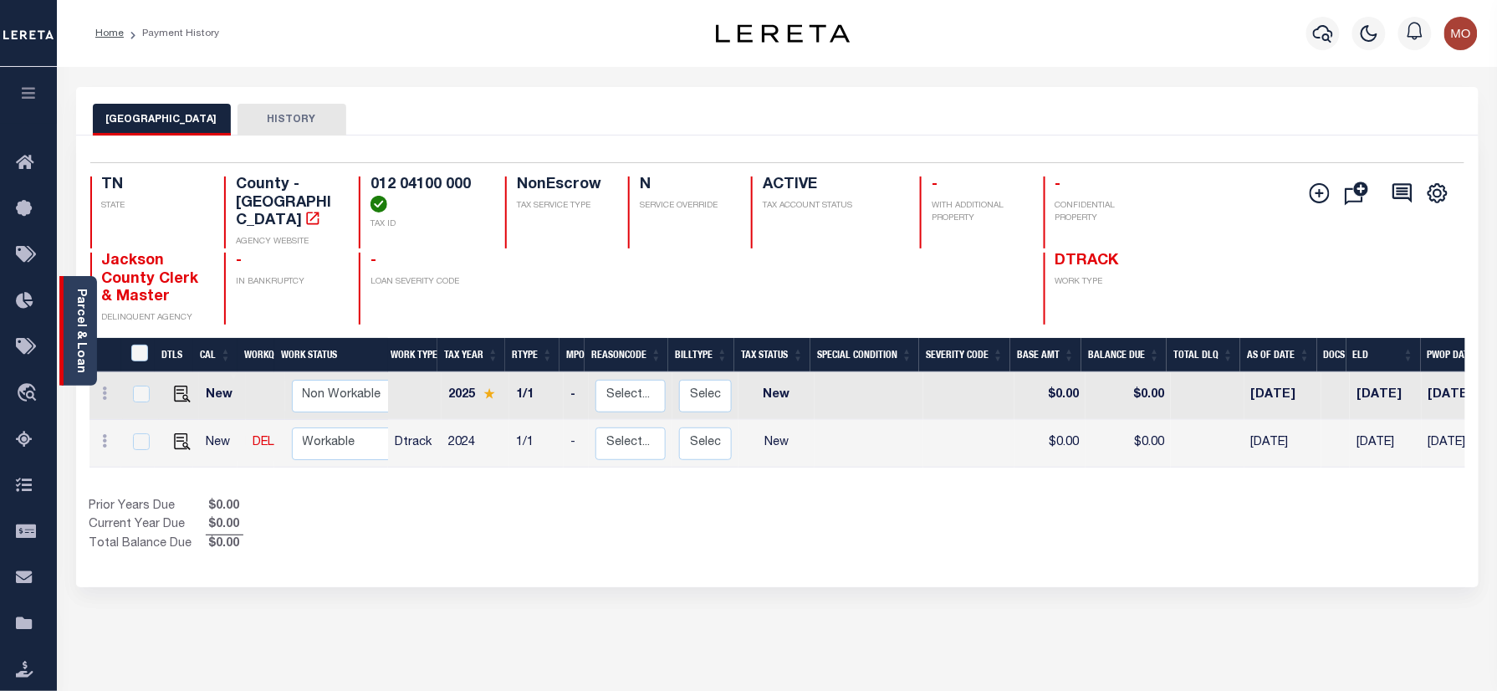
click at [82, 316] on link "Parcel & Loan" at bounding box center [80, 331] width 12 height 84
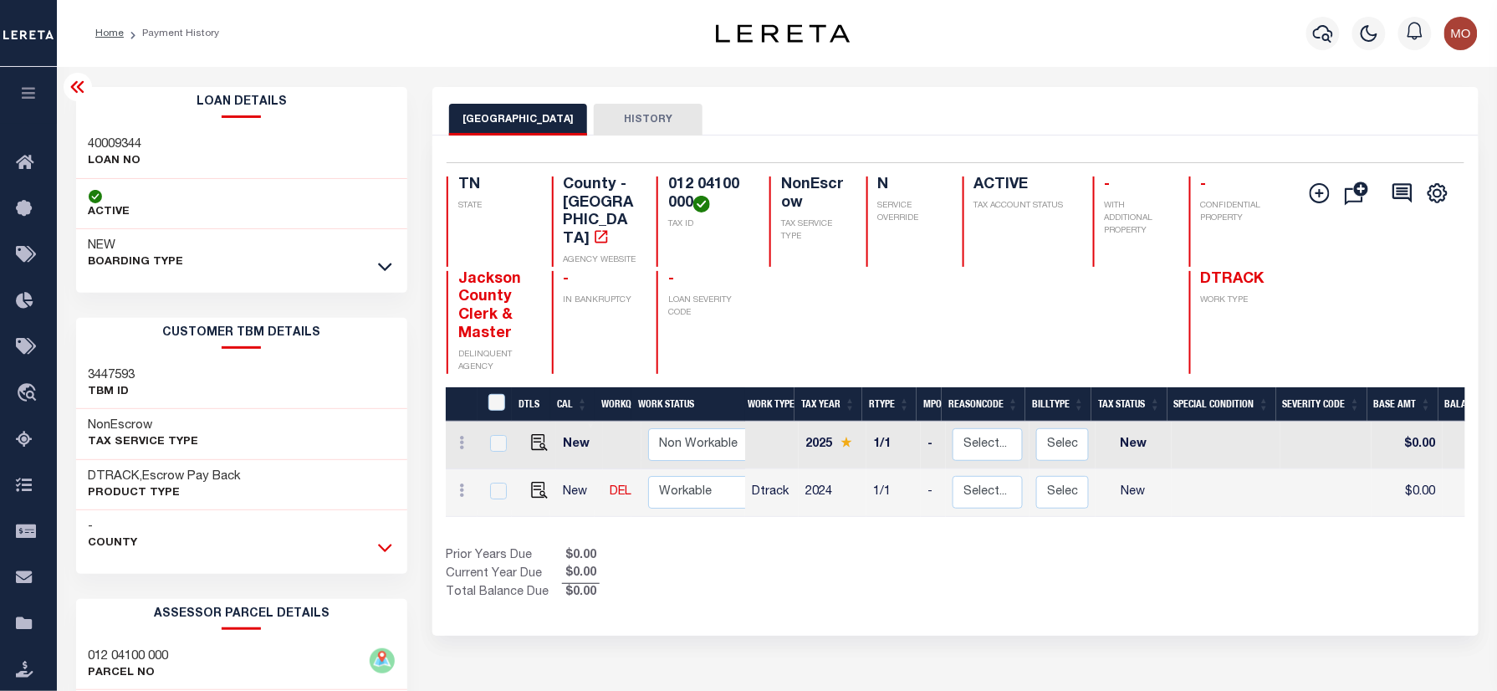
click at [389, 553] on icon at bounding box center [385, 548] width 14 height 18
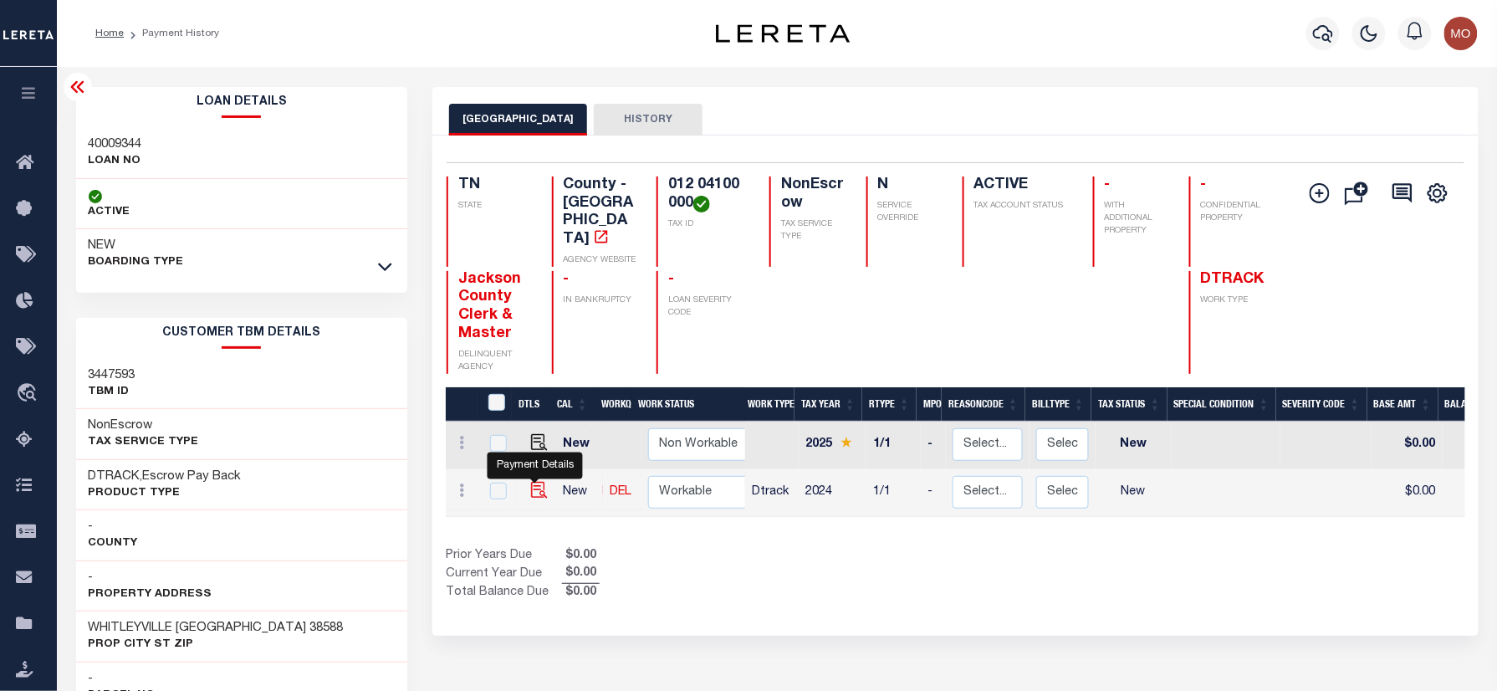
click at [531, 482] on img "" at bounding box center [539, 490] width 17 height 17
checkbox input "true"
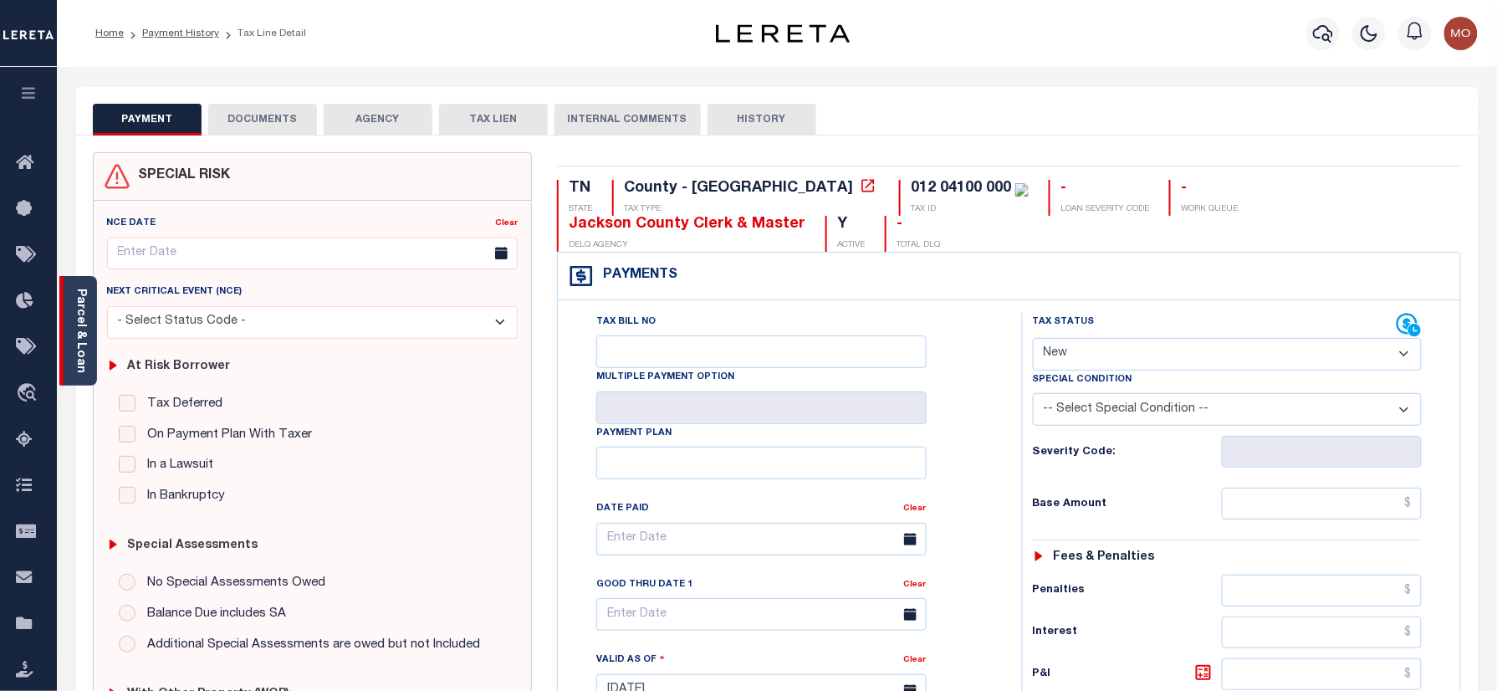
click at [77, 315] on link "Parcel & Loan" at bounding box center [80, 331] width 12 height 84
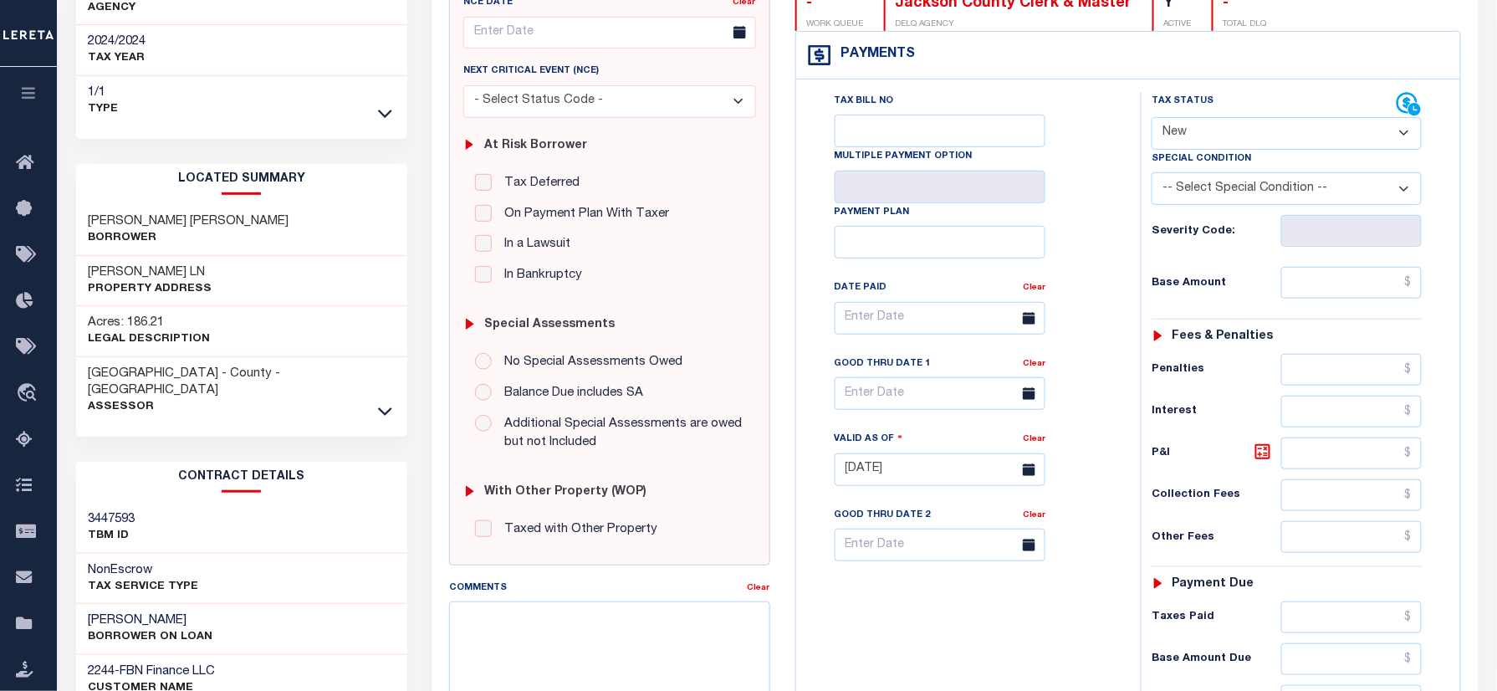
scroll to position [222, 0]
click at [381, 401] on icon at bounding box center [385, 410] width 14 height 18
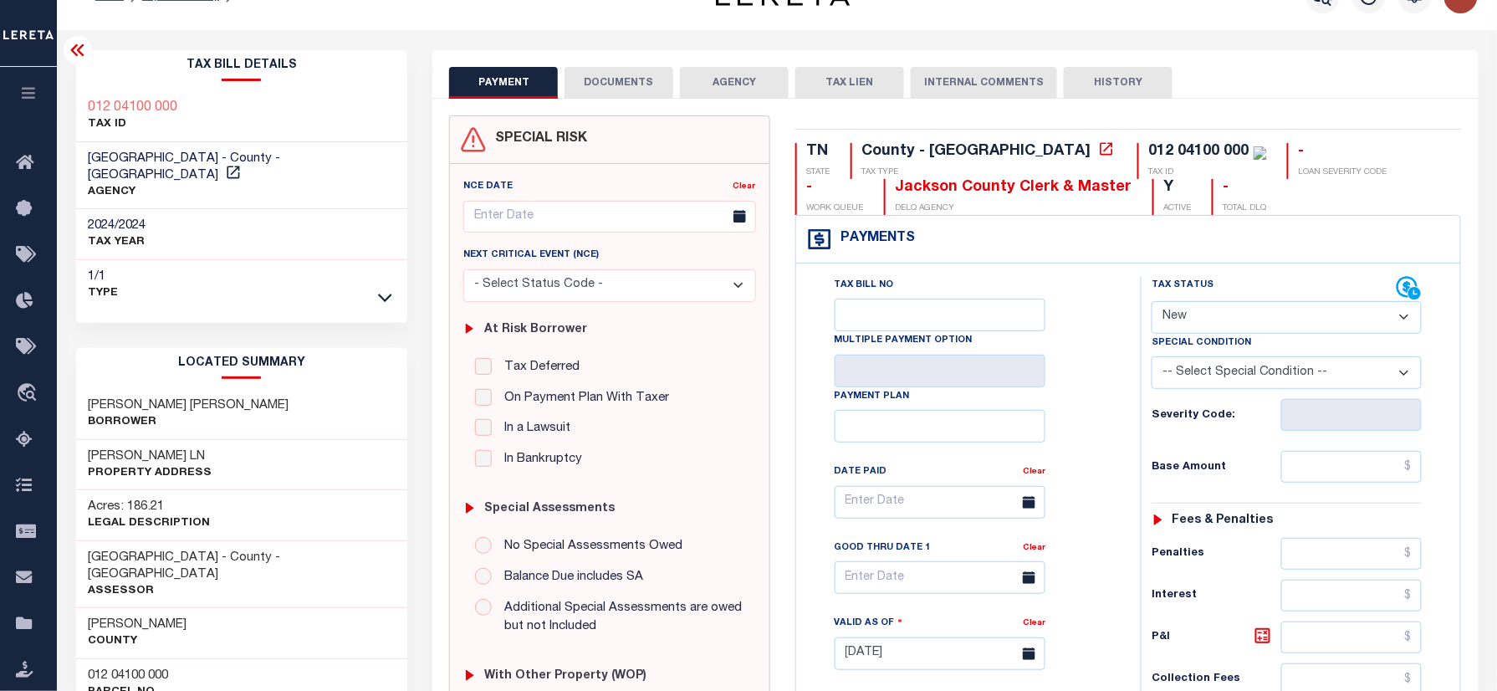
scroll to position [0, 0]
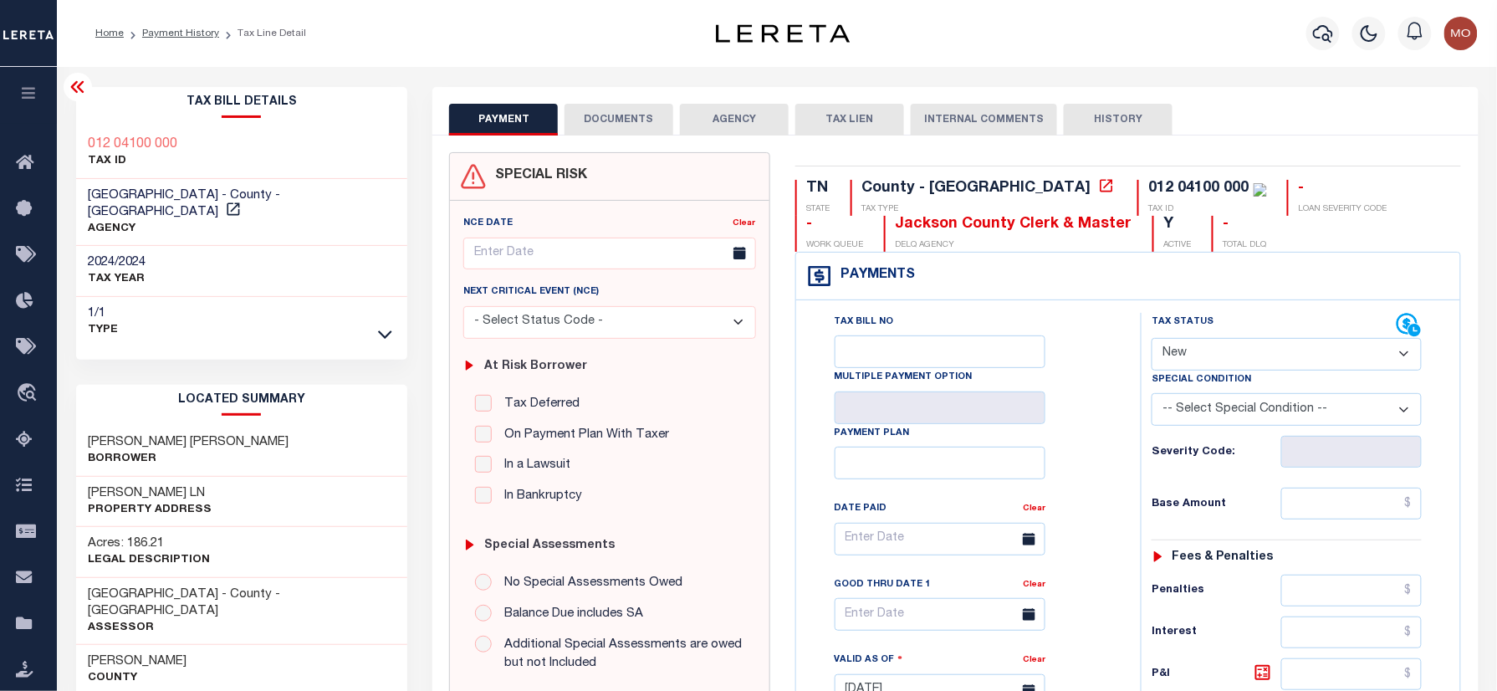
click at [1211, 351] on select "- Select Status Code - Open Due/Unpaid Paid Incomplete No Tax Due Internal Refu…" at bounding box center [1287, 354] width 270 height 33
select select "PYD"
click at [1152, 340] on select "- Select Status Code - Open Due/Unpaid Paid Incomplete No Tax Due Internal Refu…" at bounding box center [1287, 354] width 270 height 33
type input "[DATE]"
click at [1091, 467] on div "Tax Bill No Multiple Payment Option Payment Plan Clear" at bounding box center [964, 547] width 303 height 469
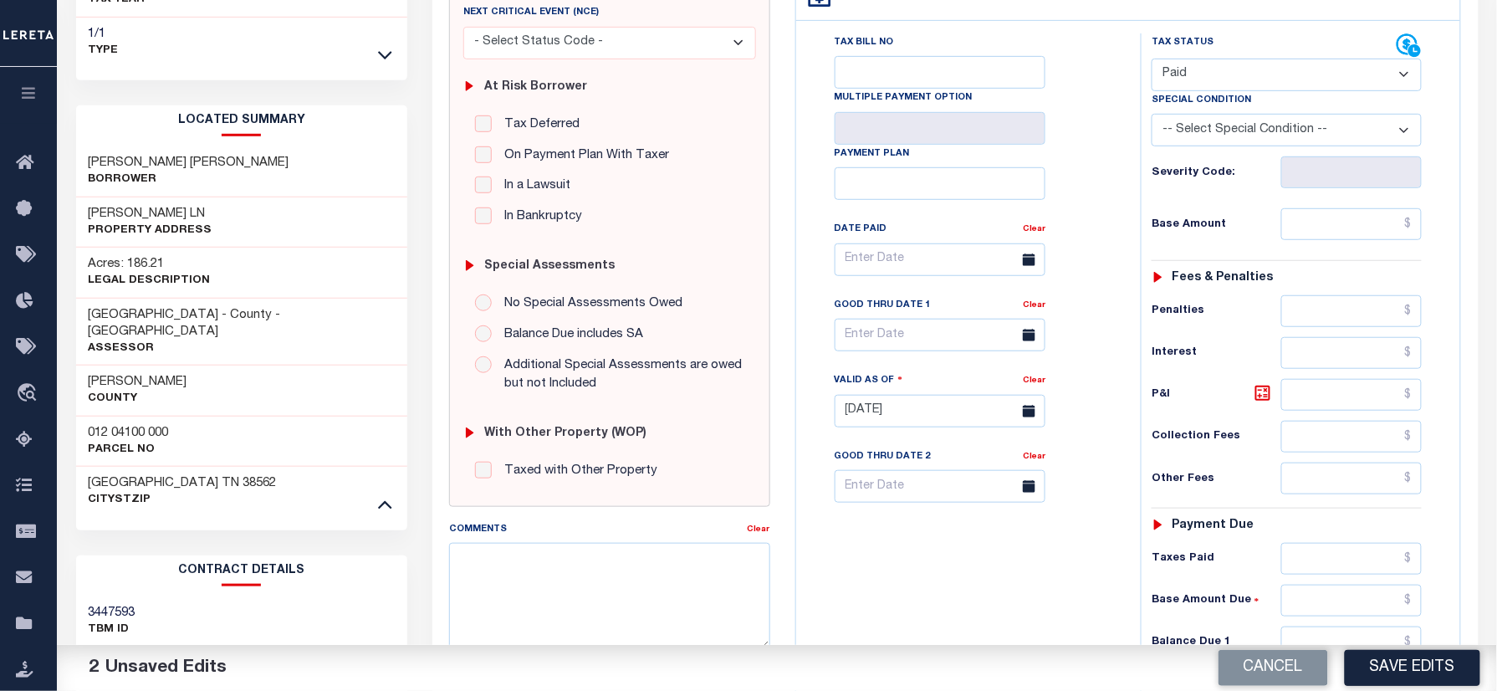
scroll to position [446, 0]
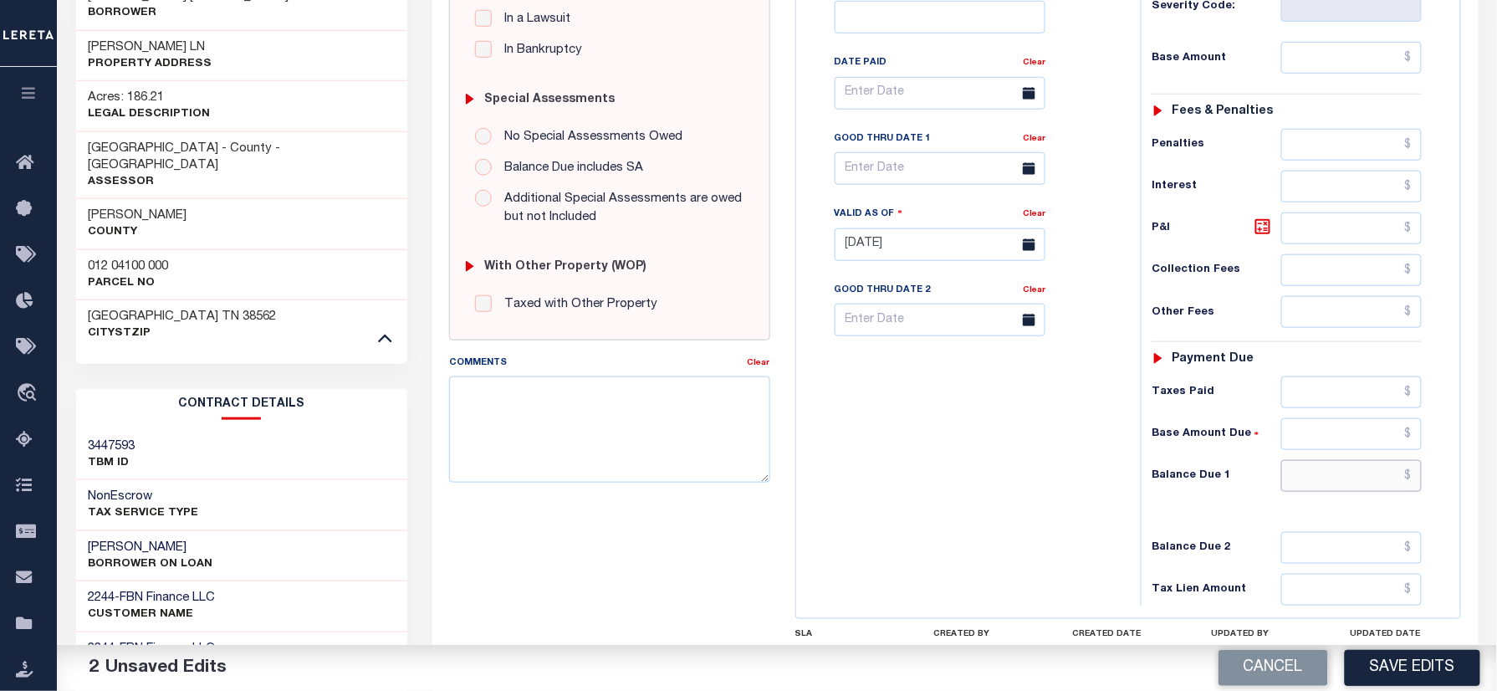
click at [1325, 485] on input "text" at bounding box center [1351, 476] width 141 height 32
type input "$0.00"
drag, startPoint x: 867, startPoint y: 468, endPoint x: 1081, endPoint y: 422, distance: 219.2
click at [873, 466] on div "Tax Bill No Multiple Payment Option Payment Plan Clear" at bounding box center [964, 236] width 328 height 739
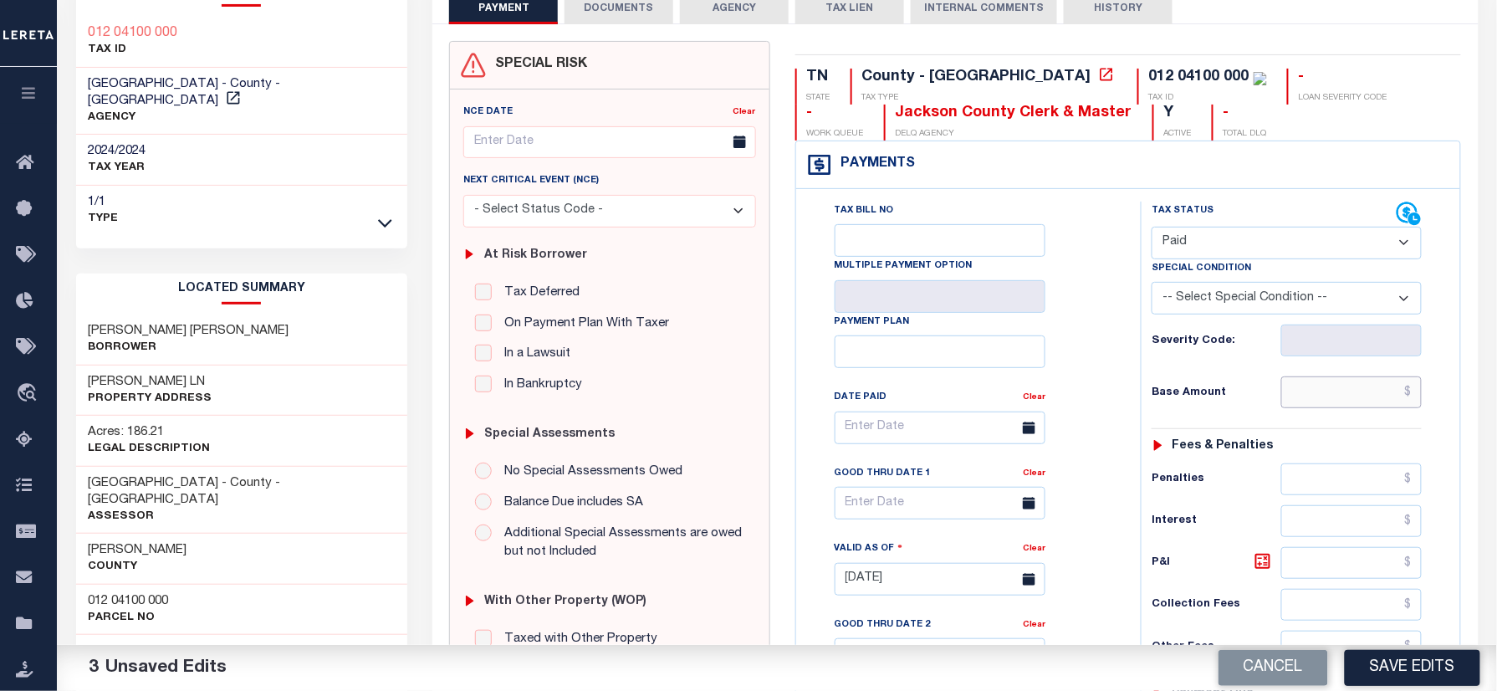
click at [1325, 403] on input "text" at bounding box center [1351, 392] width 141 height 32
type input "$796.00"
click at [1112, 503] on div "Tax Bill No Multiple Payment Option Payment Plan Clear" at bounding box center [964, 436] width 303 height 469
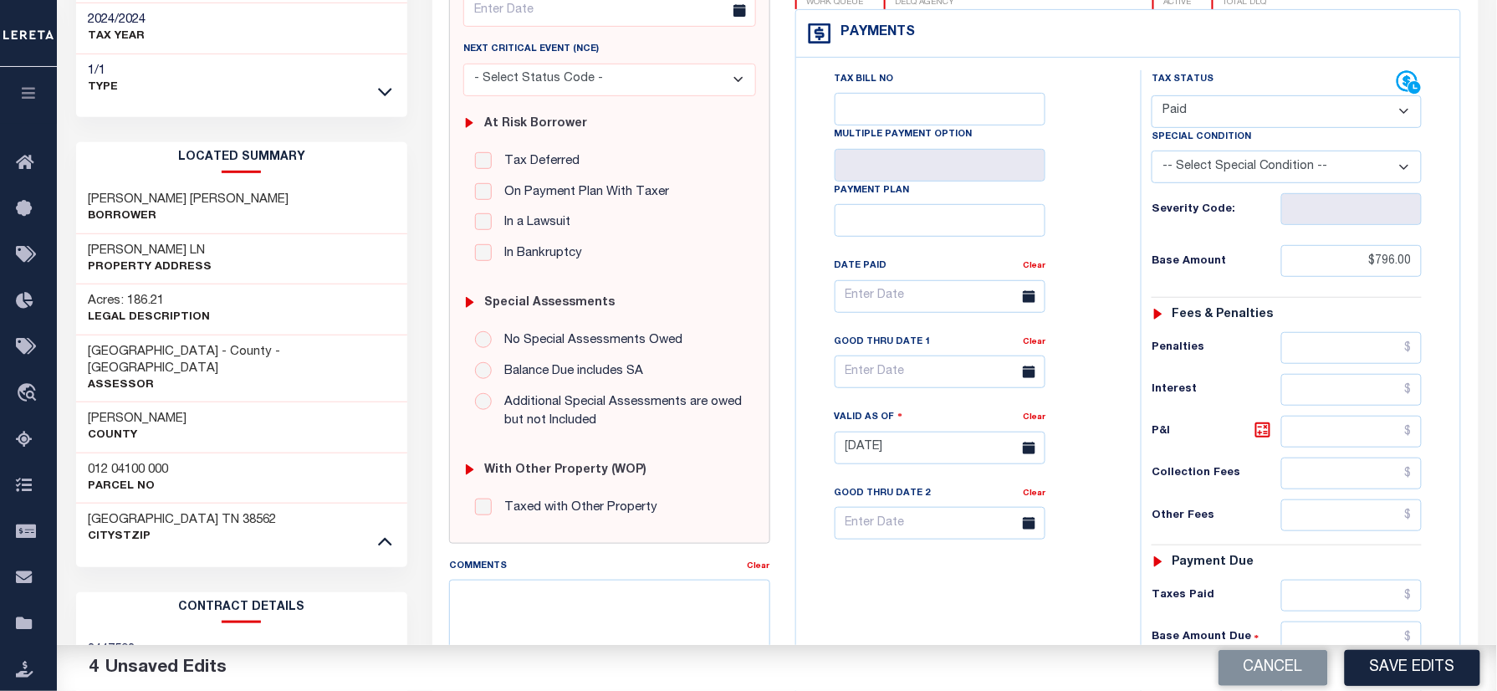
scroll to position [446, 0]
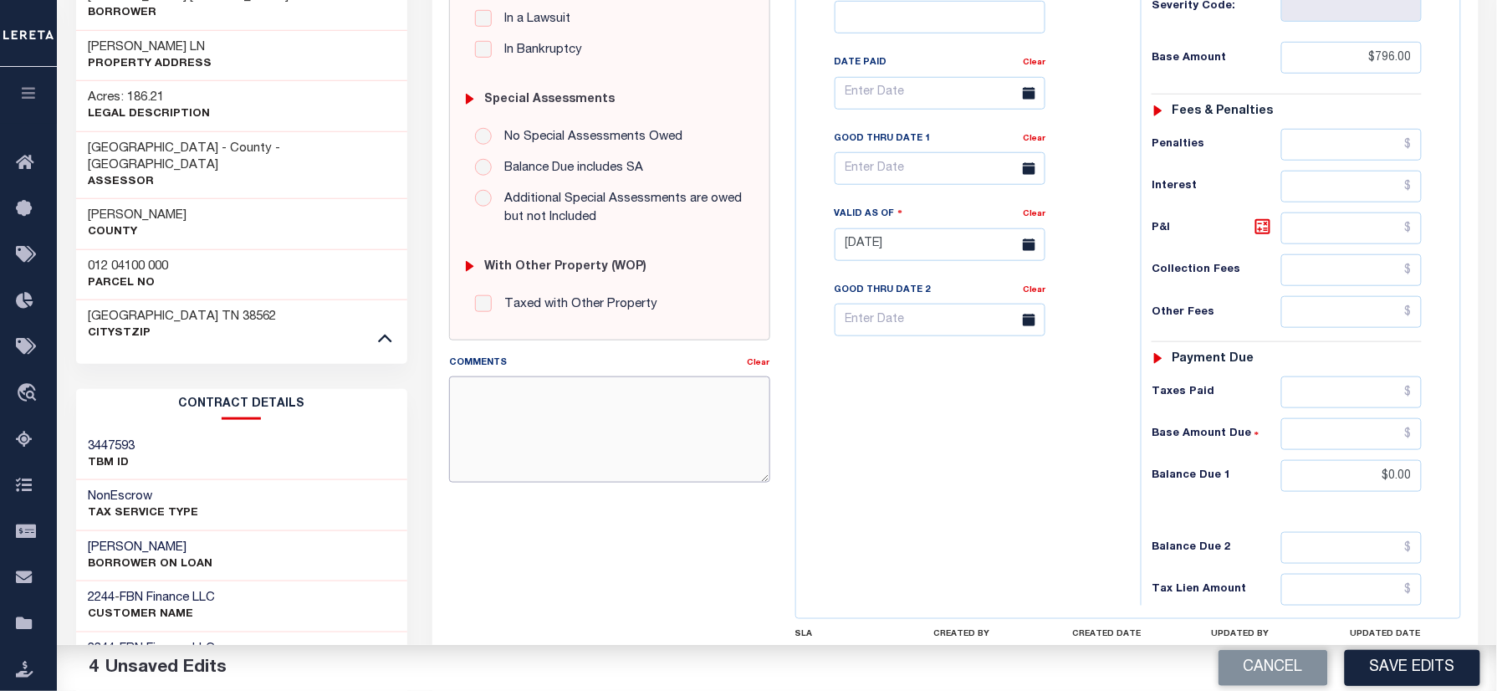
click at [637, 463] on textarea "Comments" at bounding box center [609, 428] width 320 height 105
type textarea "Information taken verbally"
click at [1413, 666] on button "Save Edits" at bounding box center [1412, 668] width 135 height 36
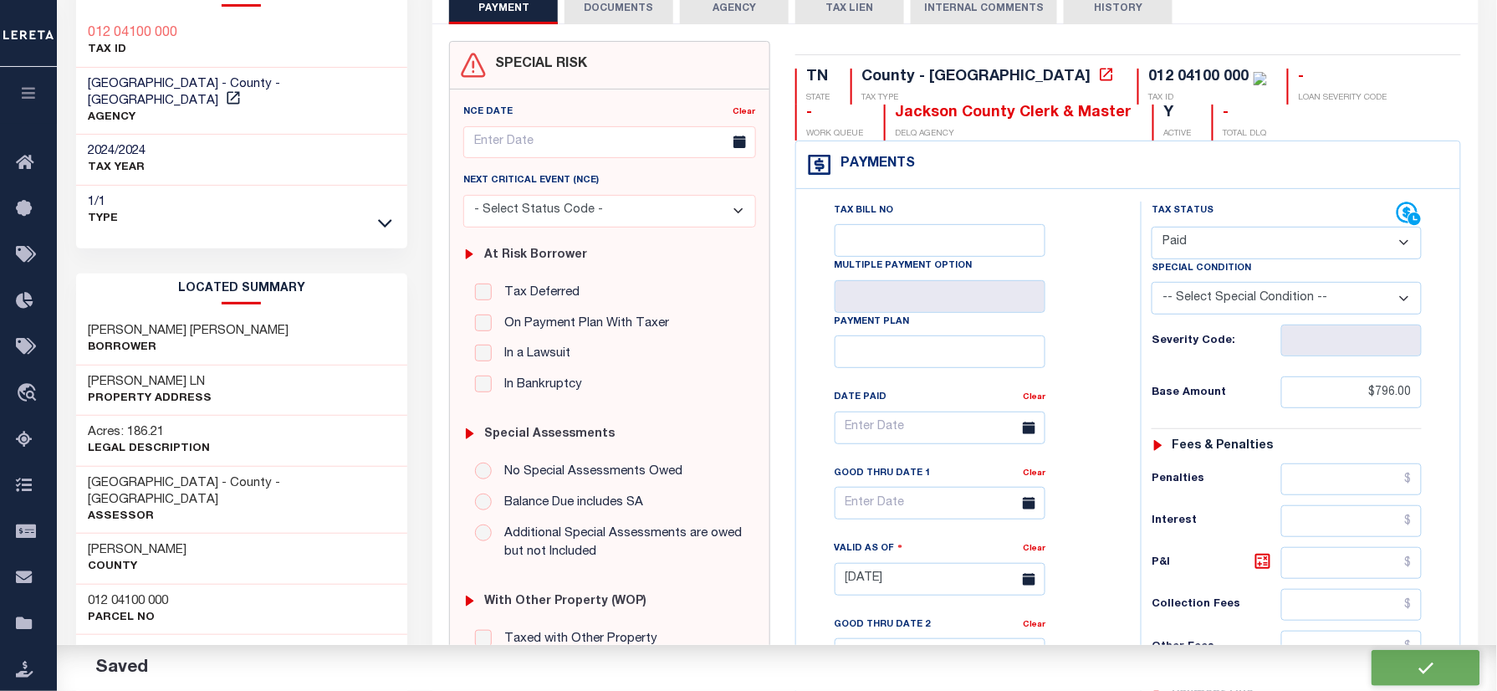
checkbox input "false"
type input "$796"
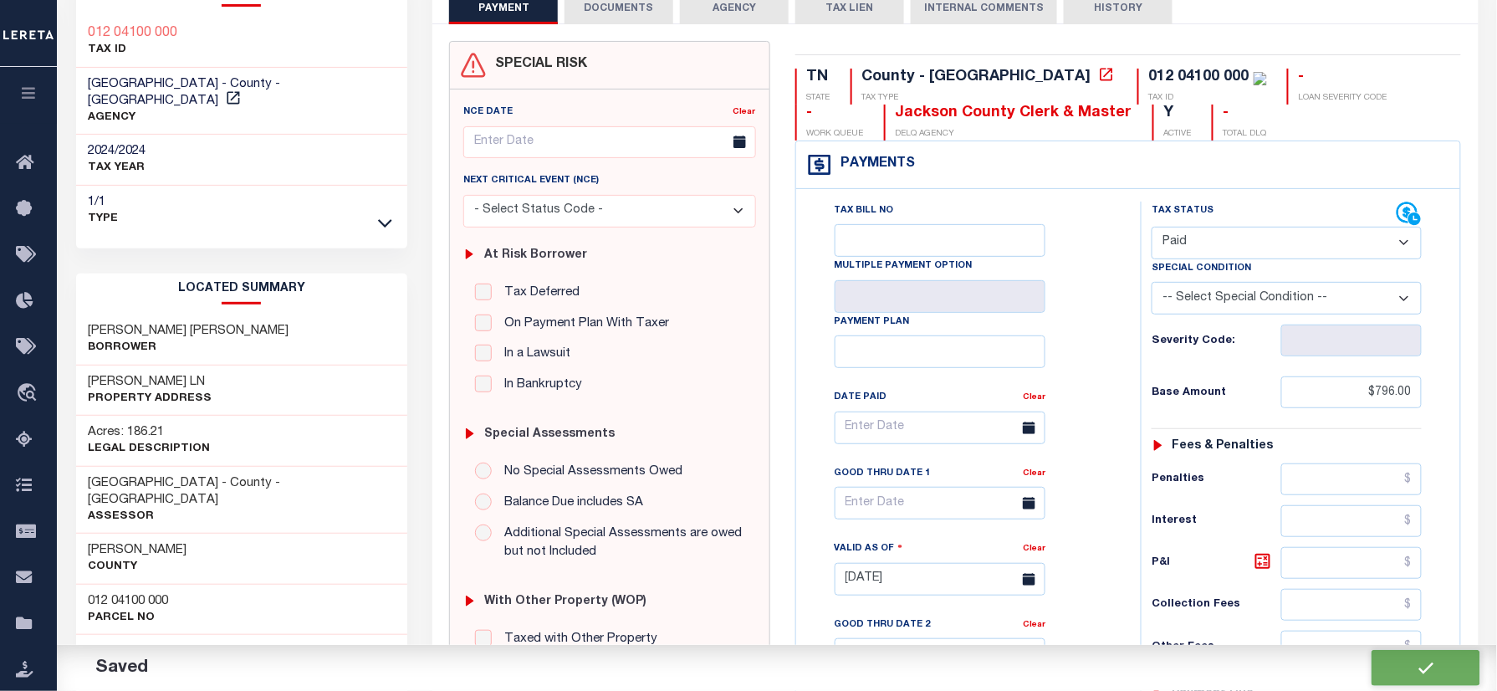
type input "$0"
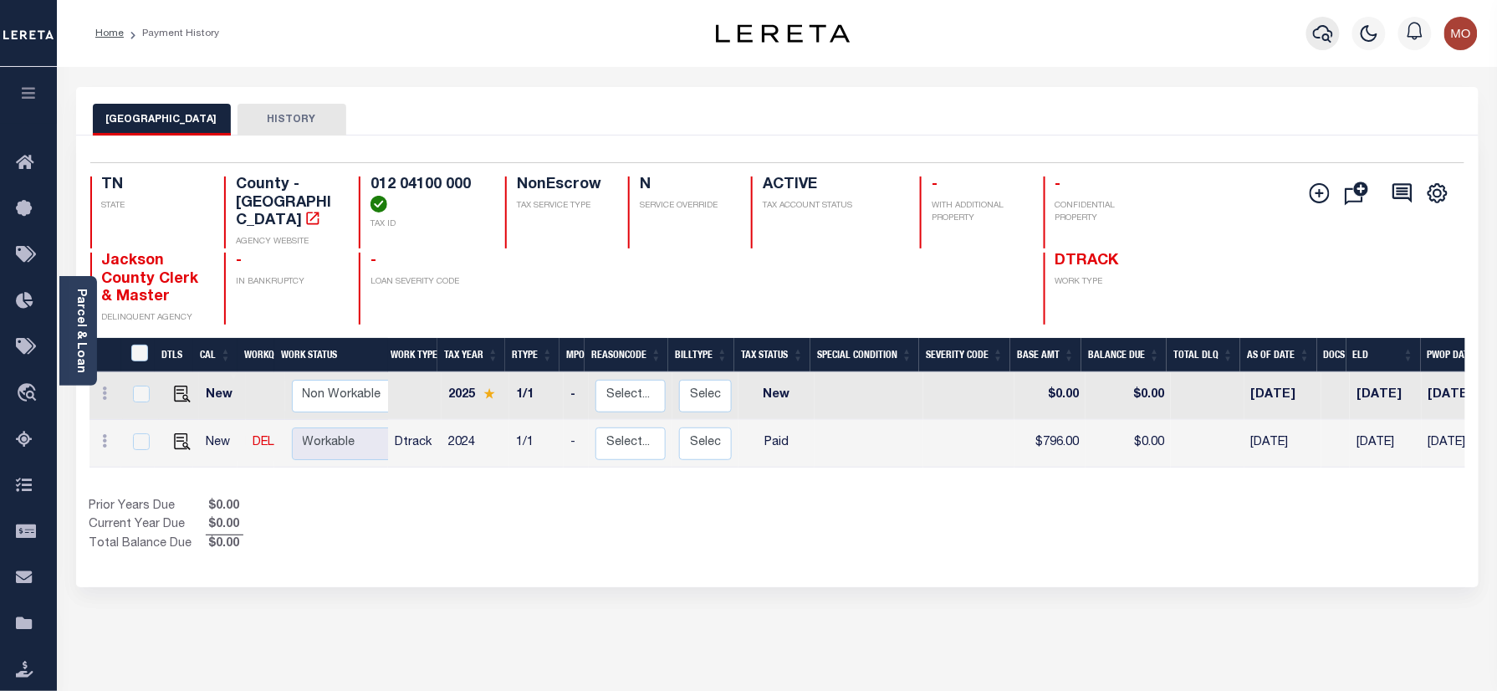
click at [1318, 33] on icon "button" at bounding box center [1323, 33] width 20 height 20
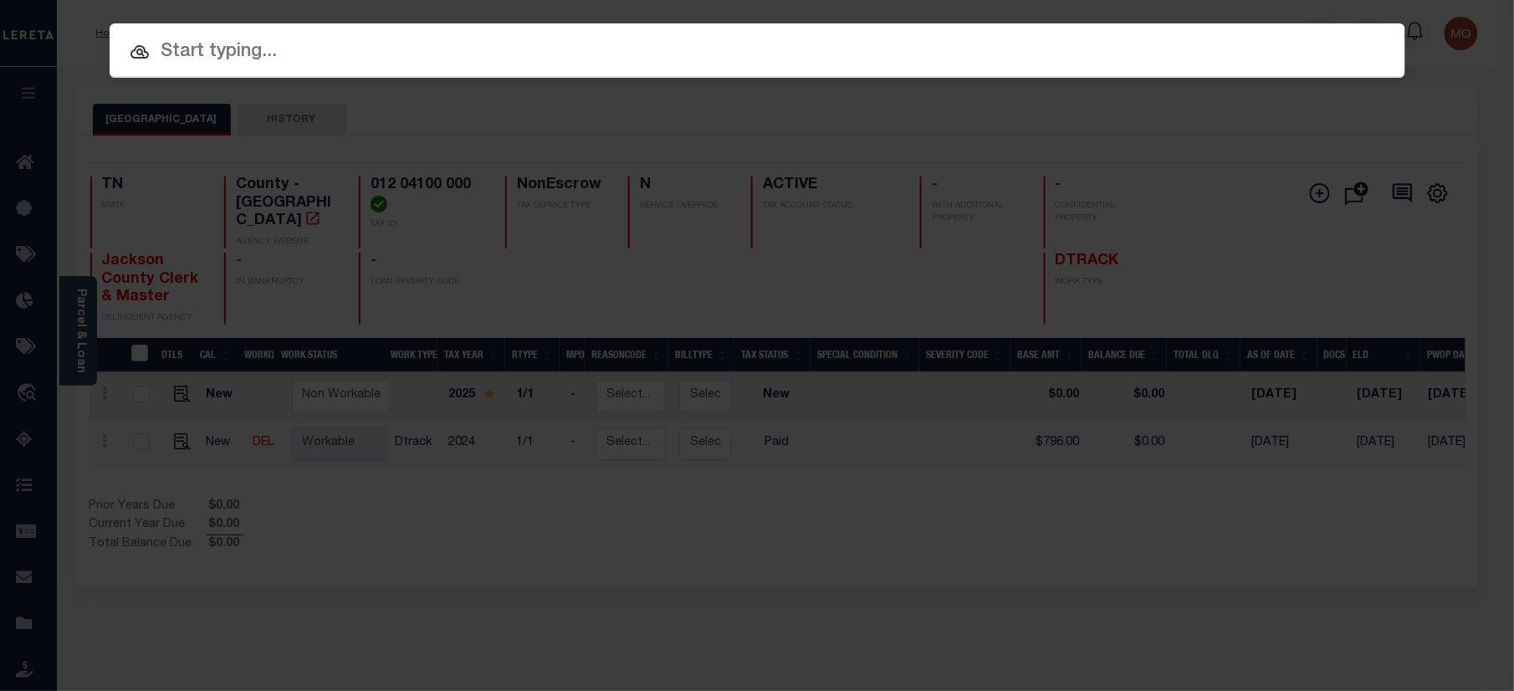
click at [348, 51] on input "text" at bounding box center [758, 52] width 1296 height 29
paste input "20061"
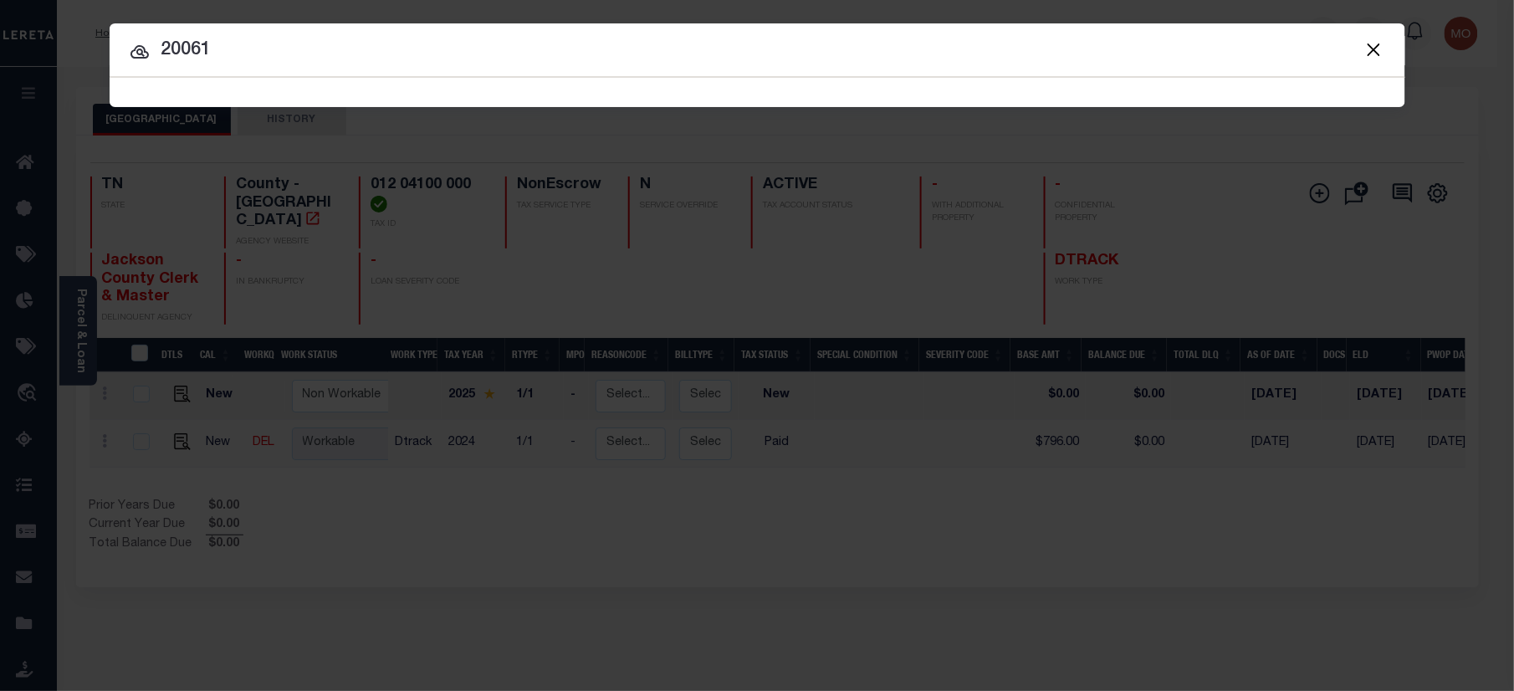
type input "20061"
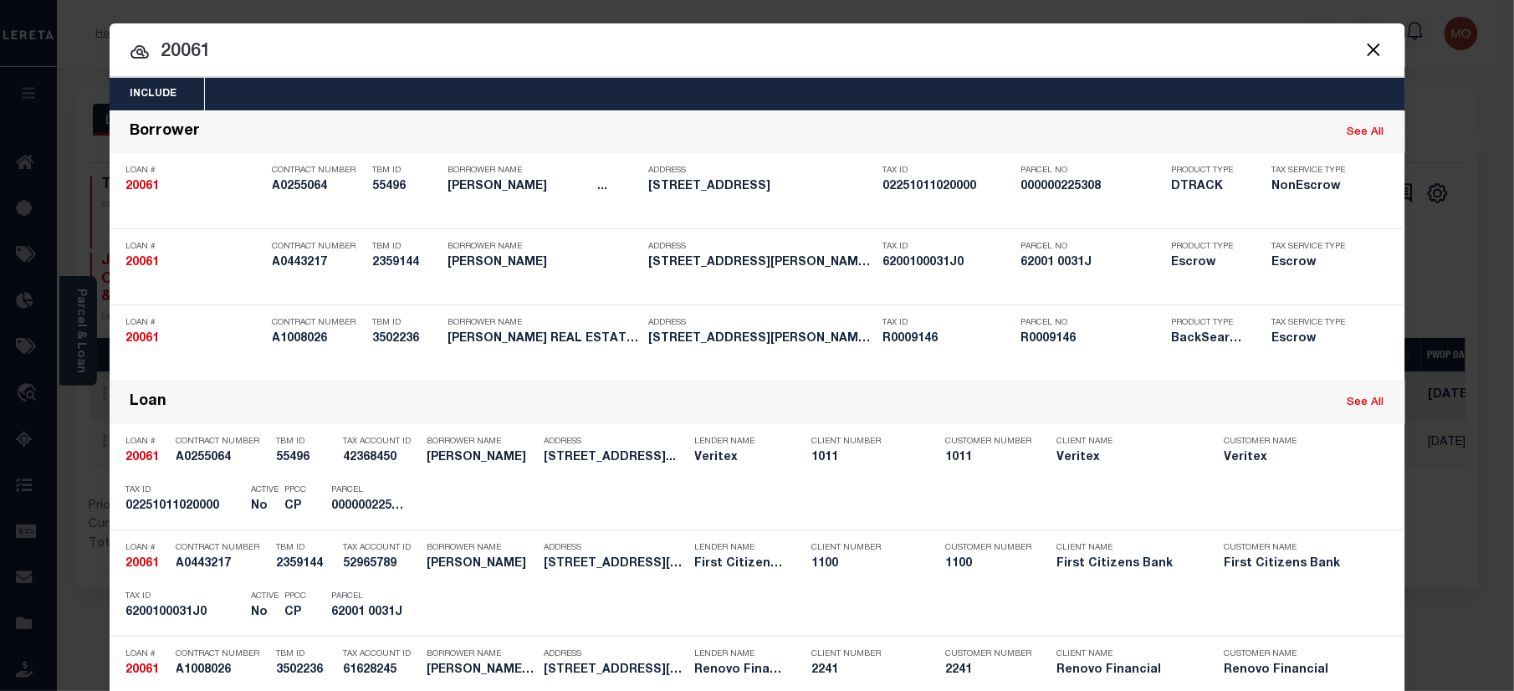
click at [269, 61] on input "20061" at bounding box center [758, 52] width 1296 height 29
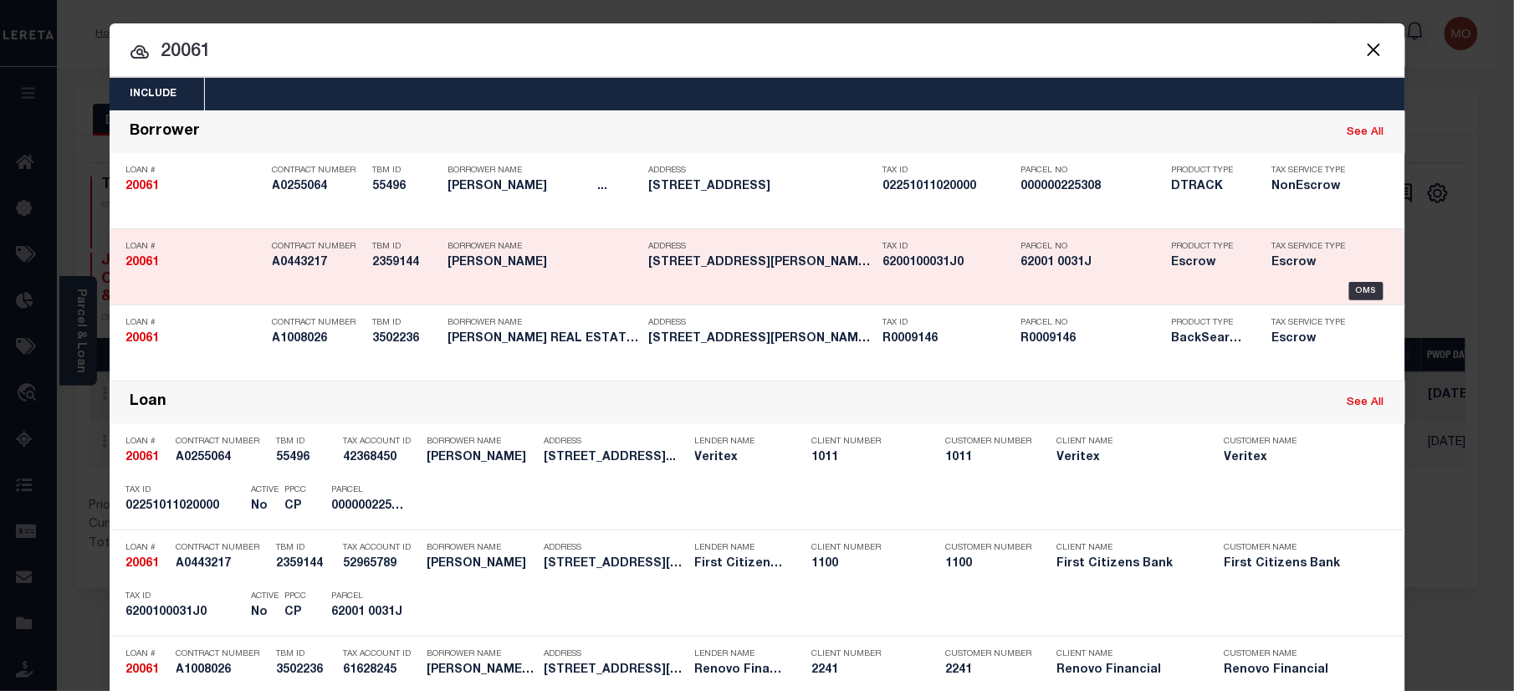
scroll to position [375, 0]
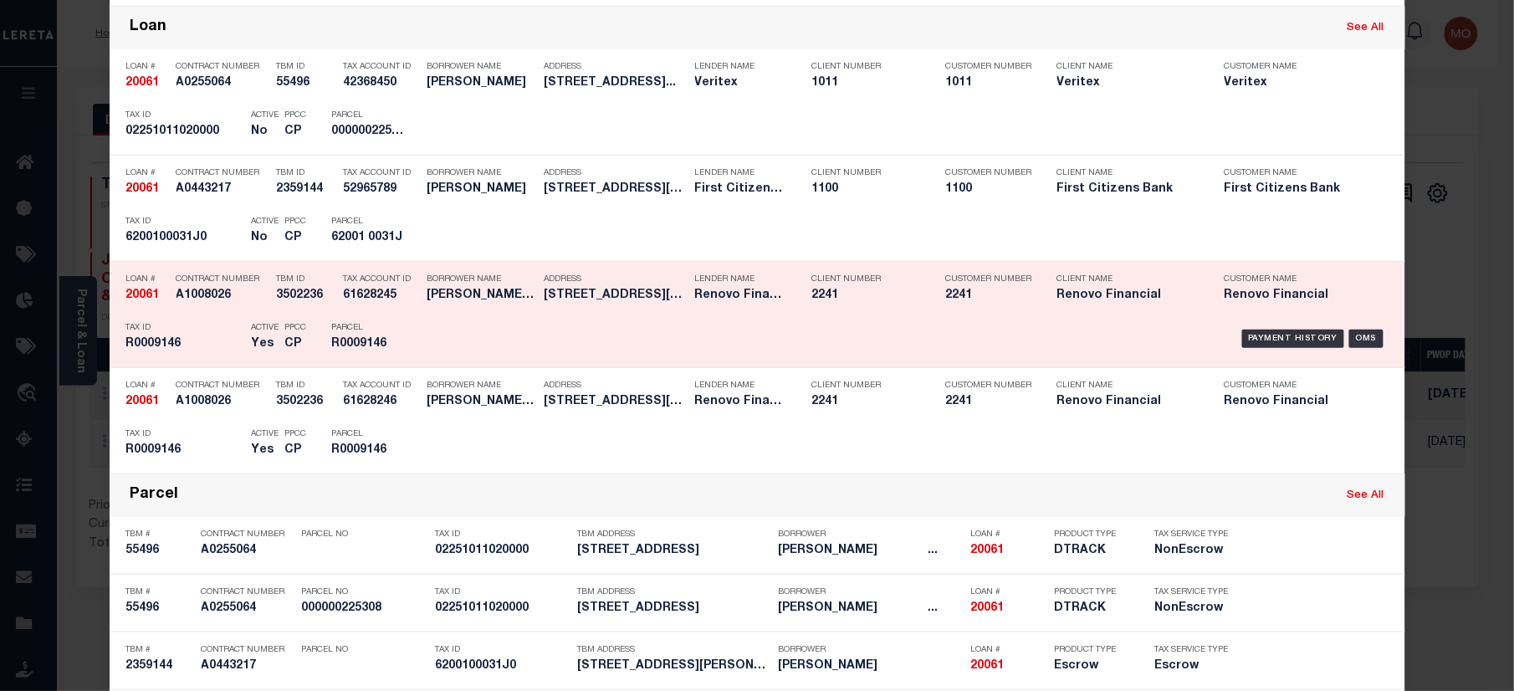
click at [264, 301] on div "TBM ID 3502236" at bounding box center [297, 290] width 67 height 49
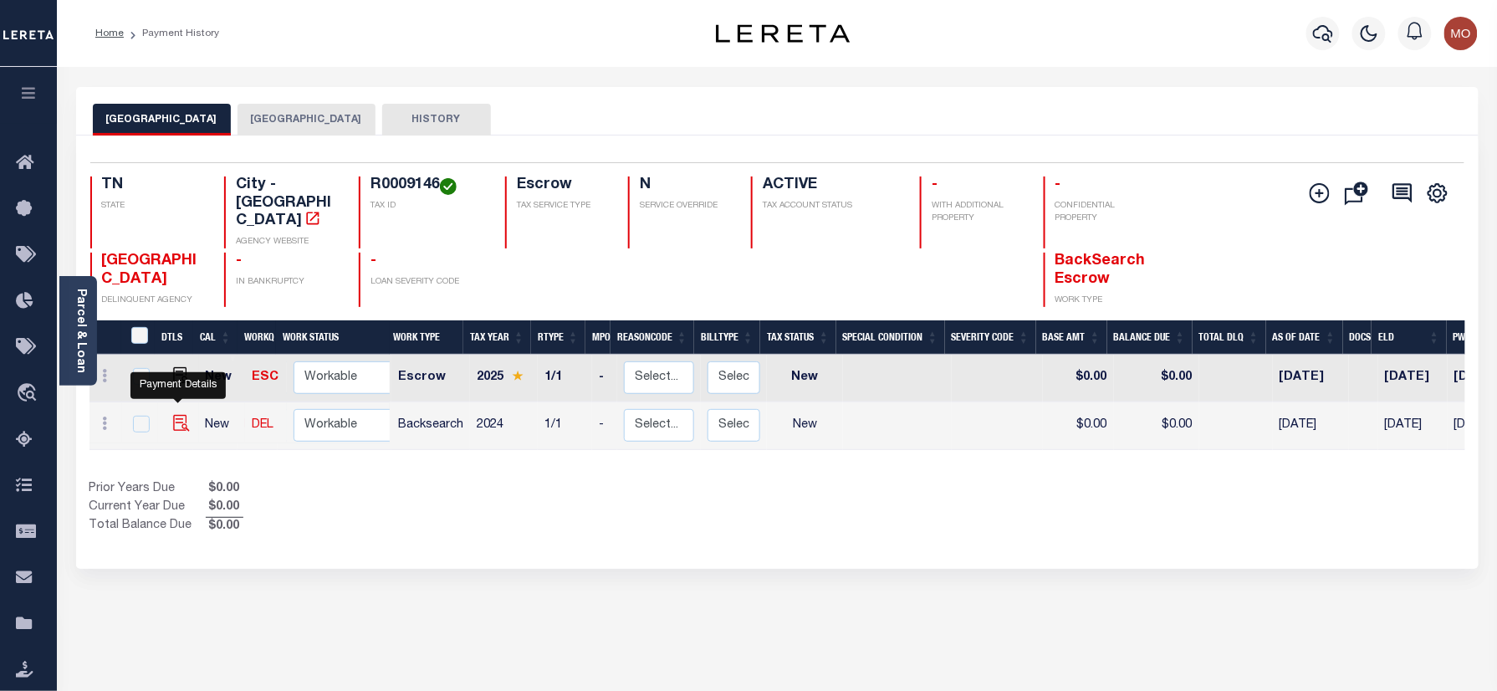
click at [176, 415] on img "" at bounding box center [181, 423] width 17 height 17
checkbox input "true"
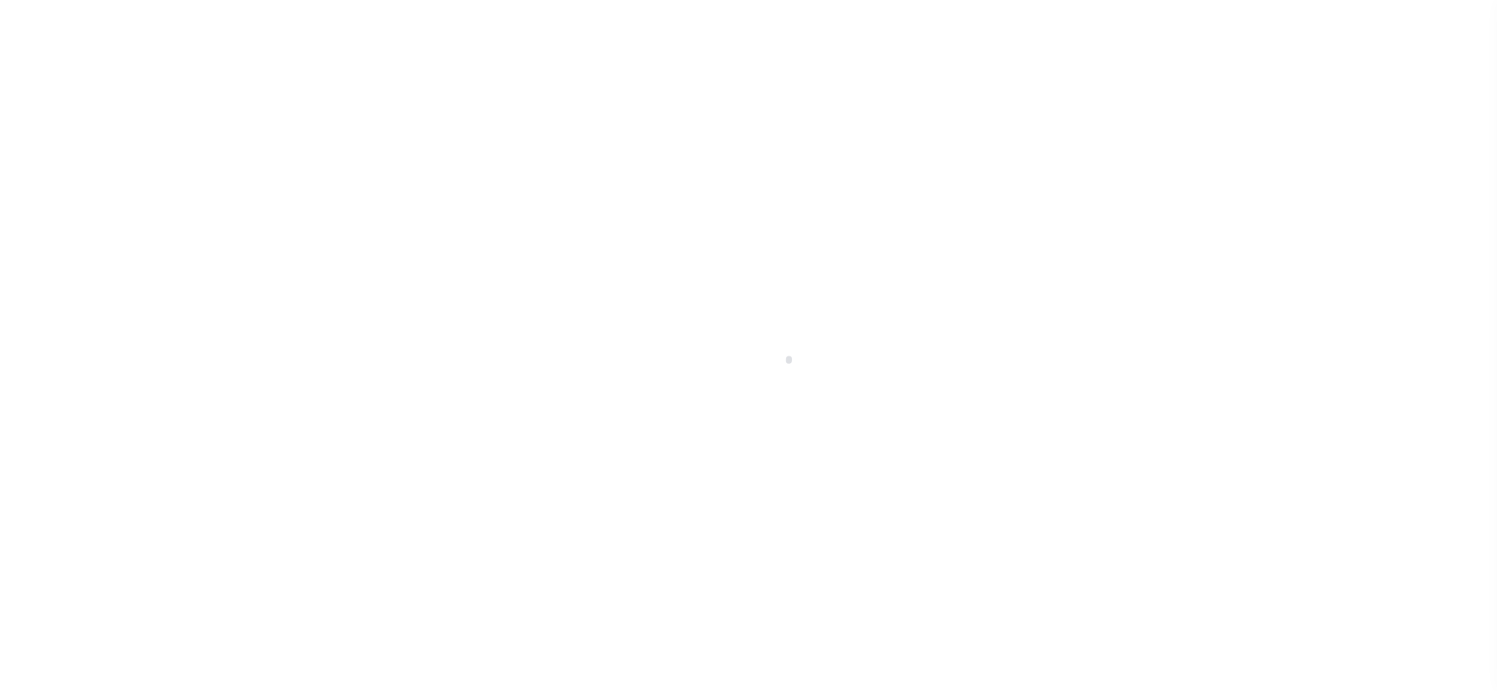
checkbox input "false"
type input "[DATE]"
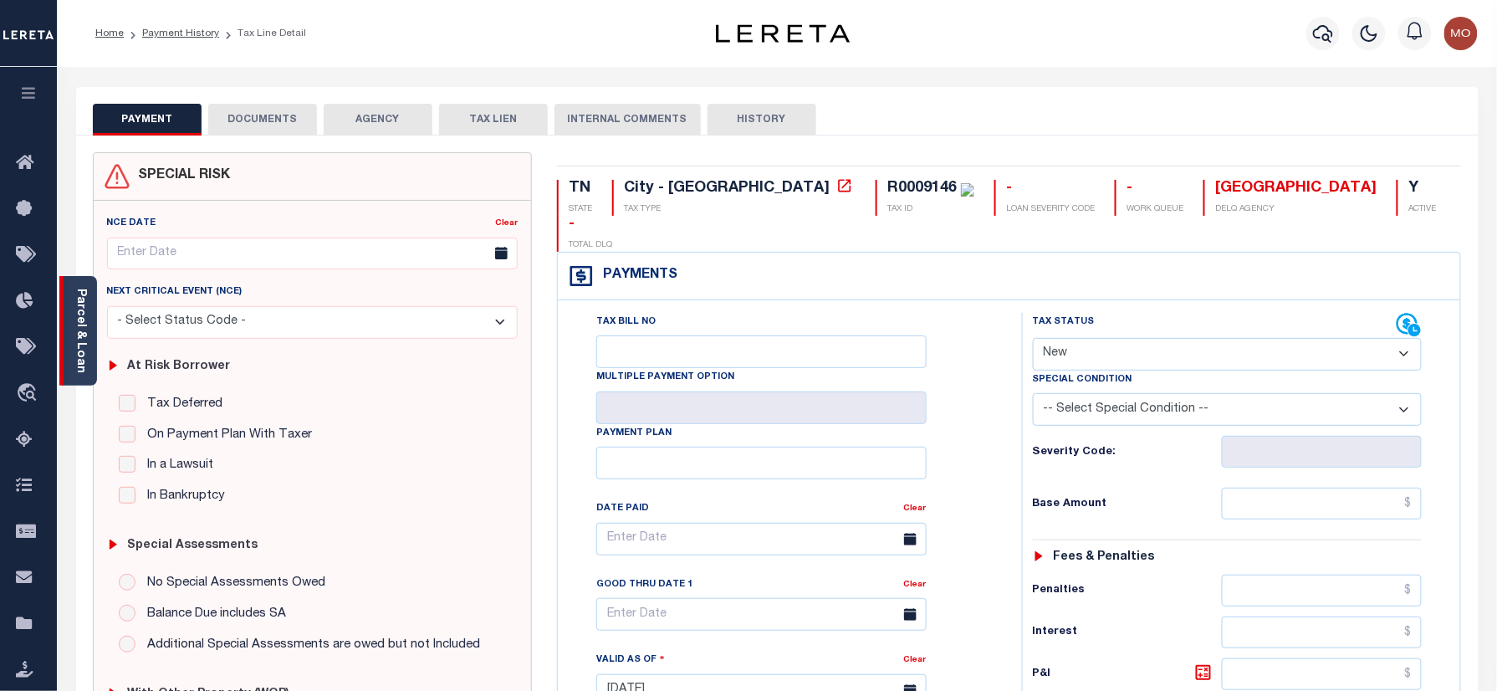
click at [81, 326] on link "Parcel & Loan" at bounding box center [80, 331] width 12 height 84
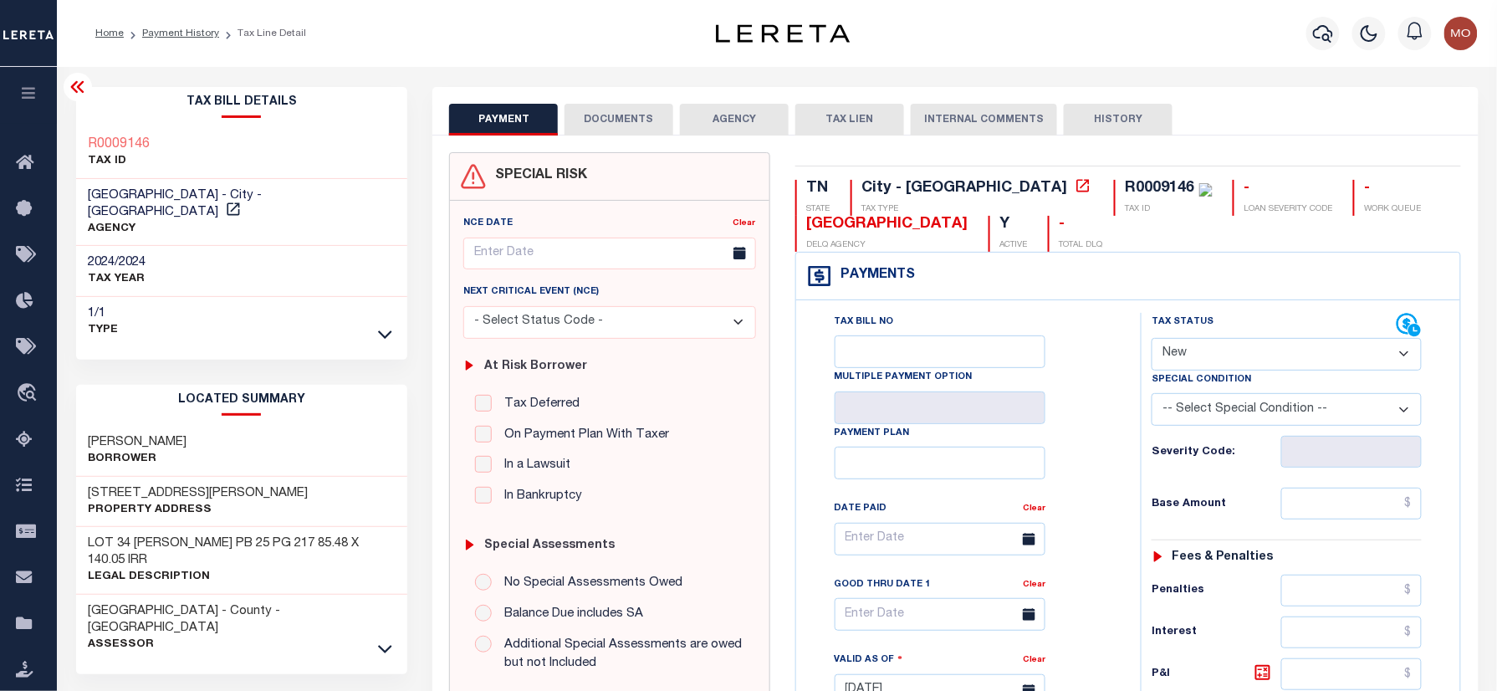
click at [1219, 363] on select "- Select Status Code - Open Due/Unpaid Paid Incomplete No Tax Due Internal Refu…" at bounding box center [1287, 354] width 270 height 33
select select "PYD"
click at [1152, 340] on select "- Select Status Code - Open Due/Unpaid Paid Incomplete No Tax Due Internal Refu…" at bounding box center [1287, 354] width 270 height 33
type input "[DATE]"
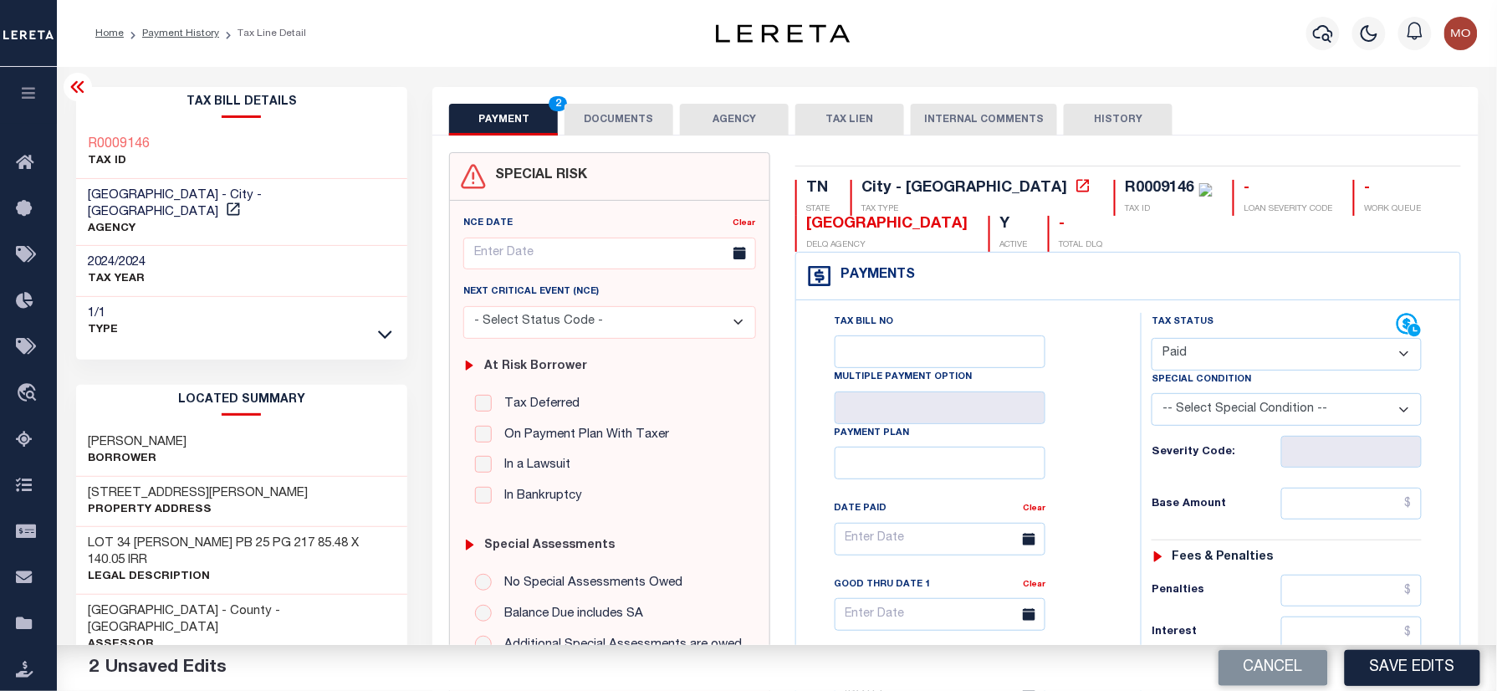
scroll to position [557, 0]
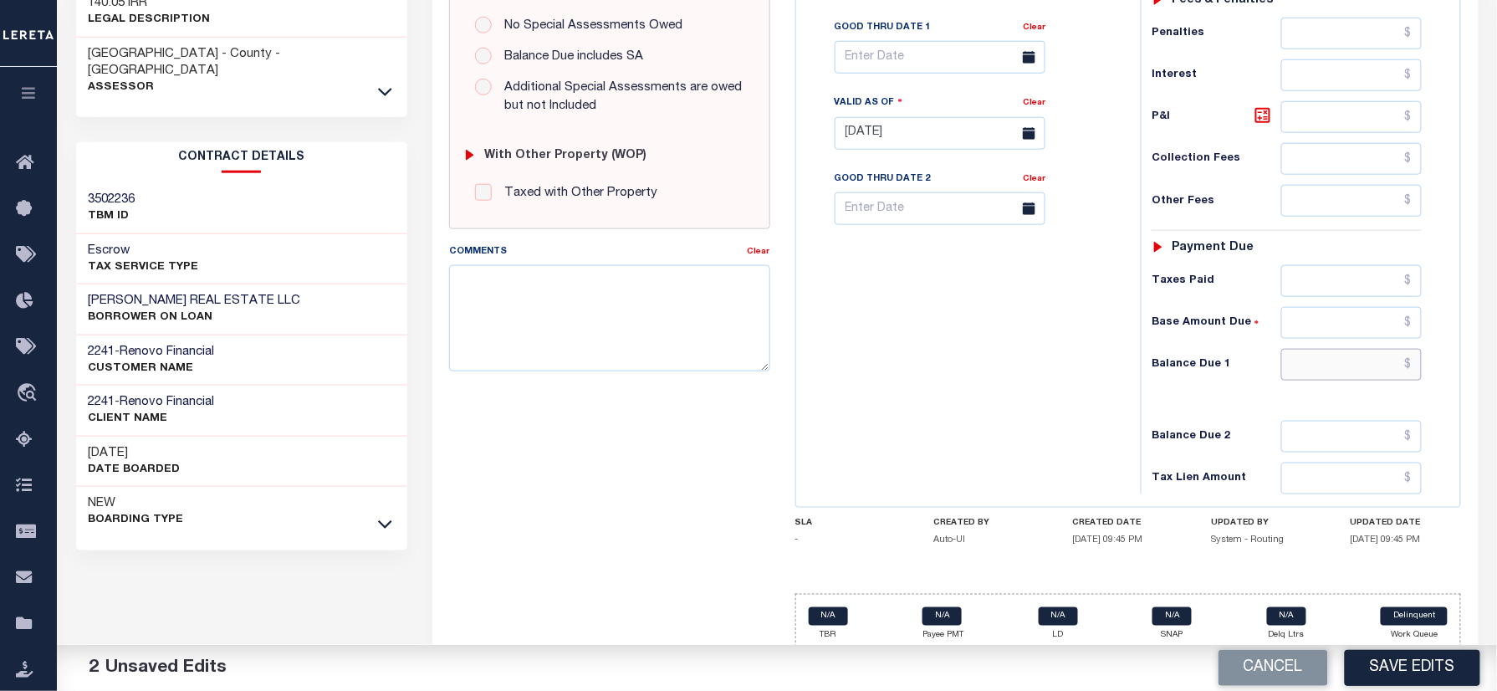
click at [1318, 375] on input "text" at bounding box center [1351, 365] width 141 height 32
type input "$0.00"
drag, startPoint x: 694, startPoint y: 325, endPoint x: 708, endPoint y: 332, distance: 15.0
click at [694, 326] on textarea "Comments" at bounding box center [609, 317] width 320 height 105
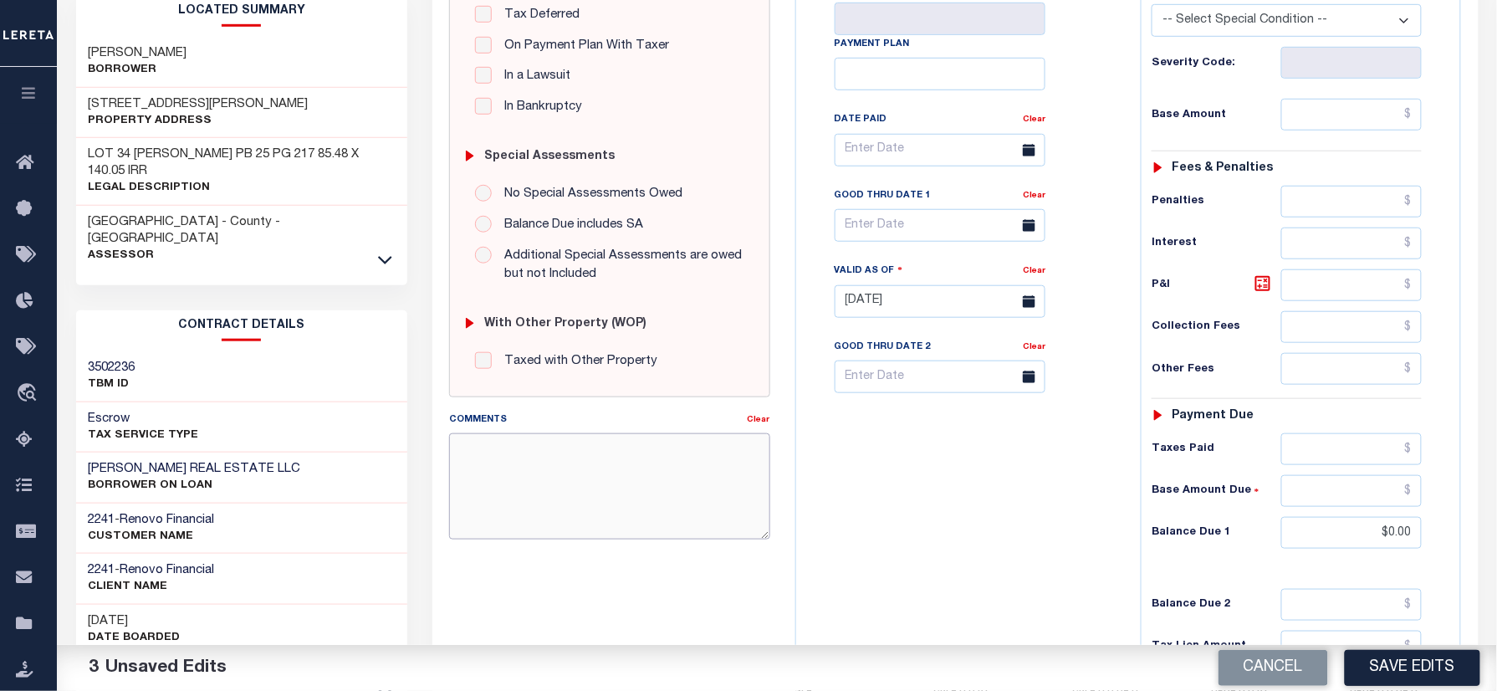
scroll to position [111, 0]
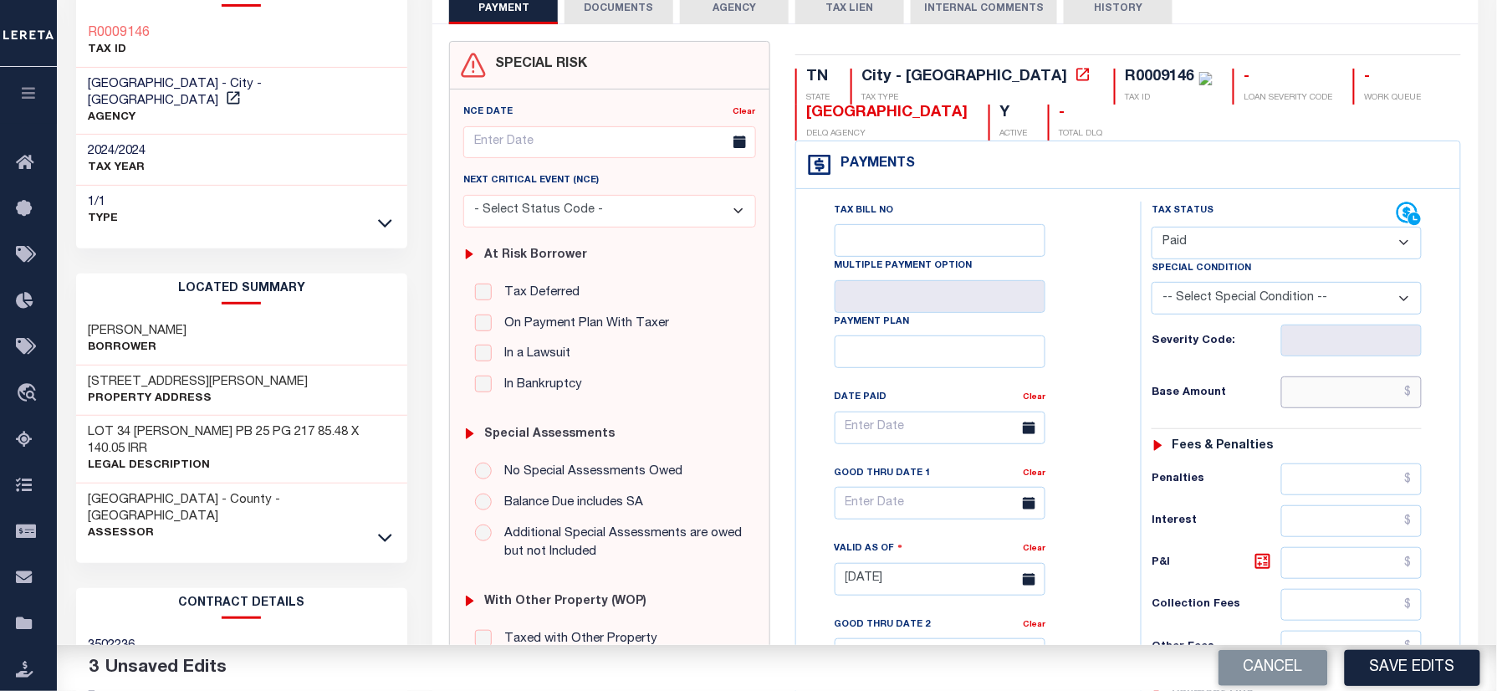
click at [1353, 396] on input "text" at bounding box center [1351, 392] width 141 height 32
type input "$323.00"
click at [389, 214] on icon at bounding box center [385, 223] width 14 height 18
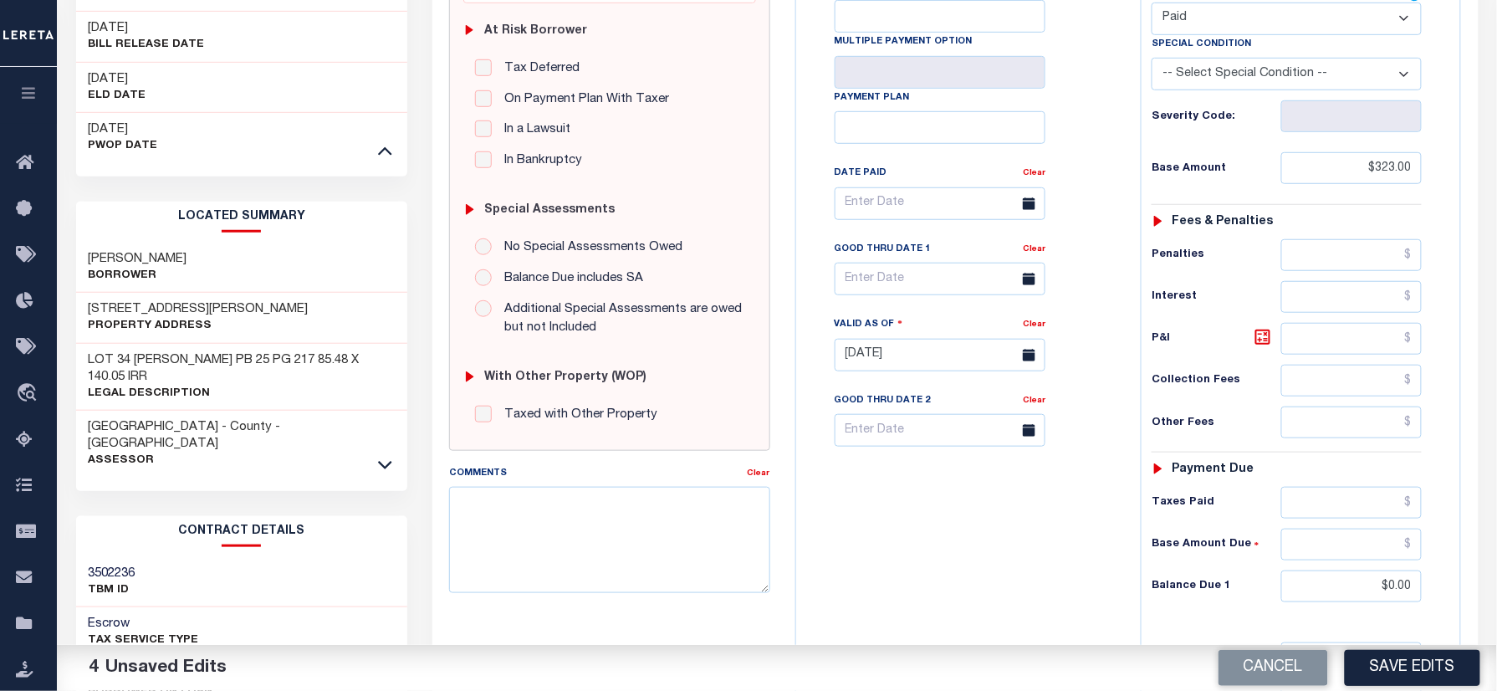
scroll to position [612, 0]
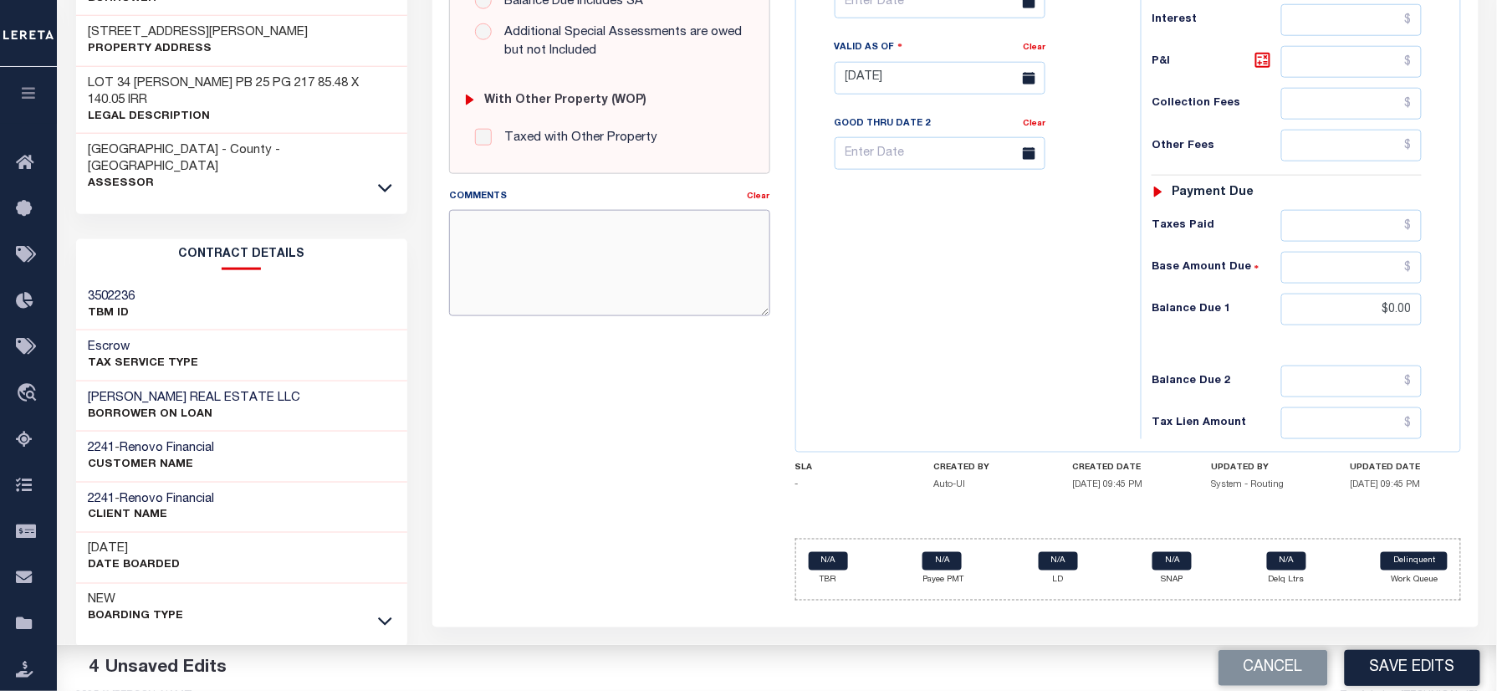
click at [614, 299] on textarea "Comments" at bounding box center [609, 262] width 320 height 105
type textarea "Information taken verbally"
click at [1393, 652] on button "Save Edits" at bounding box center [1412, 668] width 135 height 36
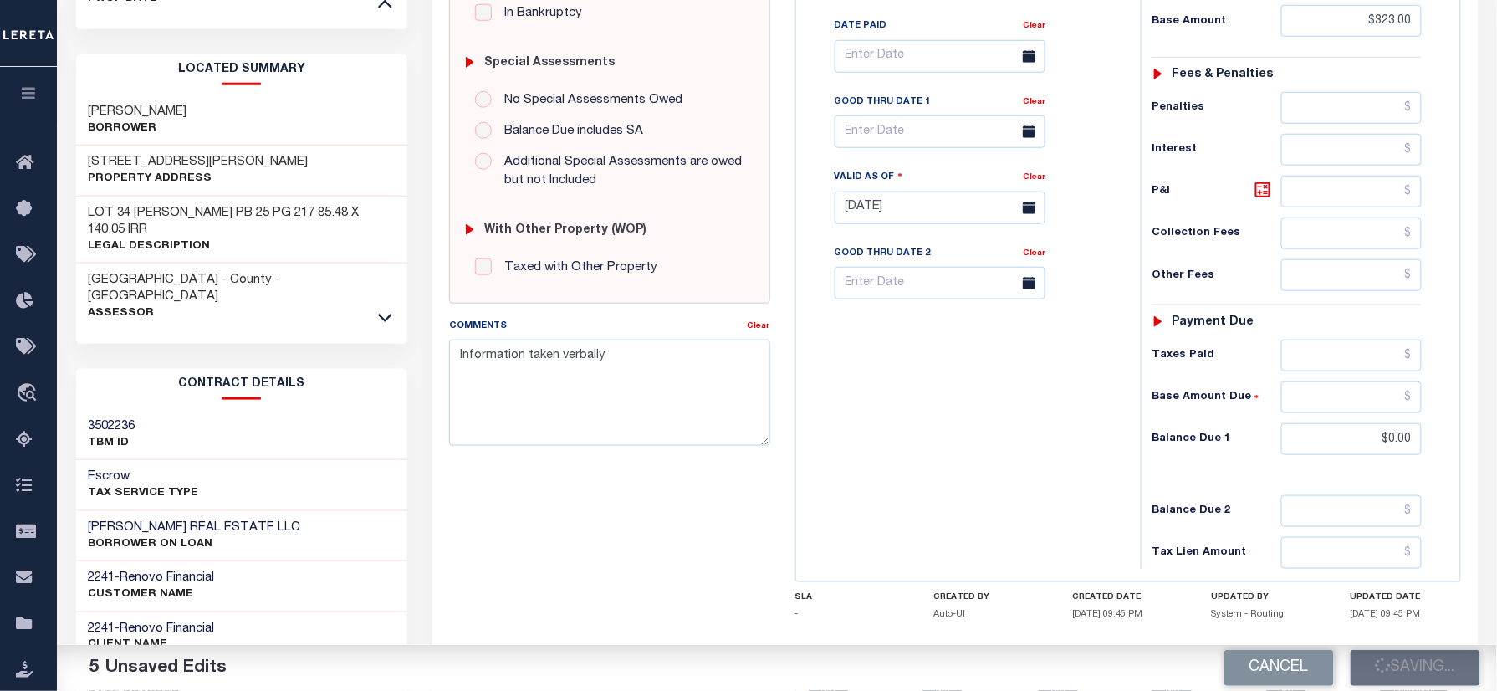
scroll to position [278, 0]
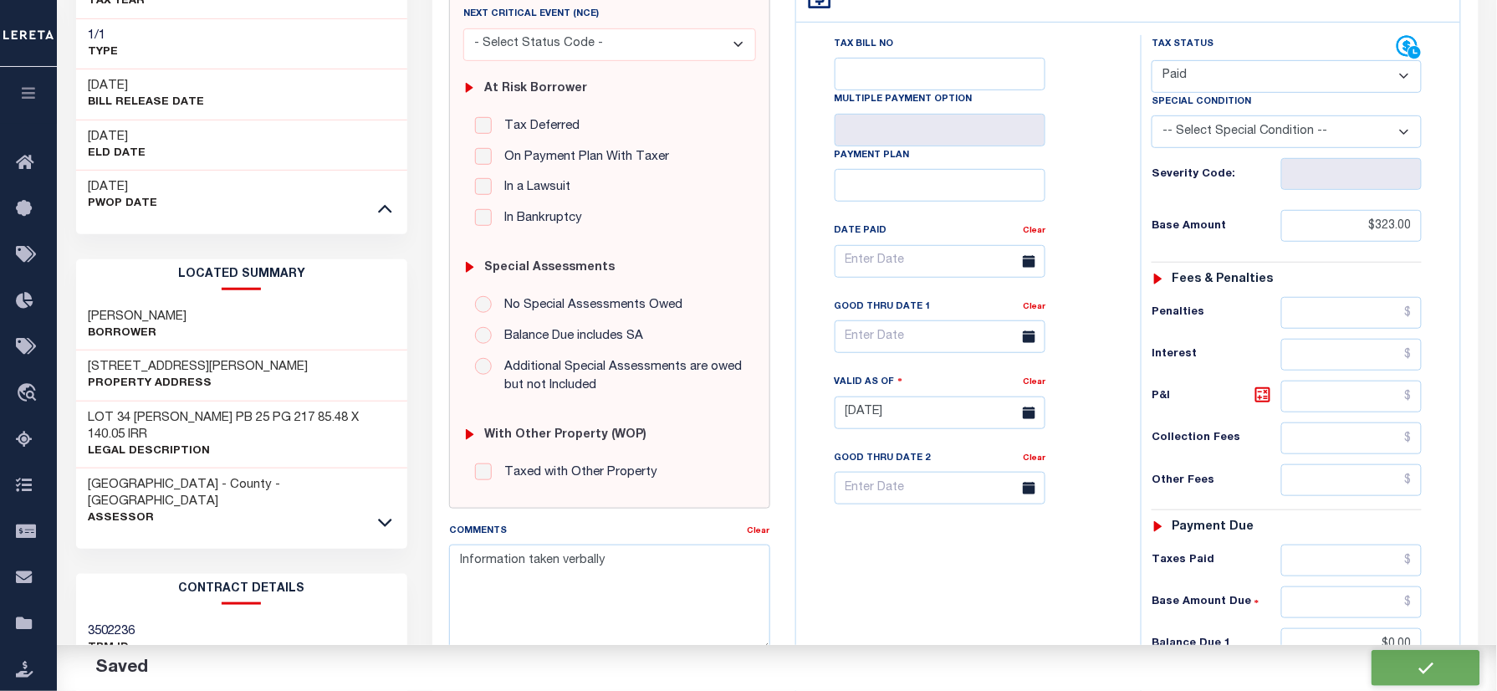
checkbox input "false"
type input "$323"
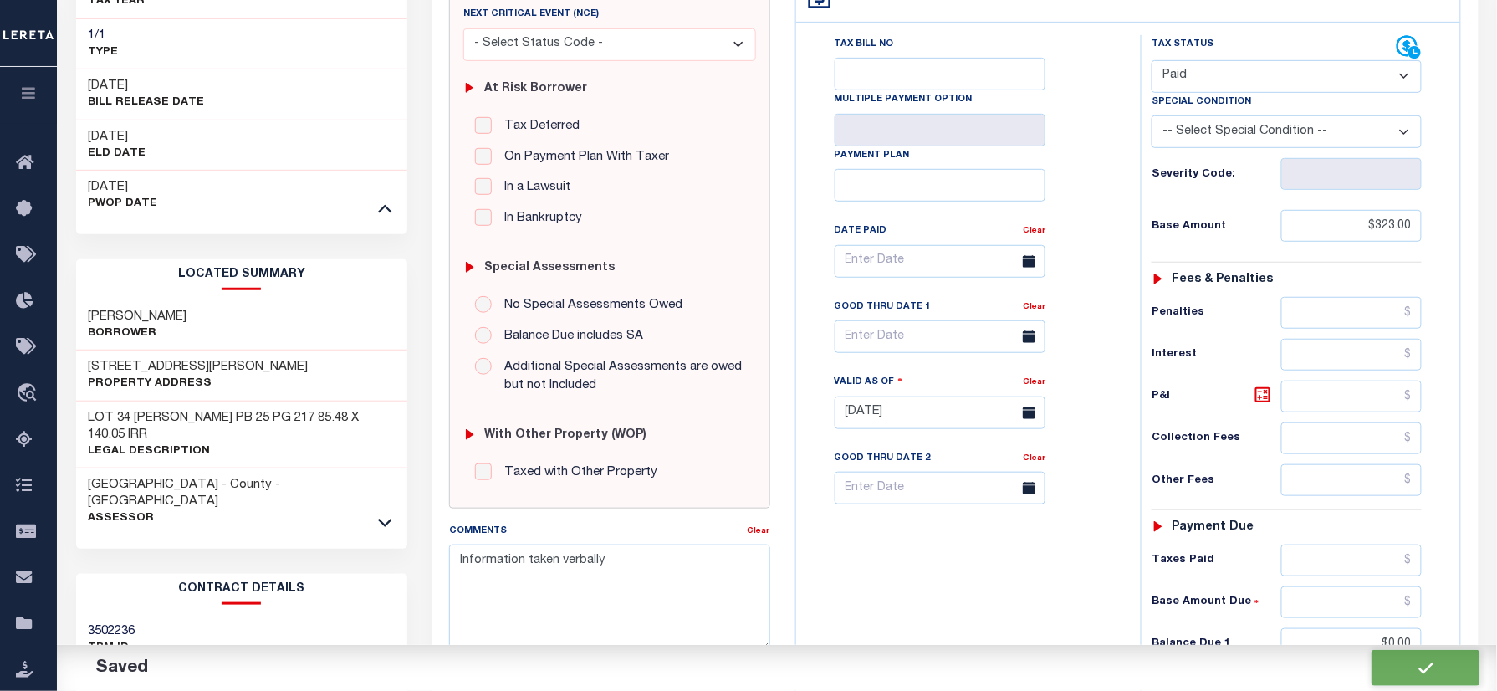
type input "$0"
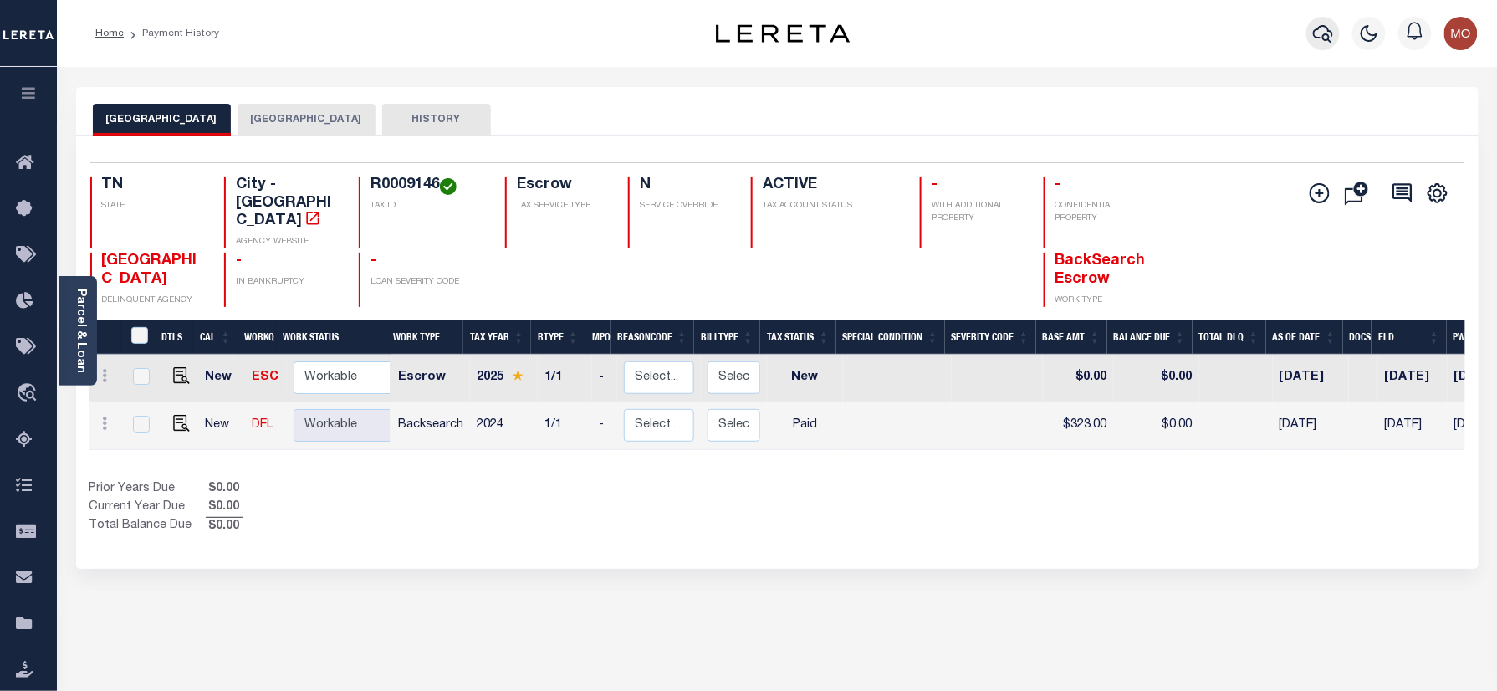
click at [1318, 28] on icon "button" at bounding box center [1323, 33] width 20 height 20
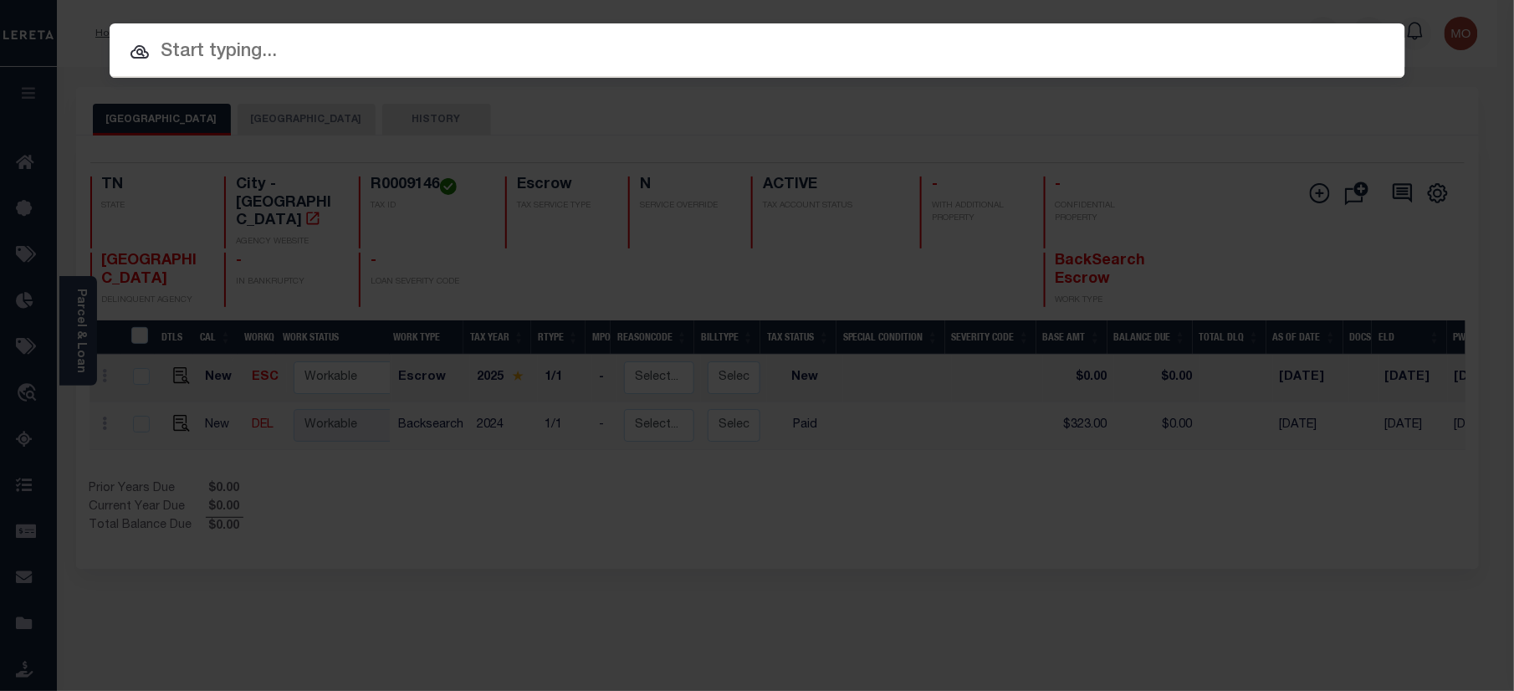
click at [215, 52] on input "text" at bounding box center [758, 52] width 1296 height 29
paste input "5050015715"
type input "5050015715"
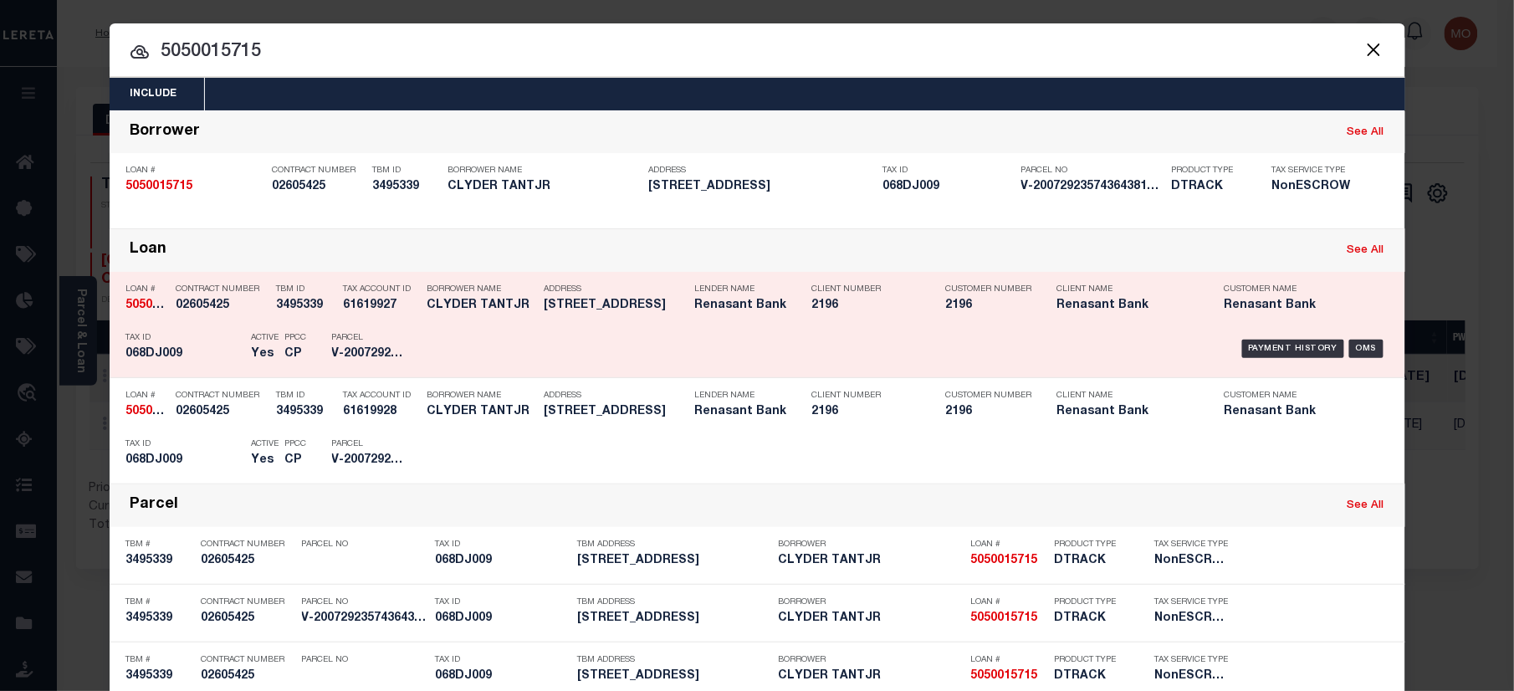
click at [177, 341] on p "Tax ID" at bounding box center [184, 338] width 117 height 10
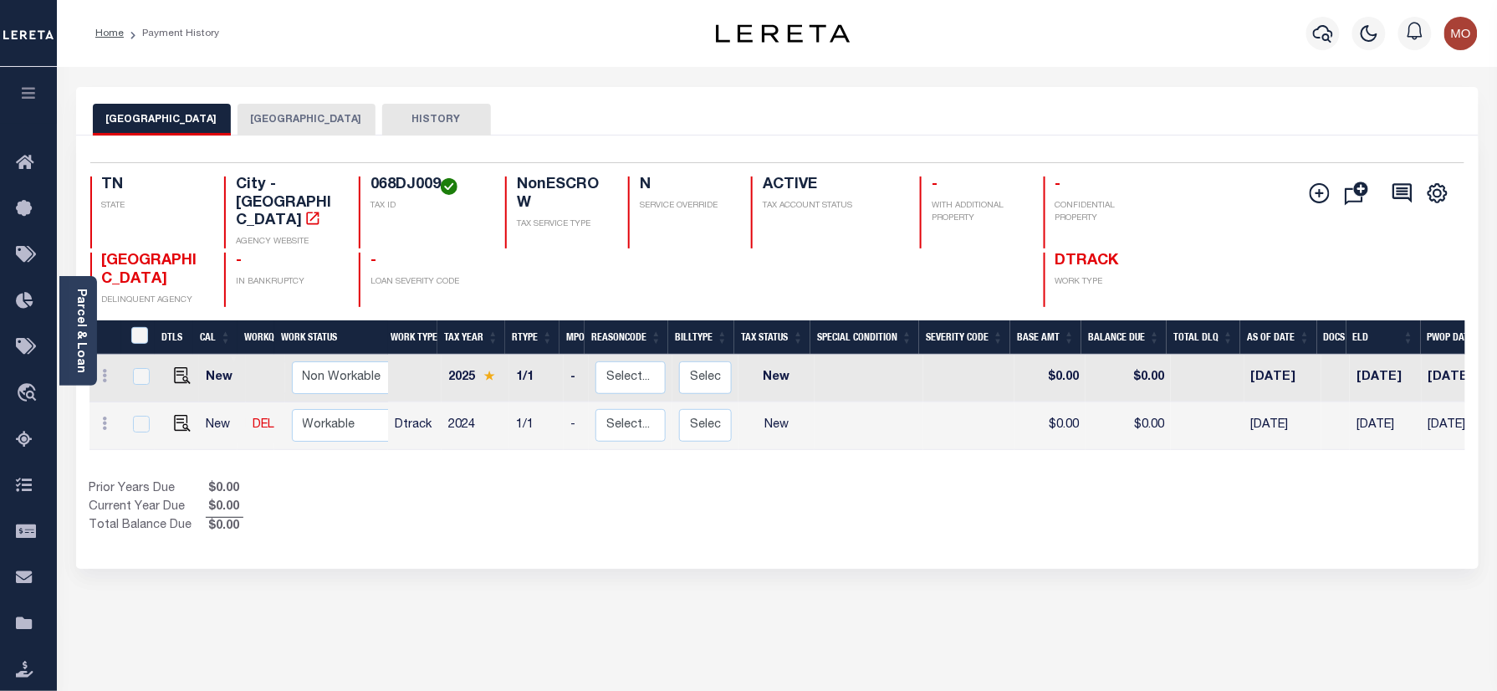
click at [263, 102] on div "[GEOGRAPHIC_DATA] KNOX COUNTY HISTORY" at bounding box center [777, 111] width 1403 height 49
click at [231, 94] on div "KNOXVILLE CITY KNOX COUNTY HISTORY" at bounding box center [777, 111] width 1403 height 49
click at [238, 109] on button "[GEOGRAPHIC_DATA]" at bounding box center [307, 120] width 138 height 32
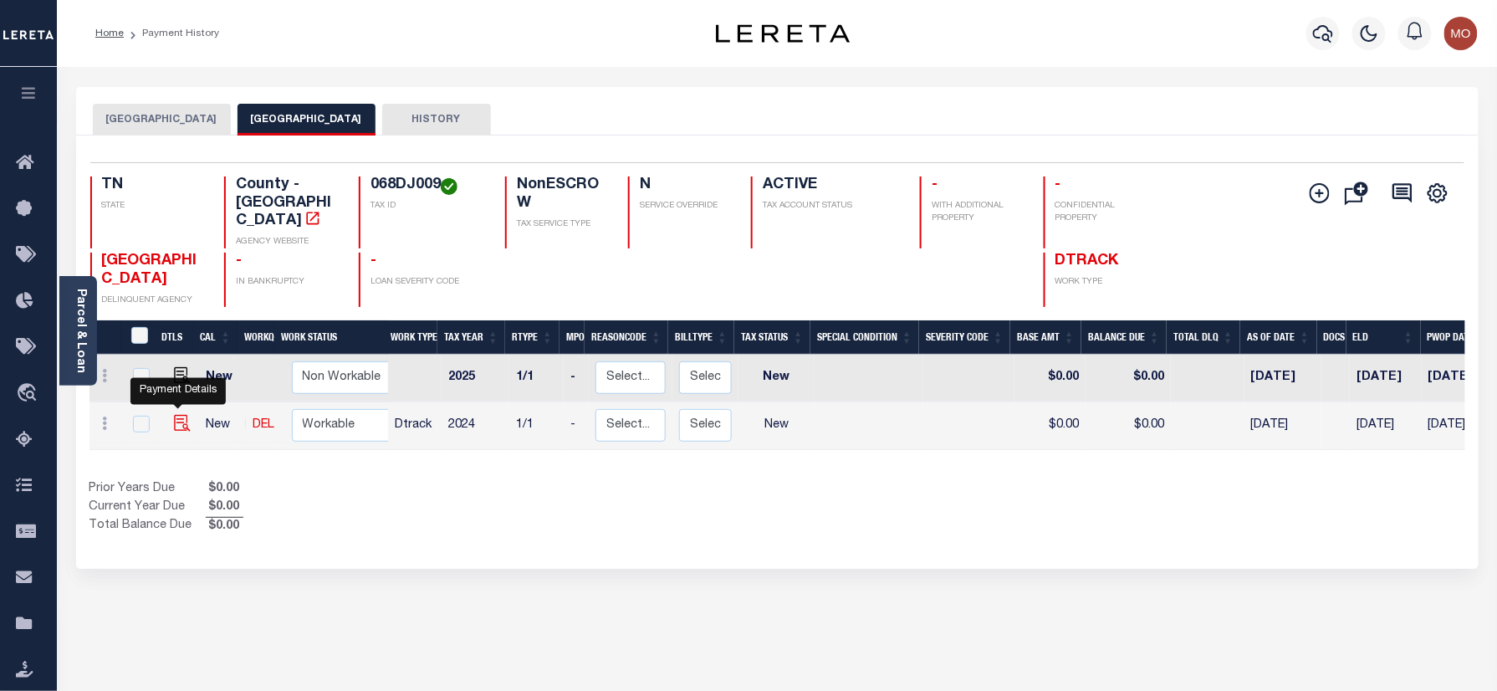
click at [175, 415] on img "" at bounding box center [182, 423] width 17 height 17
checkbox input "true"
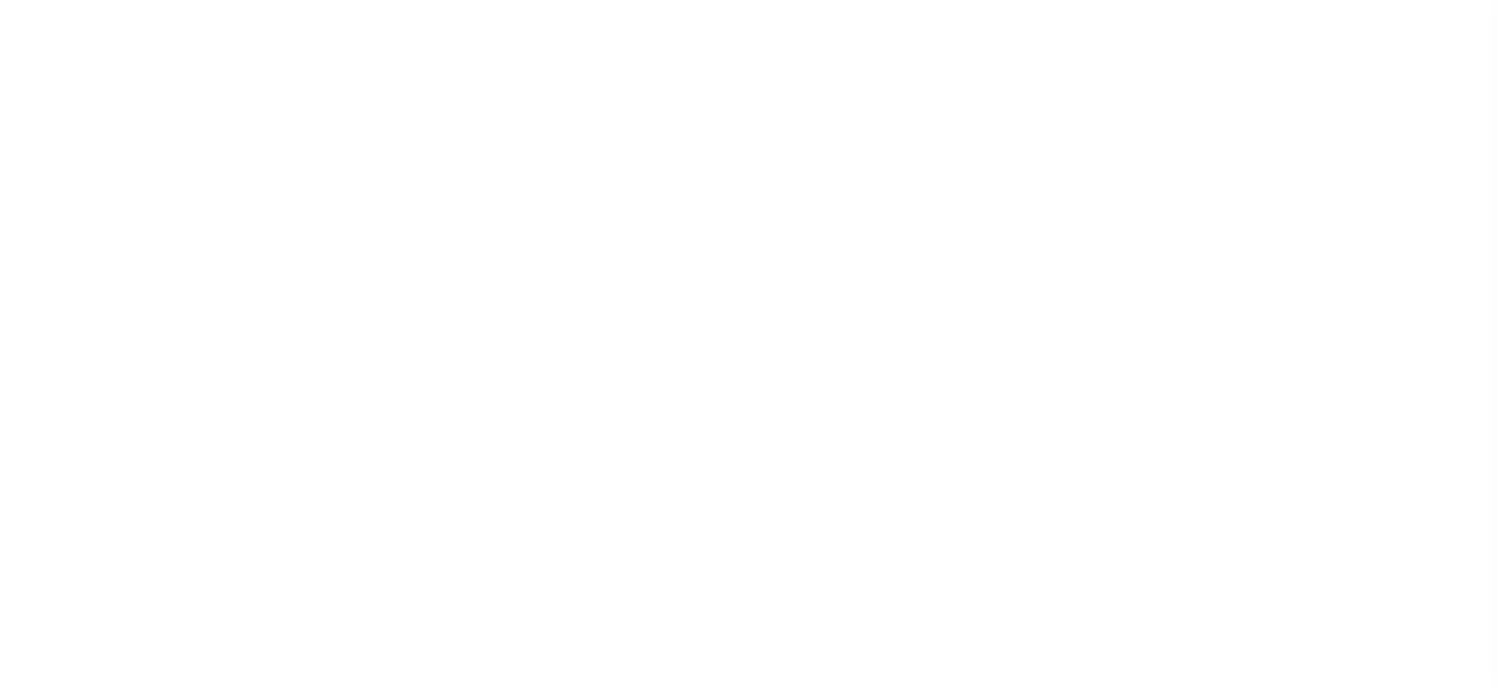
select select "NW2"
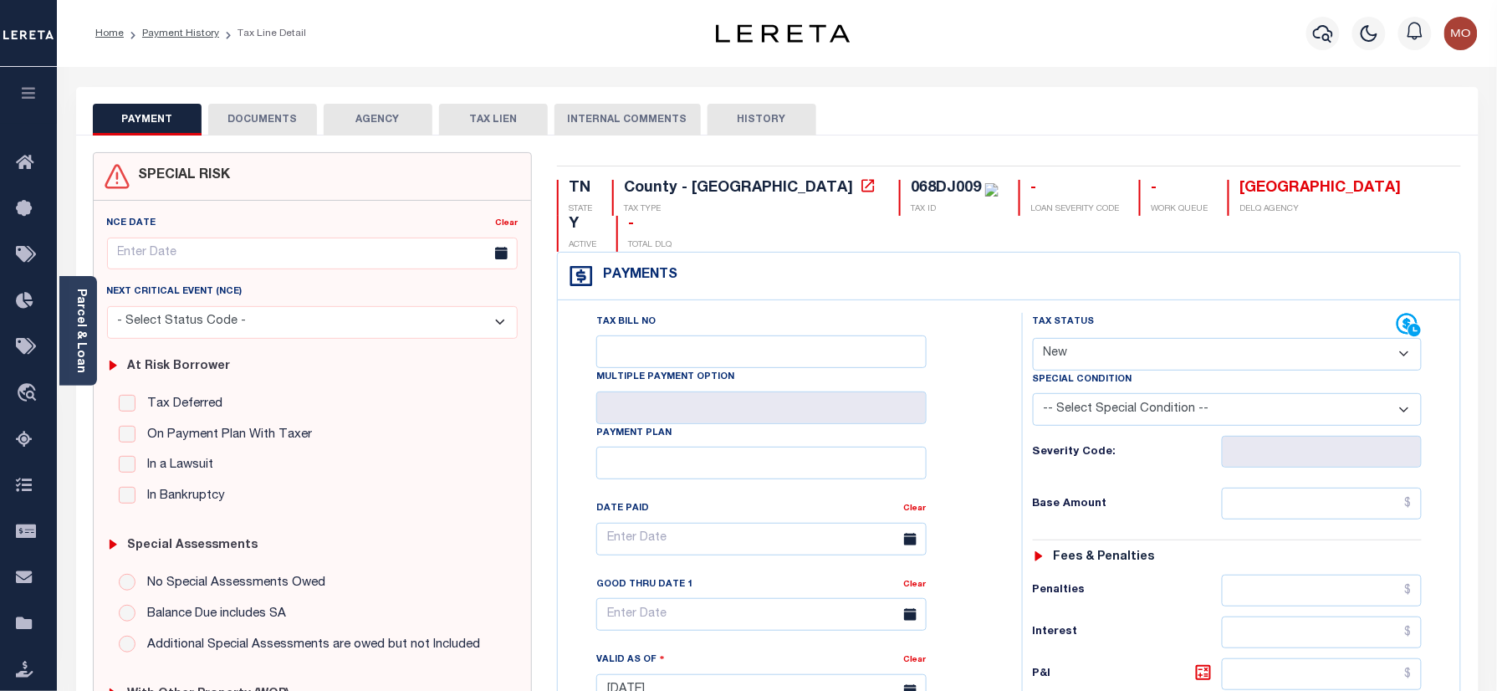
drag, startPoint x: 164, startPoint y: 30, endPoint x: 161, endPoint y: 41, distance: 11.2
click at [164, 30] on link "Payment History" at bounding box center [180, 33] width 77 height 10
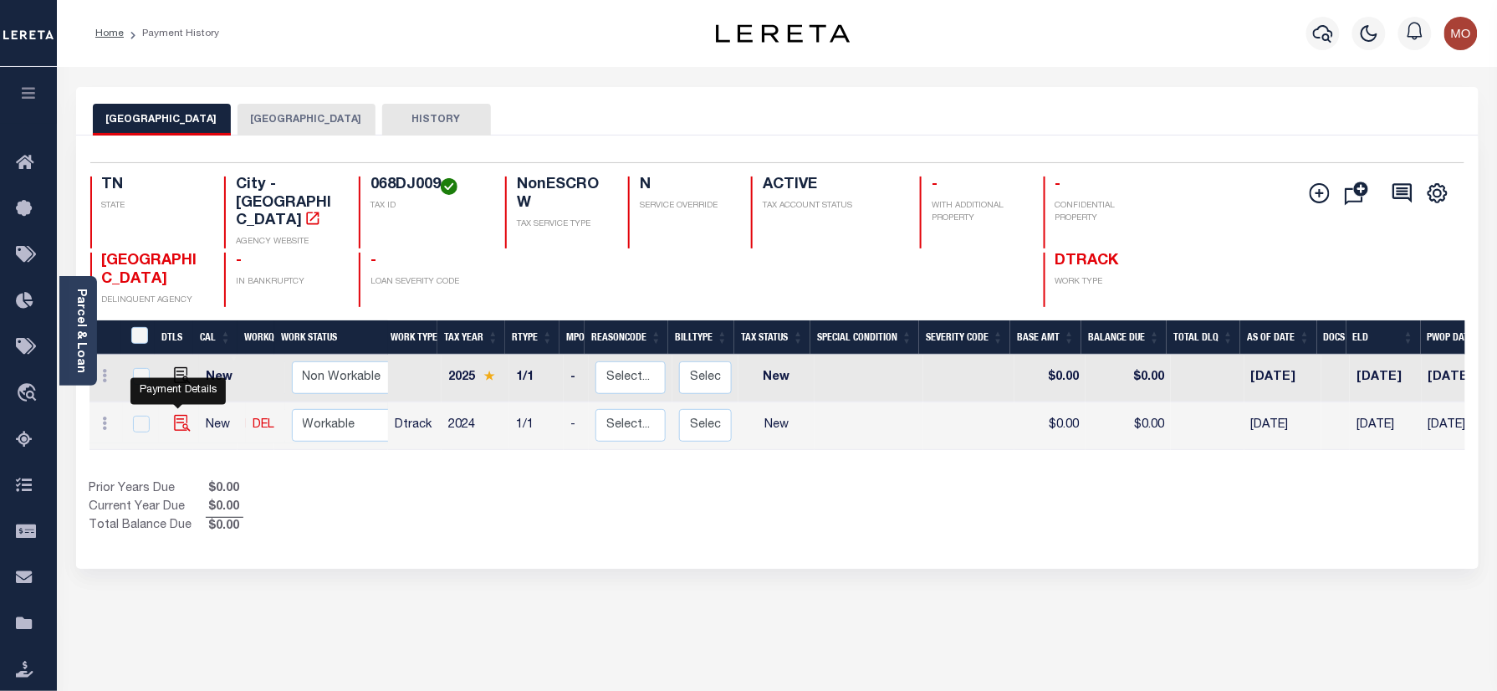
click at [181, 415] on img "" at bounding box center [182, 423] width 17 height 17
checkbox input "true"
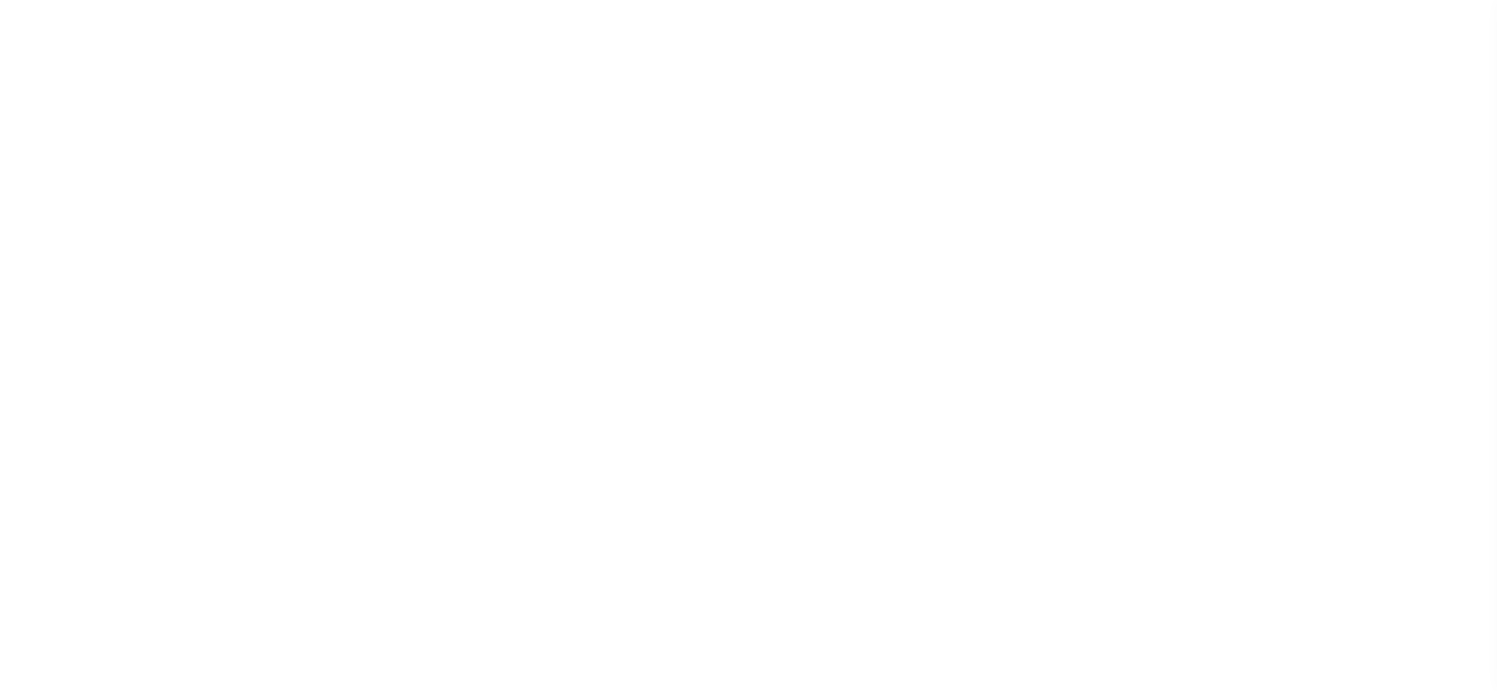
select select "NW2"
